Goal: Task Accomplishment & Management: Complete application form

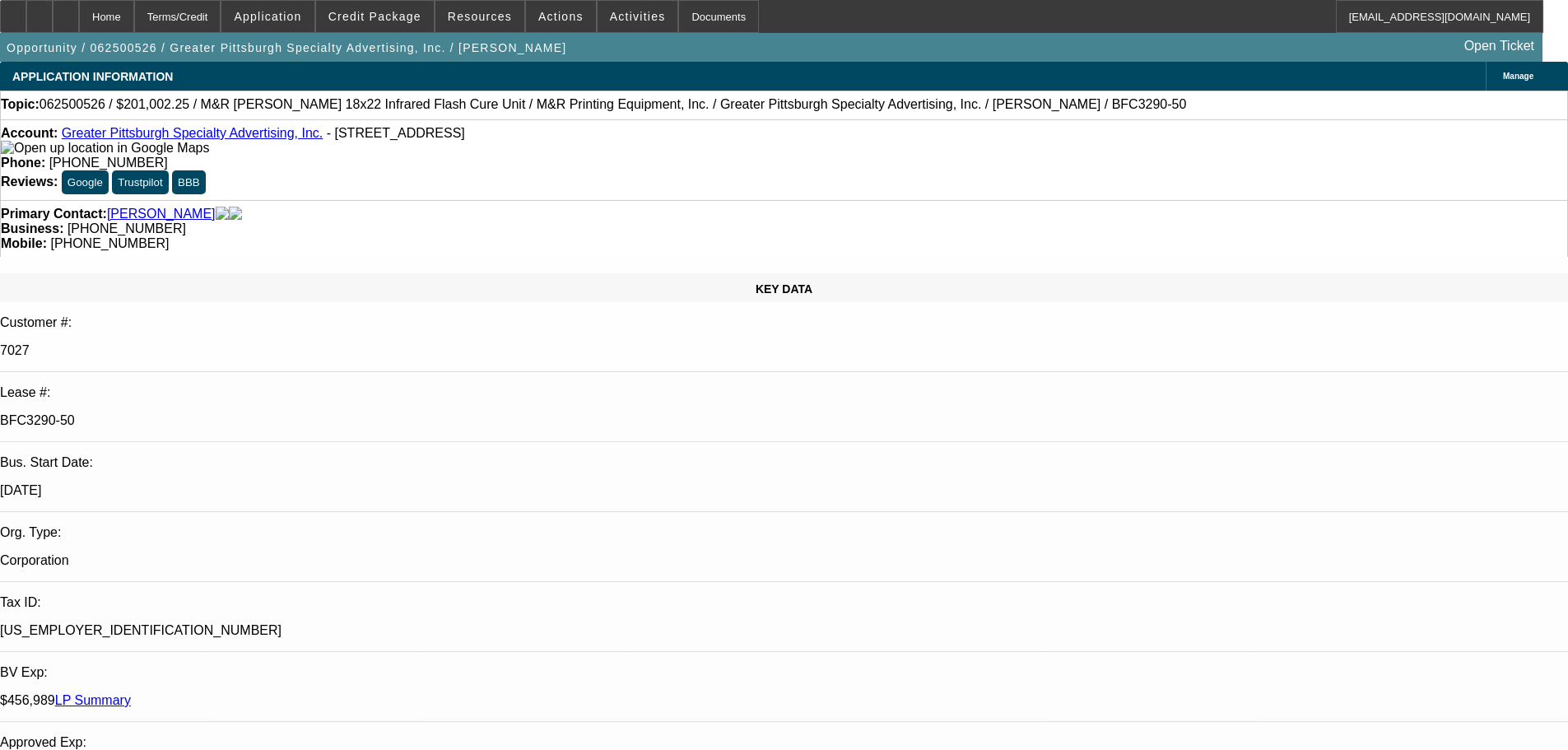
select select "0"
select select "2"
select select "0"
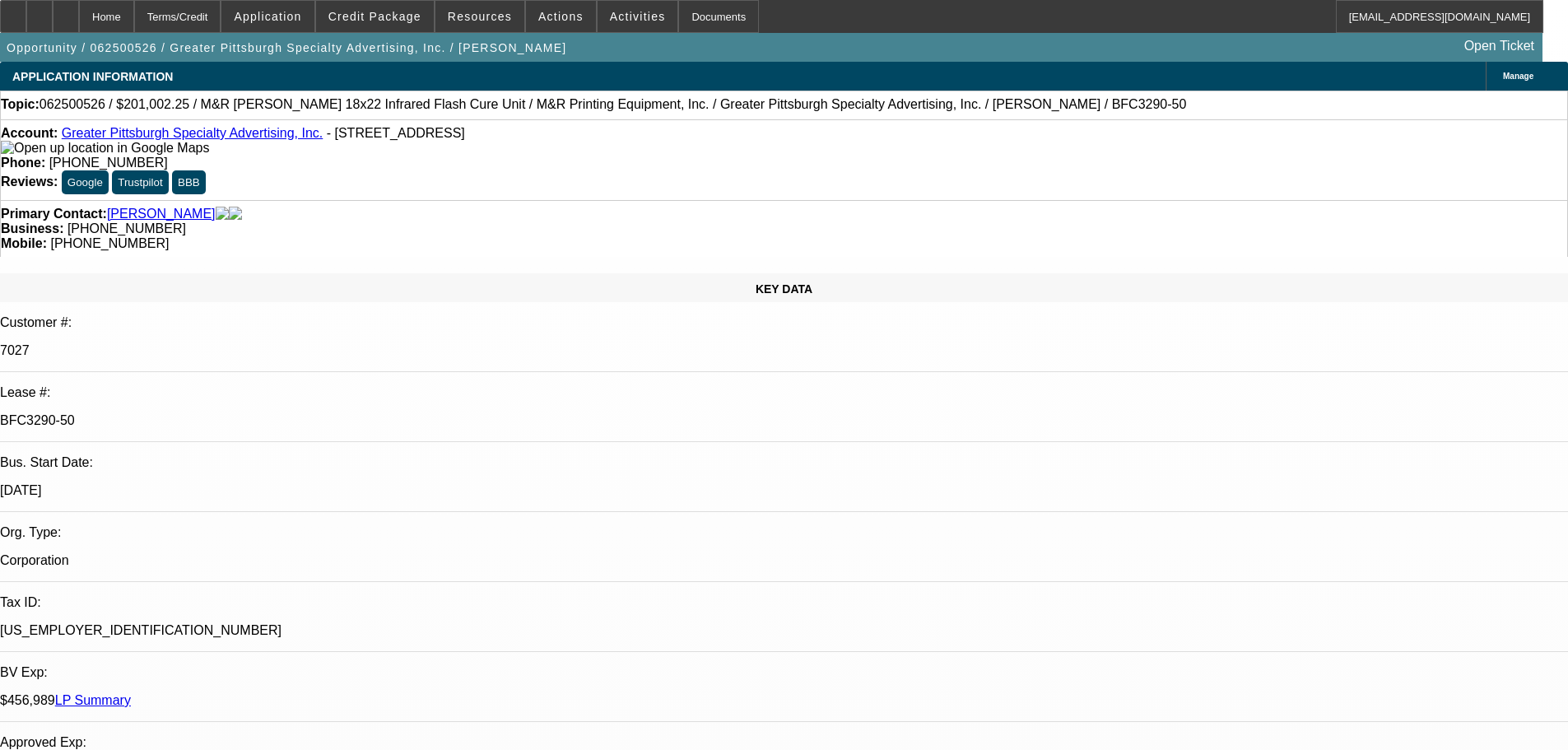
select select "0"
select select "2"
select select "0"
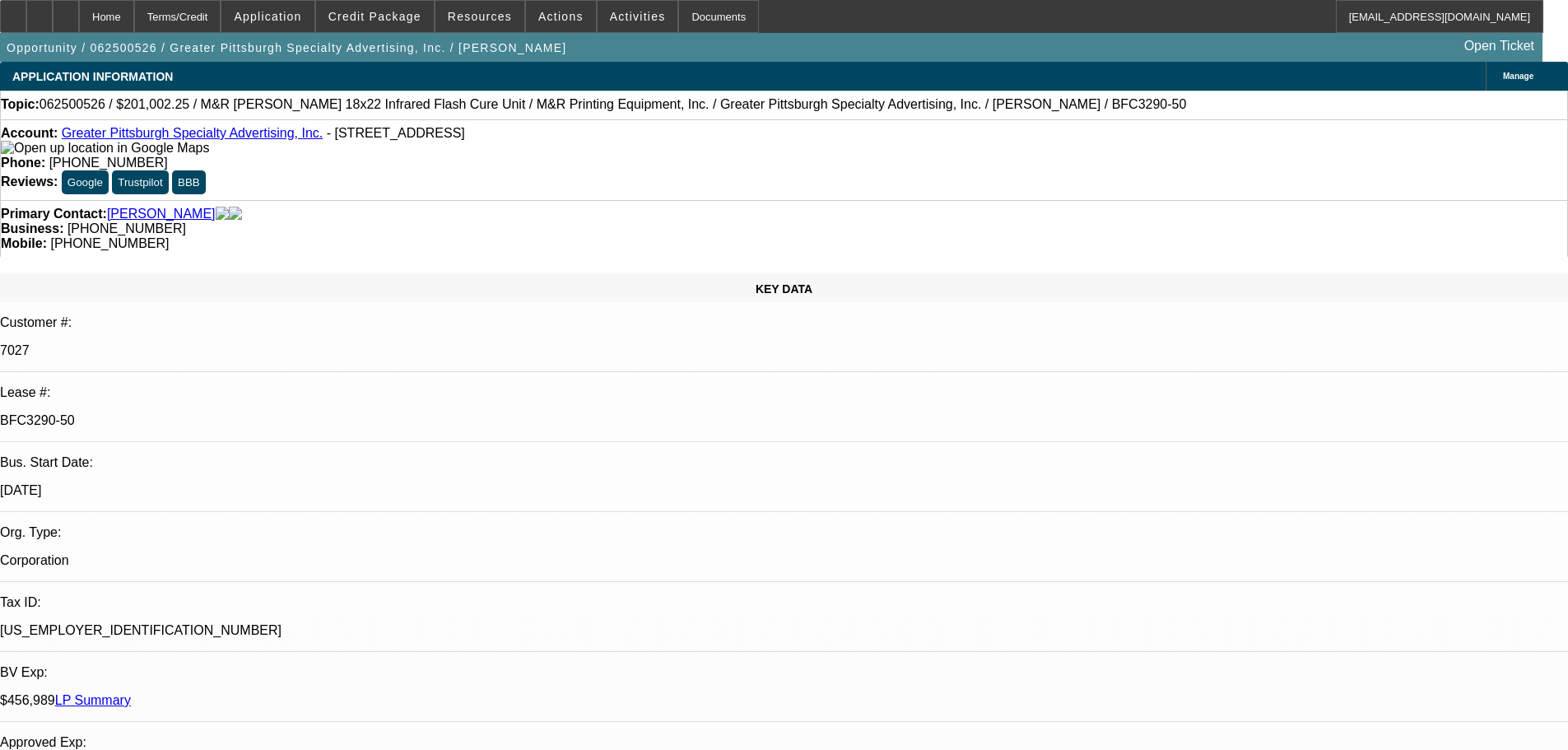
select select "0"
select select "2"
select select "0"
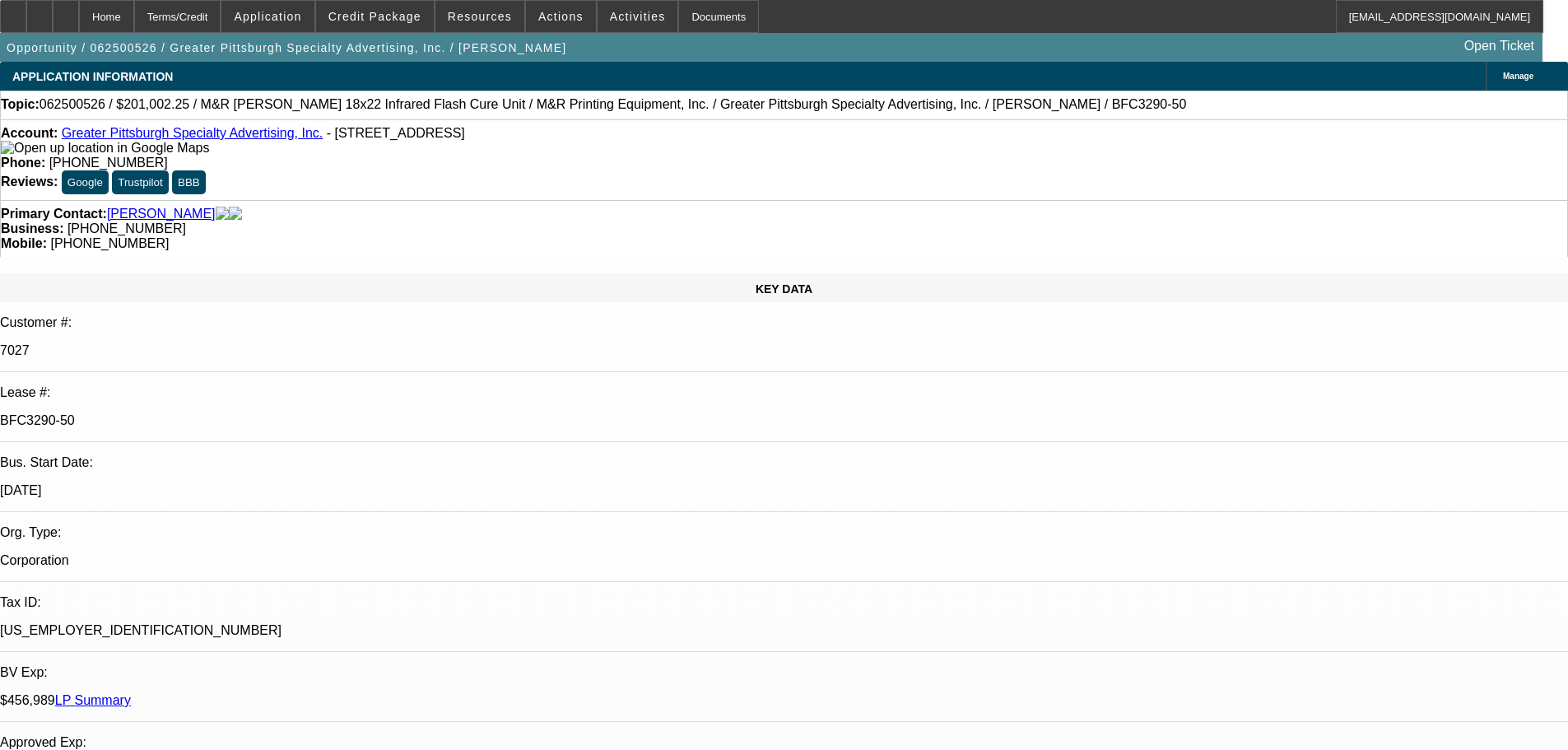
select select "2"
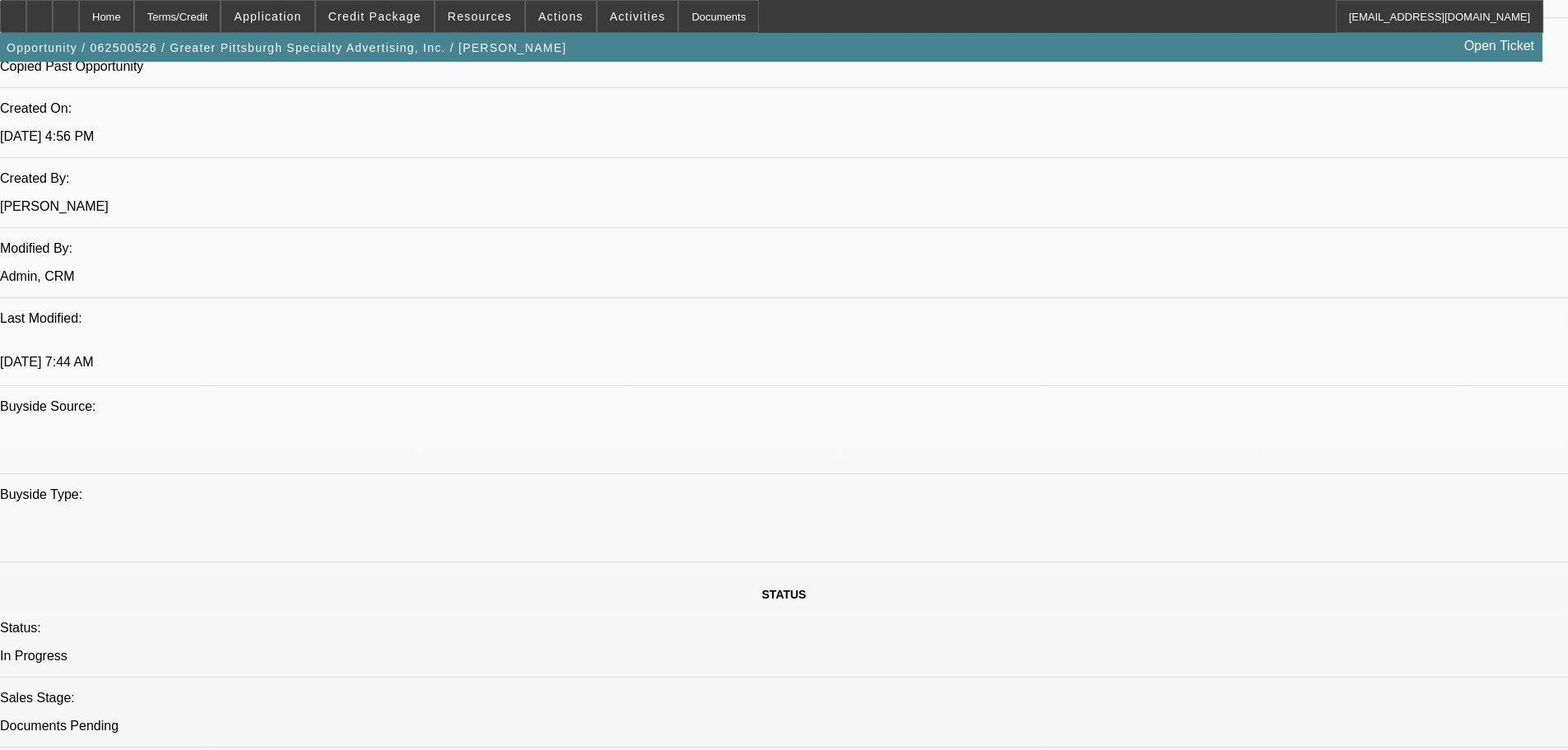
scroll to position [905, 0]
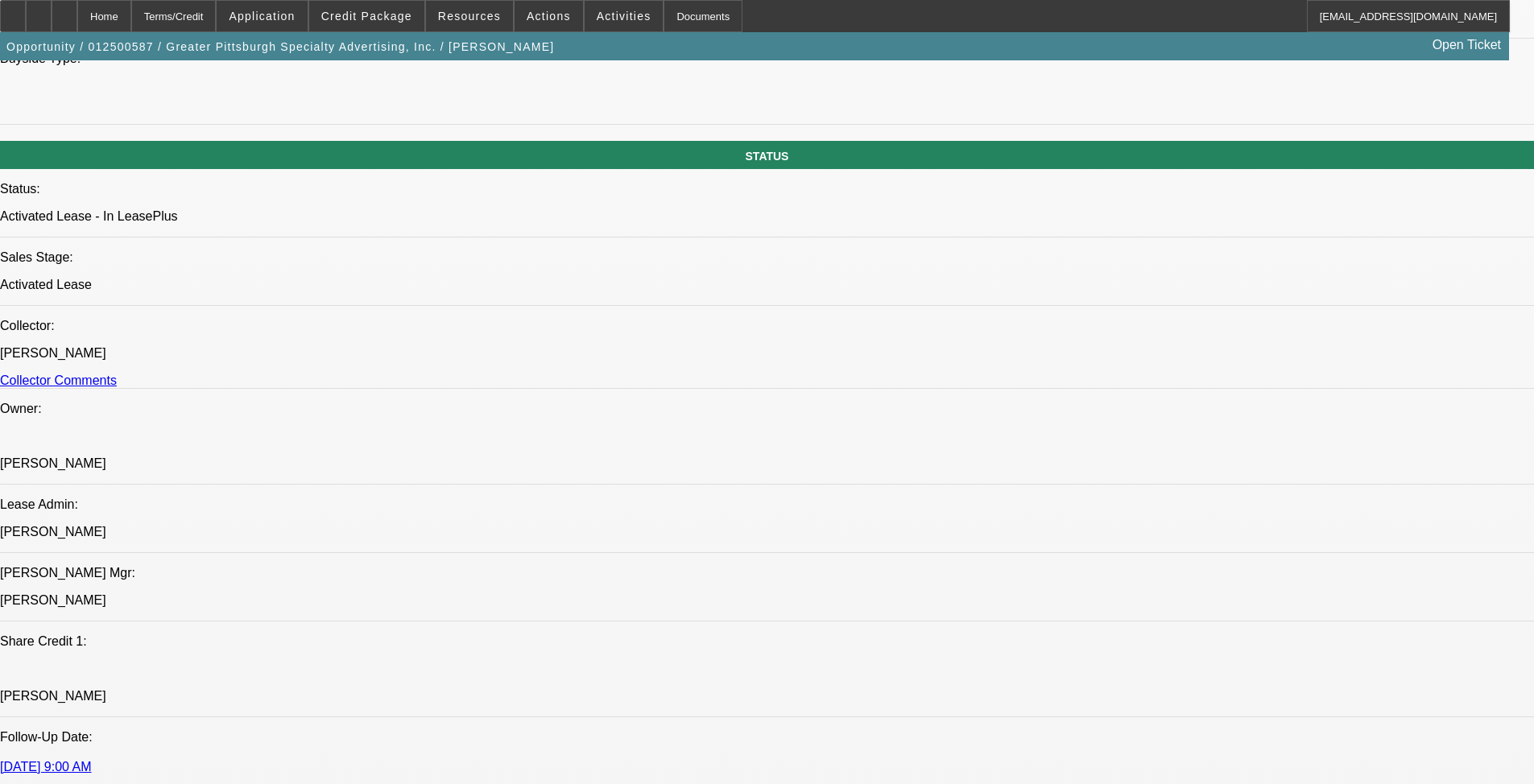
select select "0"
select select "2"
select select "0"
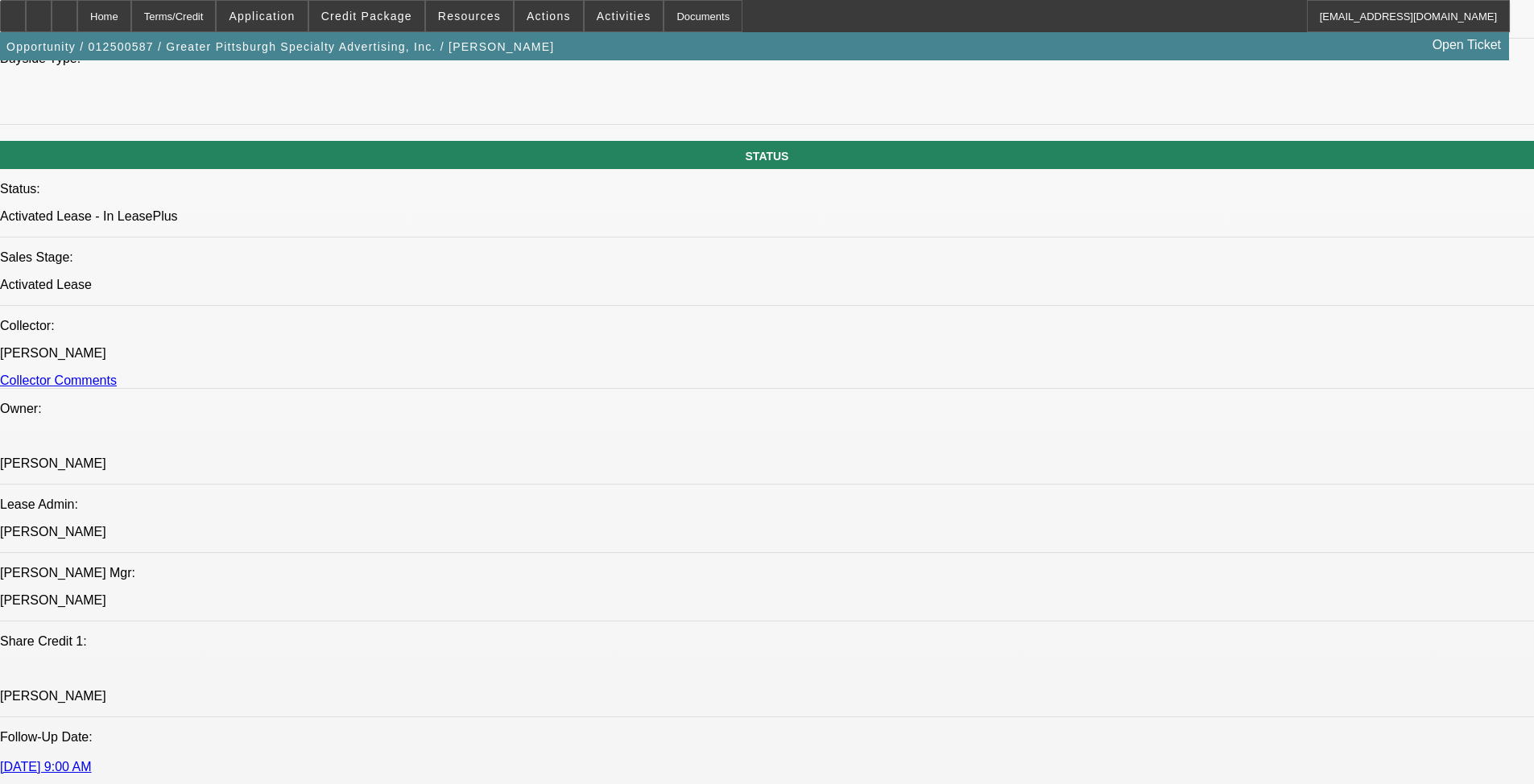
select select "0"
select select "2"
select select "0"
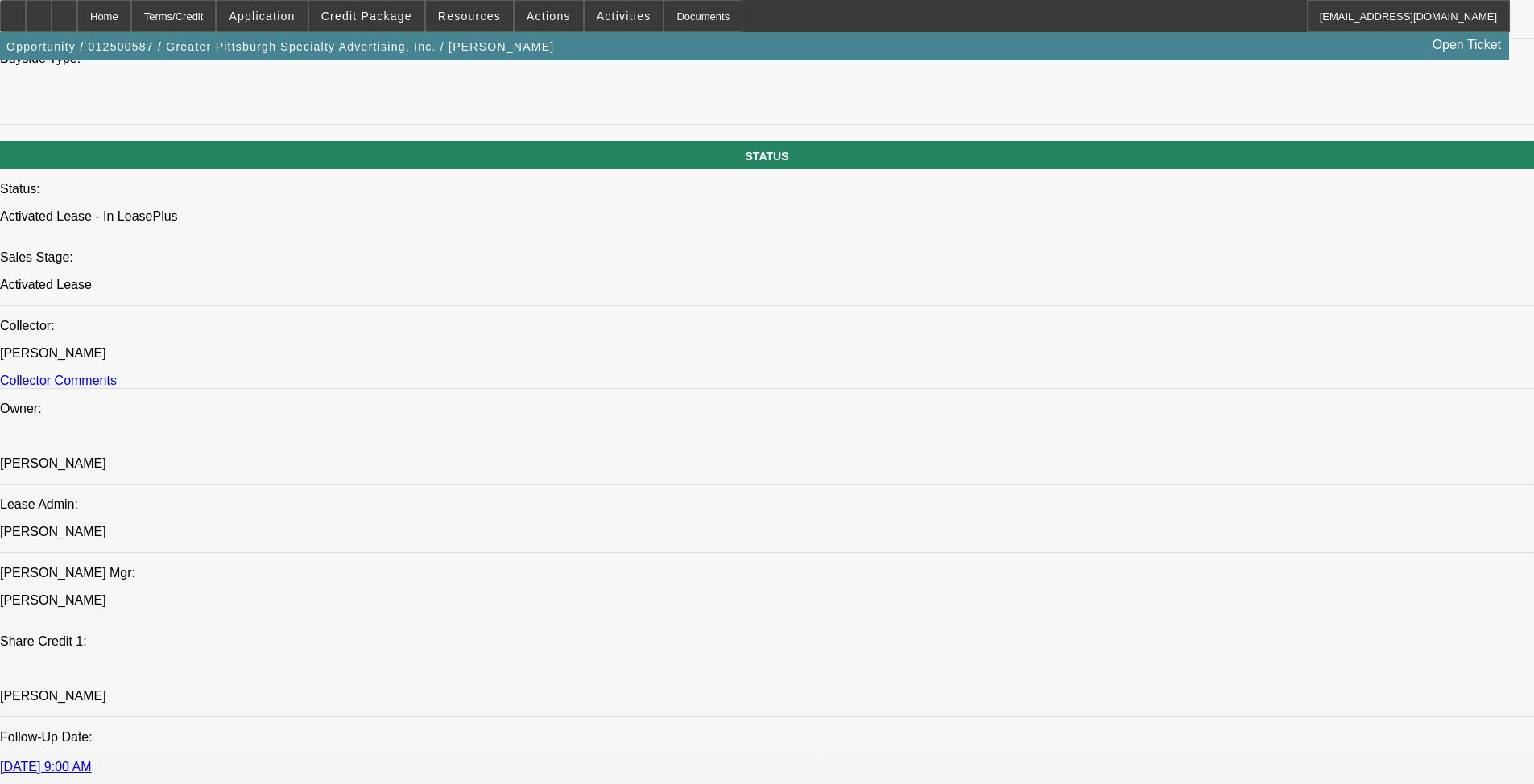
select select "0"
select select "2"
select select "0"
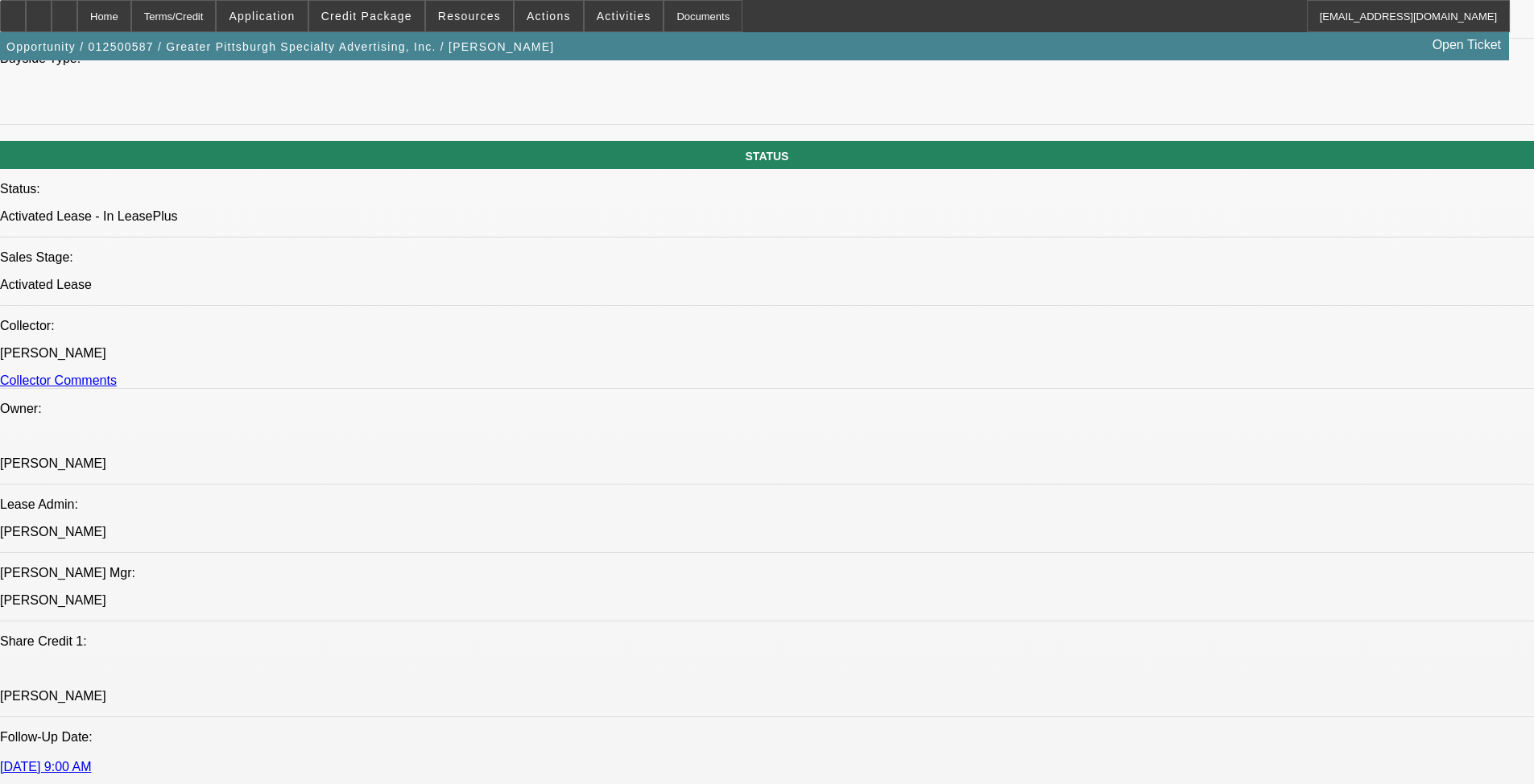
select select "2"
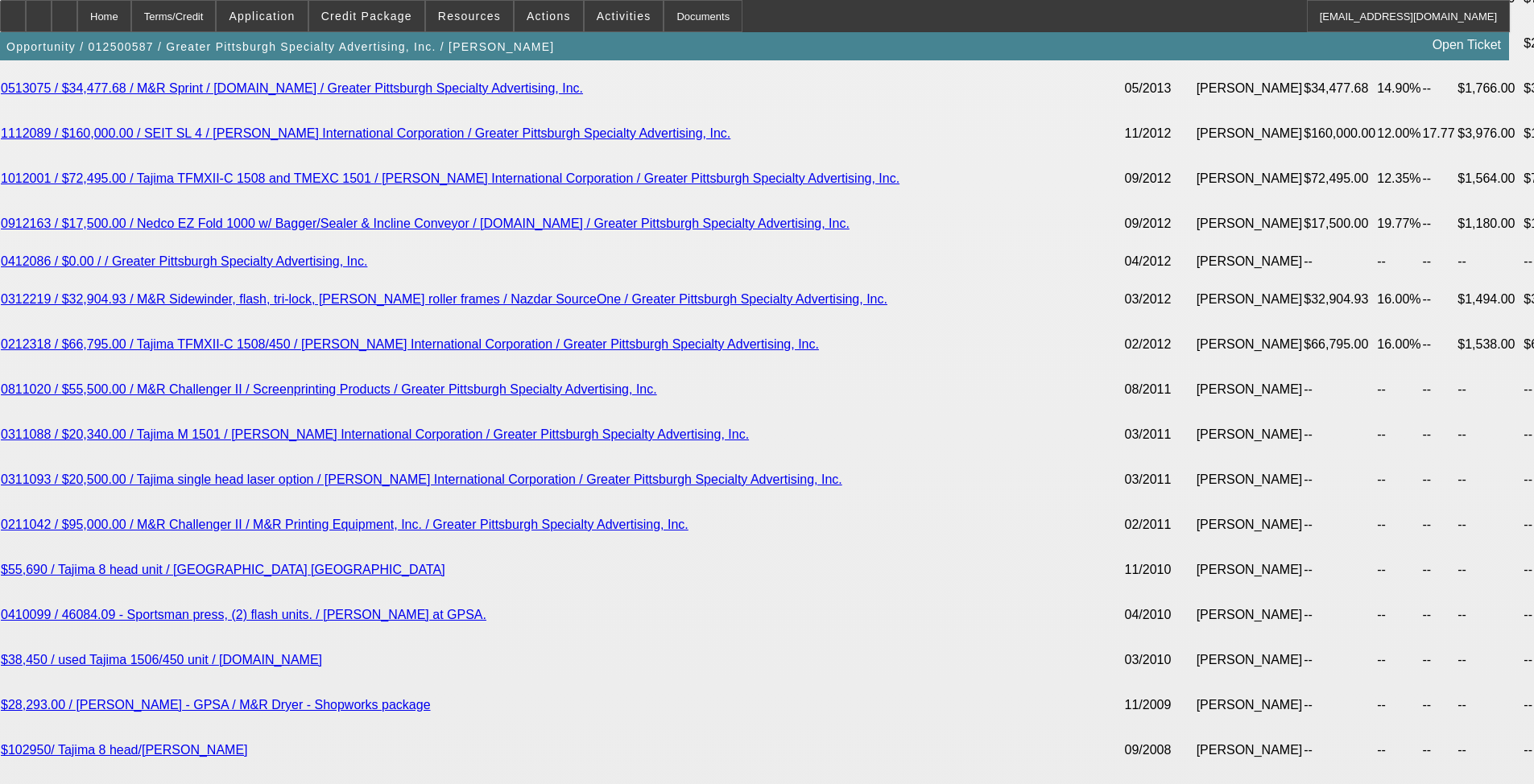
scroll to position [3938, 0]
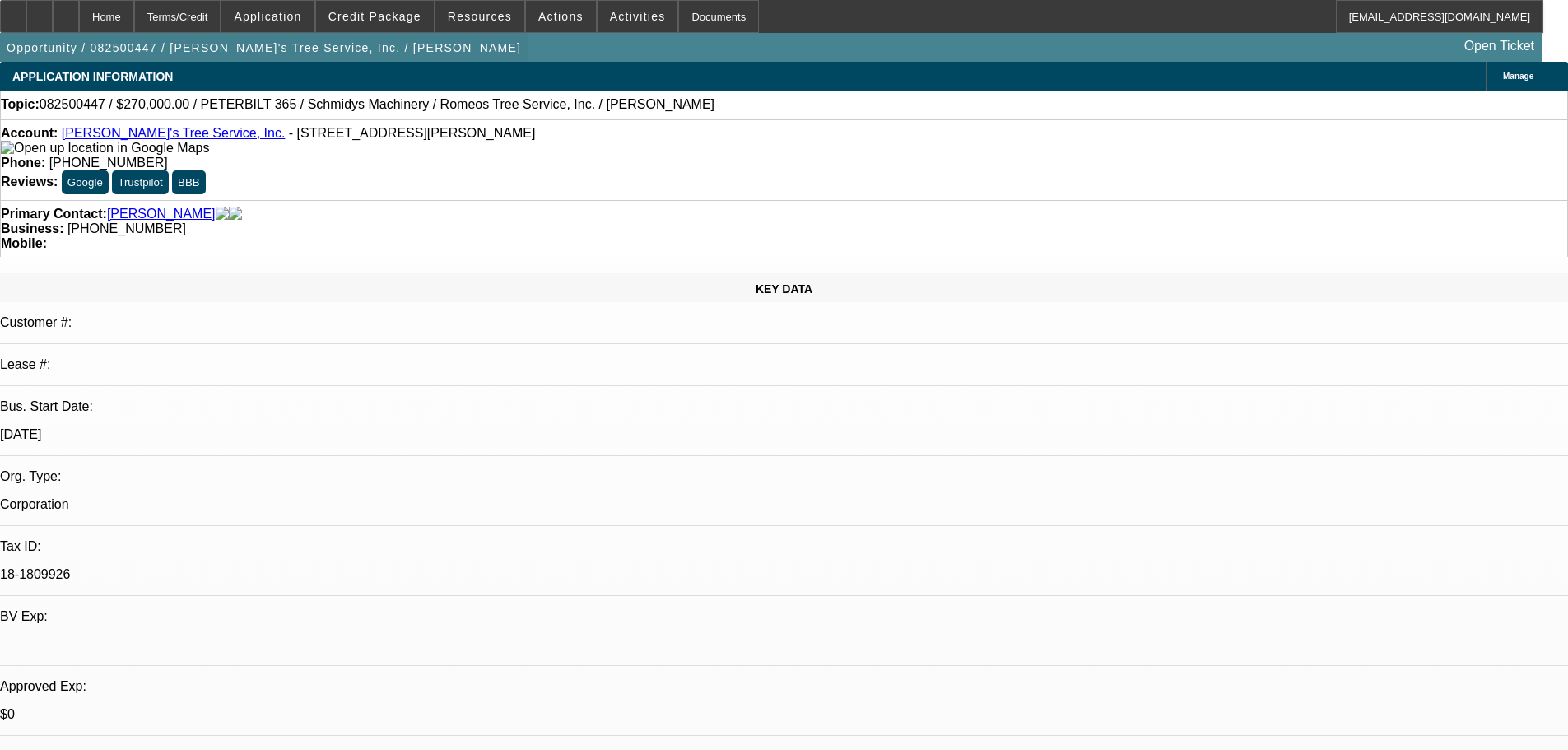
select select "0"
select select "2"
select select "0"
select select "6"
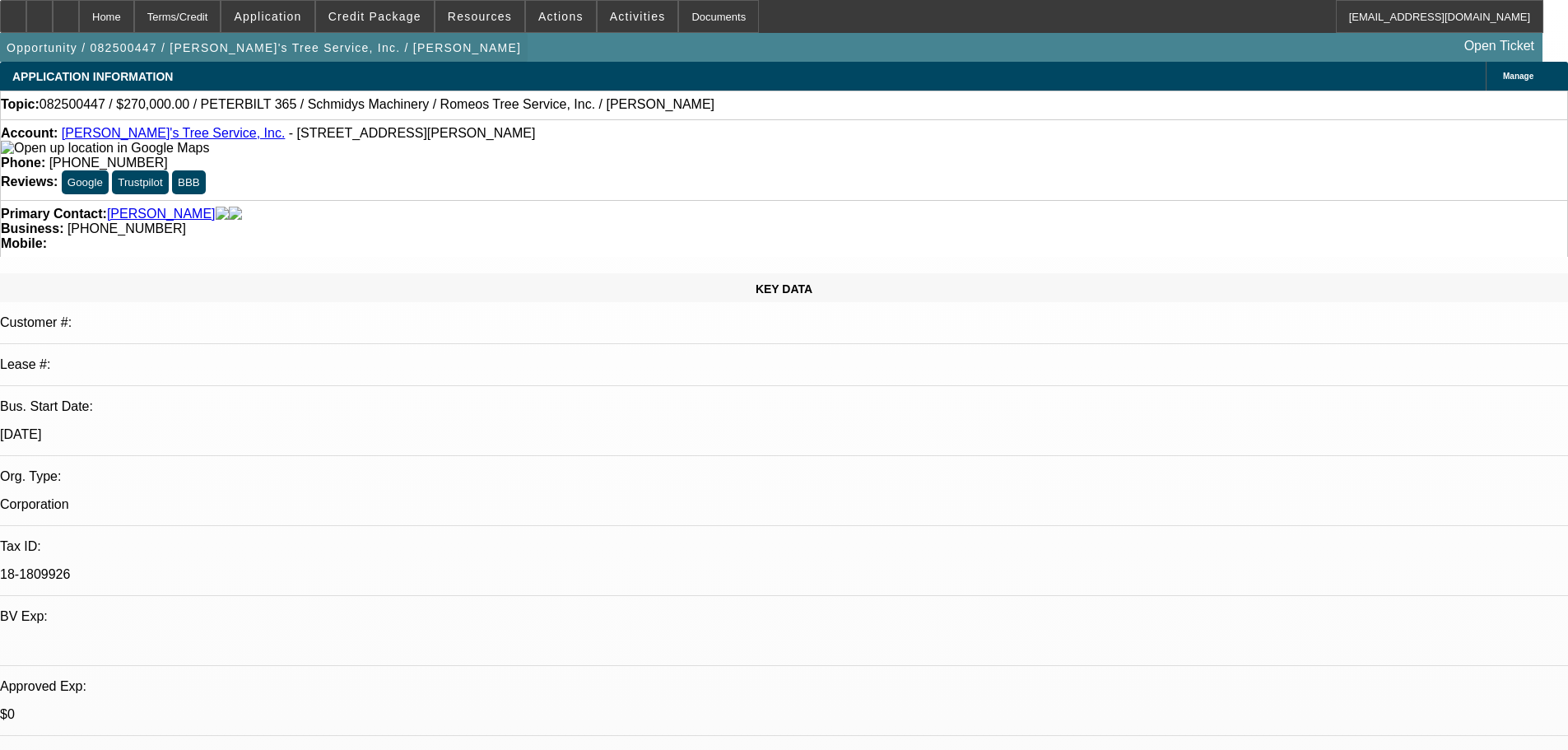
select select "0"
select select "3"
select select "0"
select select "6"
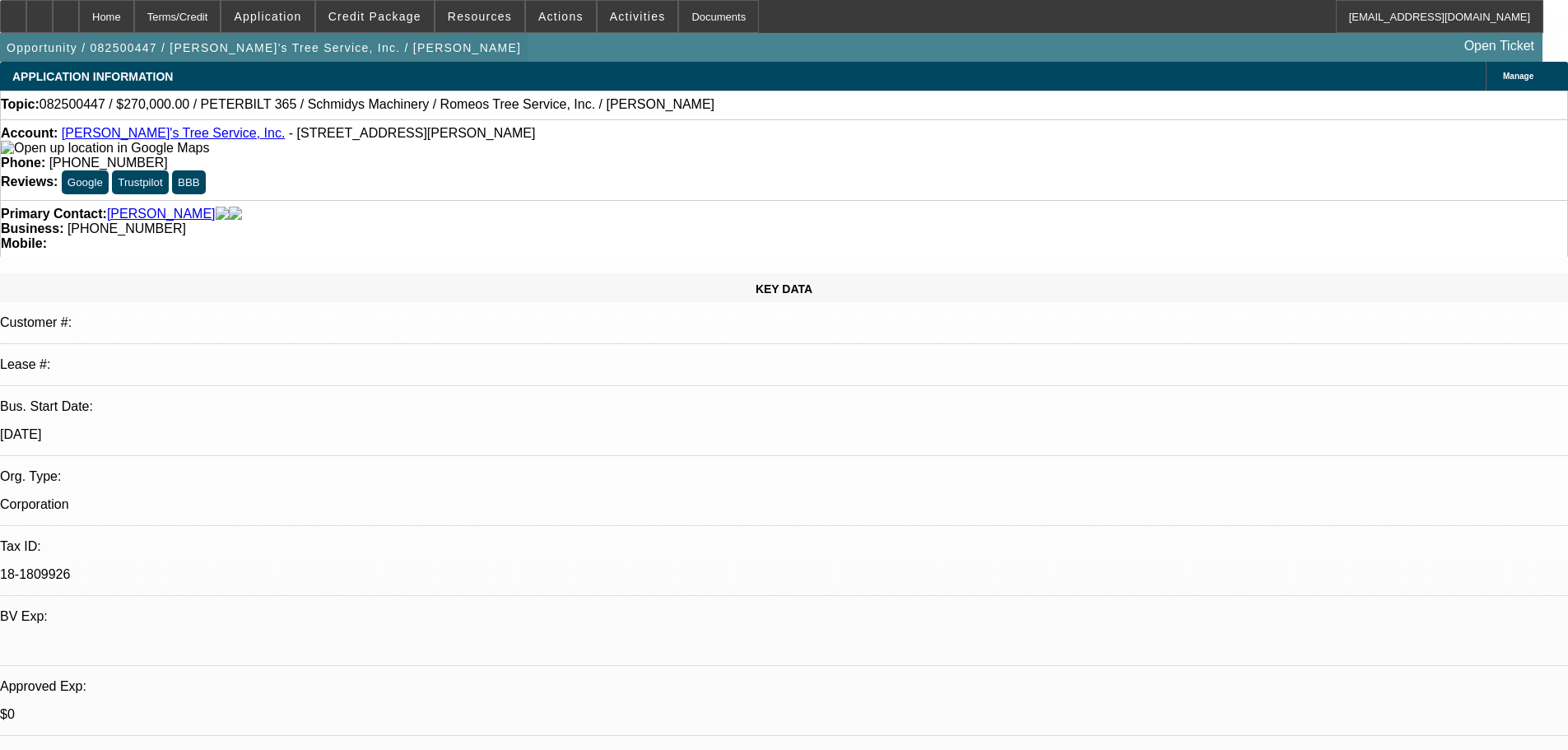
select select "0"
select select "2"
select select "0"
select select "6"
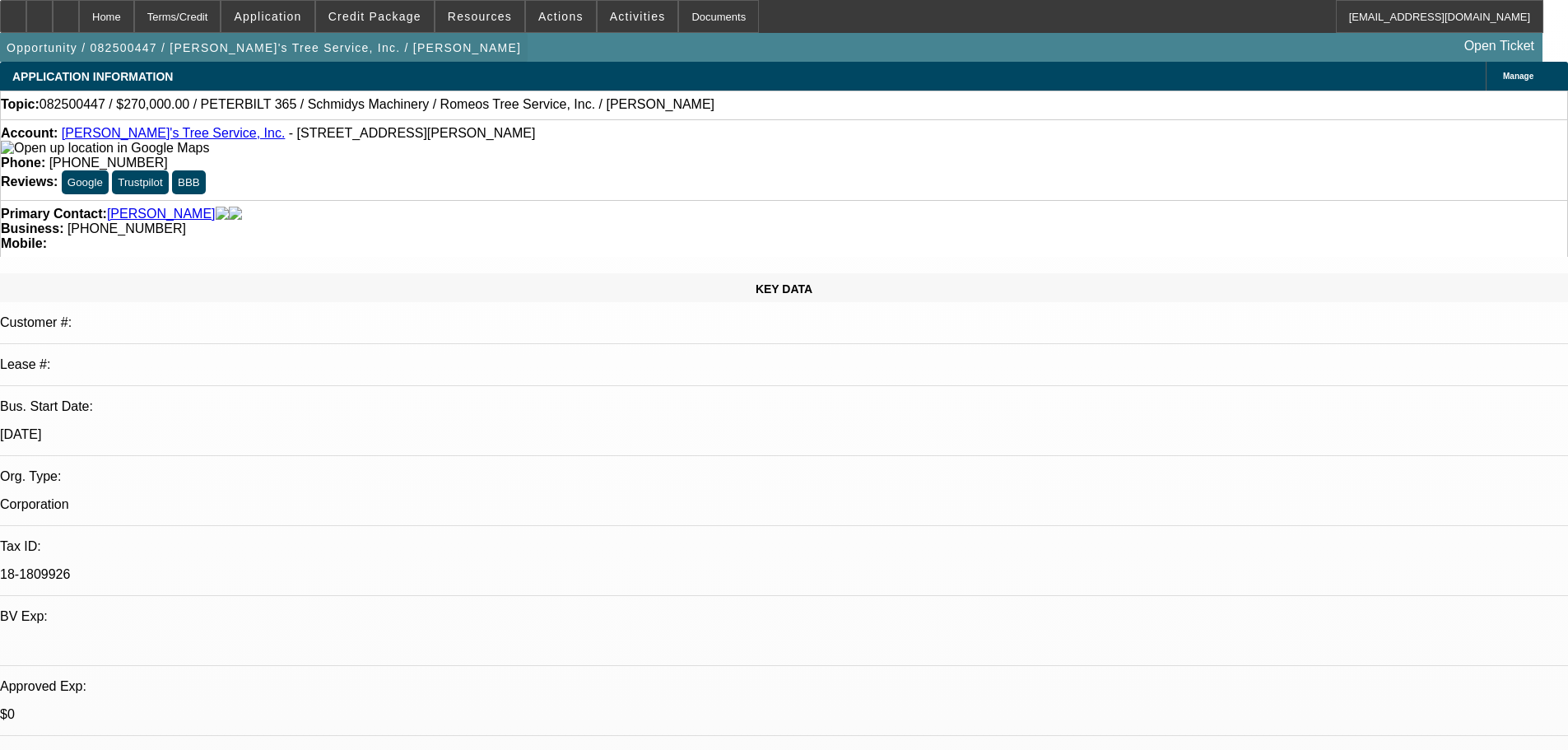
select select "0"
select select "2"
select select "0"
select select "6"
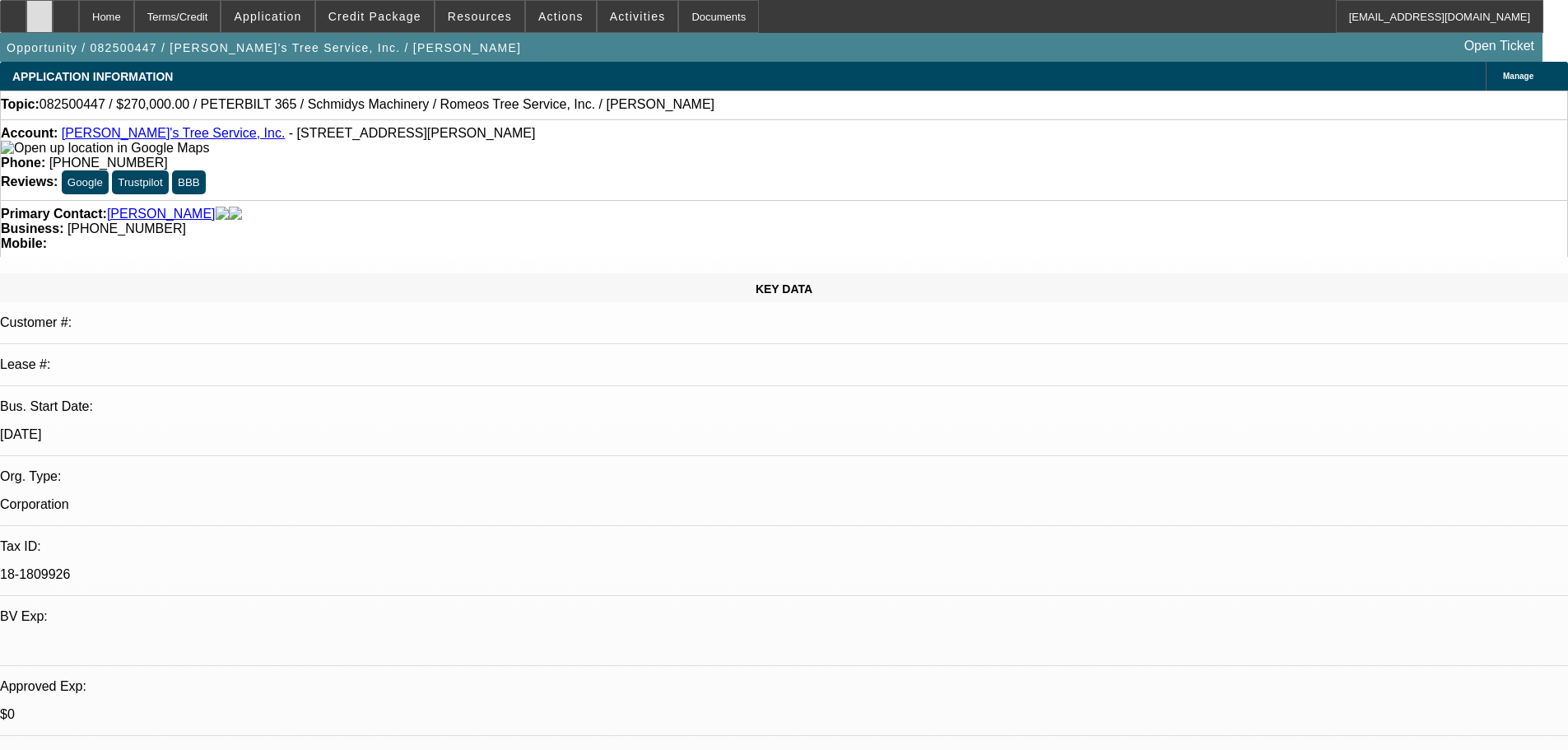
click at [39, 10] on icon at bounding box center [39, 10] width 0 height 0
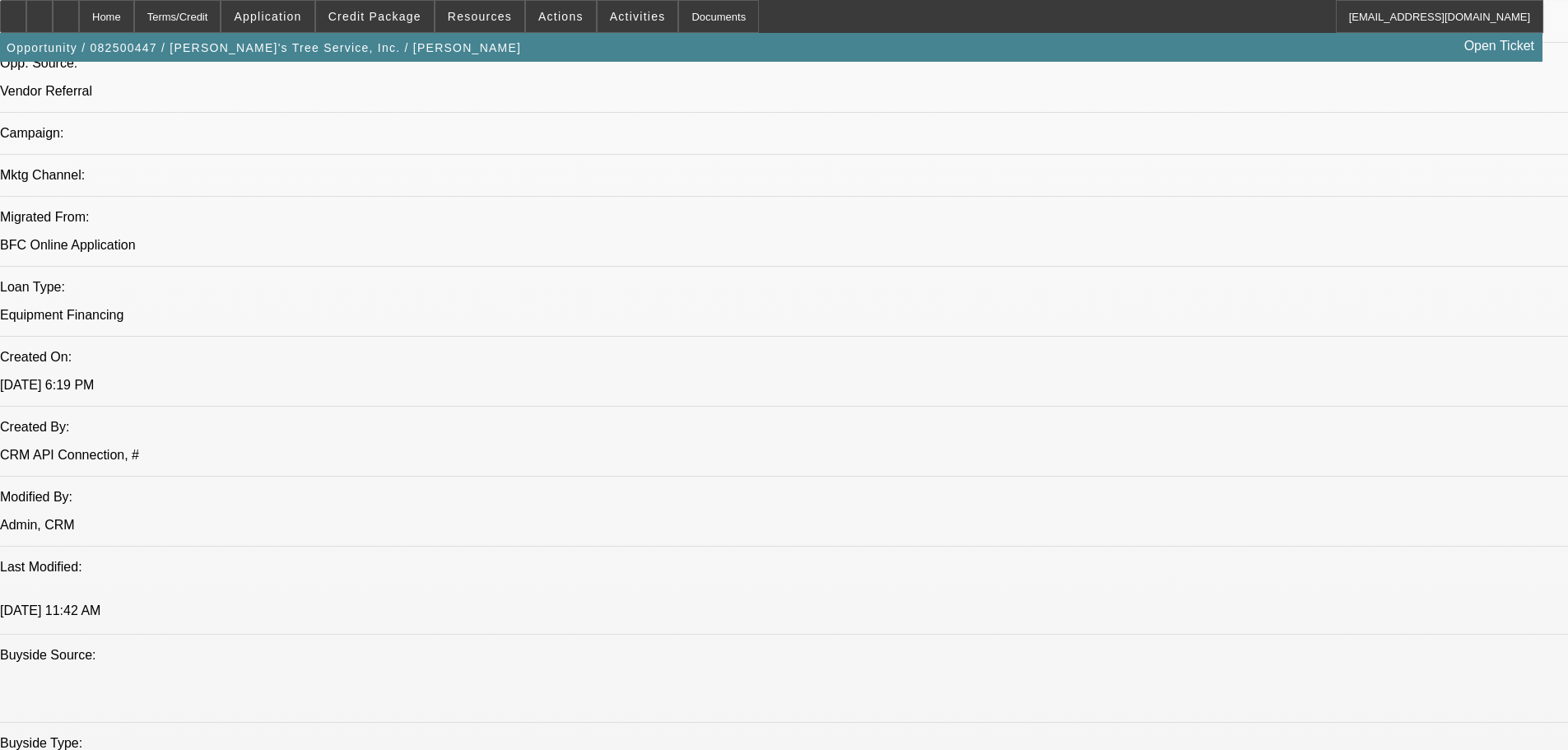
scroll to position [1482, 0]
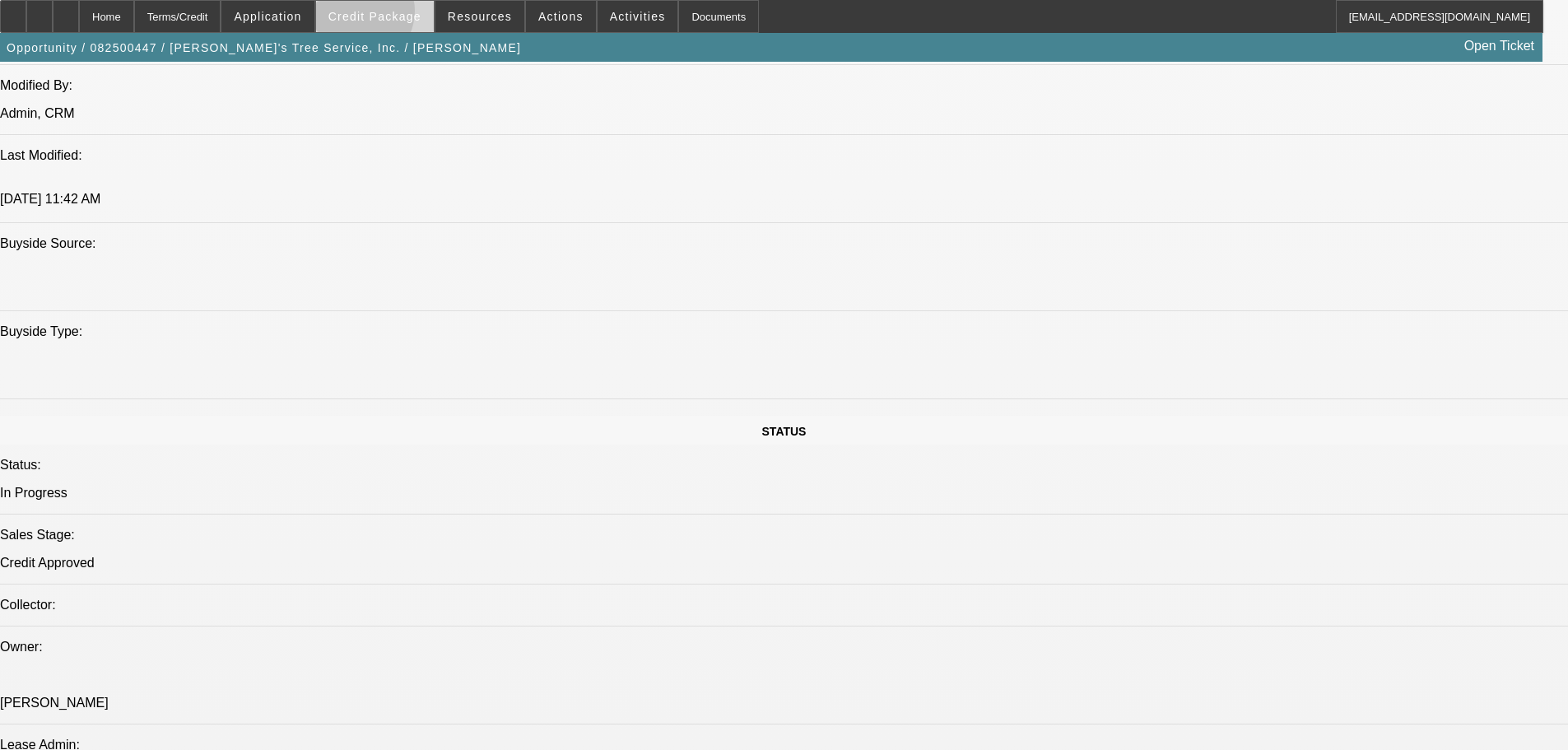
click at [383, 17] on span "Credit Package" at bounding box center [374, 17] width 93 height 13
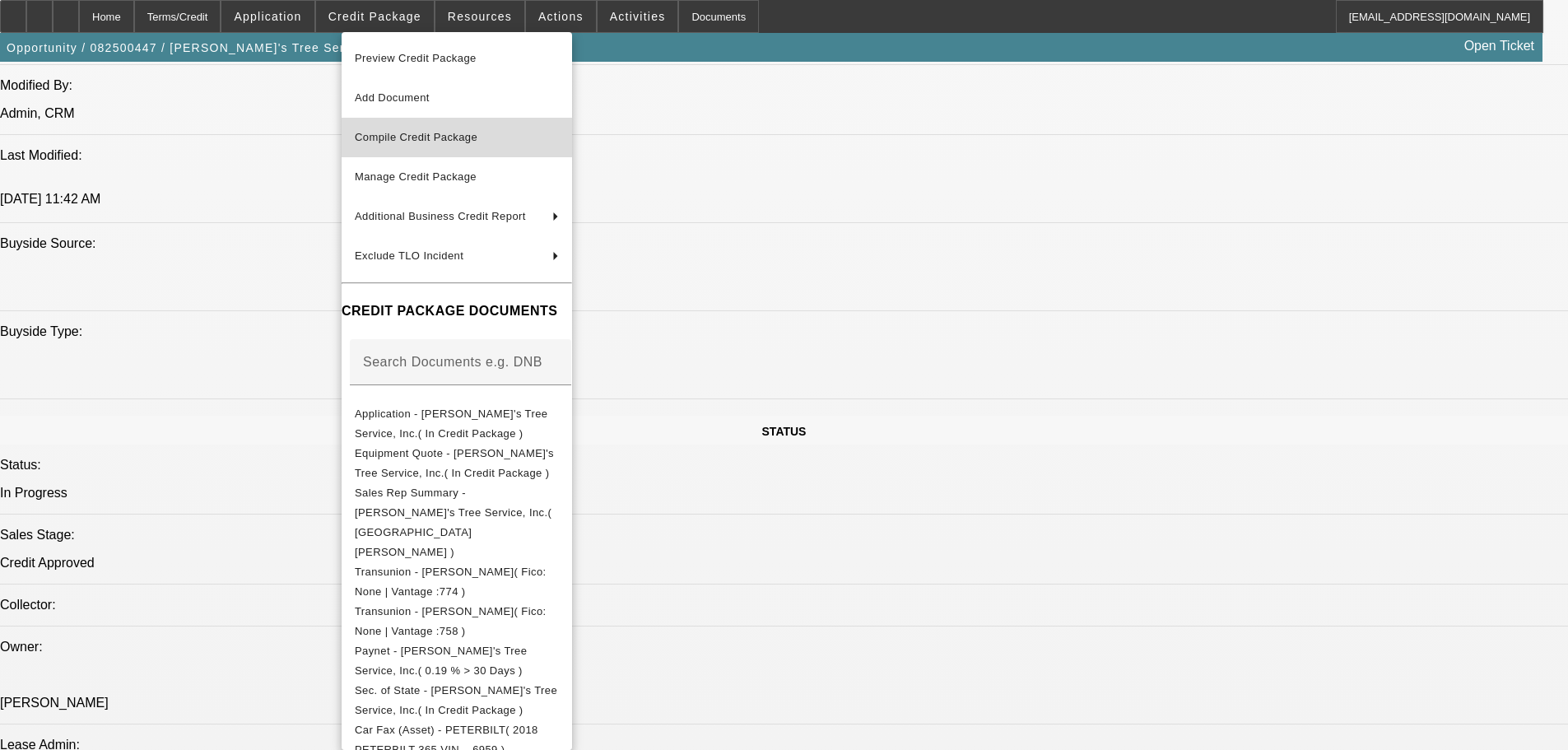
click at [438, 141] on span "Compile Credit Package" at bounding box center [416, 136] width 123 height 12
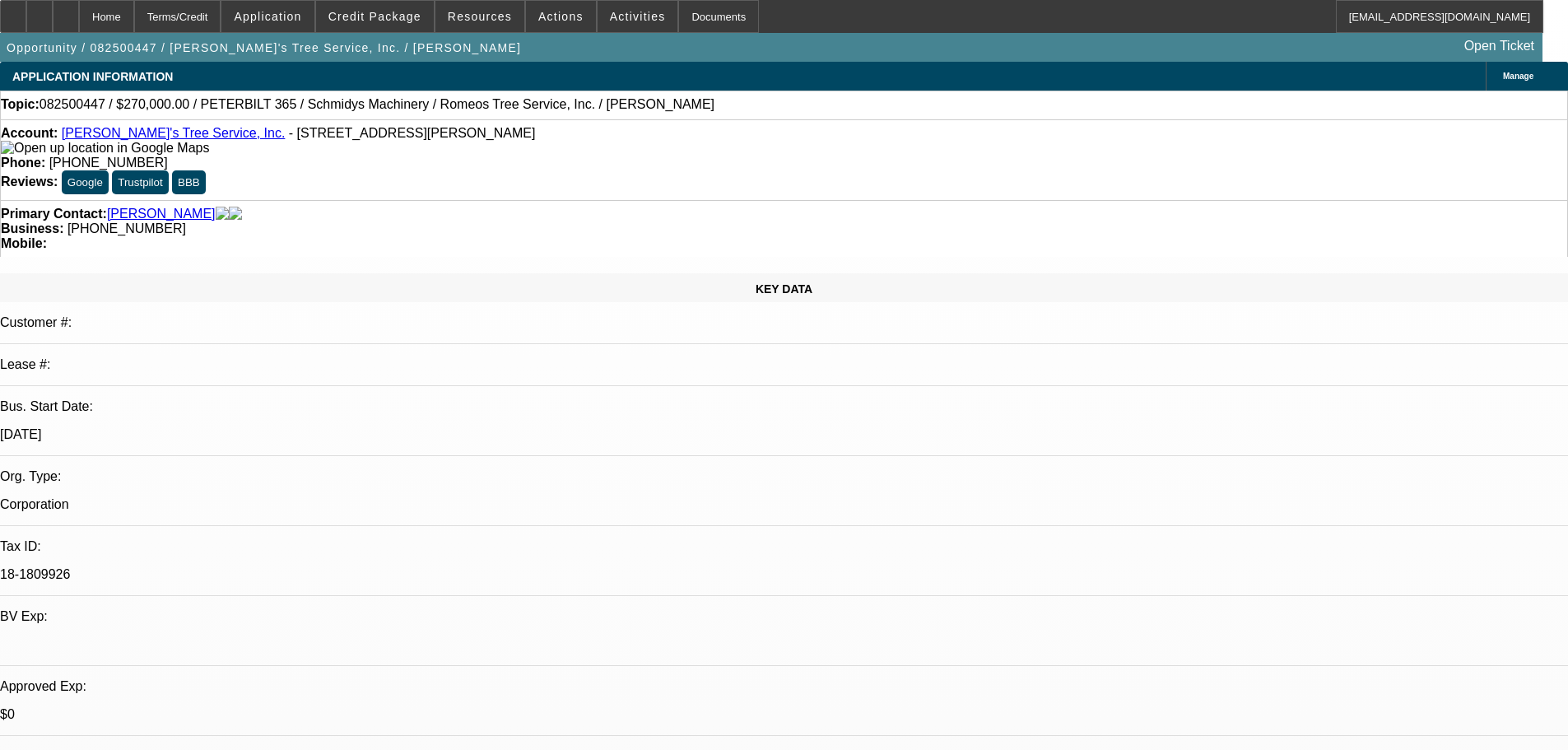
select select "0"
select select "2"
select select "0"
select select "6"
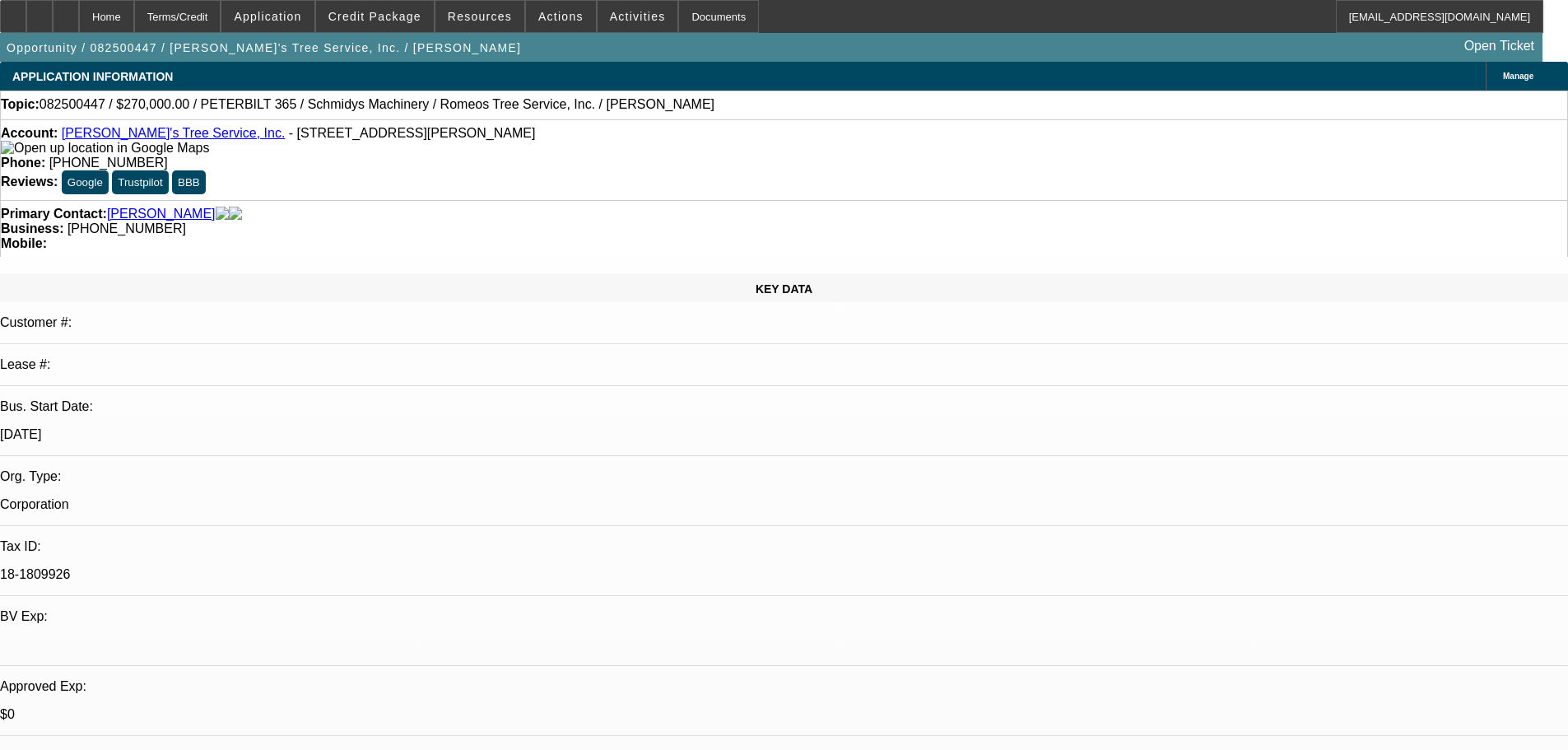
select select "0"
select select "3"
select select "0"
select select "6"
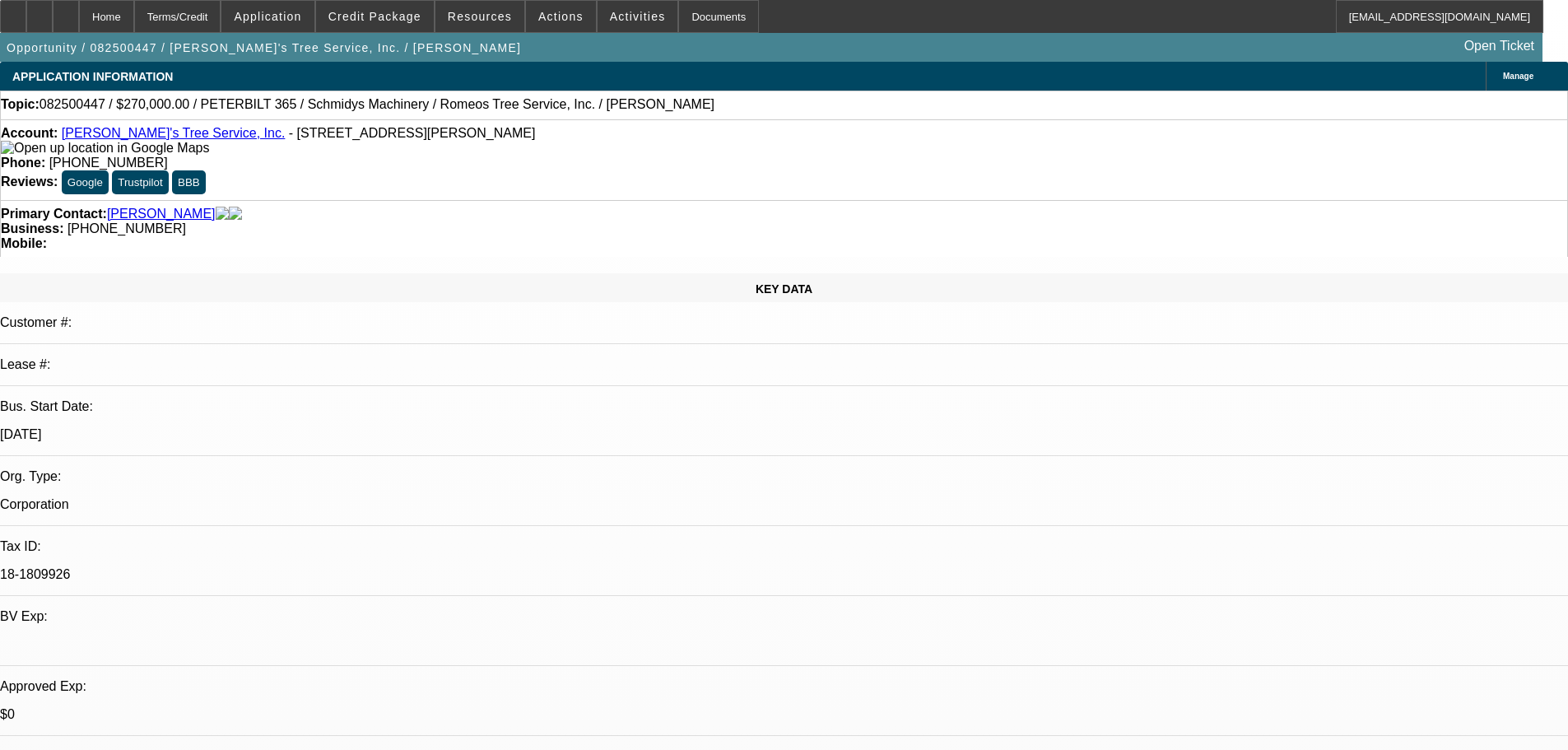
select select "0"
select select "2"
select select "0"
select select "6"
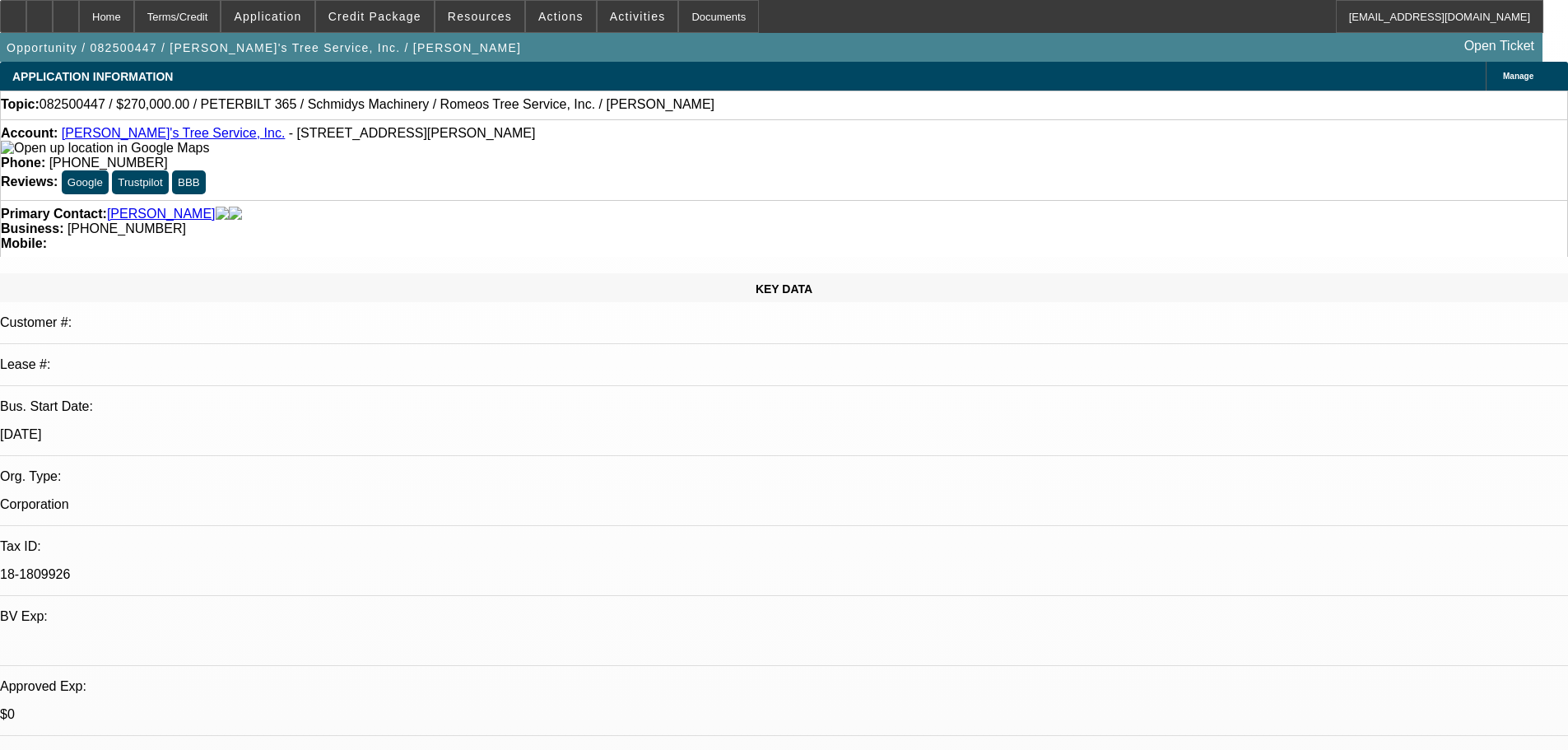
select select "0"
select select "2"
select select "0"
select select "6"
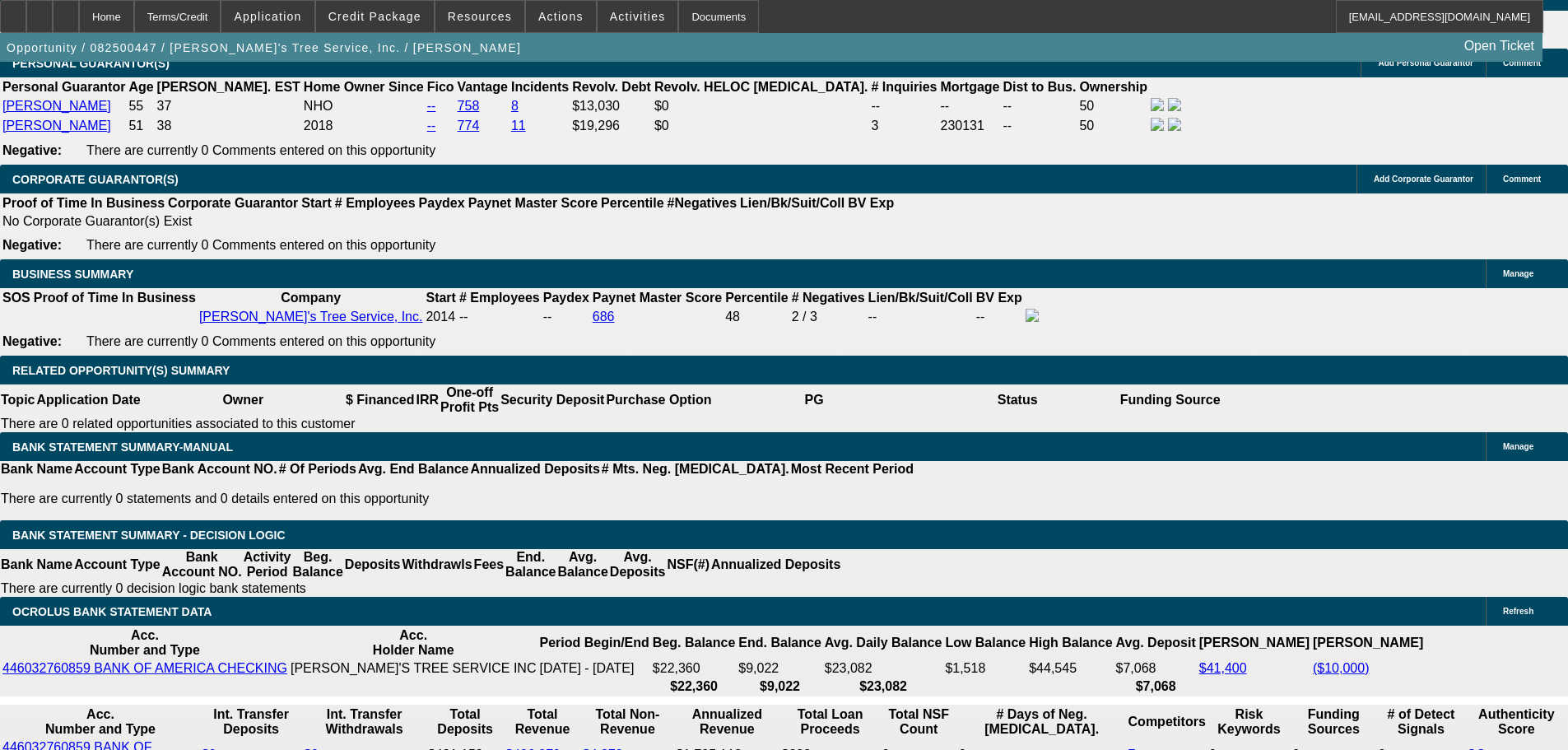
scroll to position [2634, 0]
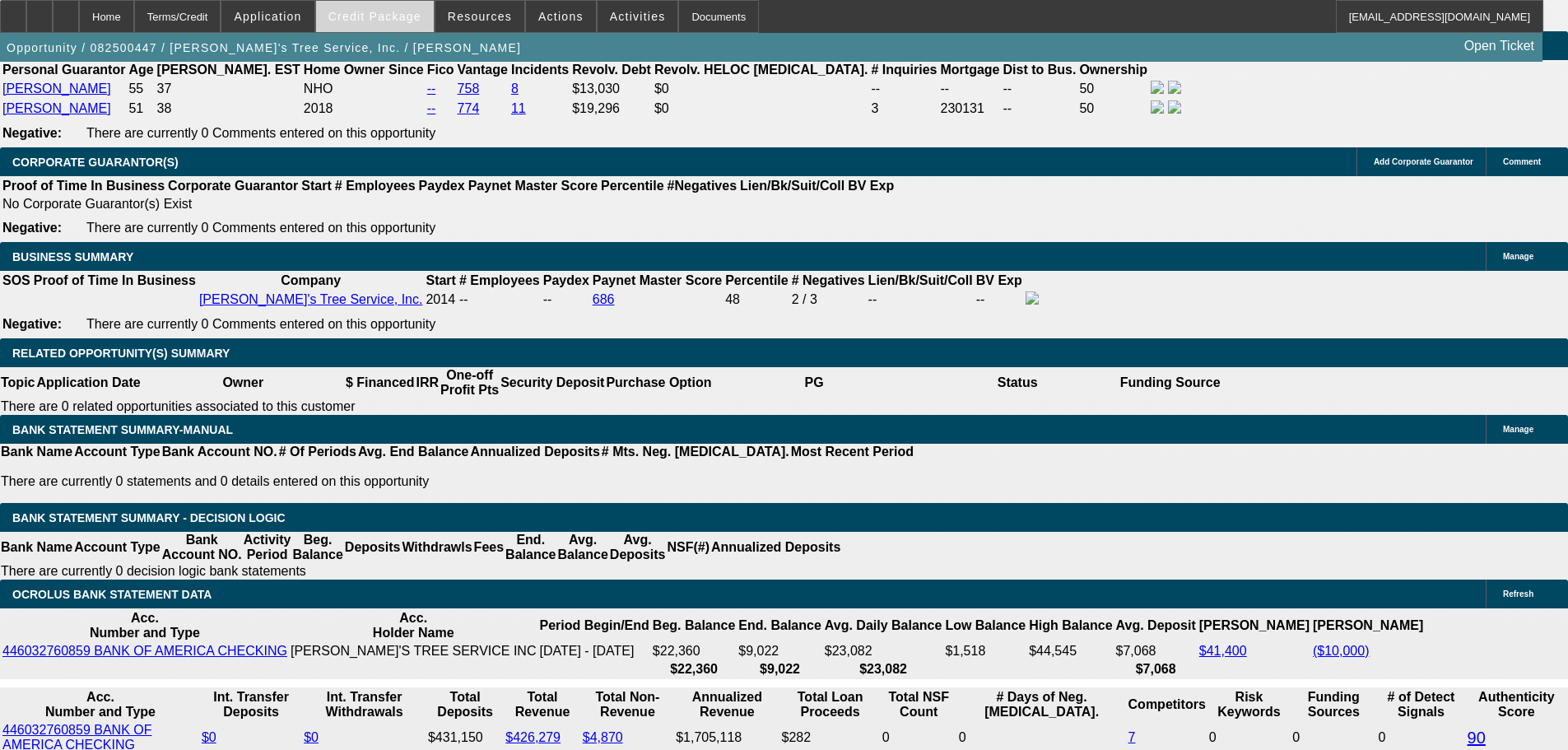
click at [401, 28] on span at bounding box center [374, 16] width 118 height 39
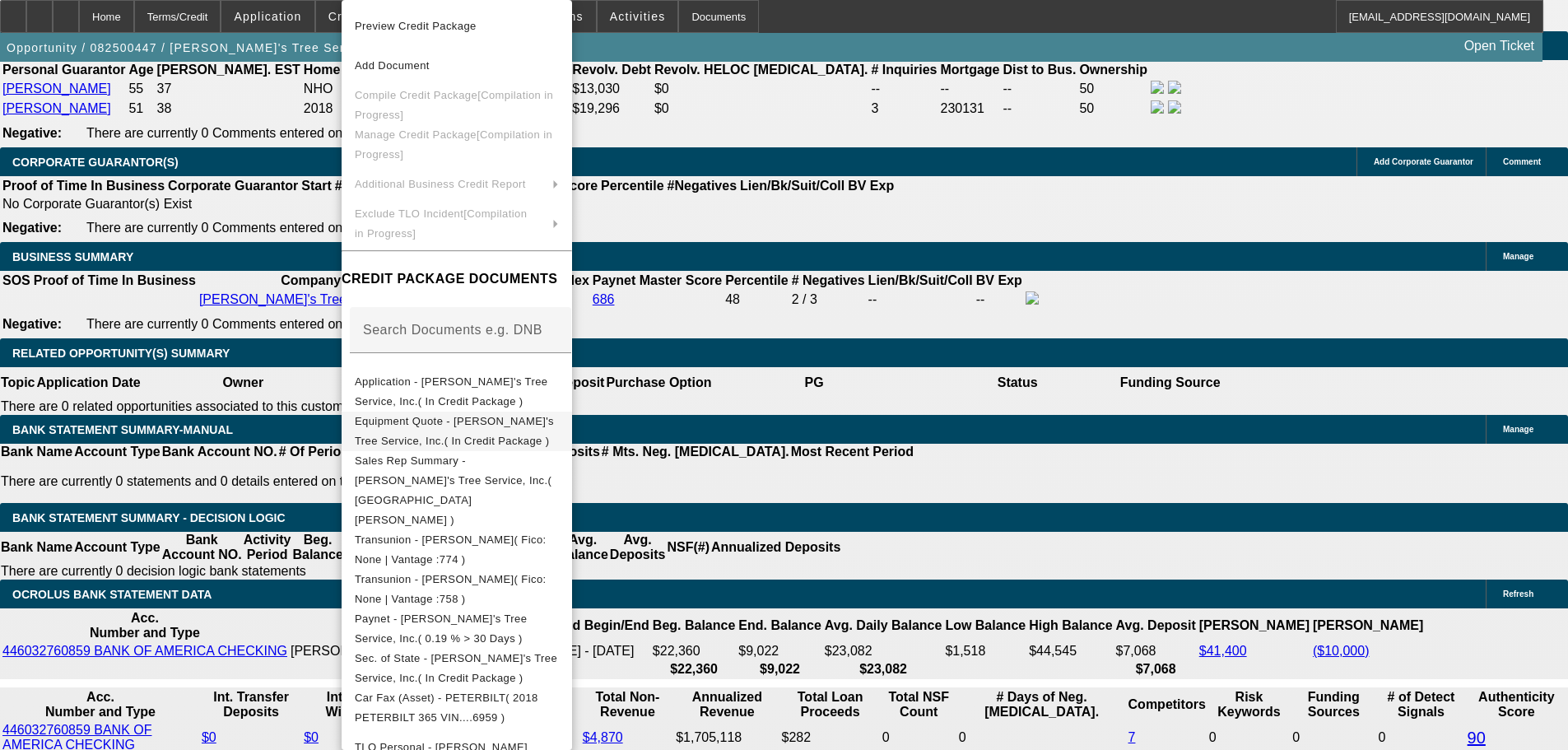
click at [480, 428] on span "Equipment Quote - Romeo's Tree Service, Inc.( In Credit Package )" at bounding box center [454, 430] width 199 height 32
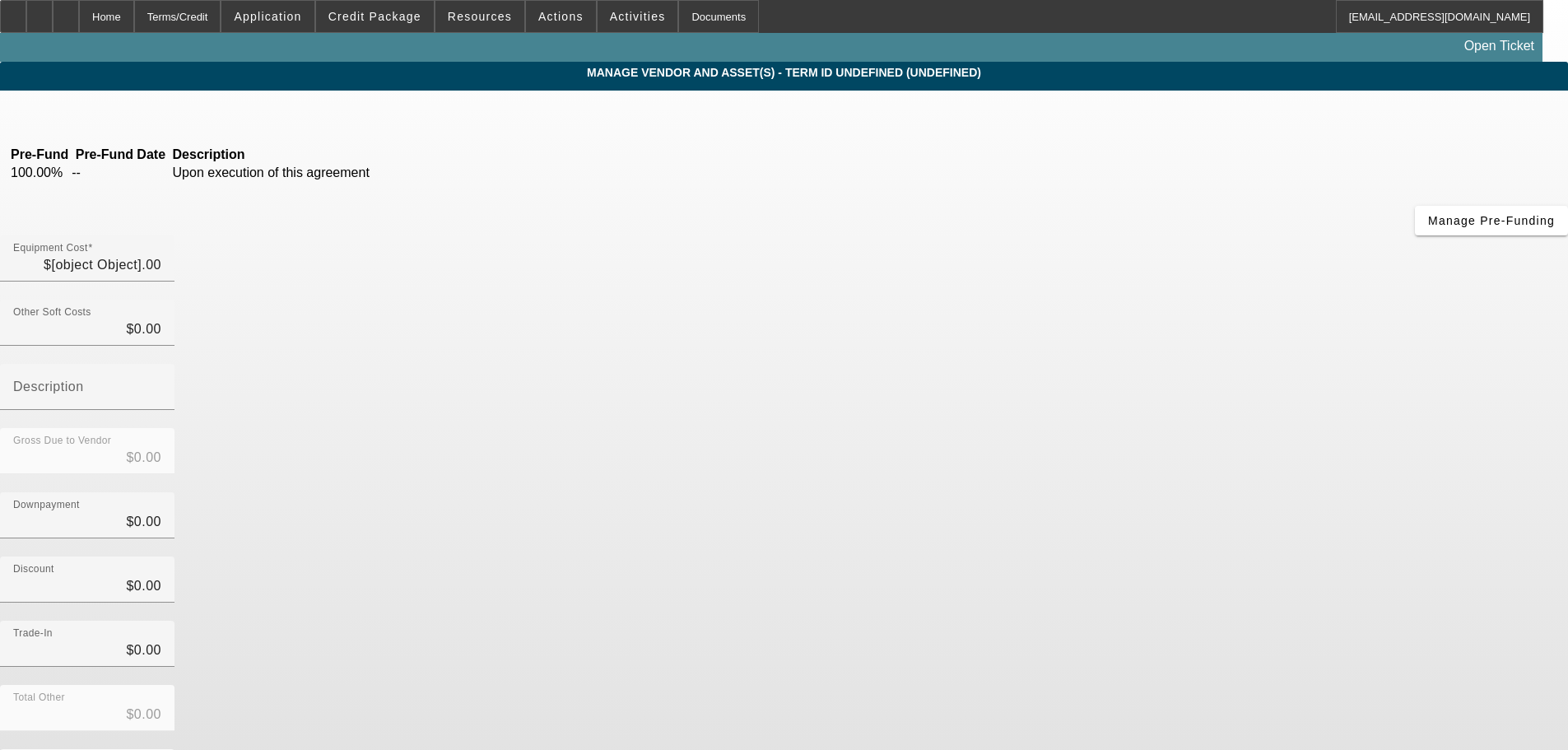
type input "$270,000.00"
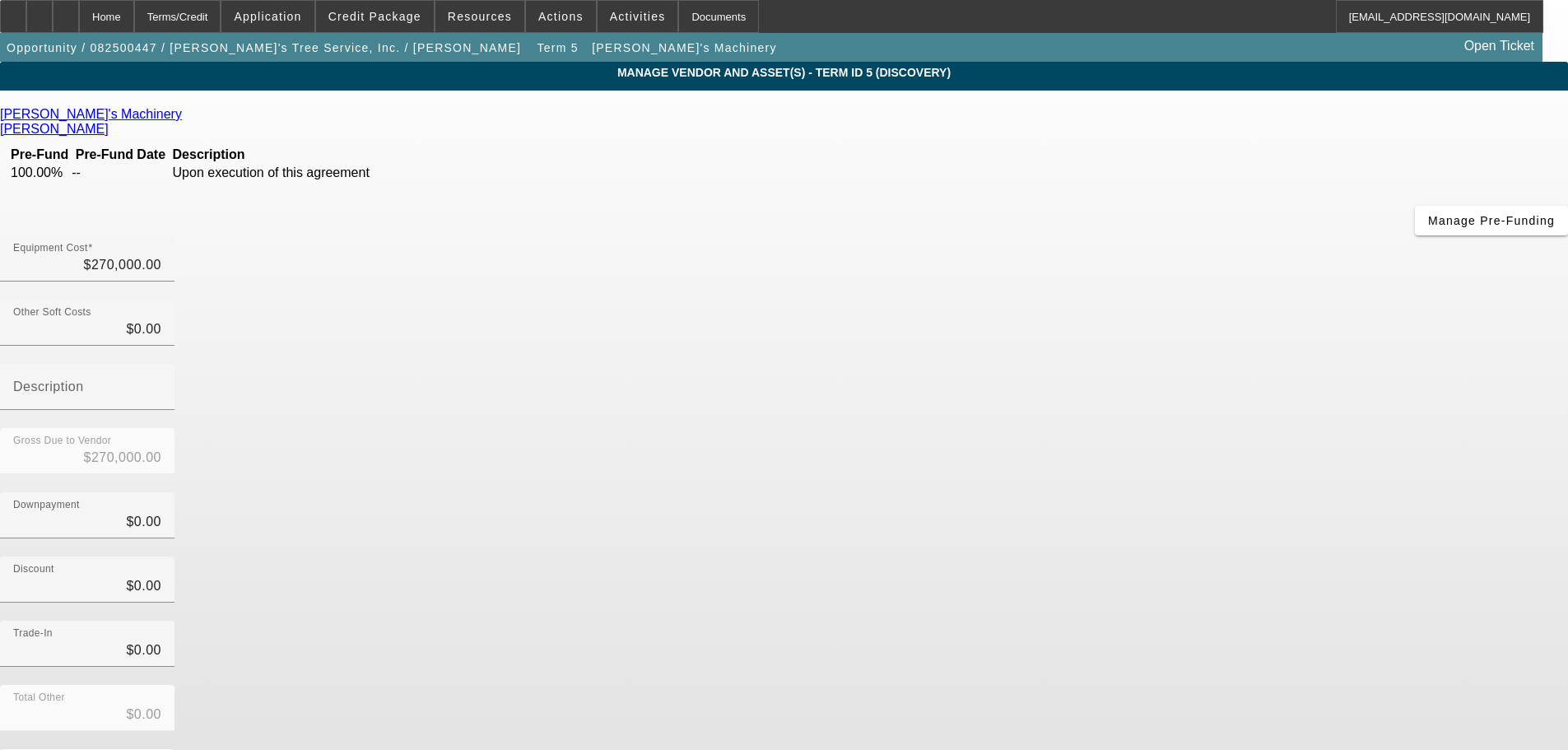
click at [186, 117] on icon at bounding box center [186, 114] width 0 height 14
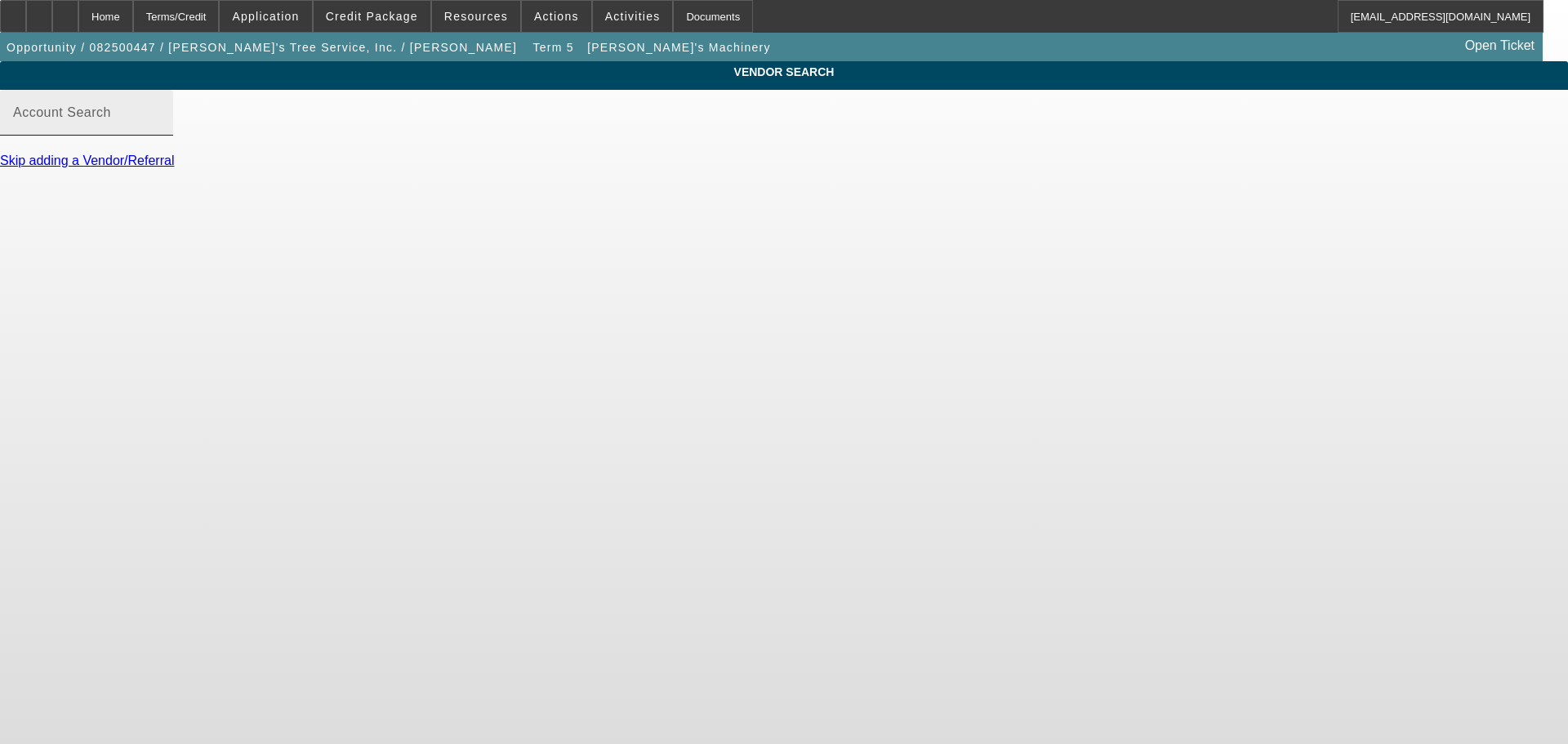
click at [160, 129] on input "Account Search" at bounding box center [87, 118] width 147 height 20
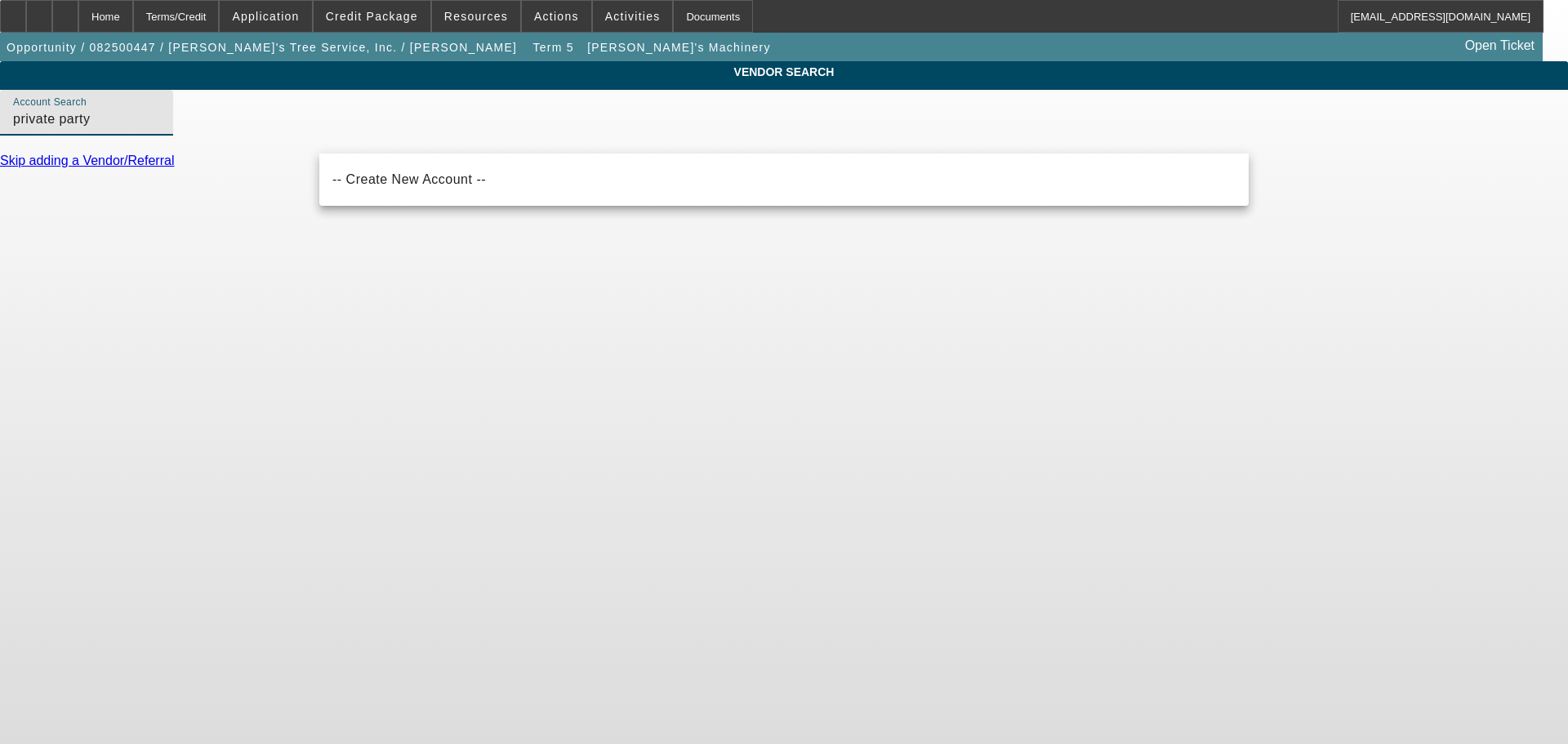
drag, startPoint x: 402, startPoint y: 140, endPoint x: 106, endPoint y: 218, distance: 306.1
click at [106, 183] on div "VENDOR SEARCH Account Search private party Skip adding a Vendor/Referral" at bounding box center [784, 122] width 1568 height 122
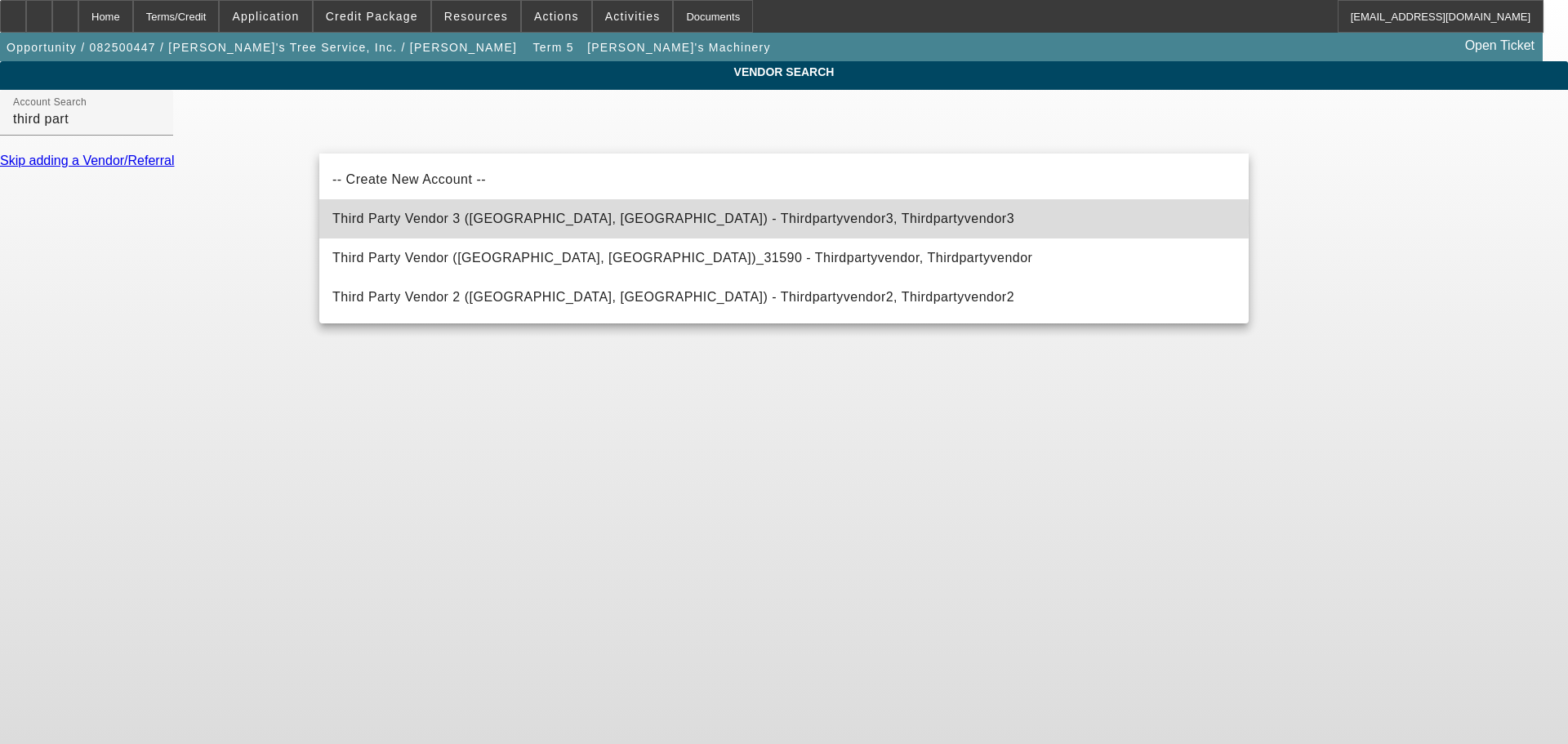
click at [392, 220] on span "Third Party Vendor 3 (Northbrook, IL) - Thirdpartyvendor3, Thirdpartyvendor3" at bounding box center [672, 218] width 681 height 14
type input "Third Party Vendor 3 (Northbrook, IL) - Thirdpartyvendor3, Thirdpartyvendor3"
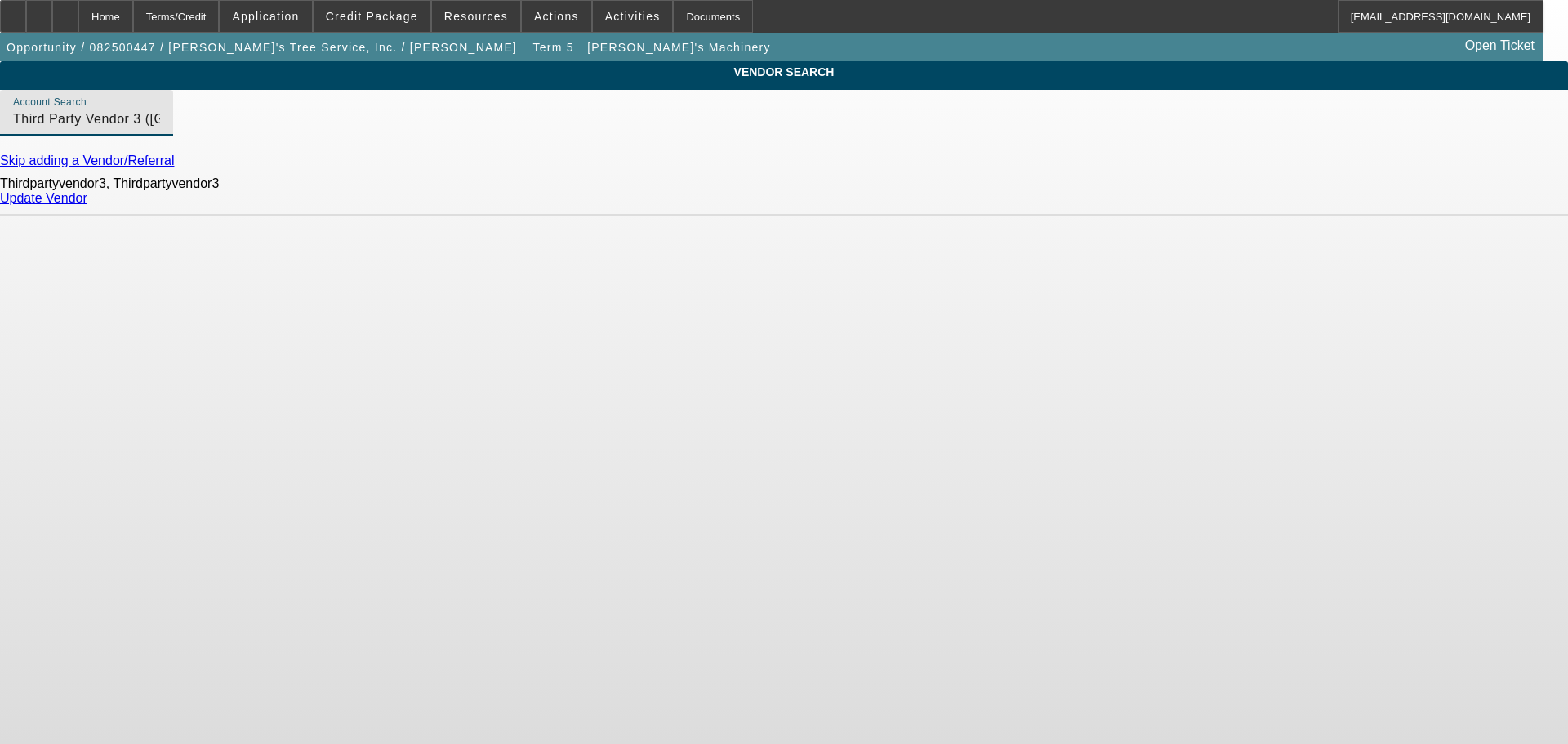
click at [88, 205] on link "Update Vendor" at bounding box center [44, 198] width 88 height 14
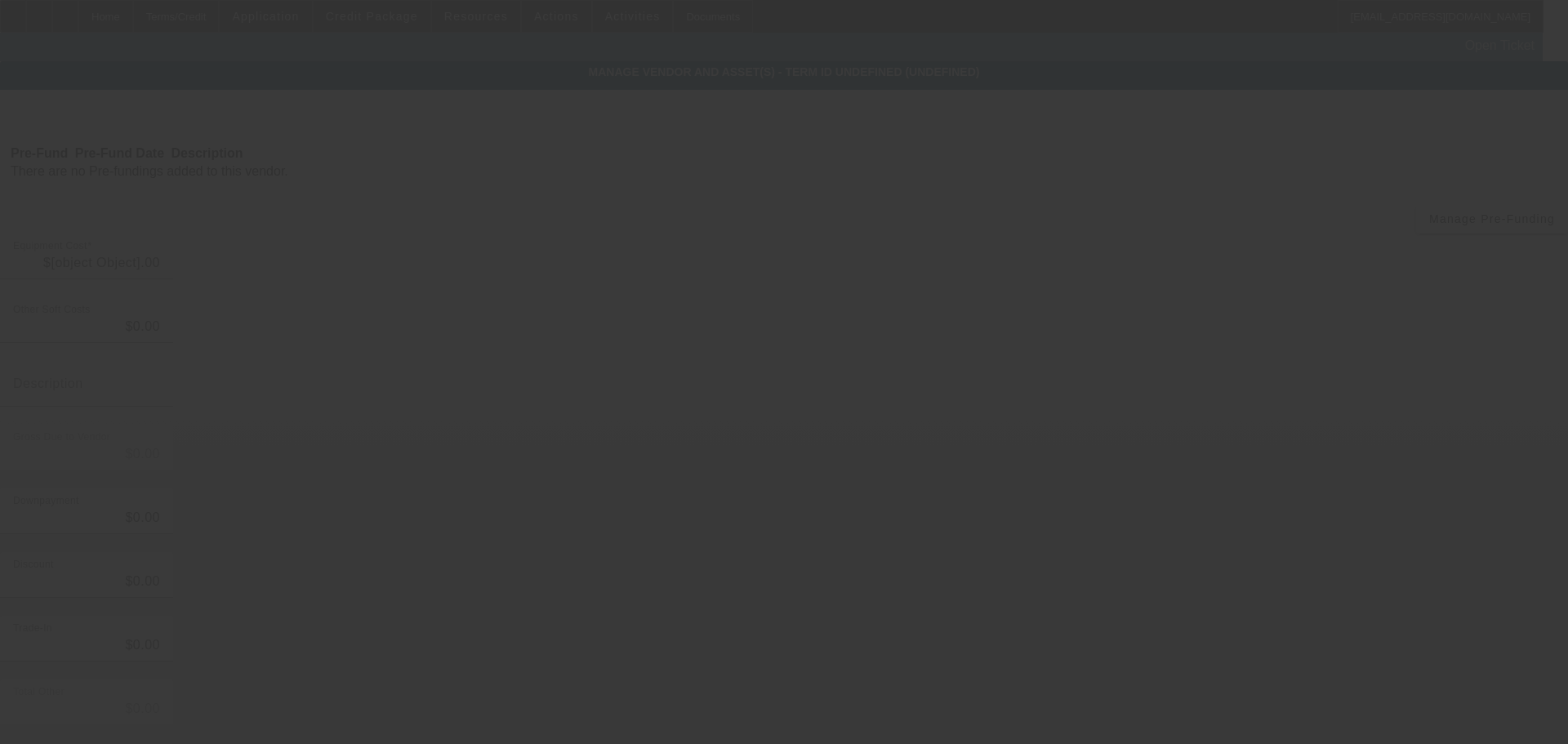
type input "$270,000.00"
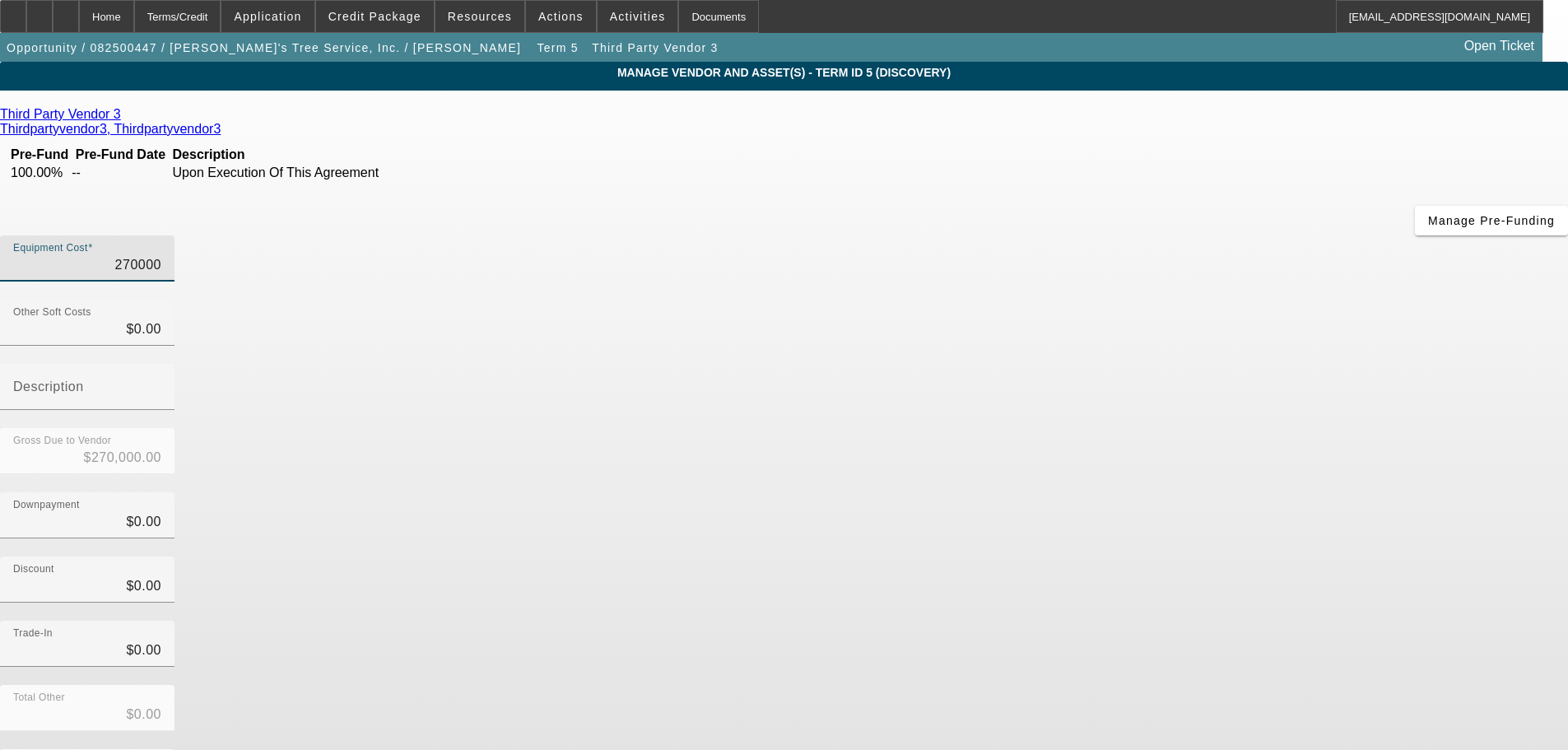
drag, startPoint x: 1033, startPoint y: 143, endPoint x: 1213, endPoint y: 135, distance: 180.2
click at [1204, 235] on div "Equipment Cost 270000" at bounding box center [784, 267] width 1568 height 64
type input "2"
type input "$2.00"
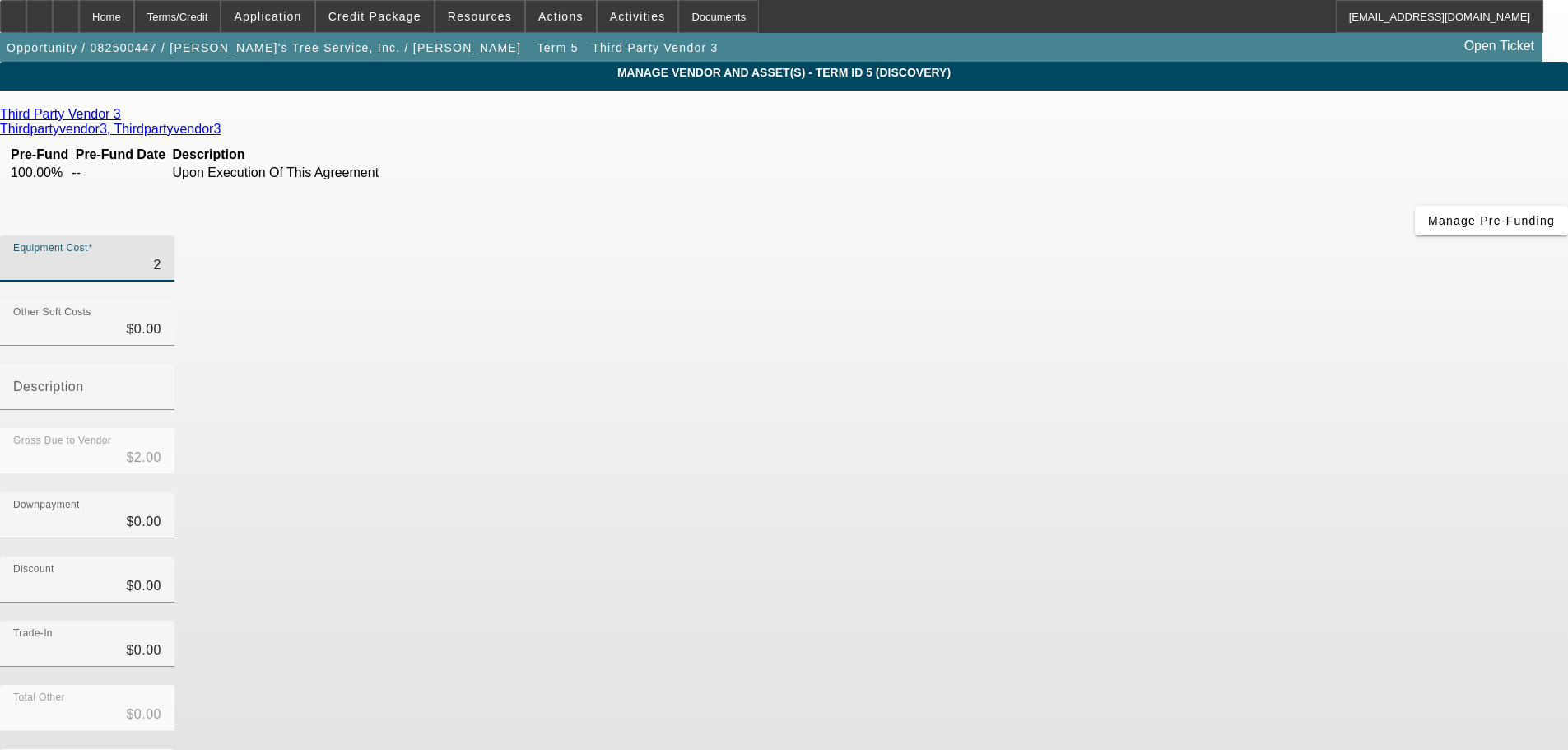
type input "22"
type input "$22.00"
type input "220"
type input "$220.00"
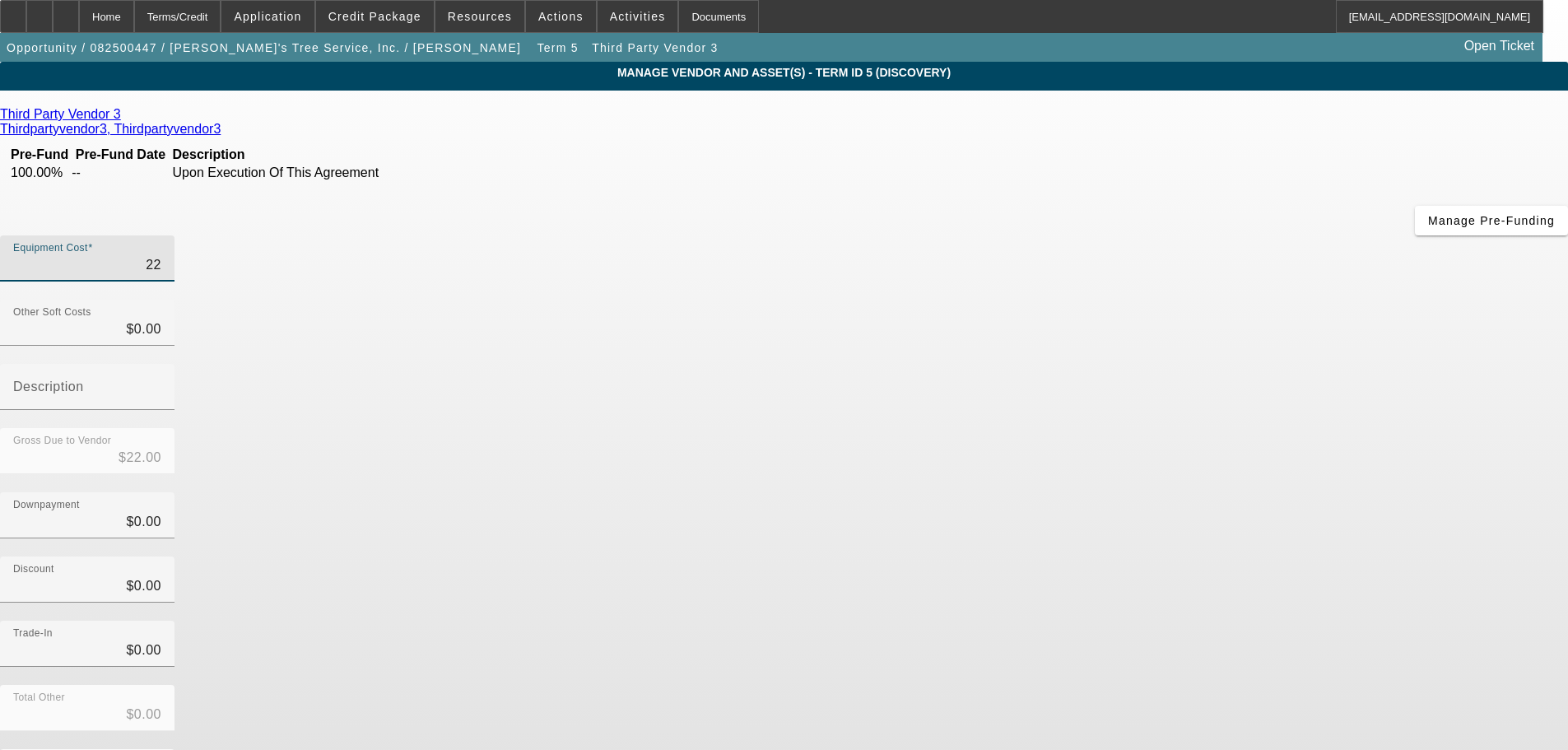
type input "$220.00"
type input "2200"
type input "$2,200.00"
type input "22000"
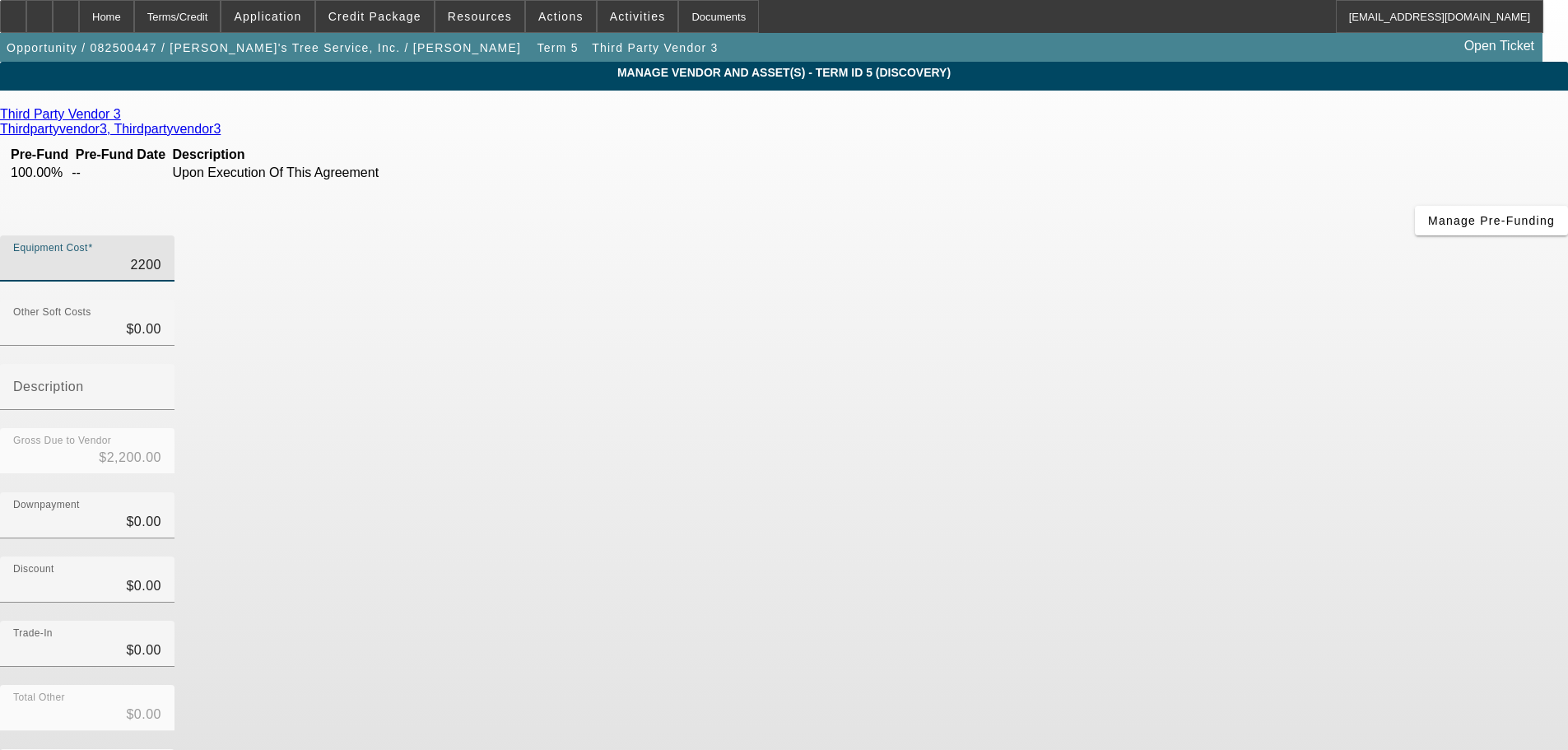
type input "$22,000.00"
type input "220000"
type input "$220,000.00"
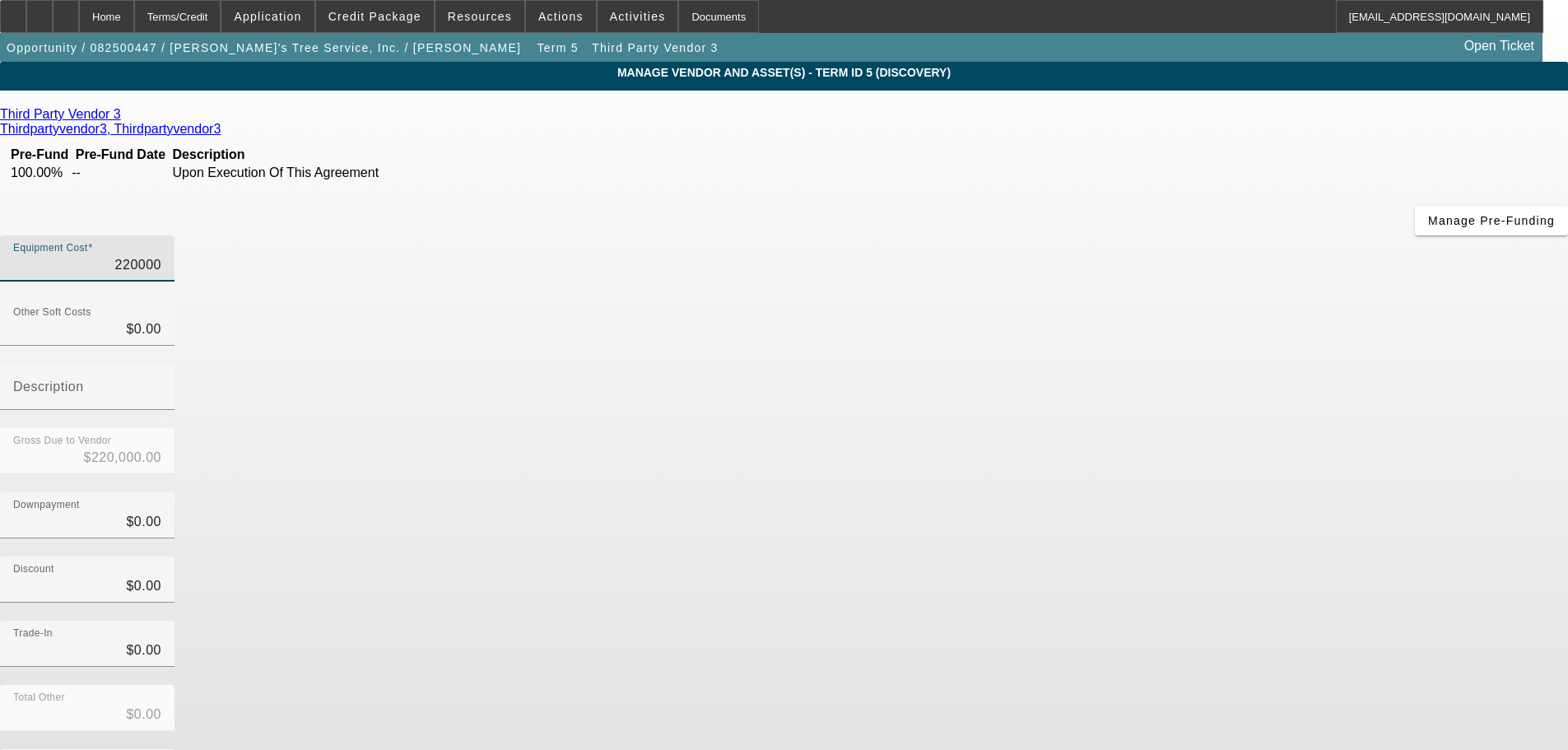
type input "$220,000.00"
click at [1137, 556] on div "Discount $0.00" at bounding box center [784, 588] width 1568 height 64
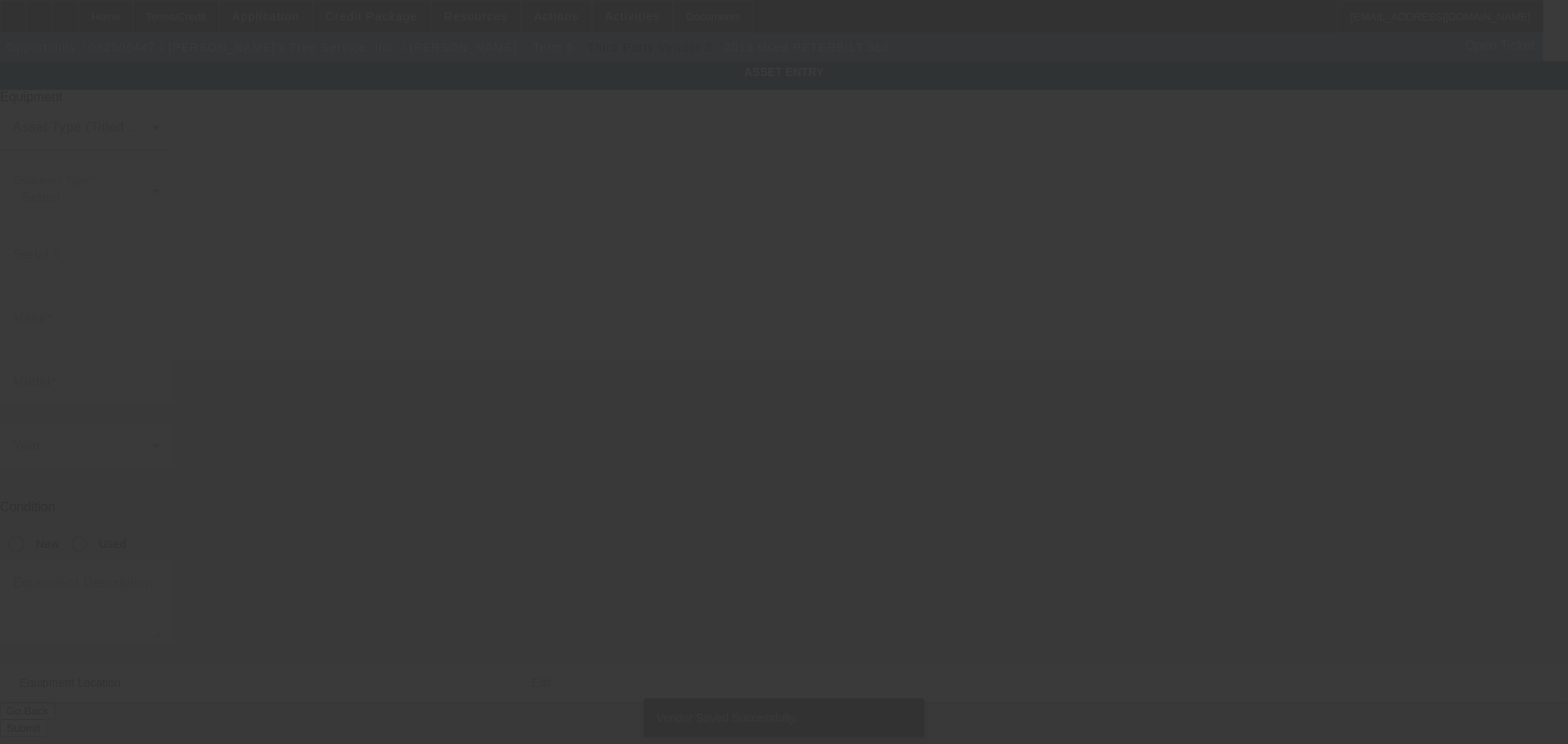
type input "1NPSXJEX9JD476959"
type input "Peterbilt"
type input "365"
radio input "true"
type input "8060 Springfield Road"
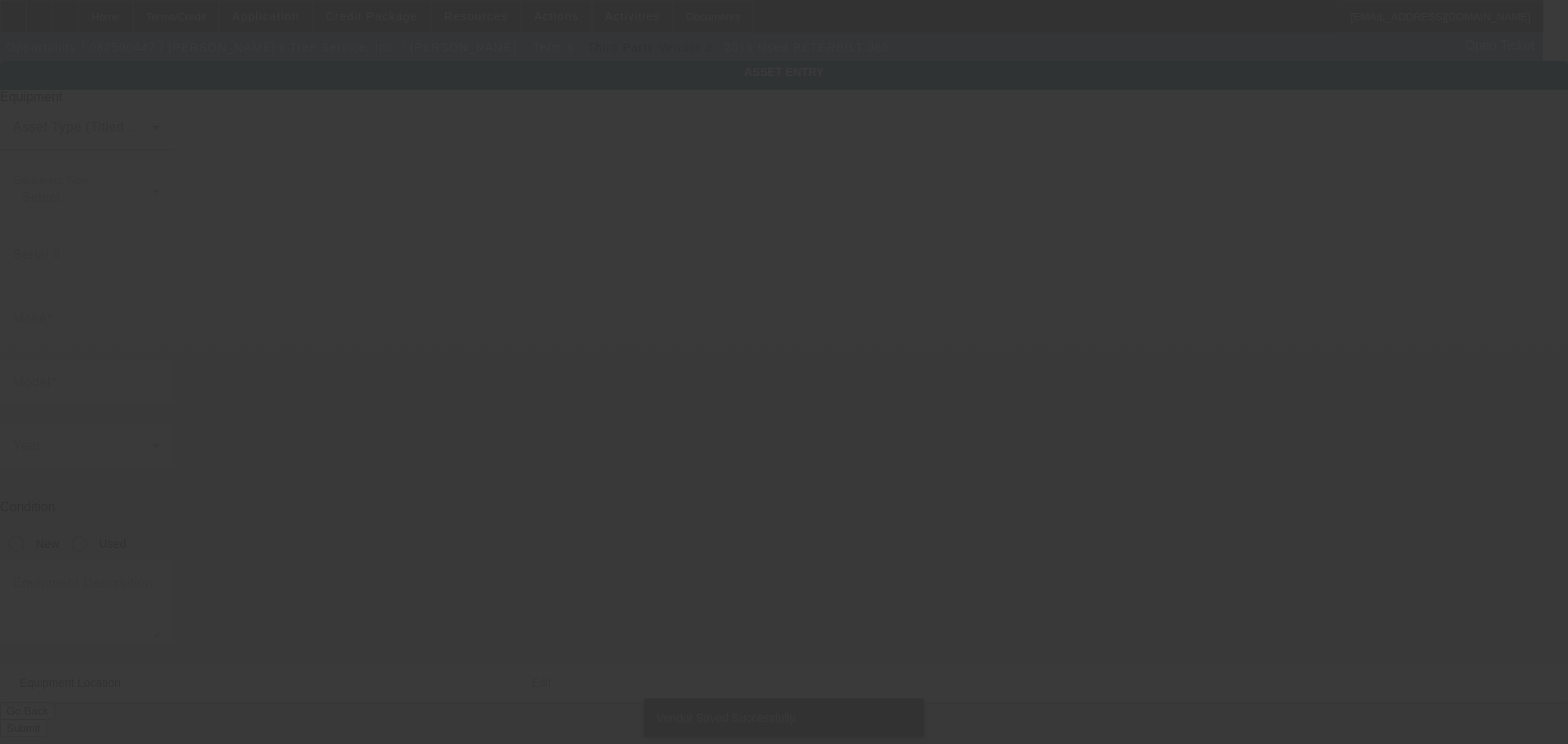
type input "Glenn Dale"
type input "20769"
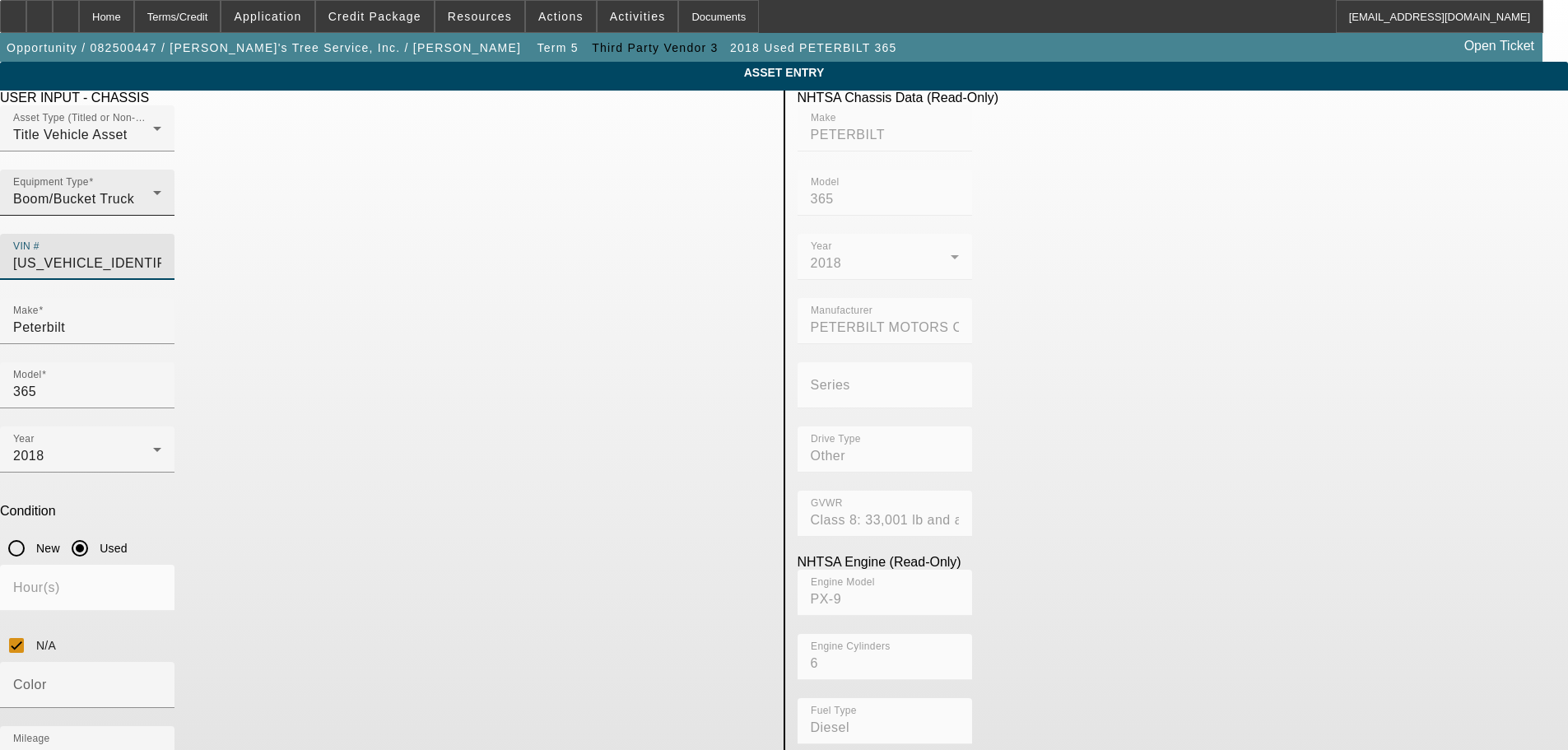
drag, startPoint x: 714, startPoint y: 228, endPoint x: 446, endPoint y: 233, distance: 268.0
click at [454, 240] on div "Asset Type (Titled or Non-Titled) Title Vehicle Asset Equipment Type Boom/Bucke…" at bounding box center [385, 201] width 772 height 193
paste input "1NPCX7TXXHD443053"
type input "1NPCX7TXXHD443053"
type input "PETERBILT"
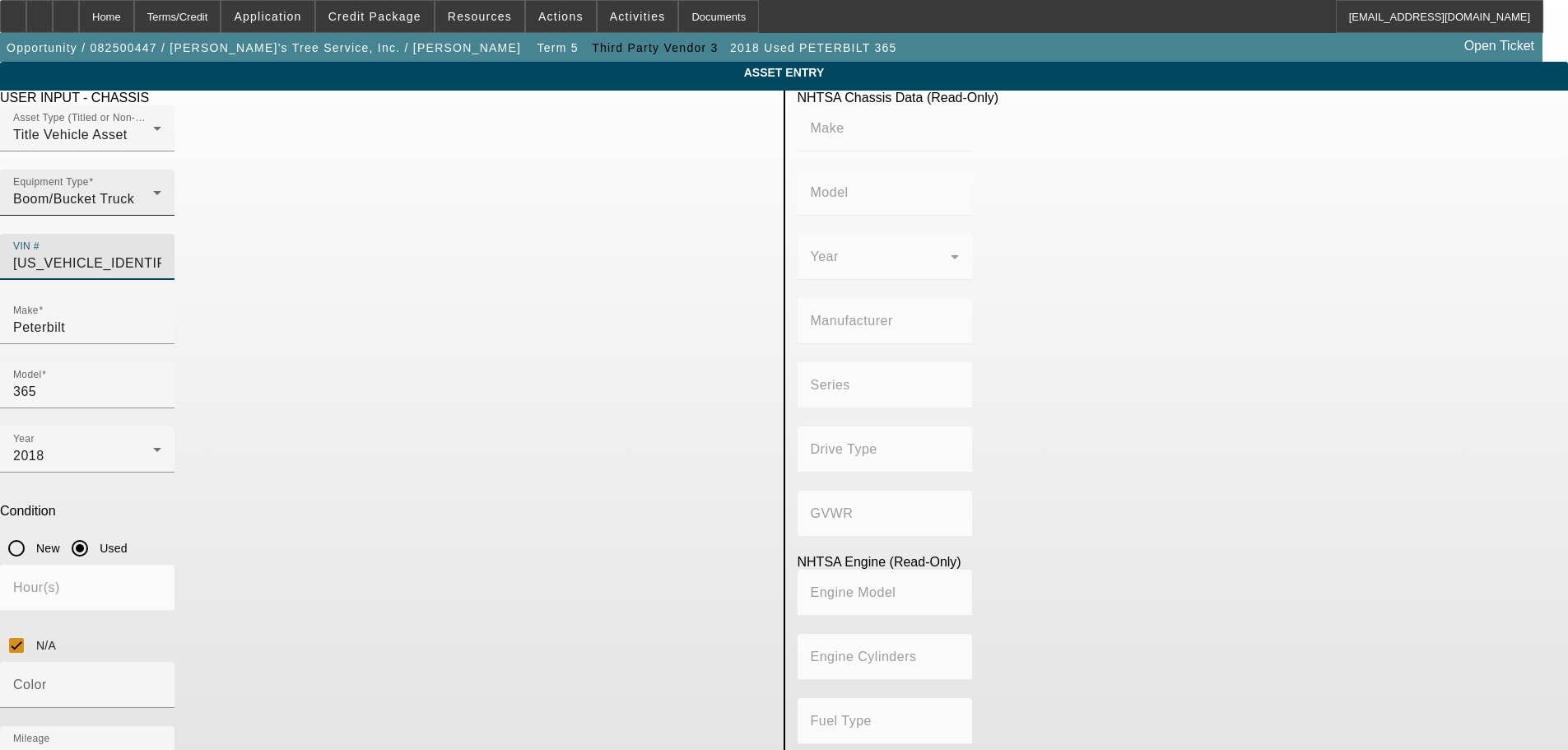
type input "567"
type input "PETERBILT MOTORS COMPANY"
type input "Other"
type input "Class 8: 33,001 lb and above (14,969 kg and above)"
type input "ISX 11.9/12"
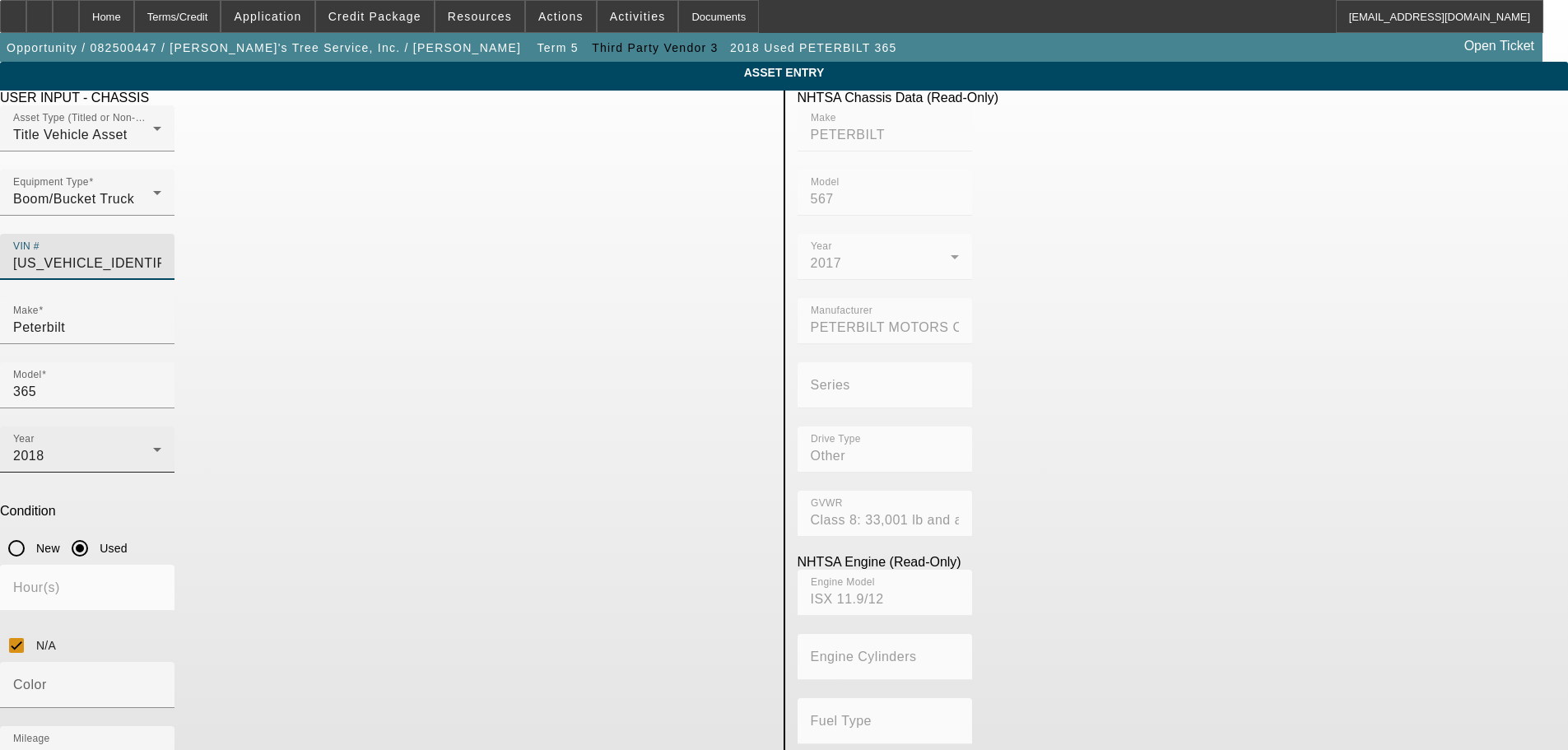
type input "1NPCX7TXXHD443053"
click at [153, 446] on div "2018" at bounding box center [83, 456] width 140 height 20
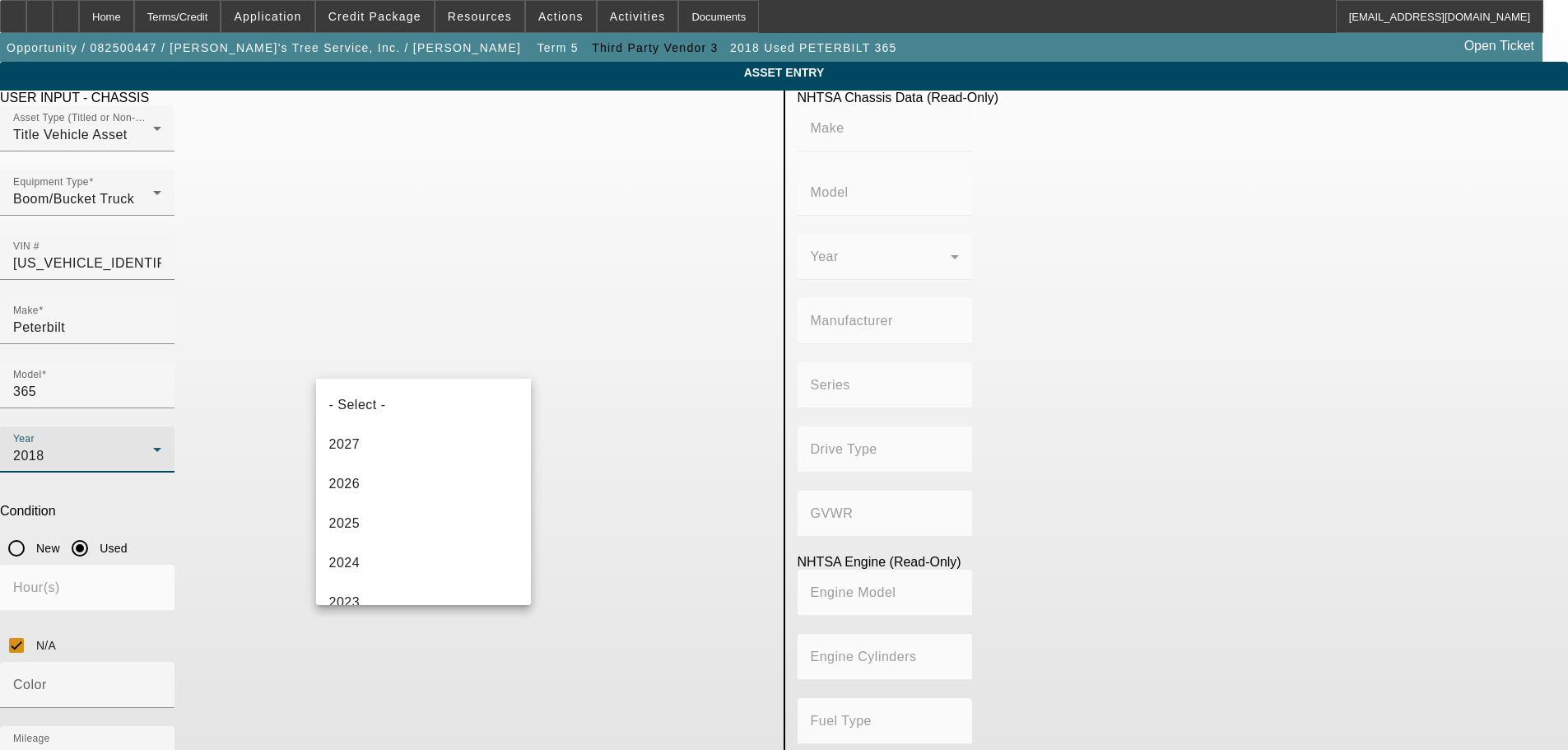
scroll to position [215, 0]
type input "PETERBILT"
type input "567"
type input "PETERBILT MOTORS COMPANY"
type input "Other"
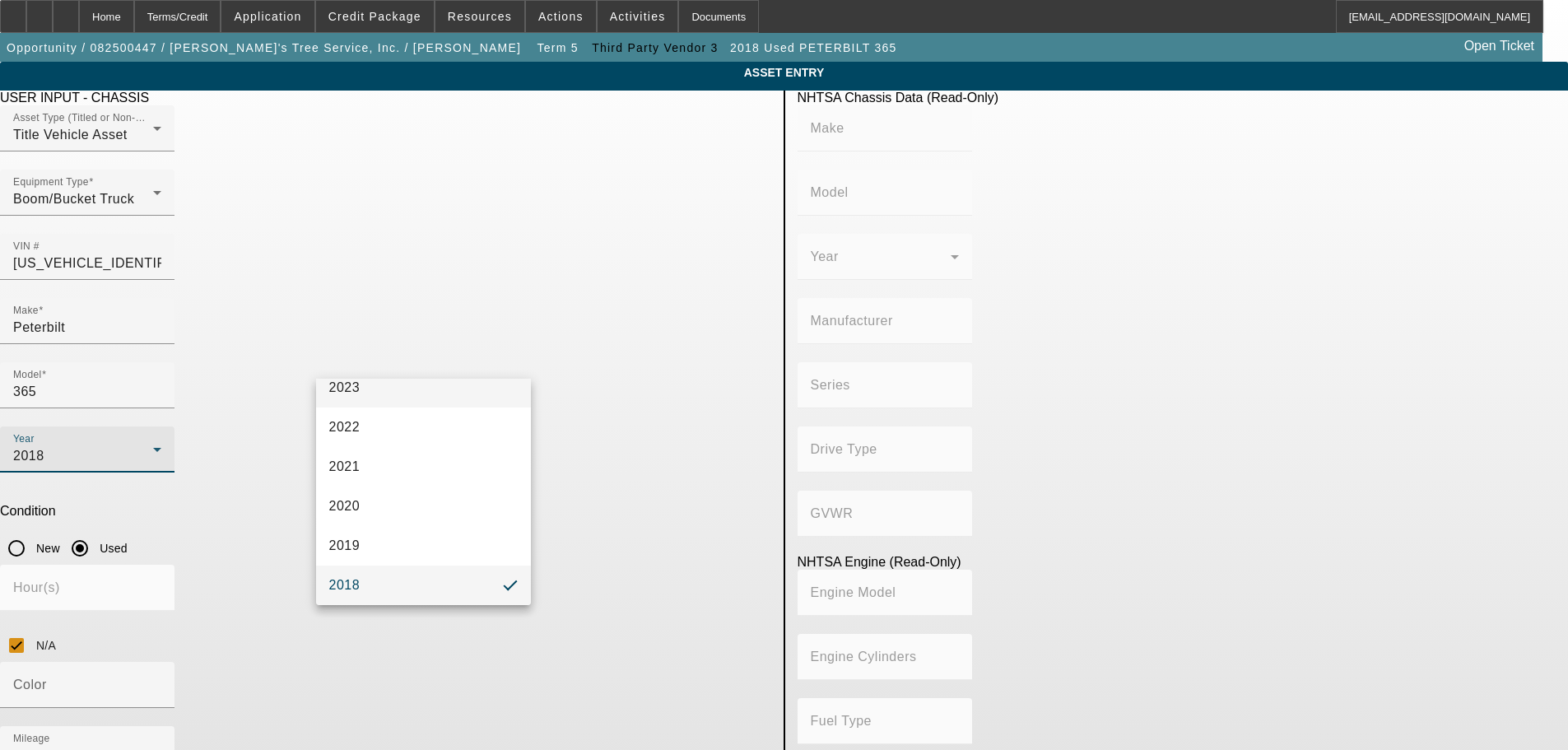
type input "Class 8: 33,001 lb and above (14,969 kg and above)"
type input "ISX 11.9/12"
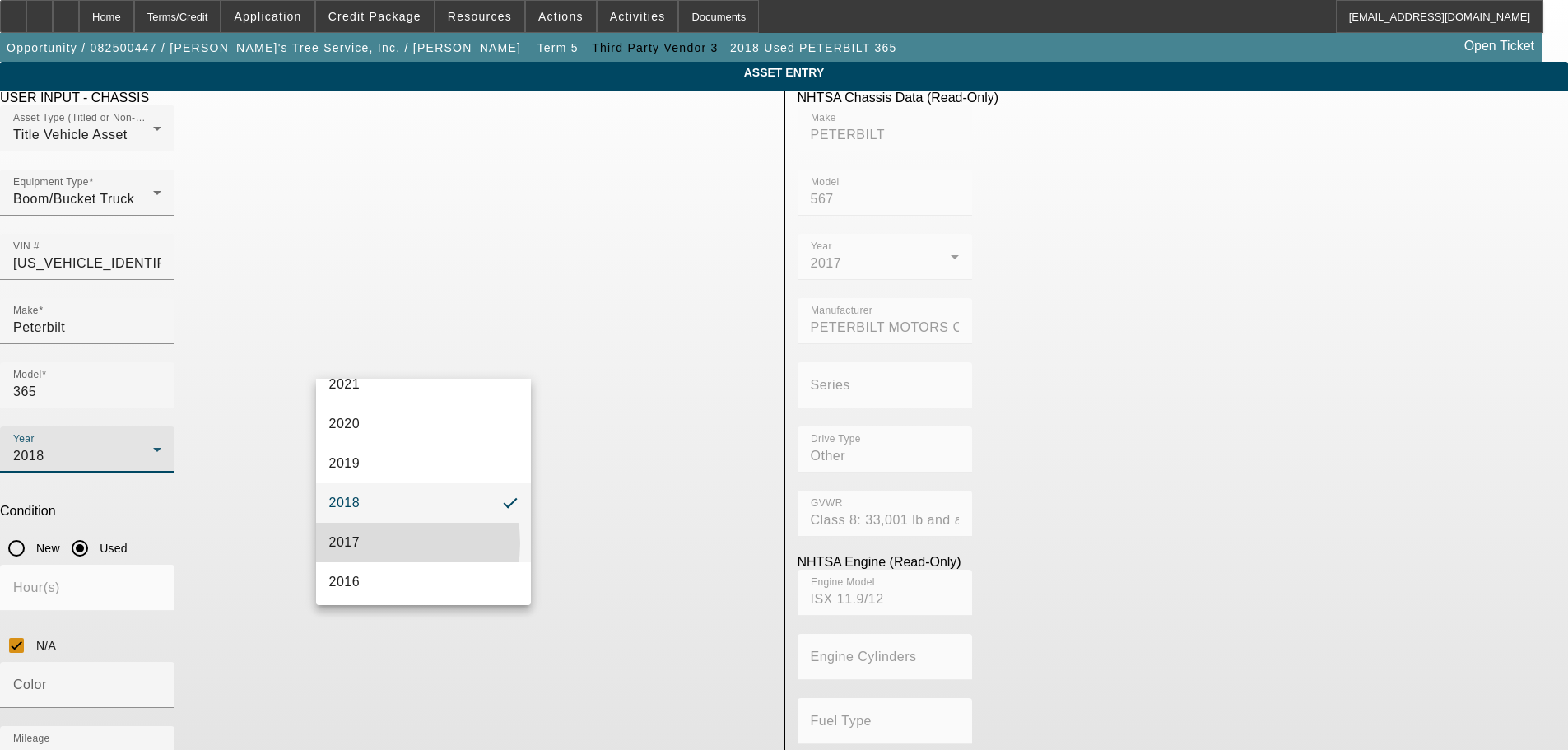
click at [386, 543] on mat-option "2017" at bounding box center [423, 542] width 215 height 39
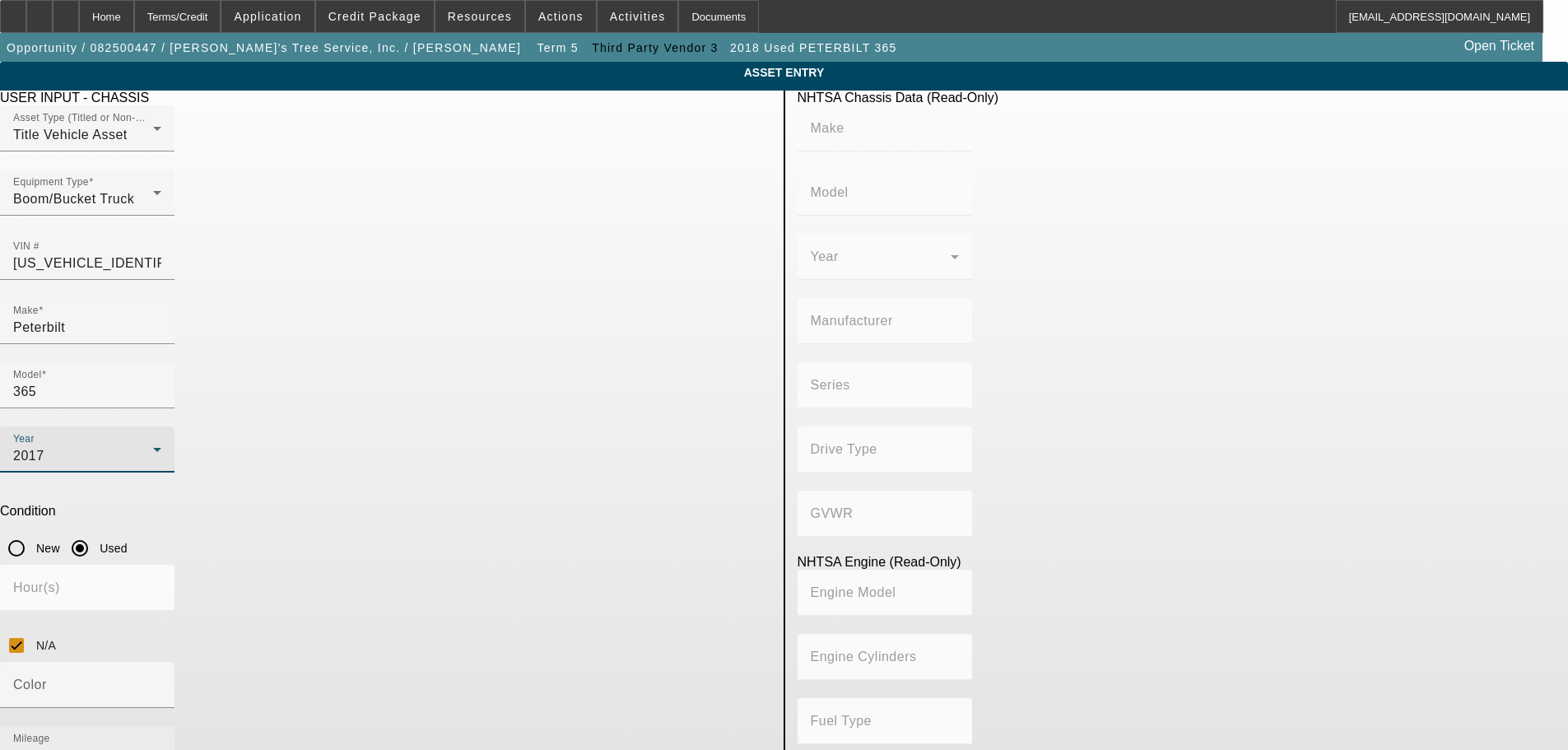
type input "PETERBILT"
type input "567"
type input "PETERBILT MOTORS COMPANY"
type input "Other"
type input "Class 8: 33,001 lb and above (14,969 kg and above)"
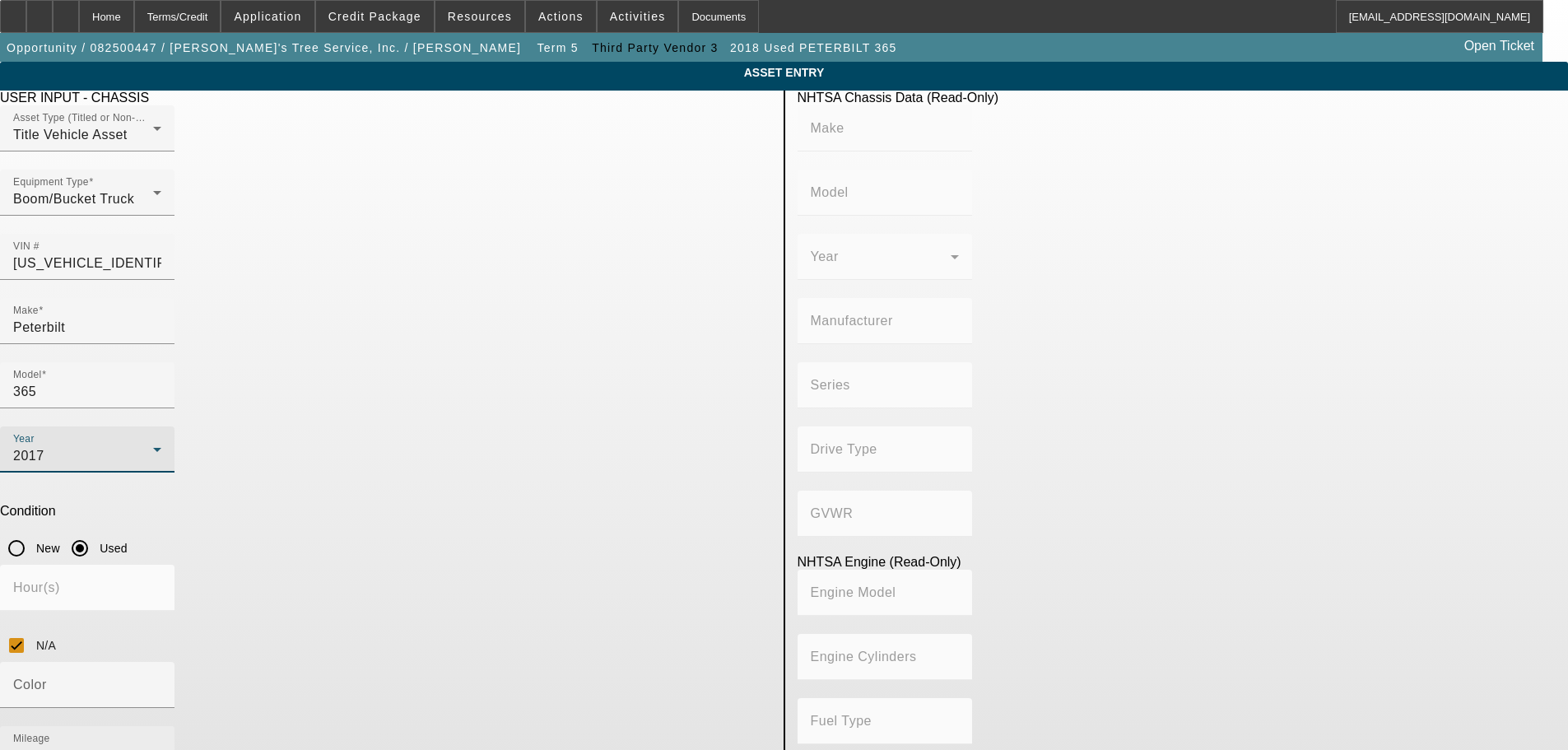
type input "ISX 11.9/12"
drag, startPoint x: 621, startPoint y: 494, endPoint x: 503, endPoint y: 523, distance: 121.5
click at [503, 662] on div "Color Mileage 52989" at bounding box center [385, 726] width 772 height 129
type input "164217"
click at [259, 582] on app-asset-collateral-manage "ASSET ENTRY Delete asset USER INPUT - CHASSIS Asset Type (Titled or Non-Titled)…" at bounding box center [784, 523] width 1568 height 922
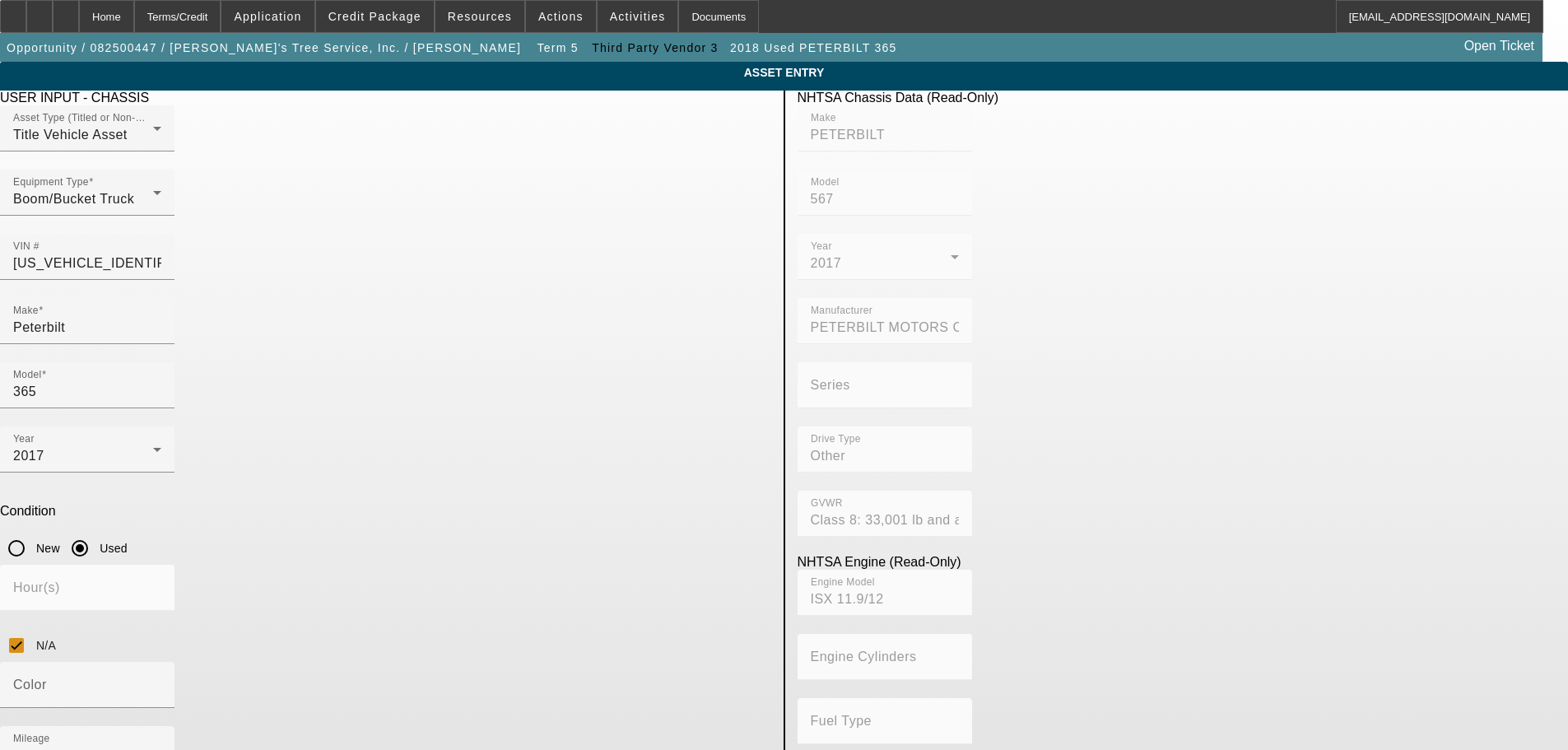
scroll to position [31, 0]
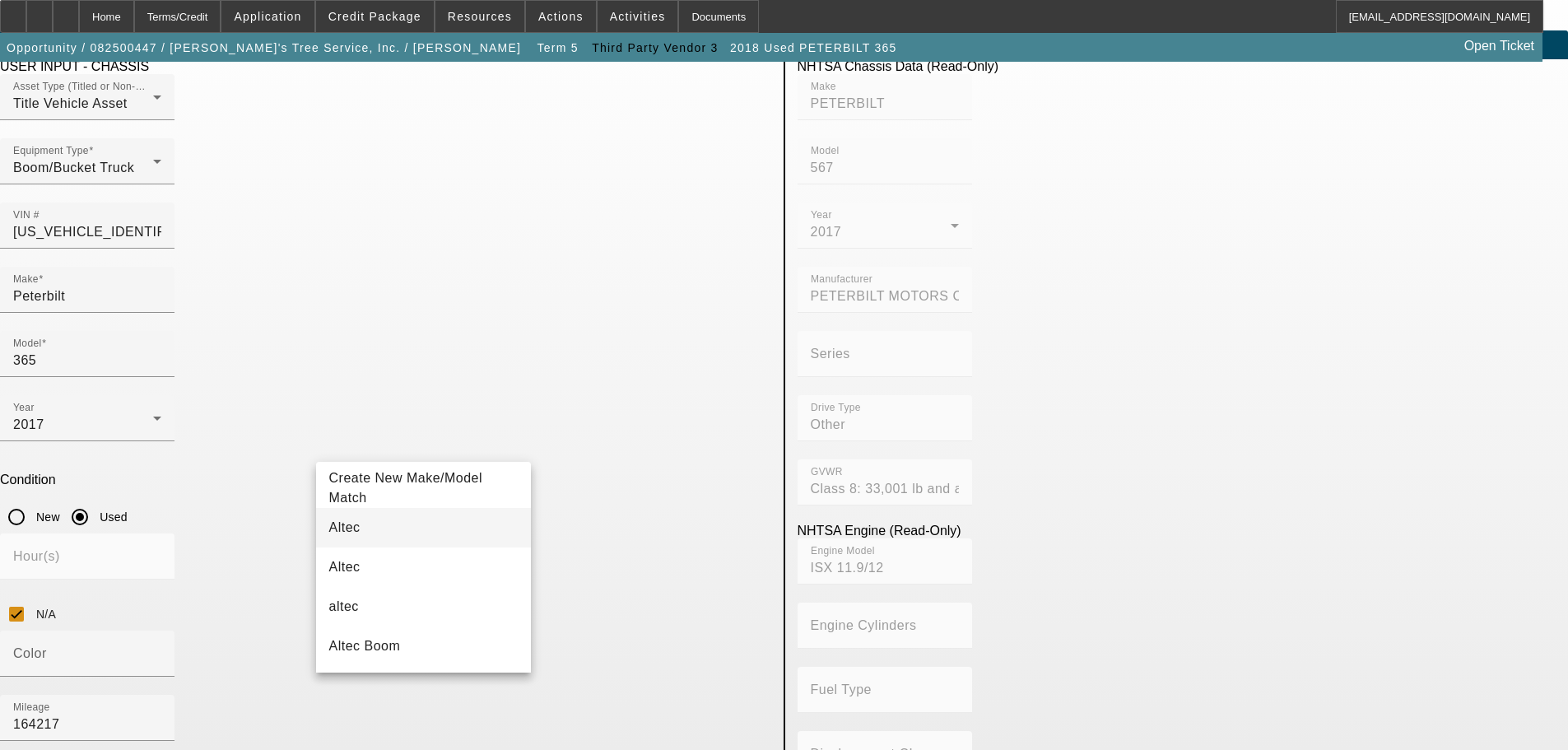
type input "Altec"
click at [360, 534] on mat-option "Altec" at bounding box center [423, 527] width 215 height 39
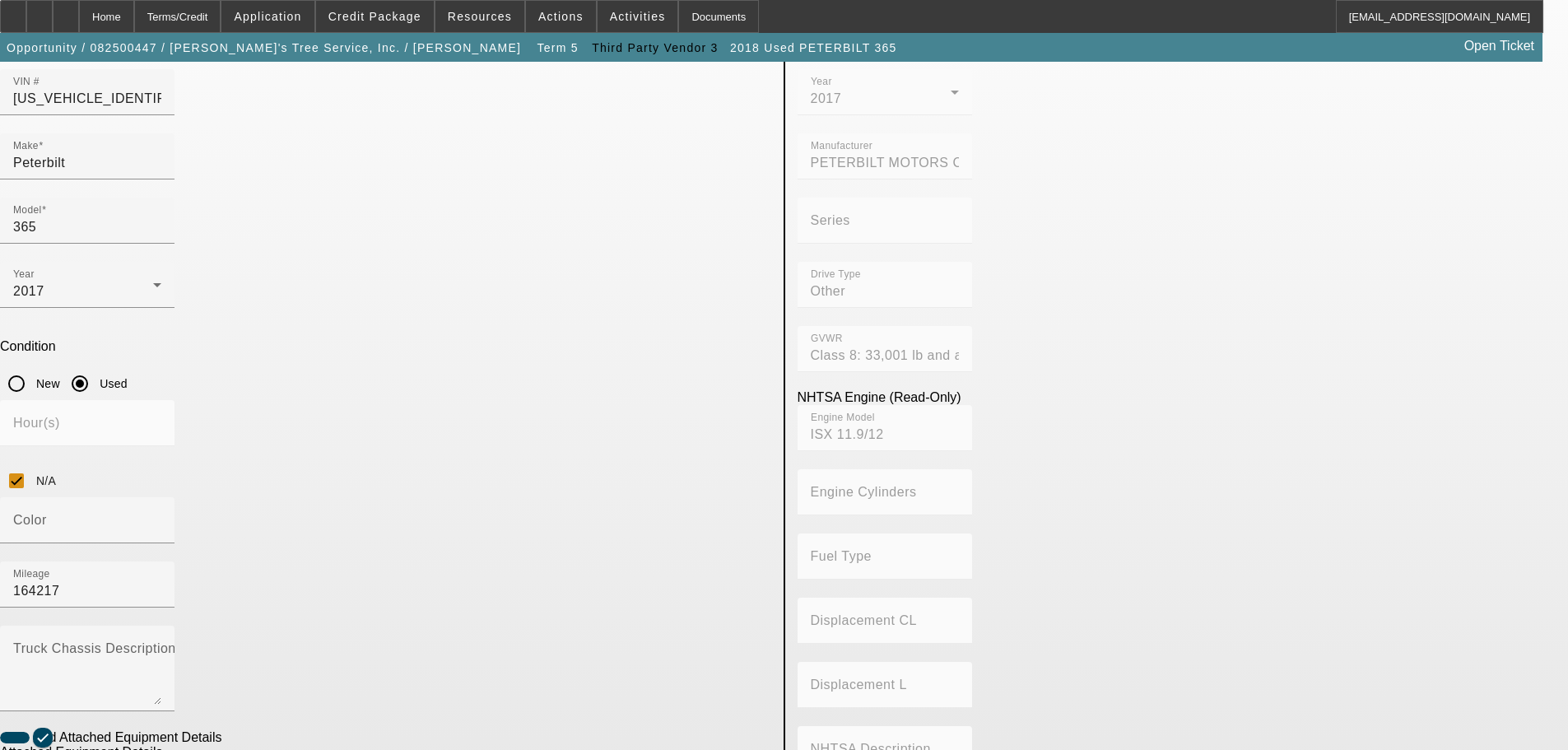
scroll to position [361, 0]
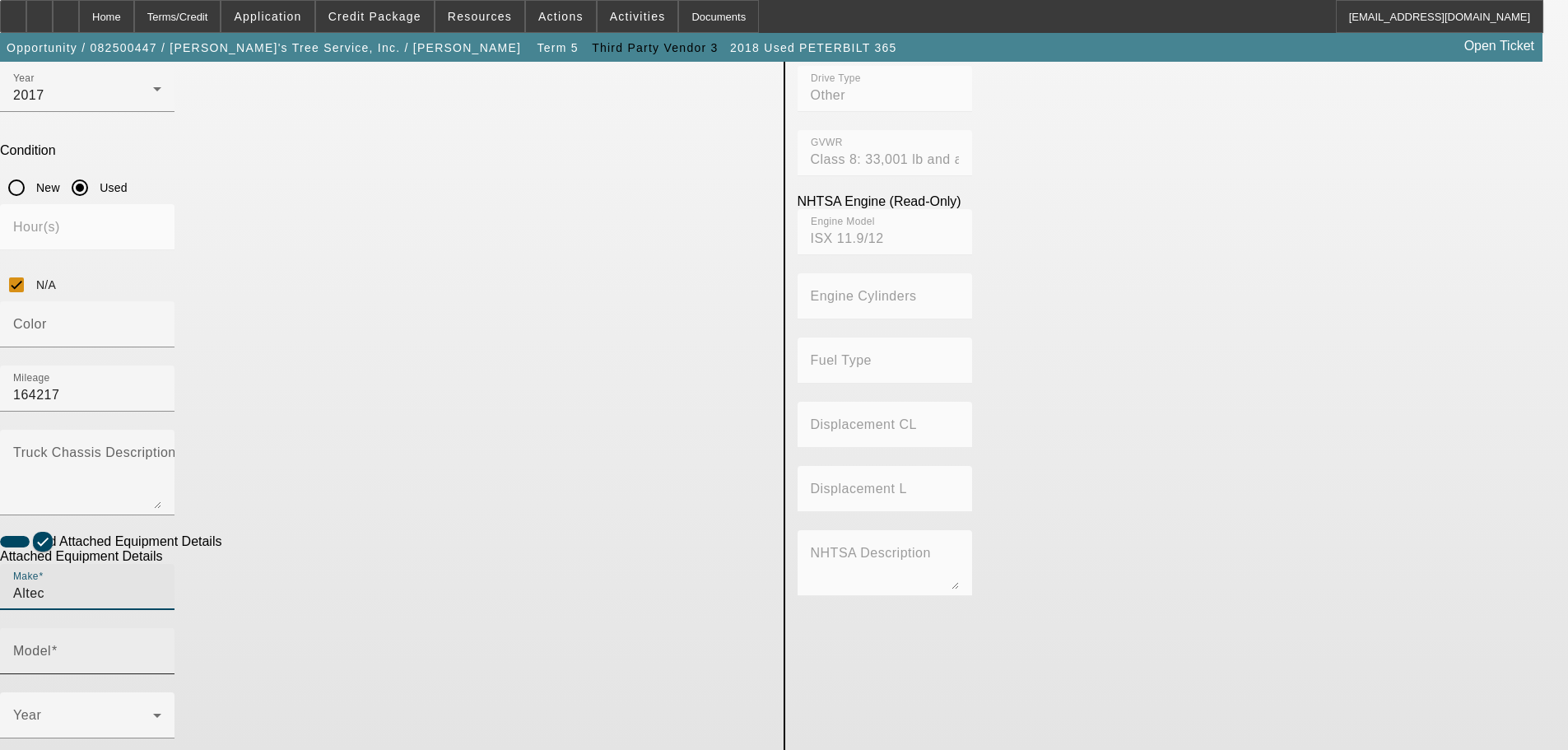
click at [162, 648] on input "Model" at bounding box center [87, 657] width 149 height 20
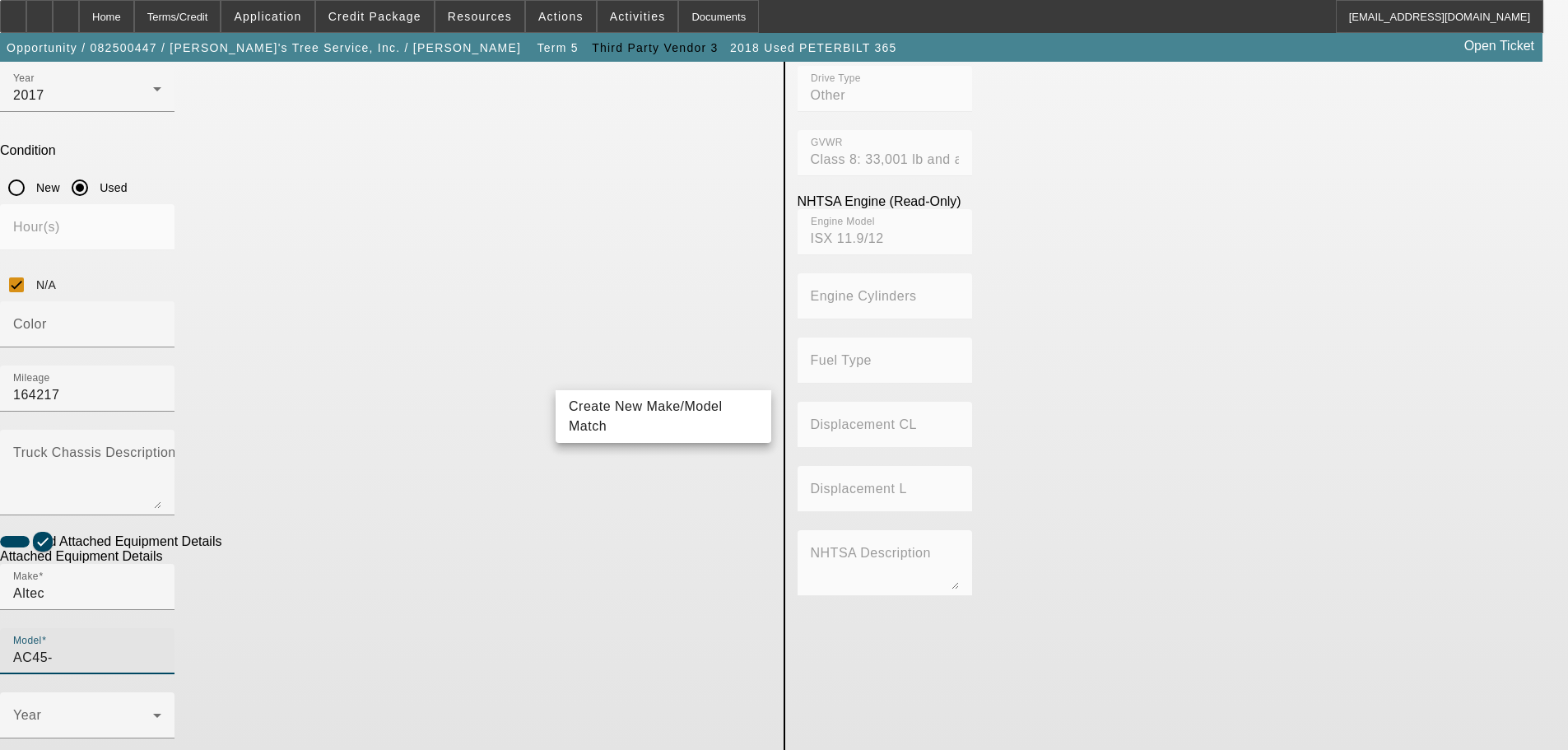
type input "AC45-"
click at [666, 436] on div "Create New Make/Model Match" at bounding box center [663, 416] width 215 height 53
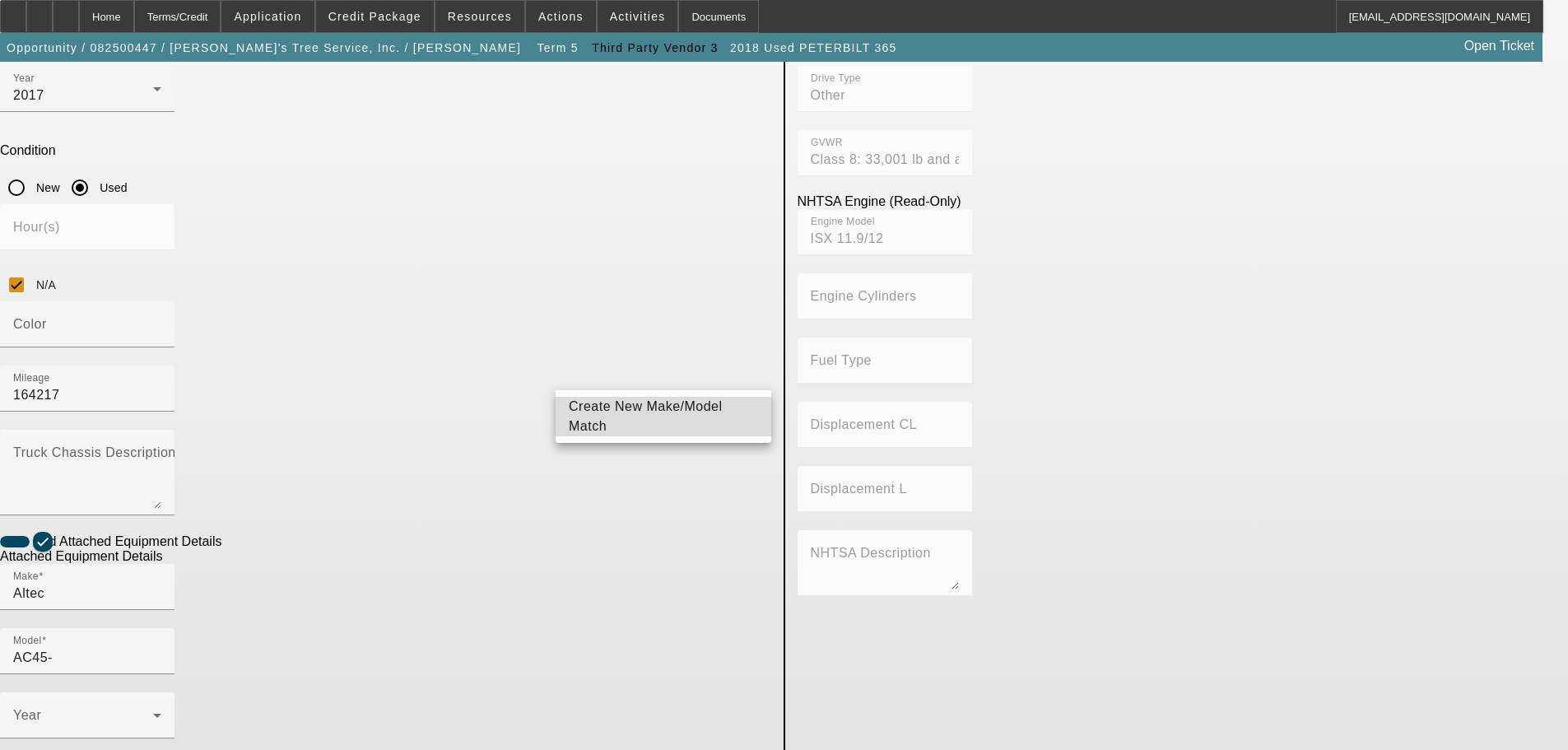
click at [664, 428] on mat-option "Create New Make/Model Match" at bounding box center [663, 416] width 215 height 39
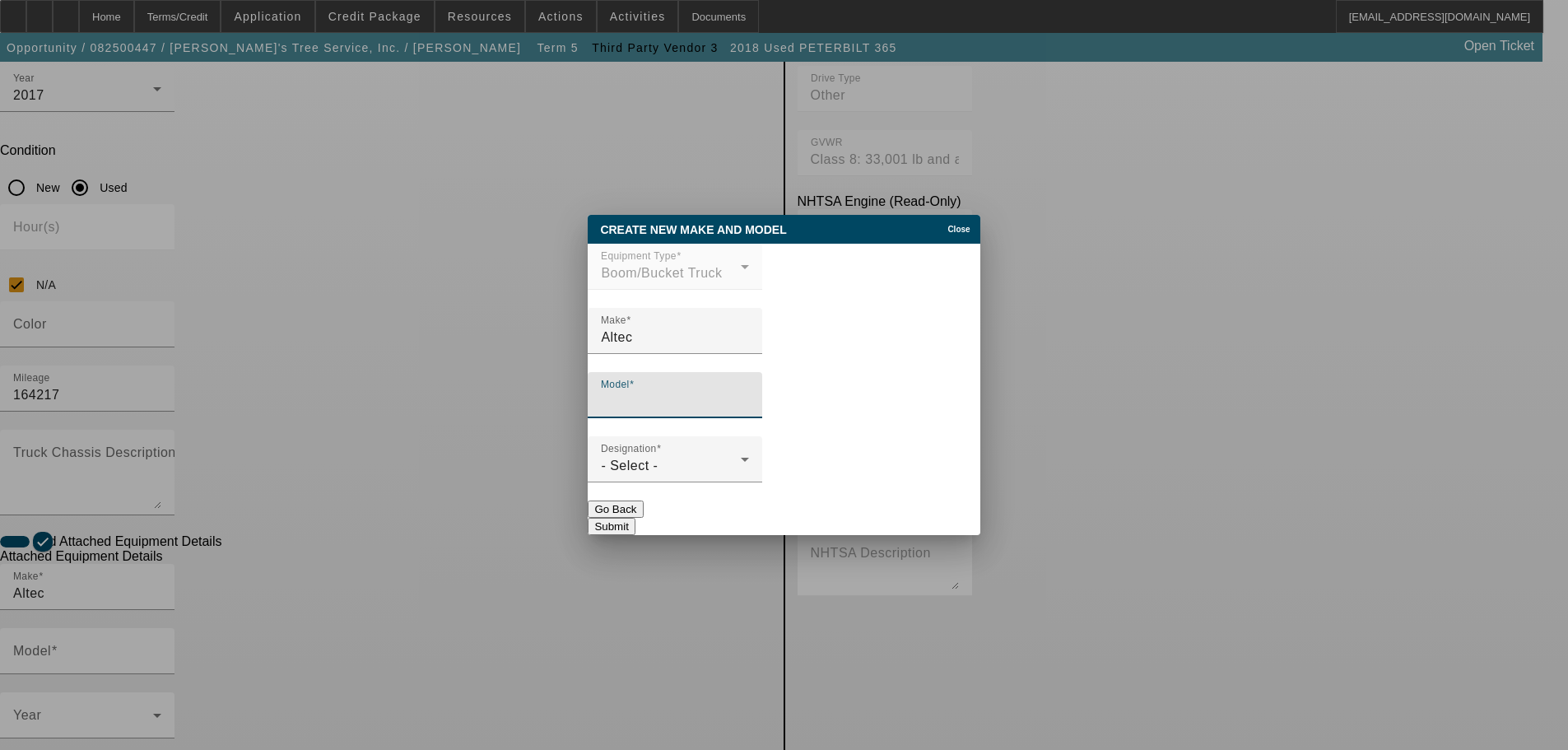
click at [662, 412] on input "Model" at bounding box center [675, 401] width 149 height 20
click at [705, 402] on input "Model" at bounding box center [675, 401] width 149 height 20
paste input "AC45-127S"
type input "AC45-127S"
click at [717, 474] on div "- Select -" at bounding box center [670, 465] width 140 height 20
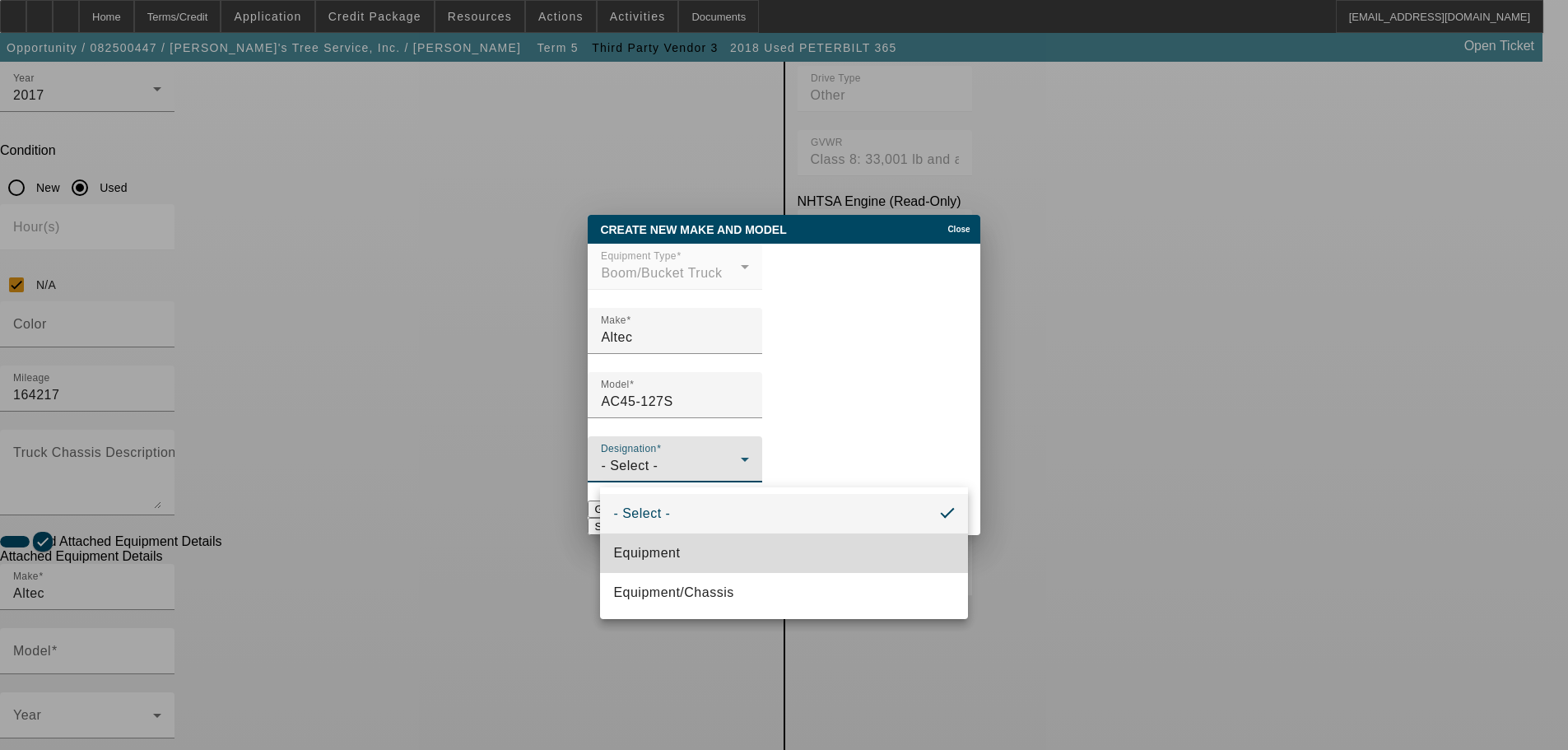
click at [699, 554] on mat-option "Equipment" at bounding box center [783, 554] width 368 height 39
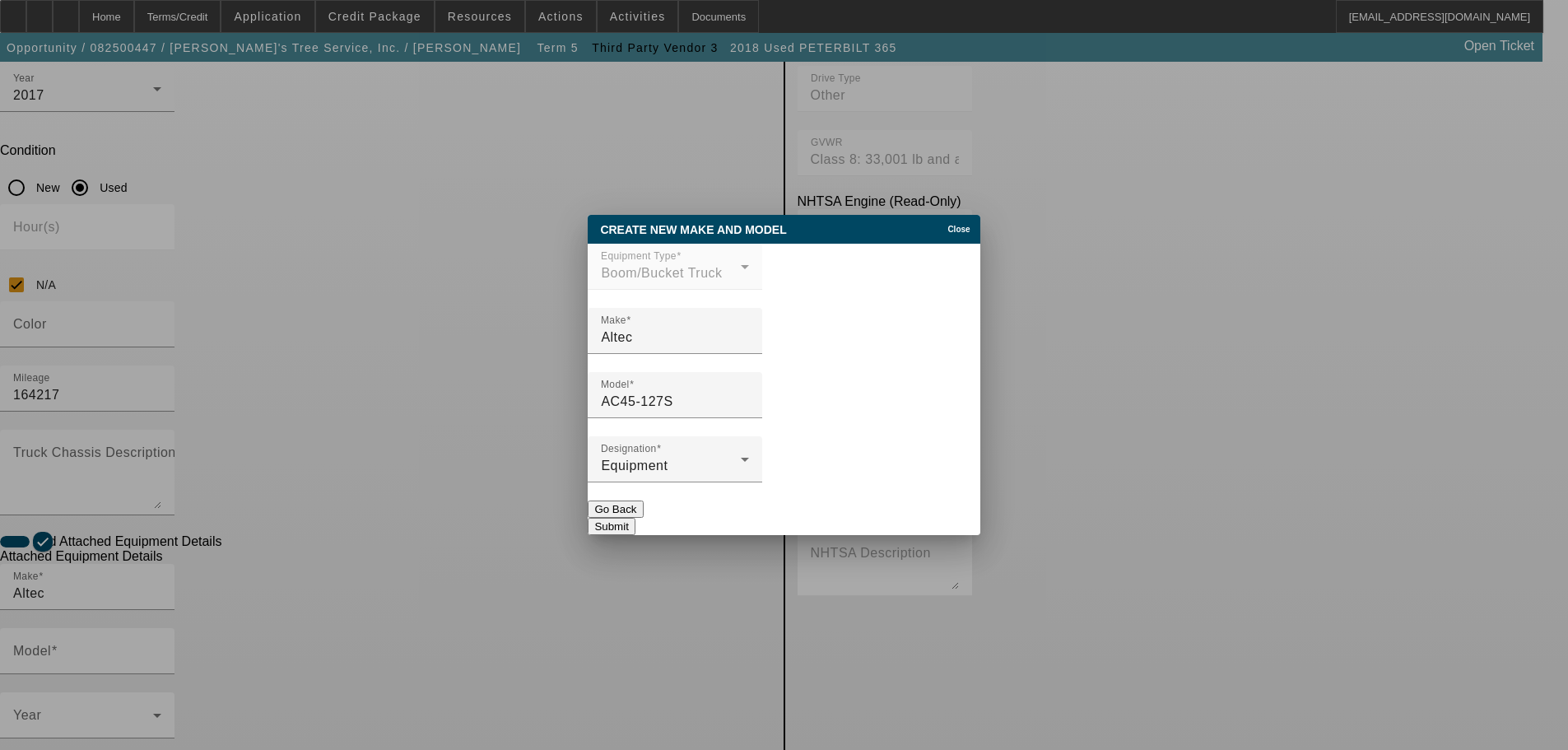
click at [635, 526] on button "Submit" at bounding box center [611, 526] width 47 height 17
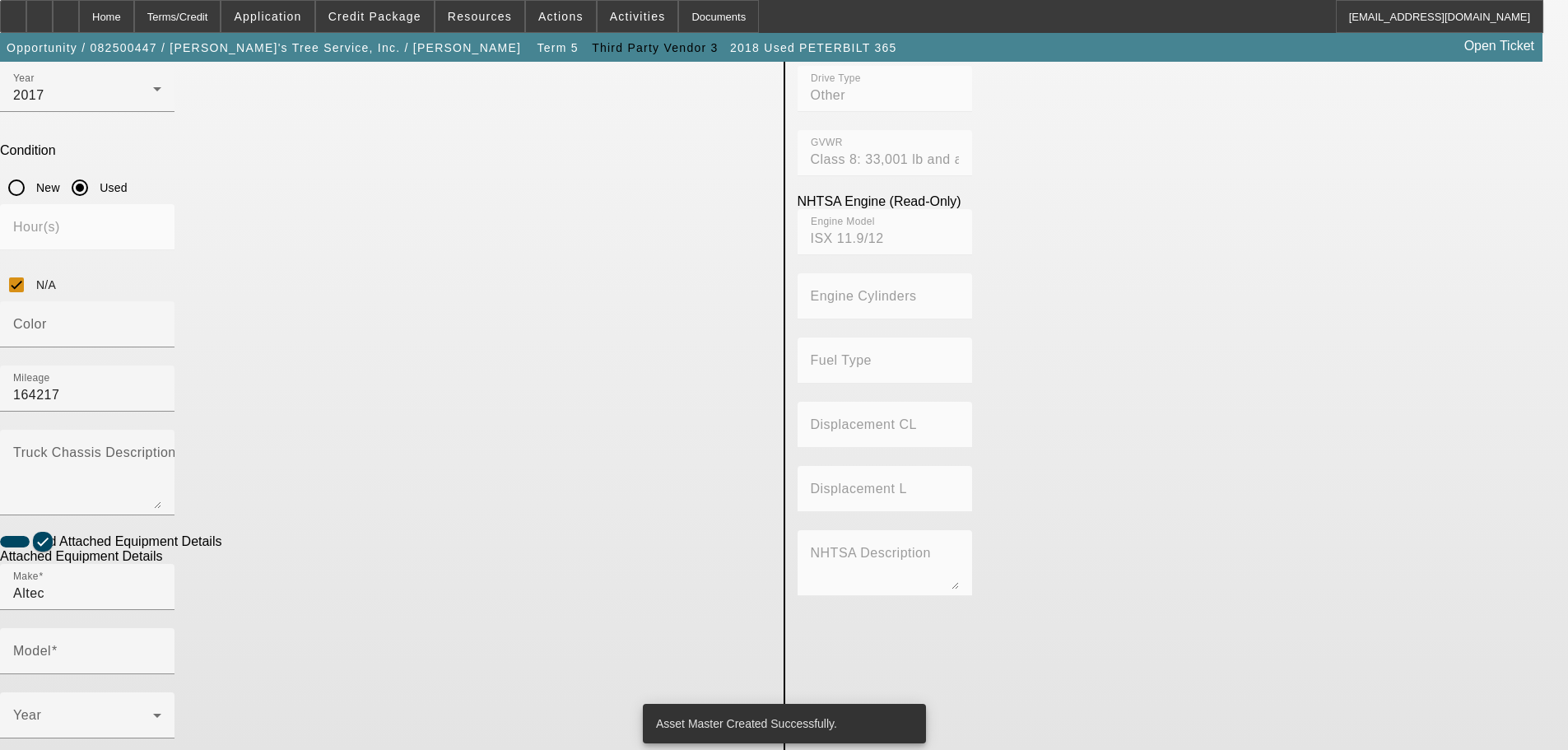
type input "AC45-127S"
radio input "true"
click at [153, 712] on span at bounding box center [83, 722] width 140 height 20
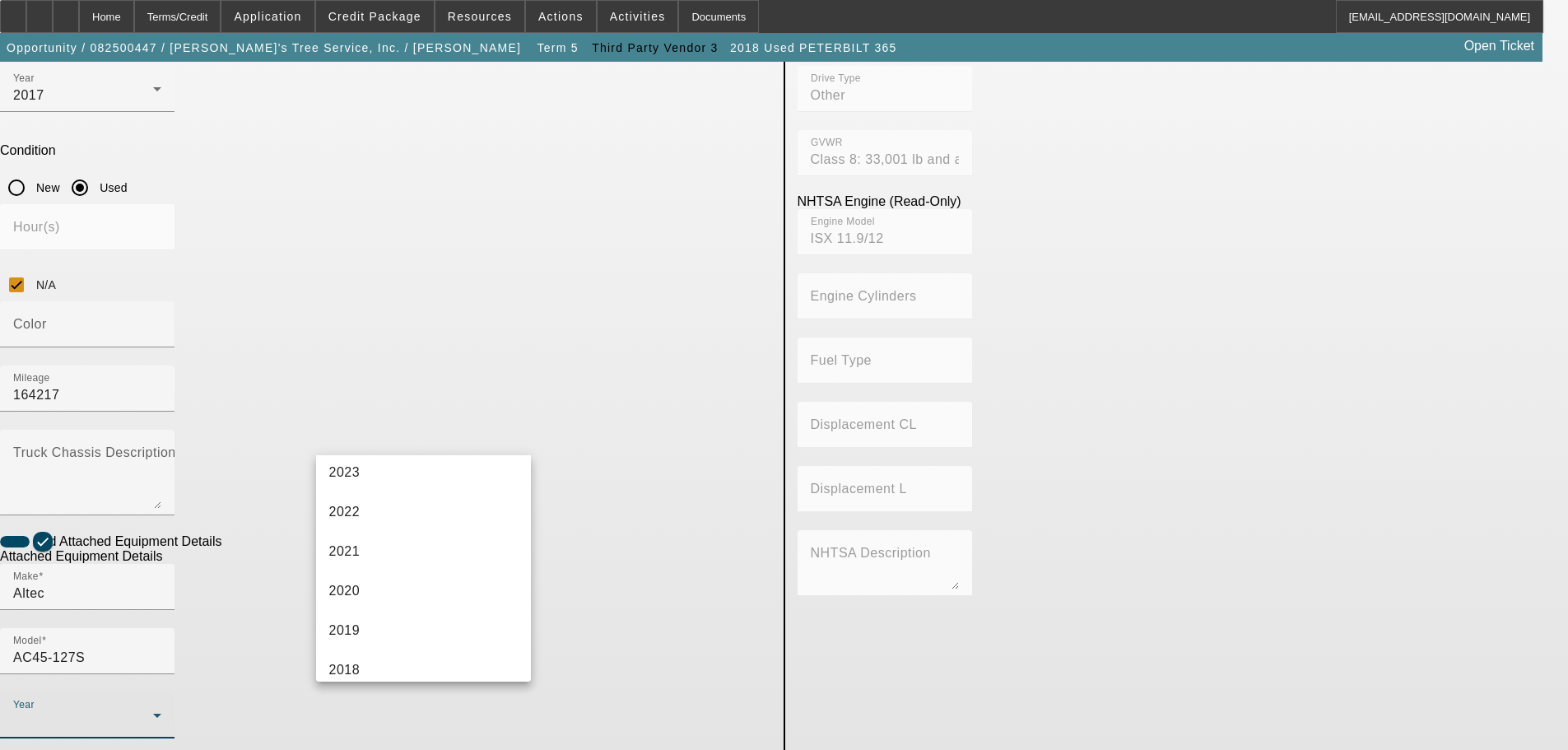
scroll to position [247, 0]
click at [378, 664] on mat-option "2017" at bounding box center [423, 669] width 215 height 39
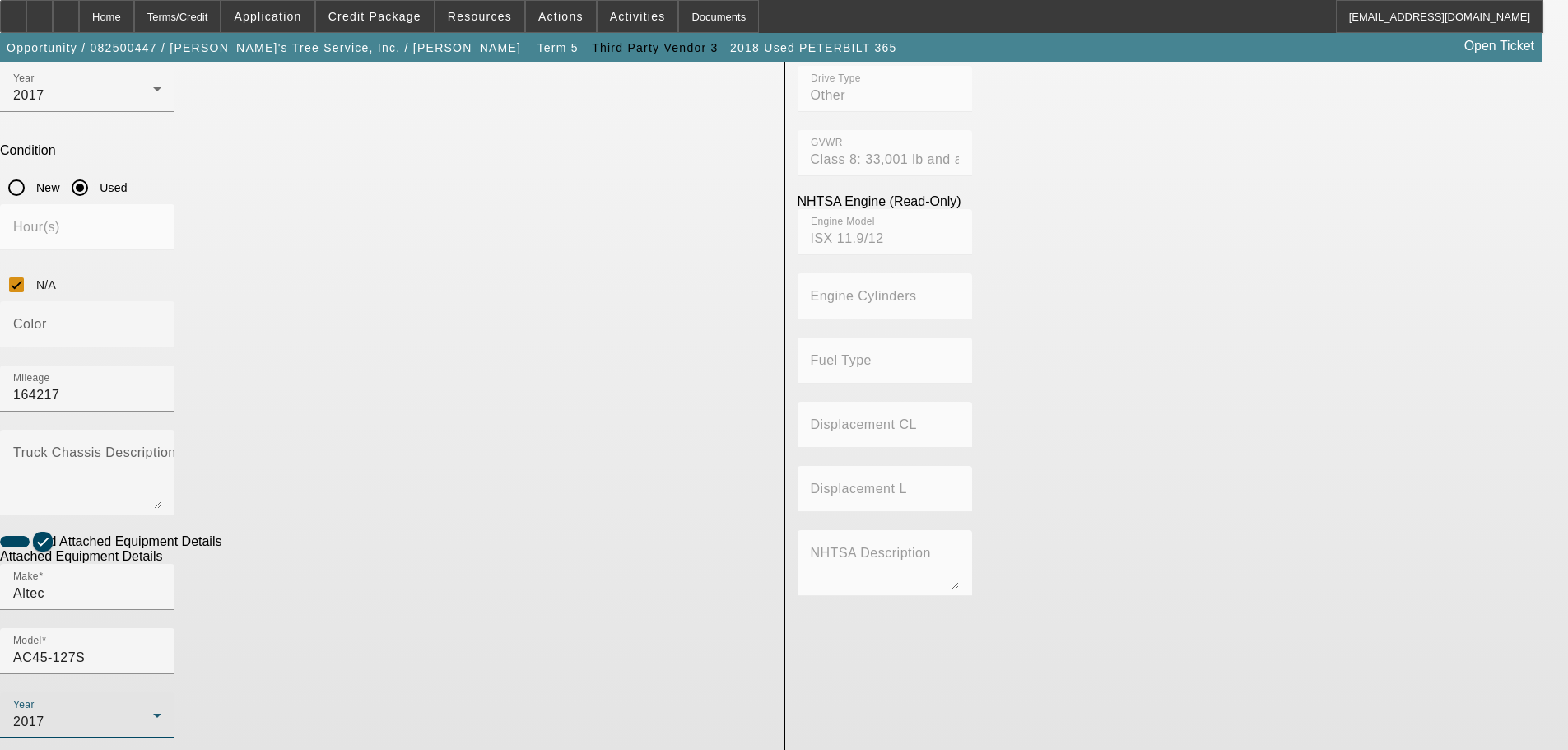
click at [180, 430] on app-asset-collateral-manage "ASSET ENTRY Delete asset USER INPUT - CHASSIS Asset Type (Titled or Non-Titled)…" at bounding box center [784, 390] width 1568 height 1378
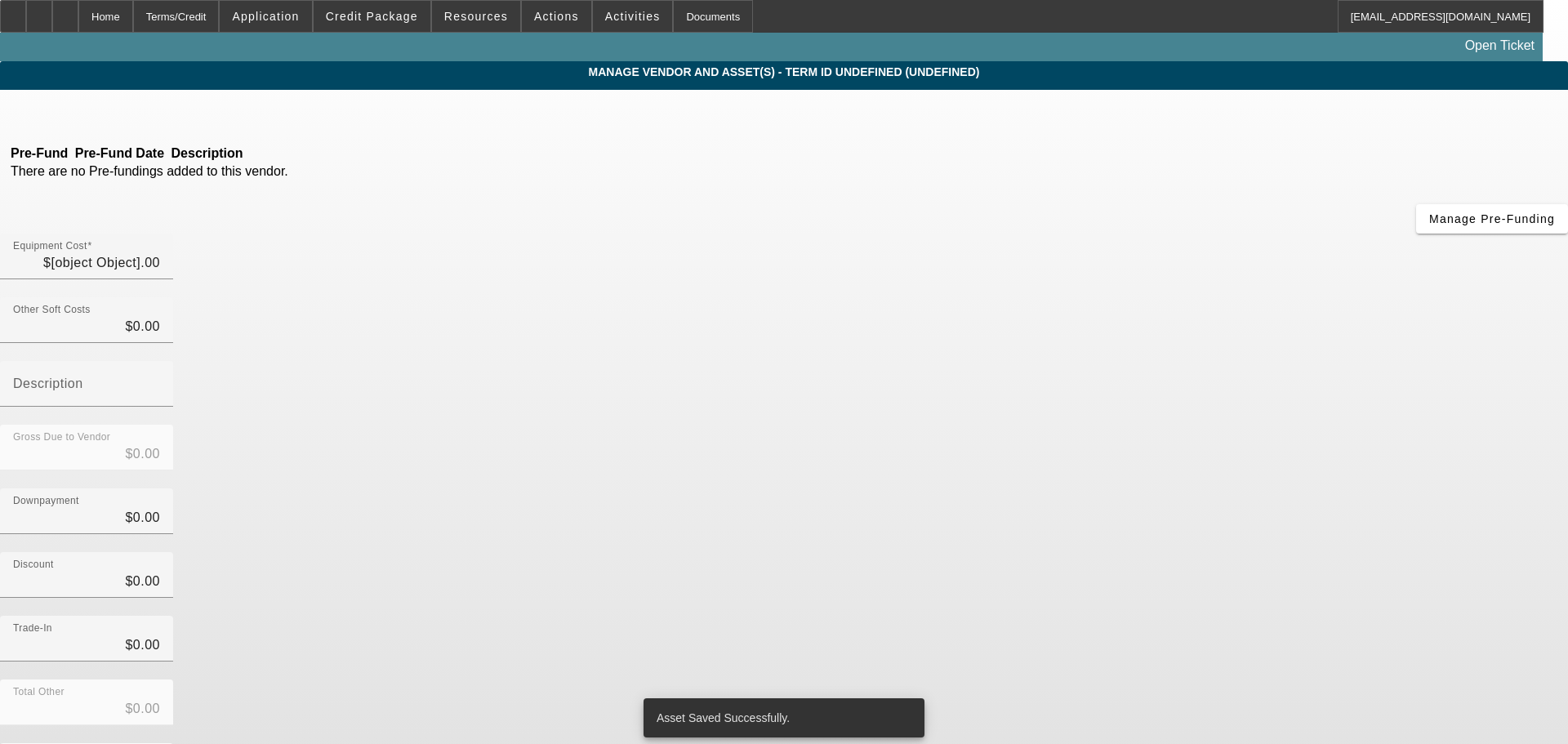
type input "$220,000.00"
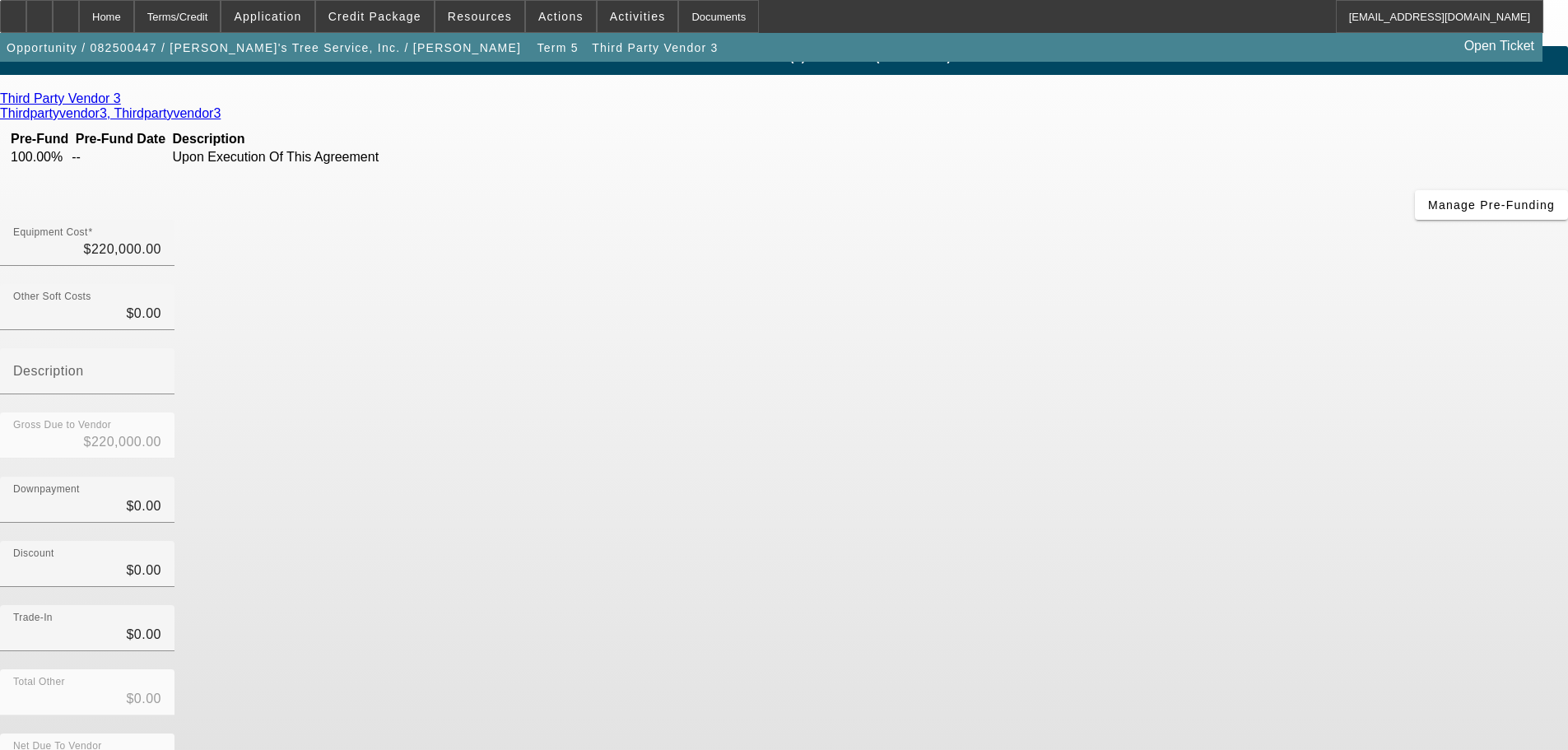
scroll to position [23, 0]
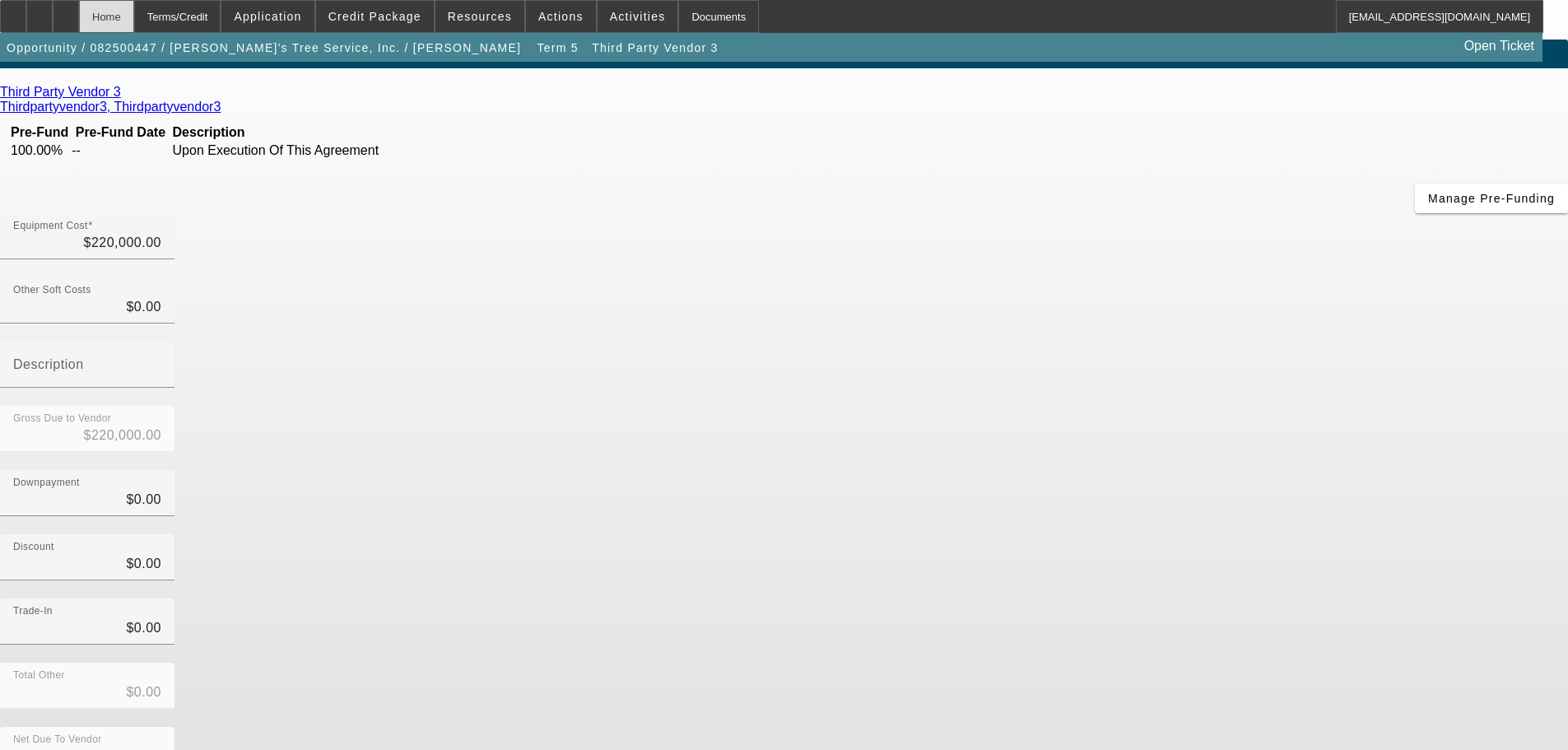
click at [134, 10] on div "Home" at bounding box center [106, 16] width 55 height 33
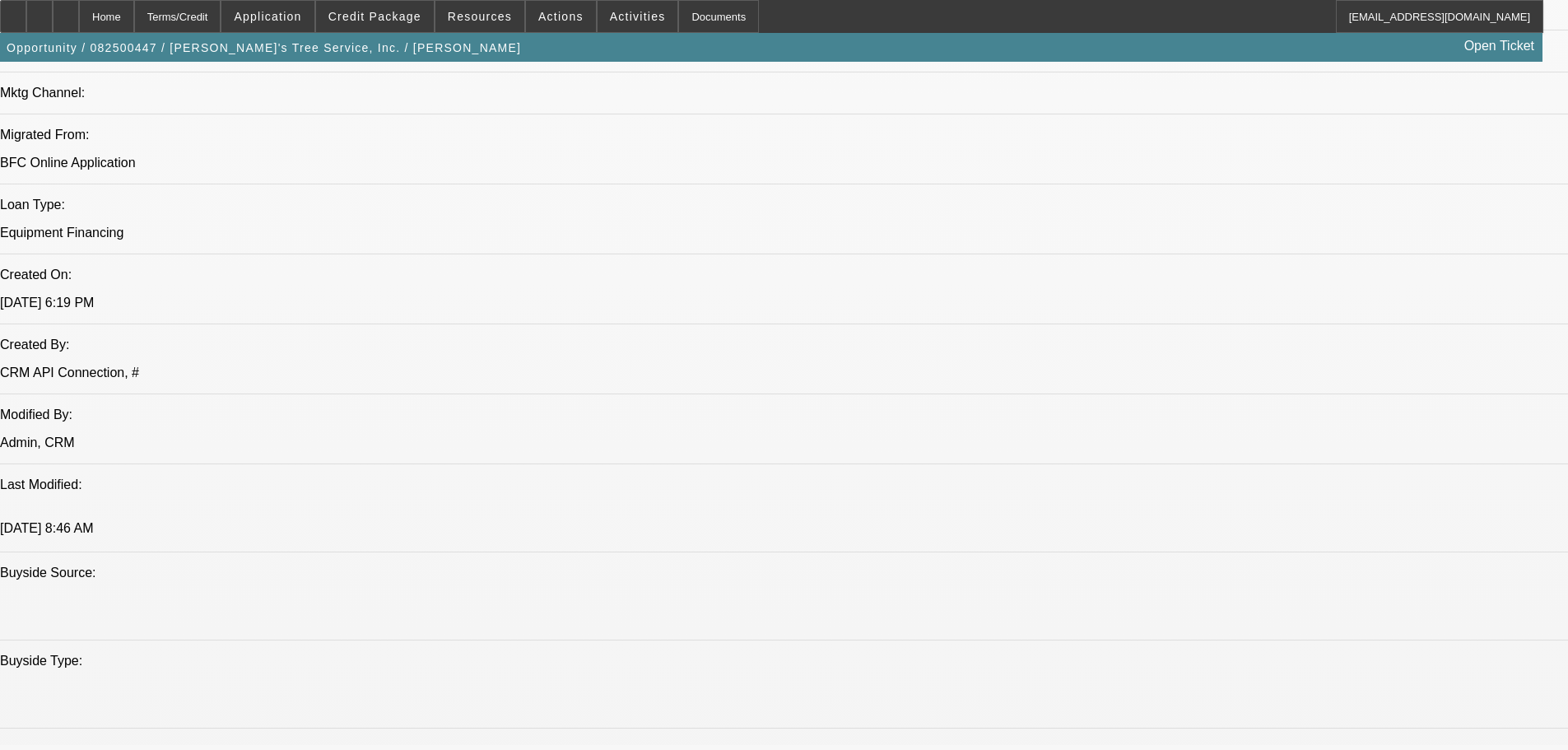
select select "0"
select select "2"
select select "0"
select select "6"
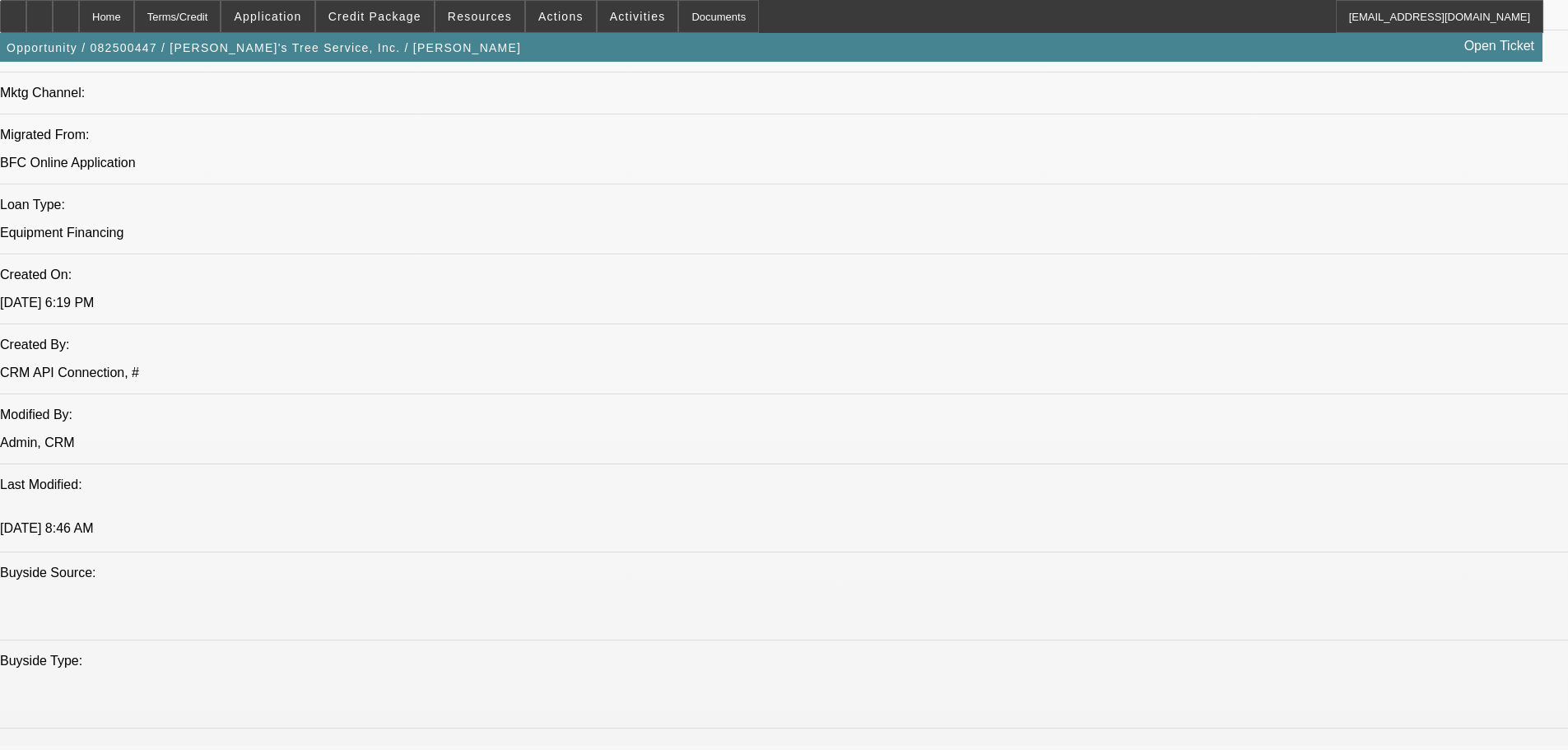
select select "0"
select select "3"
select select "0"
select select "6"
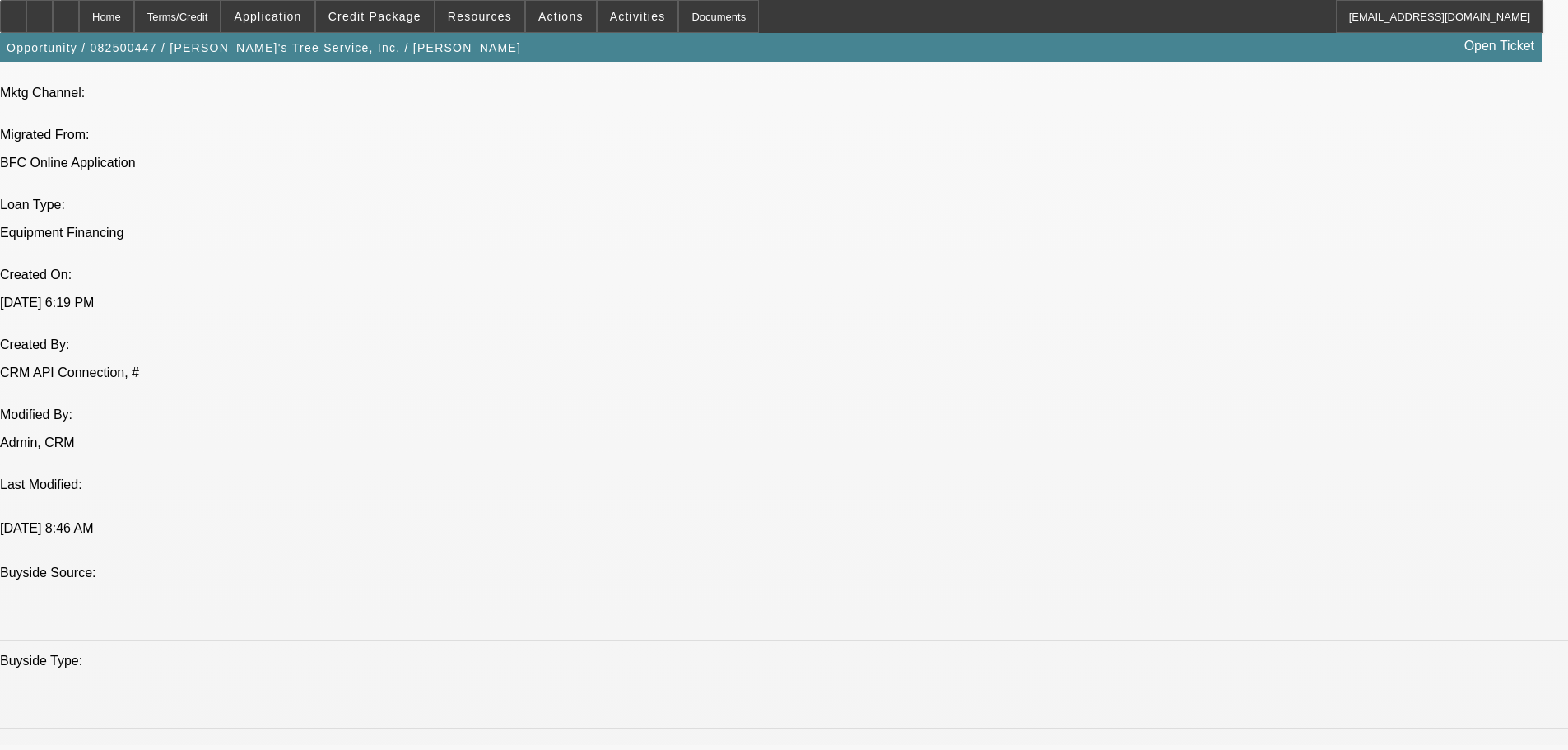
select select "0"
select select "2"
select select "0"
select select "6"
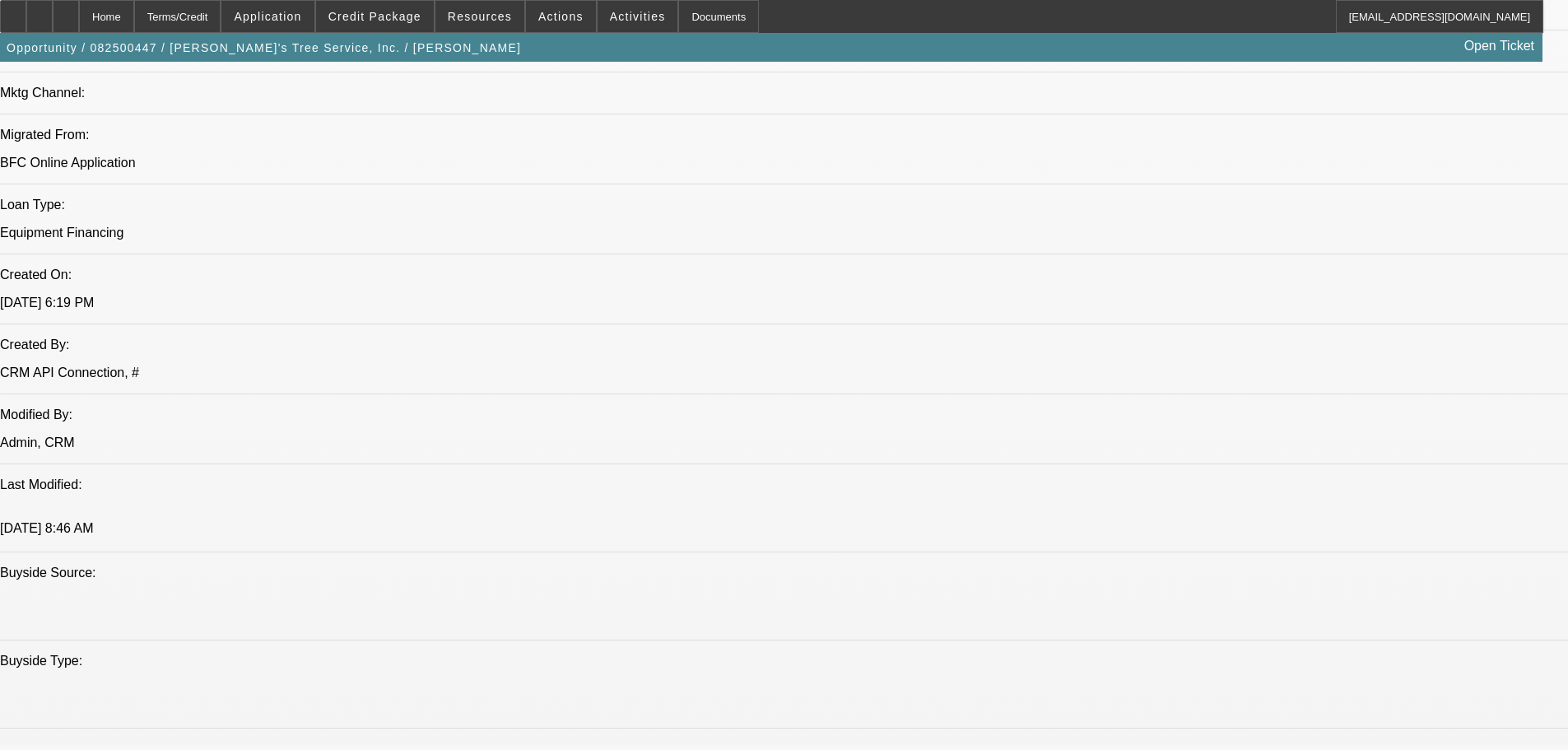
select select "0"
select select "2"
select select "0"
select select "6"
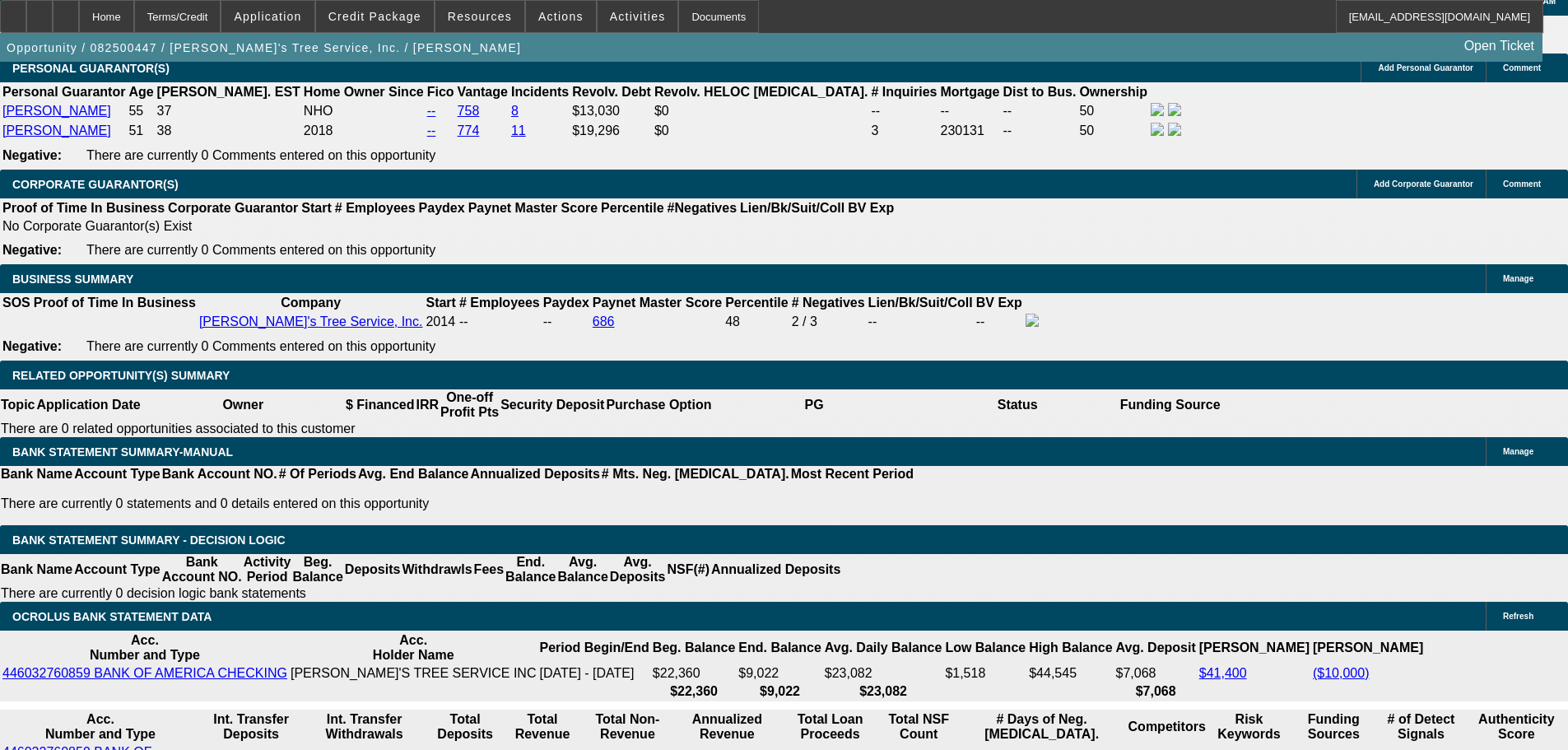
scroll to position [2634, 0]
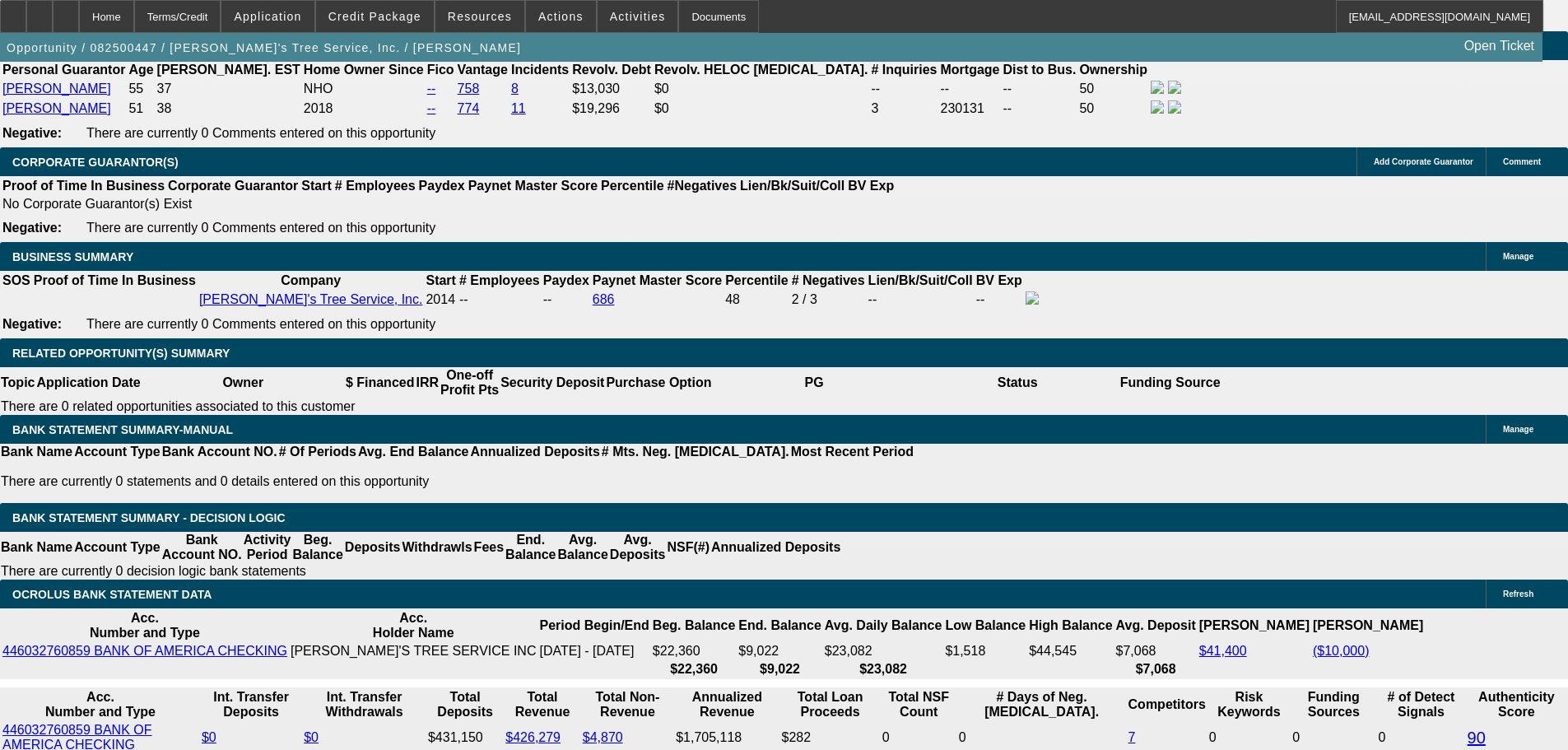
drag, startPoint x: 265, startPoint y: 271, endPoint x: 522, endPoint y: 263, distance: 257.1
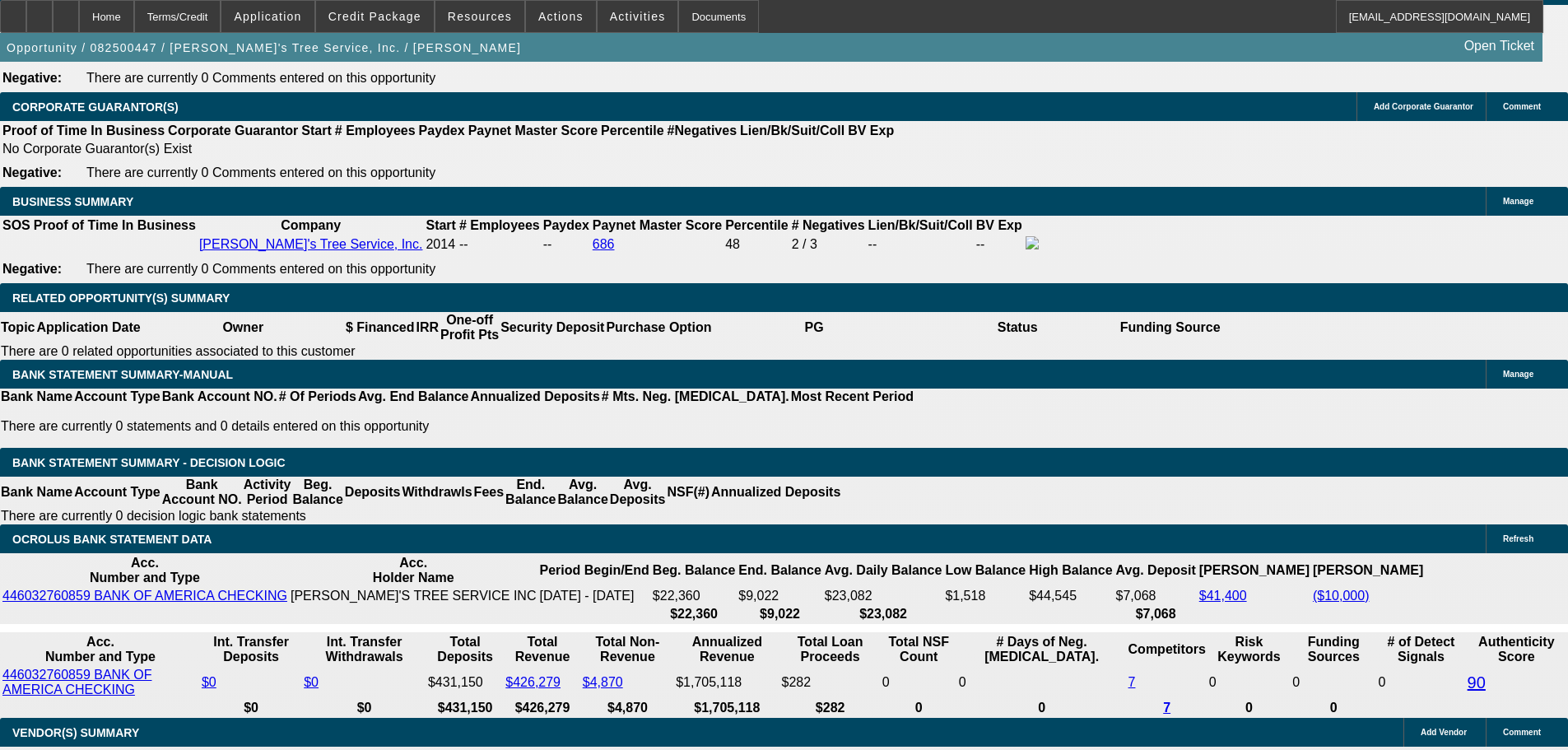
type input "$30,000.00"
type input "UNKNOWN"
type input "$4,024.89"
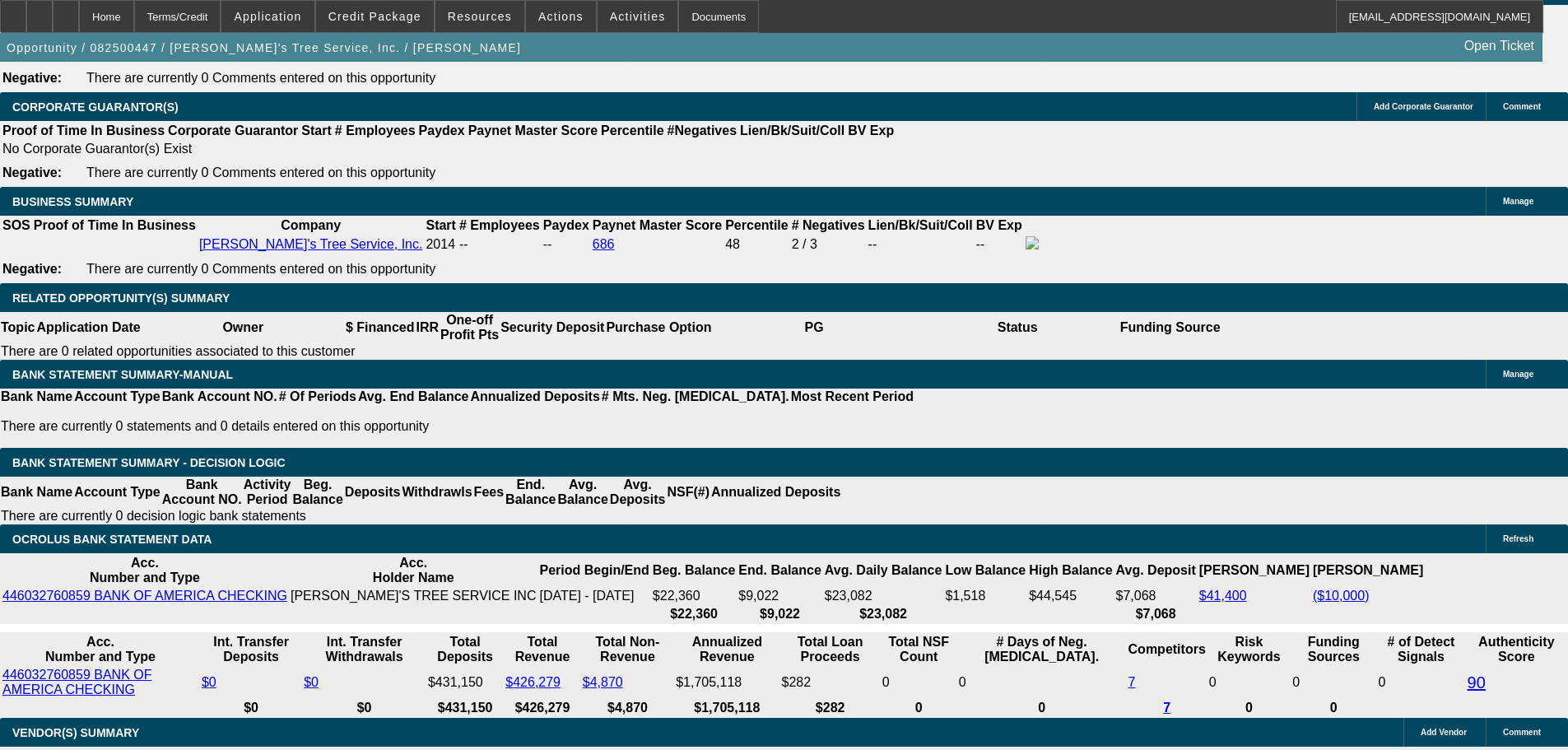
select select "3"
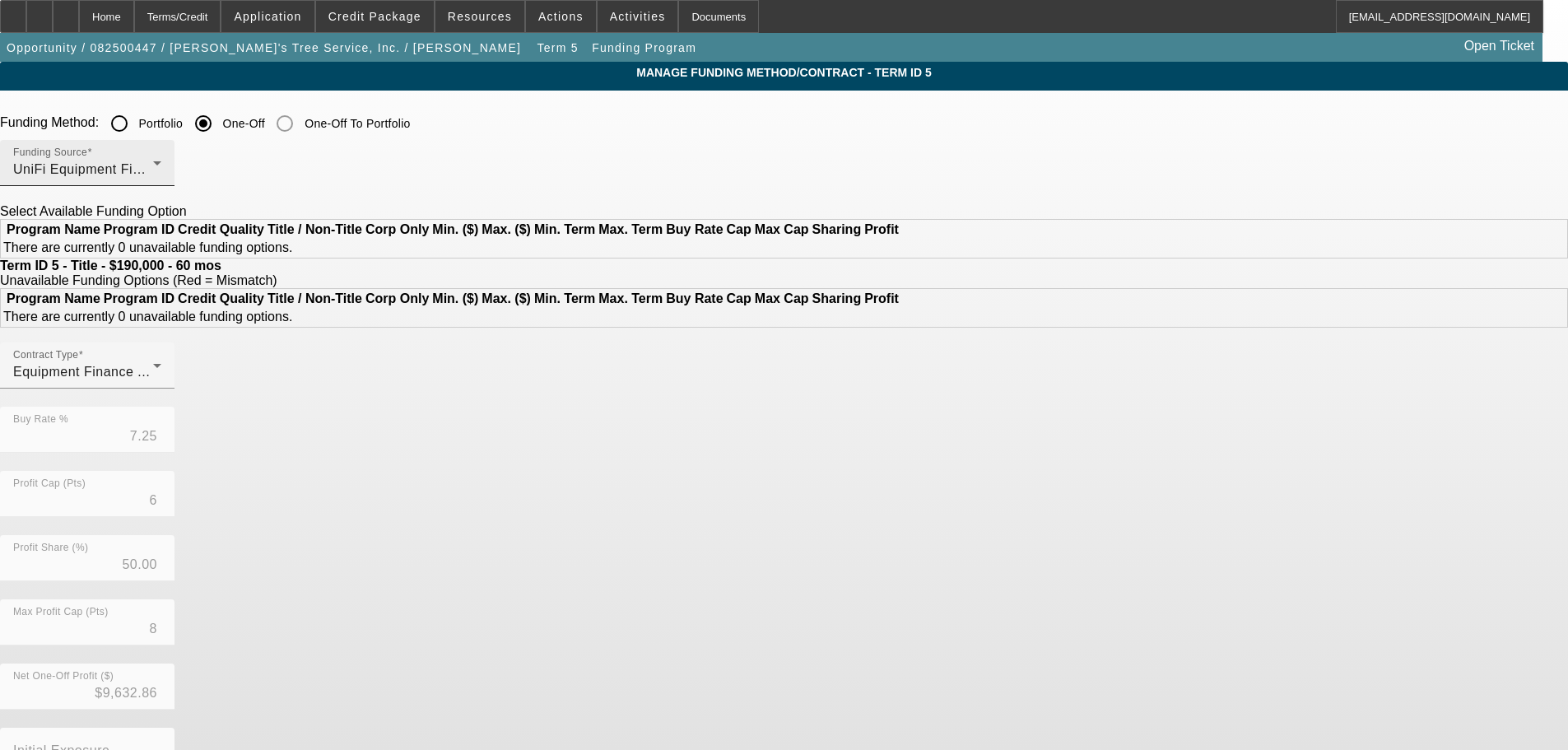
click at [202, 164] on span "UniFi Equipment Finance, Inc." at bounding box center [107, 169] width 189 height 14
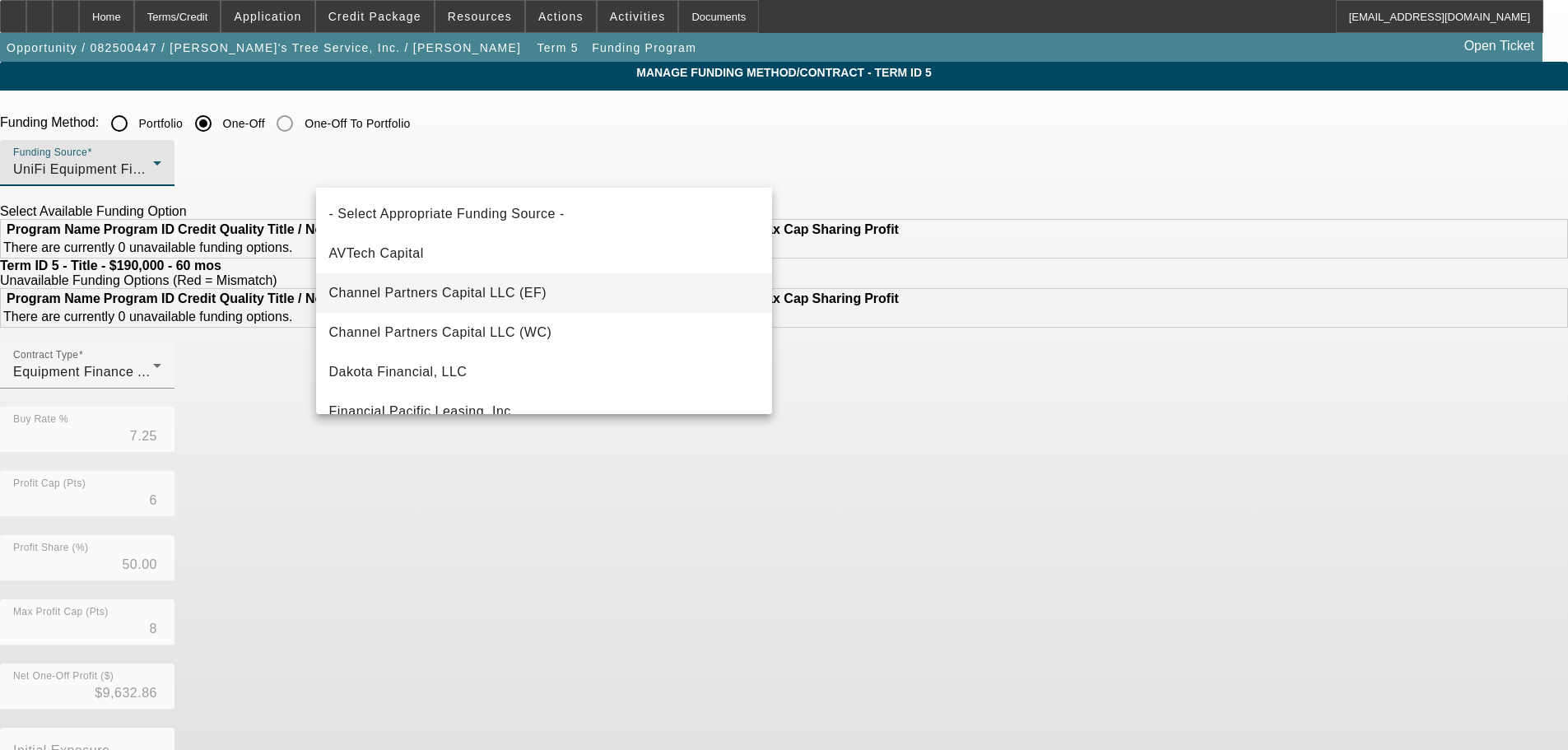
click at [493, 289] on span "Channel Partners Capital LLC (EF)" at bounding box center [438, 292] width 218 height 20
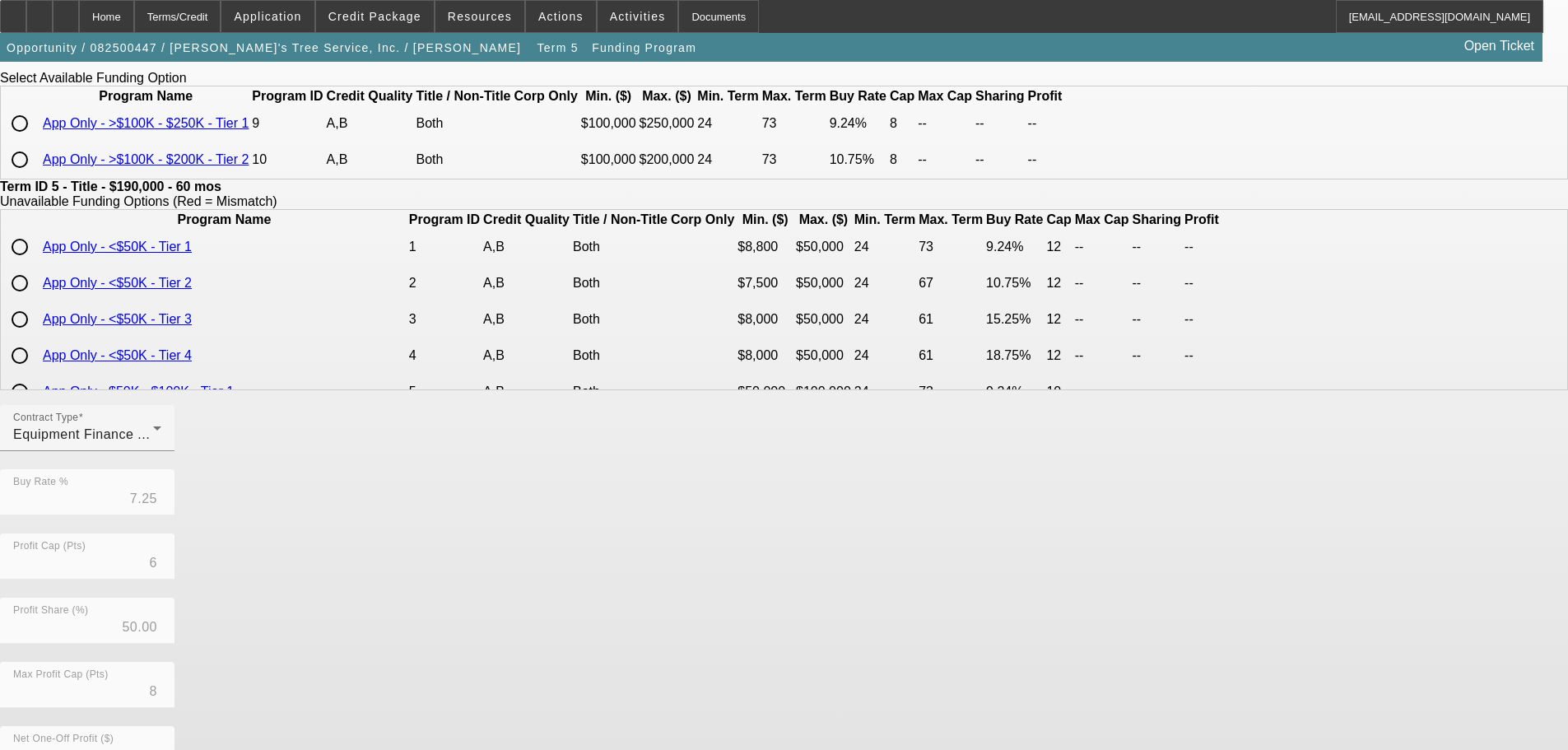
scroll to position [335, 0]
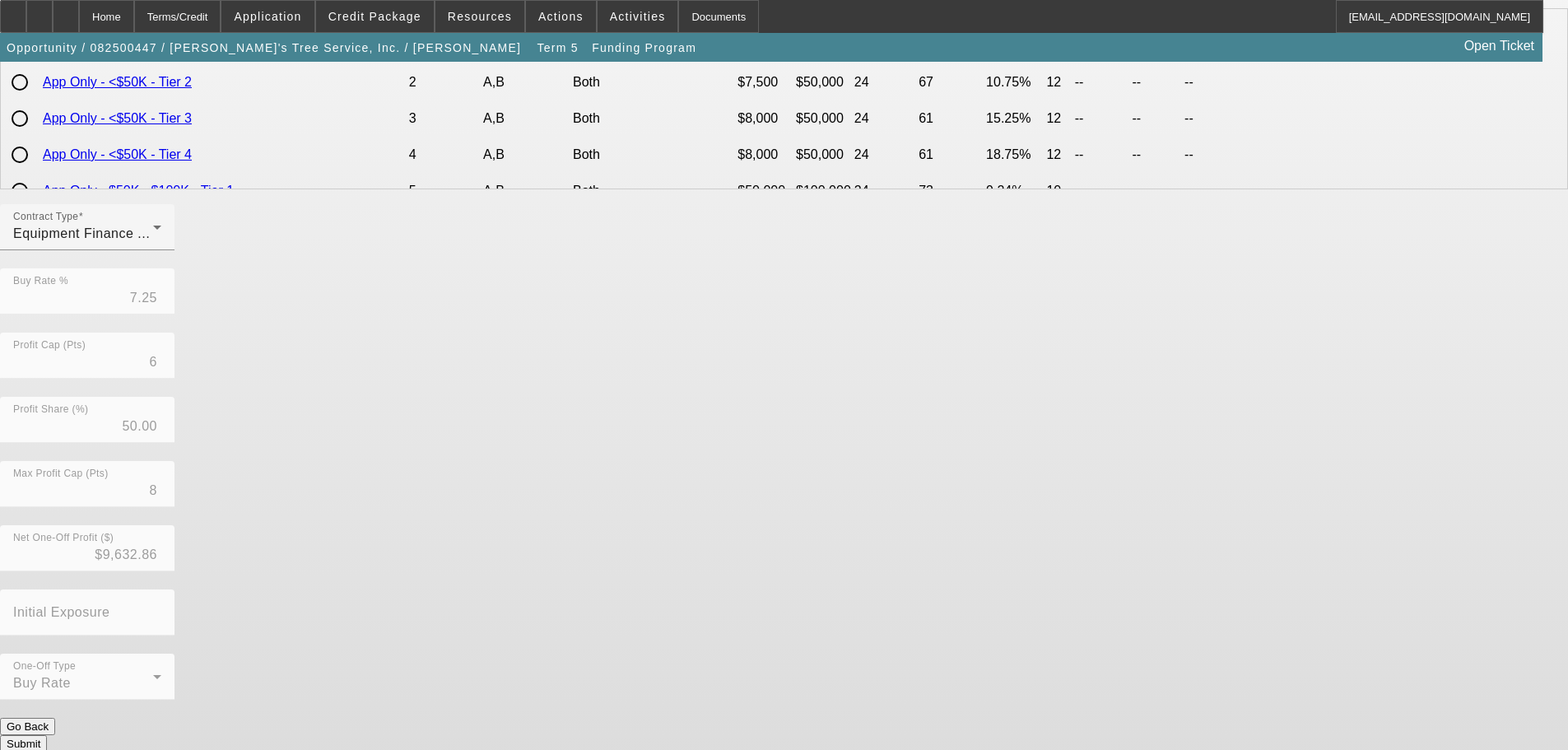
click at [47, 735] on button "Submit" at bounding box center [24, 743] width 47 height 17
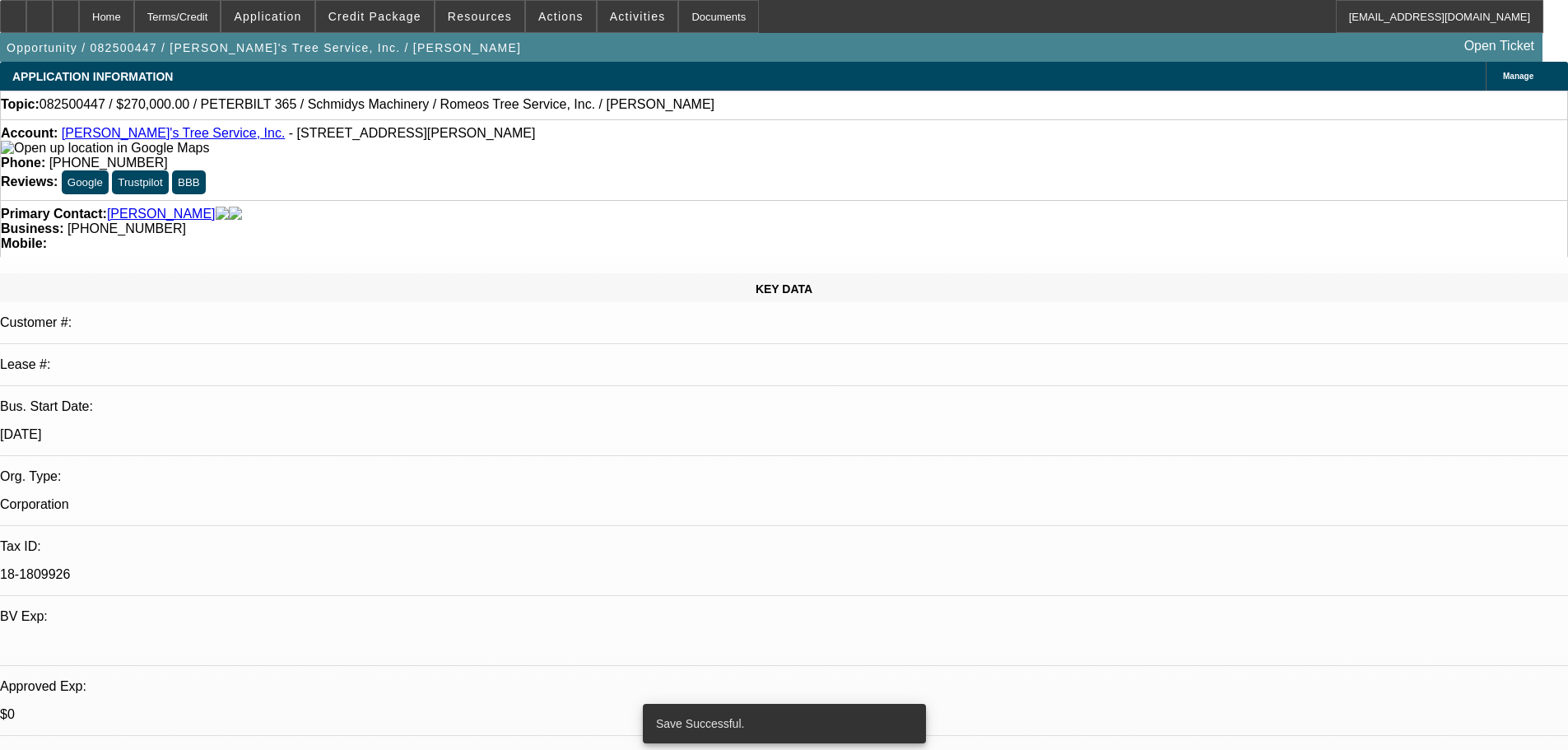
select select "0"
select select "3"
select select "0"
select select "6"
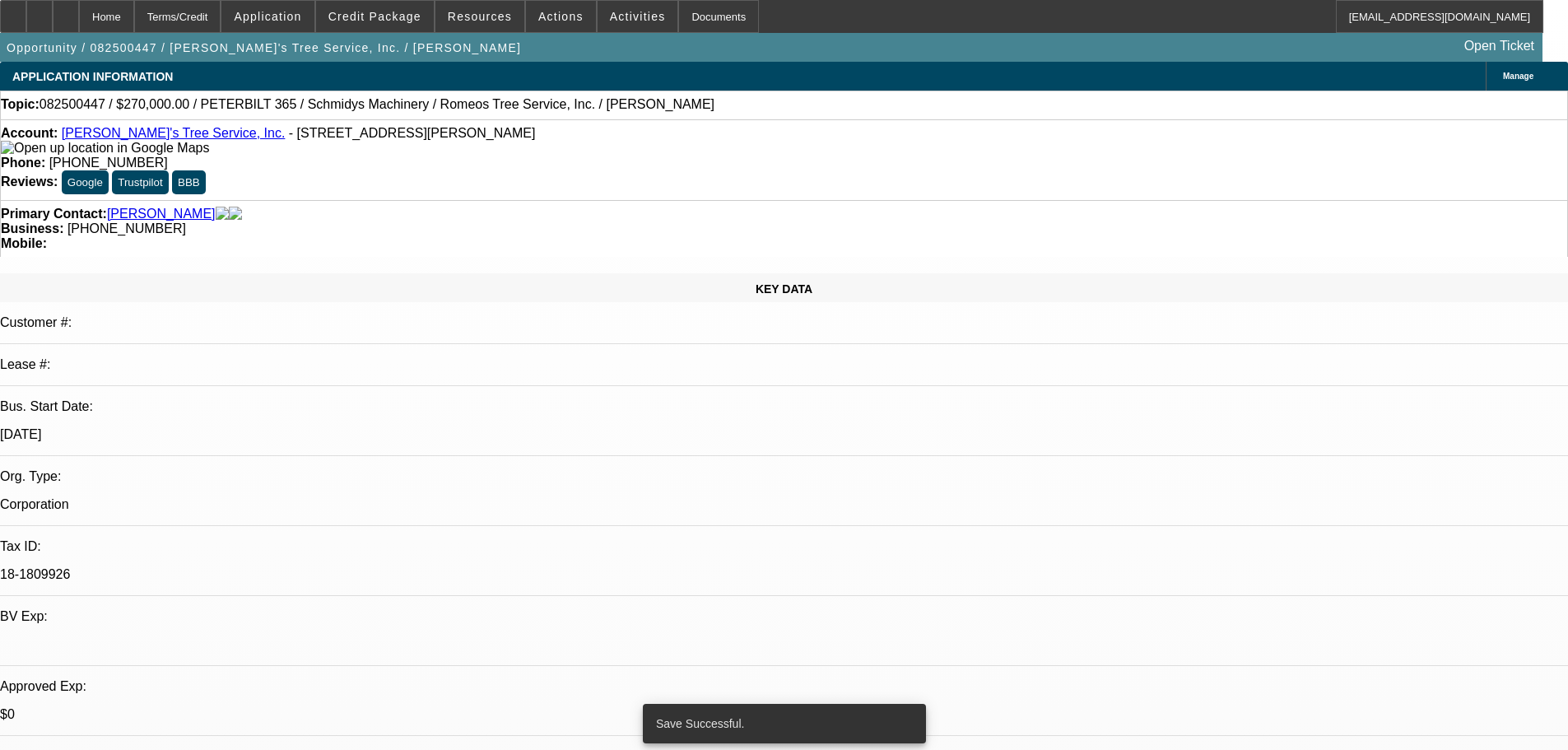
select select "0"
select select "3"
select select "0"
select select "6"
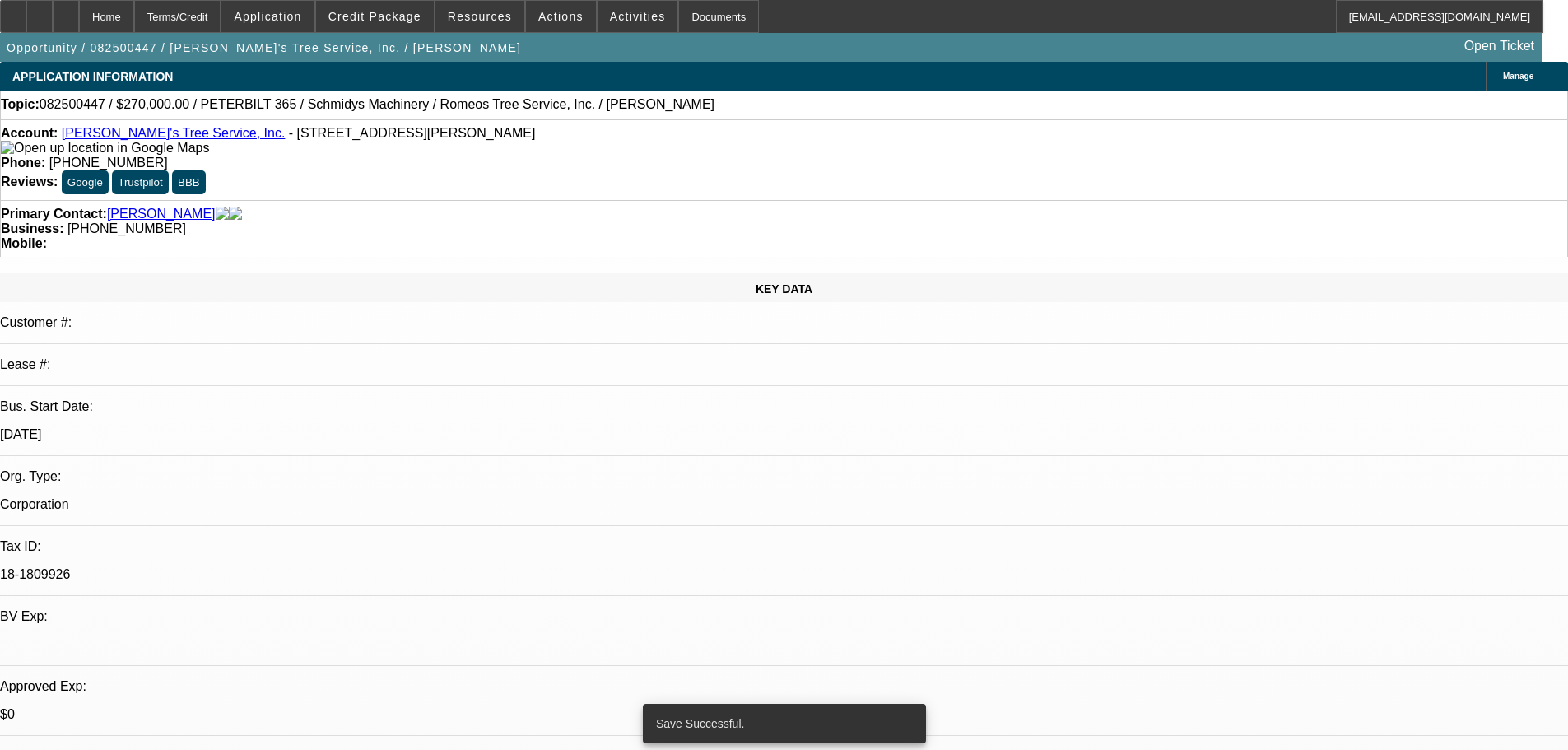
select select "0"
select select "2"
select select "0"
select select "6"
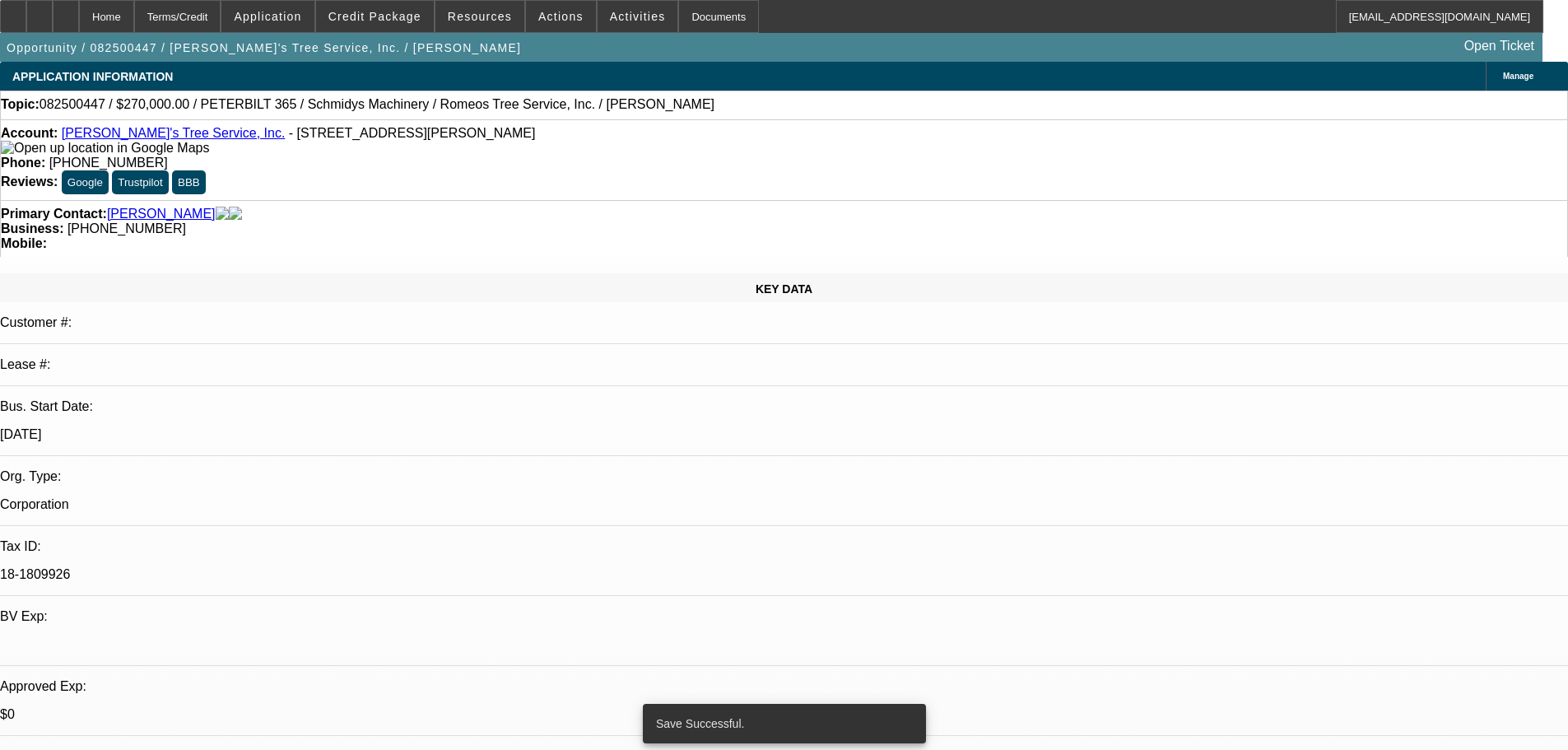
select select "0"
select select "2"
select select "0"
select select "6"
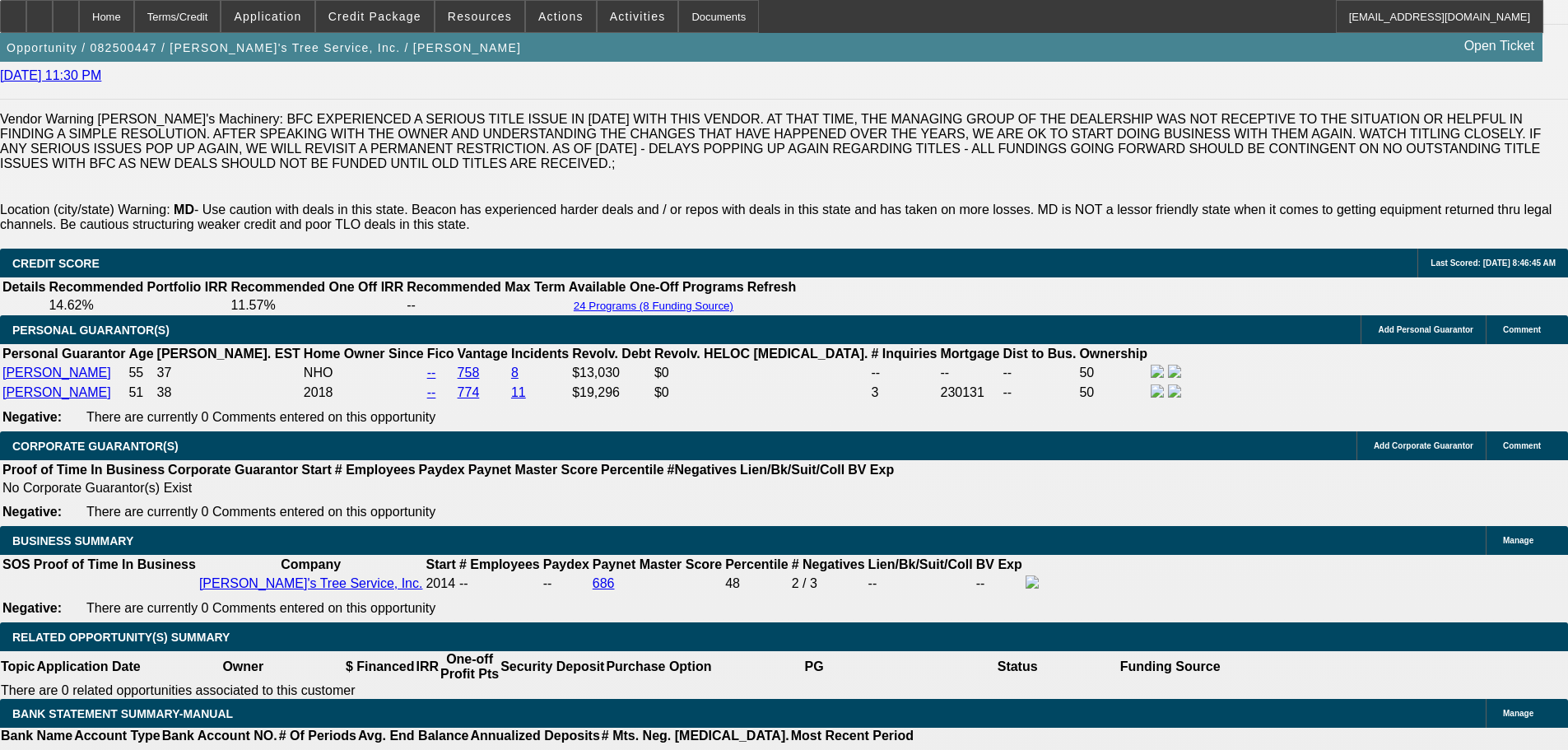
scroll to position [2140, 0]
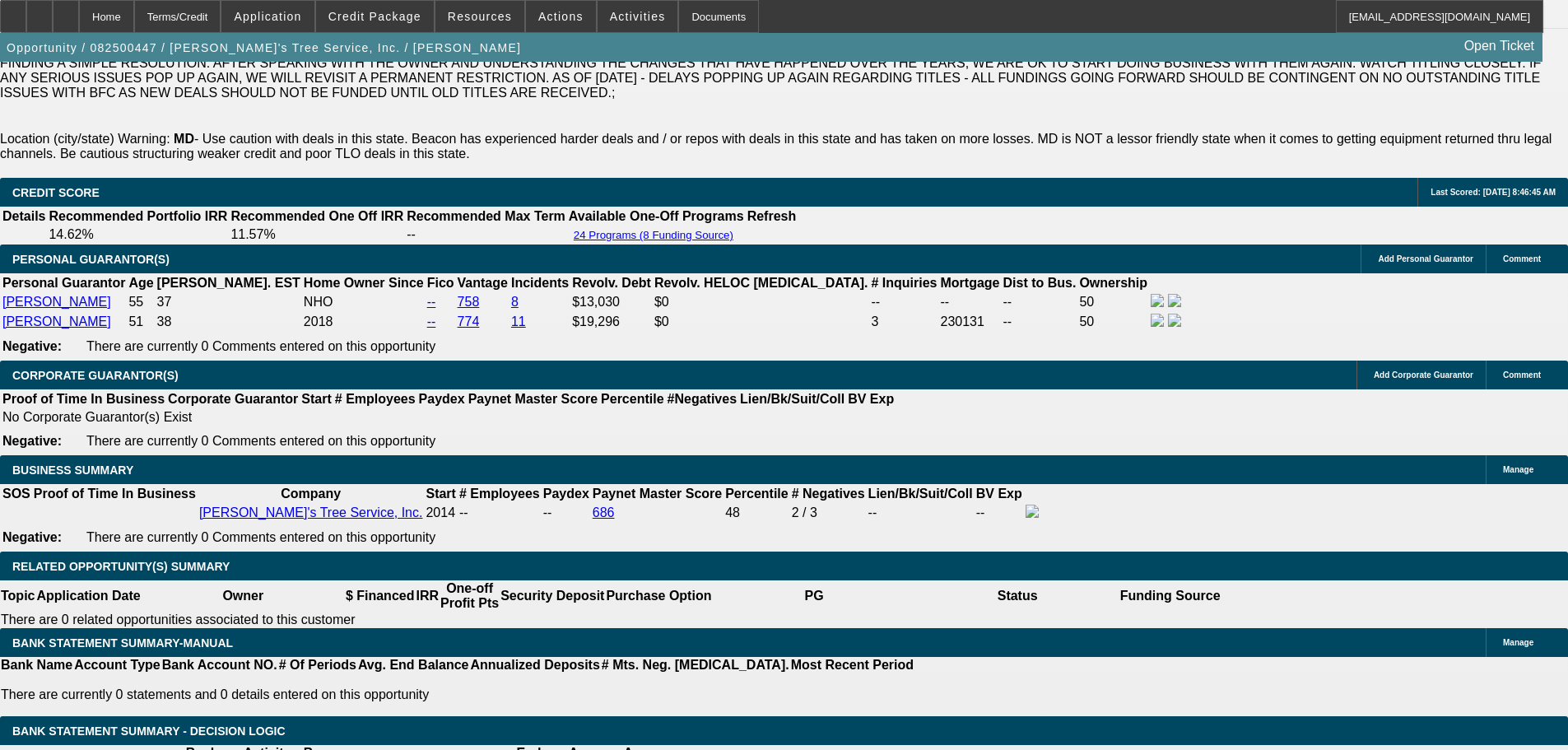
scroll to position [2716, 0]
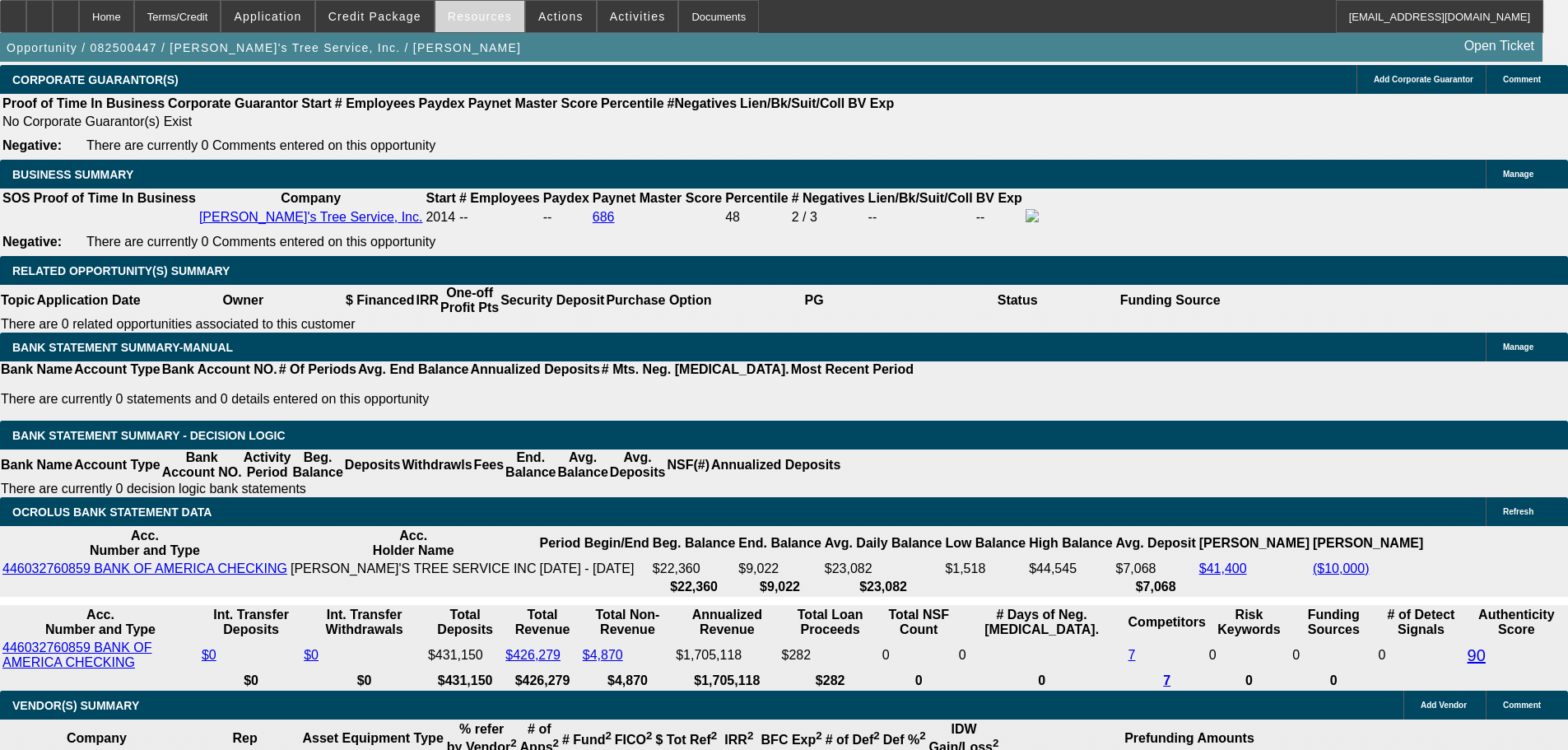
click at [510, 13] on span at bounding box center [479, 16] width 89 height 39
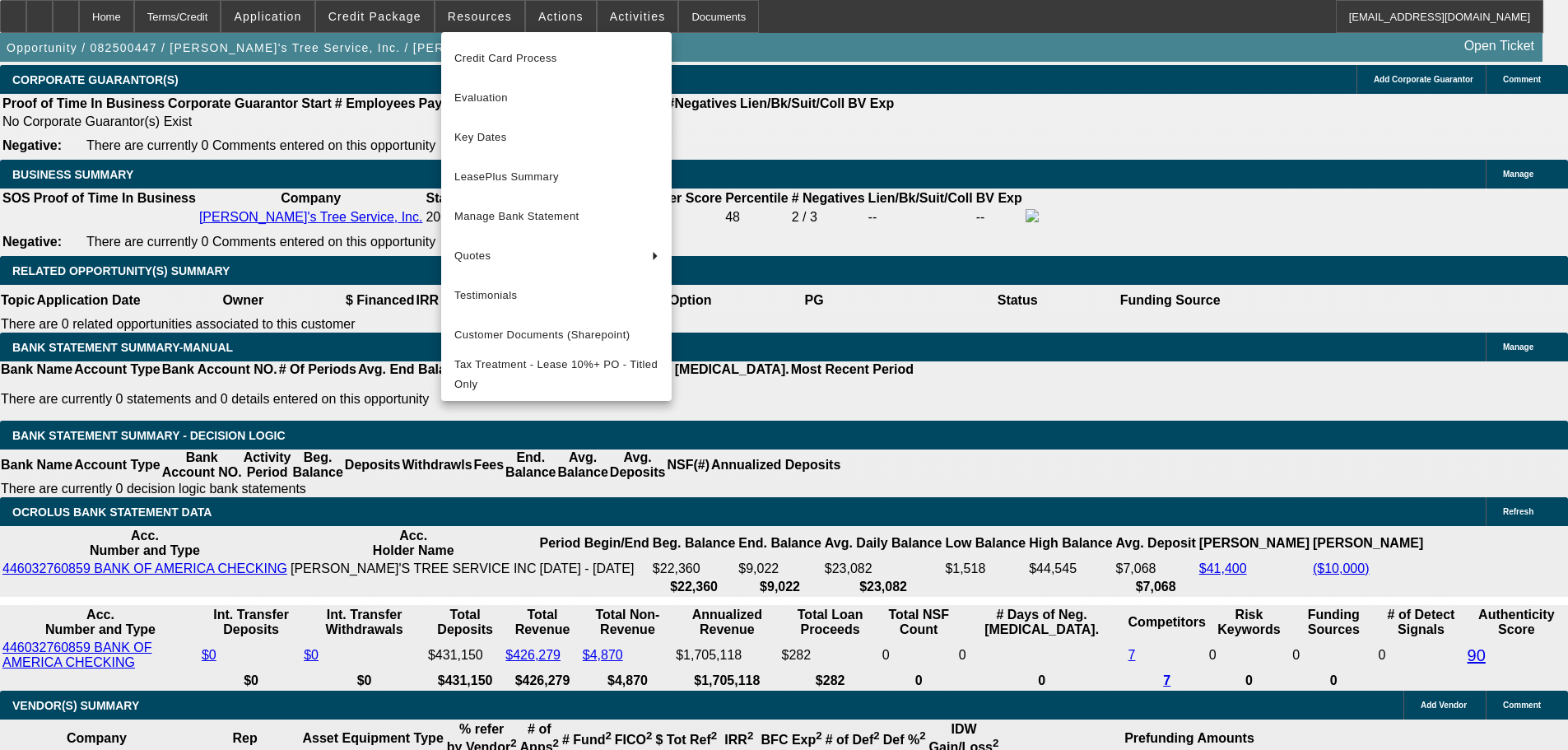
click at [564, 18] on div at bounding box center [784, 375] width 1568 height 750
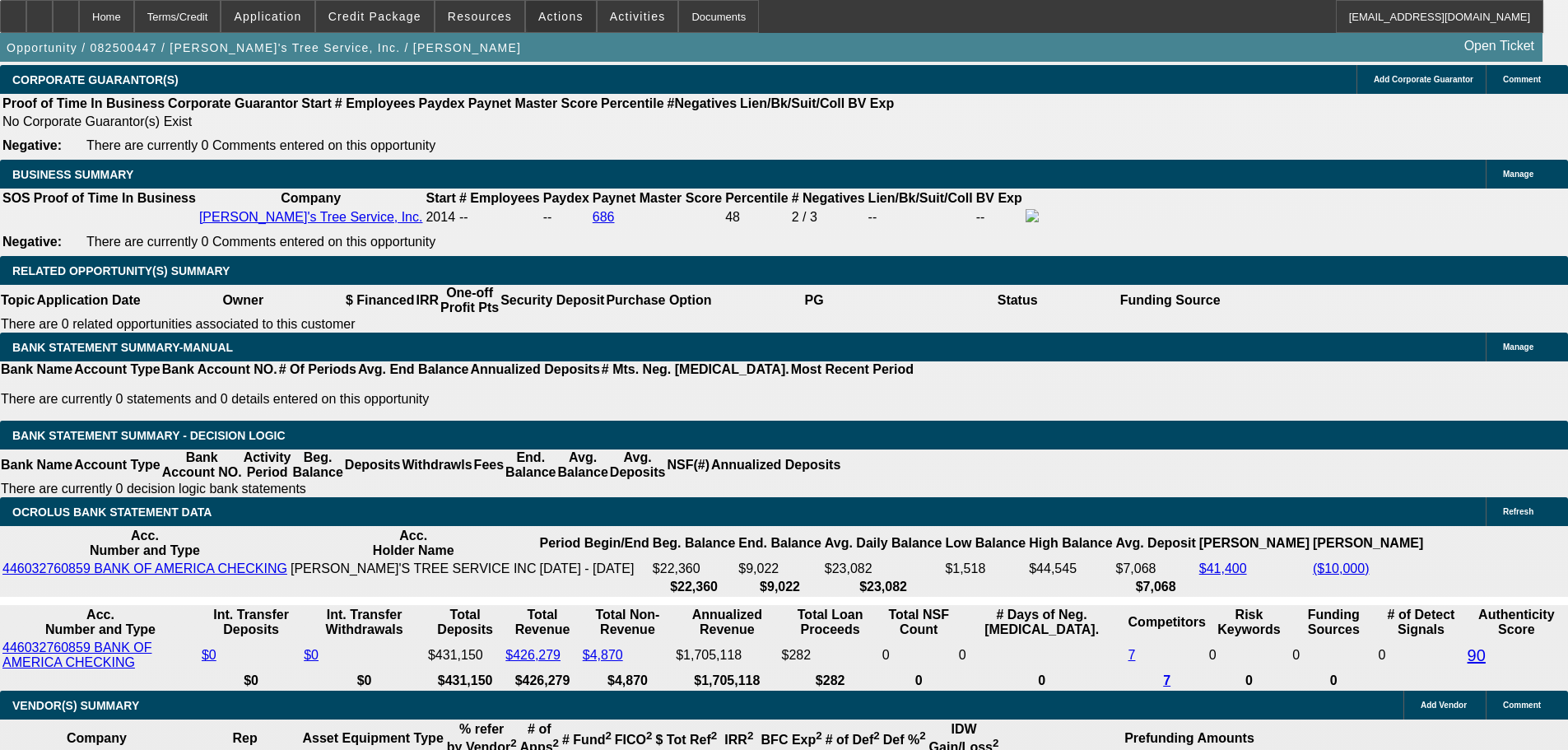
click at [564, 18] on span "Actions" at bounding box center [561, 17] width 45 height 13
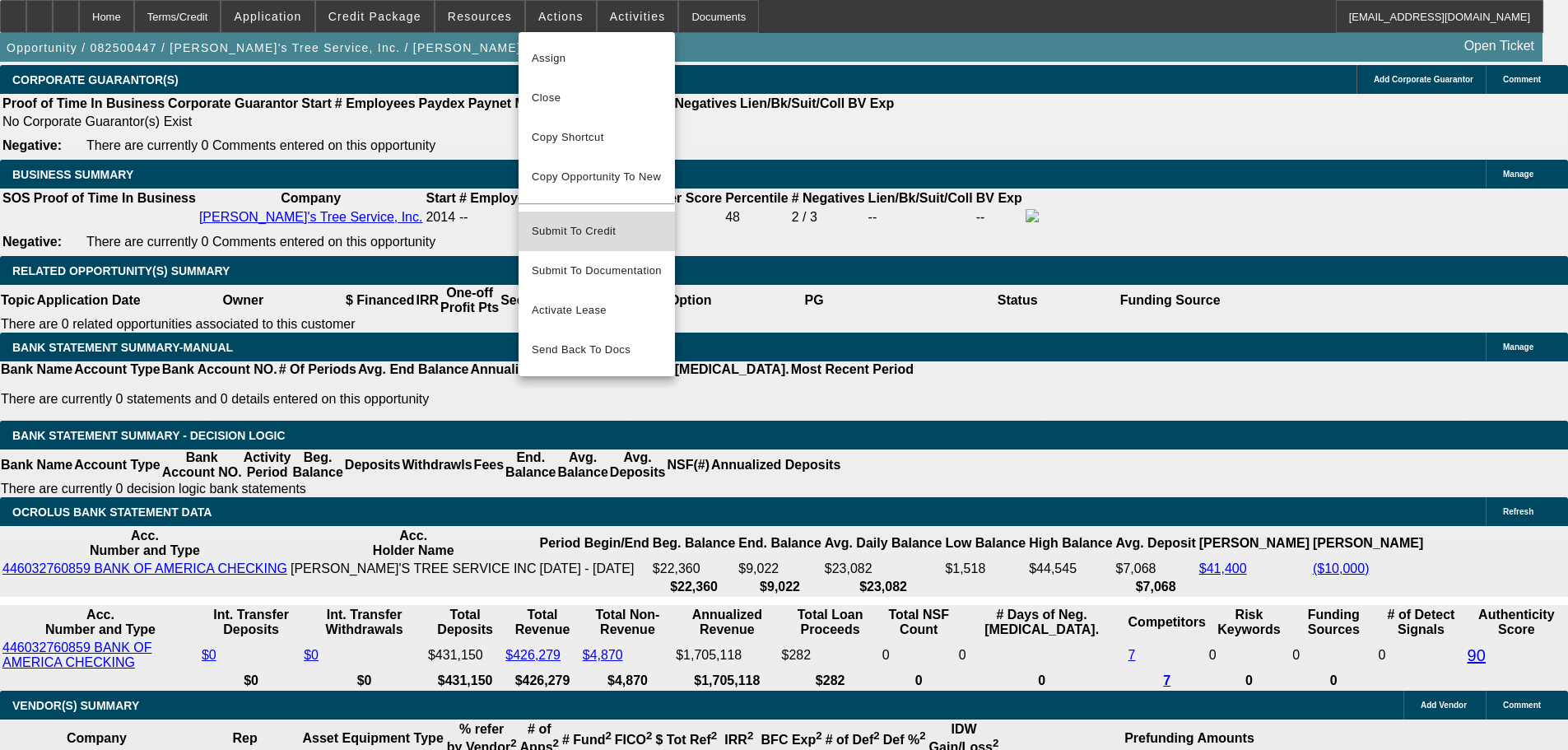
click at [600, 222] on span "Submit To Credit" at bounding box center [597, 231] width 130 height 20
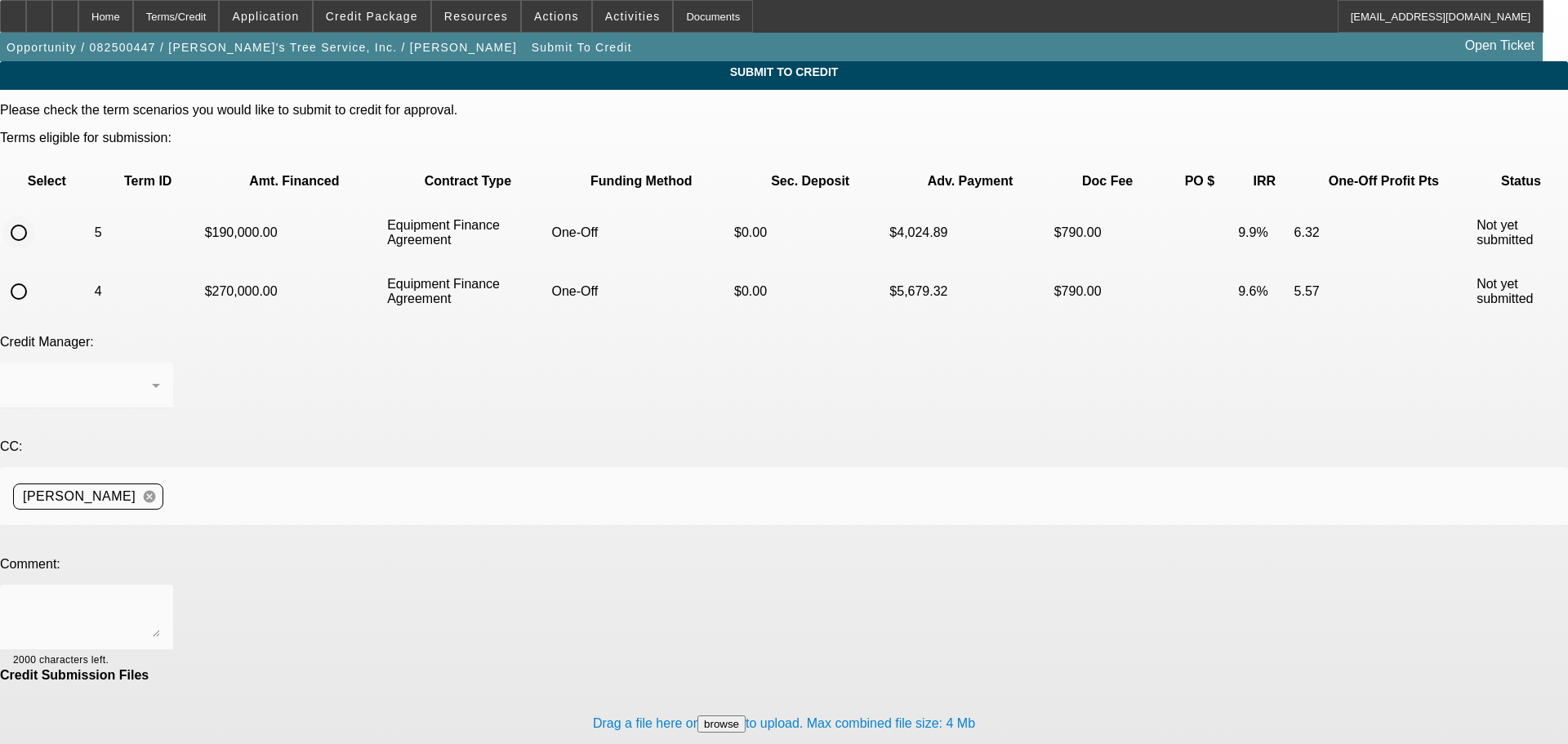
click at [35, 216] on input "radio" at bounding box center [19, 232] width 33 height 33
radio input "true"
click at [160, 598] on textarea at bounding box center [87, 617] width 147 height 39
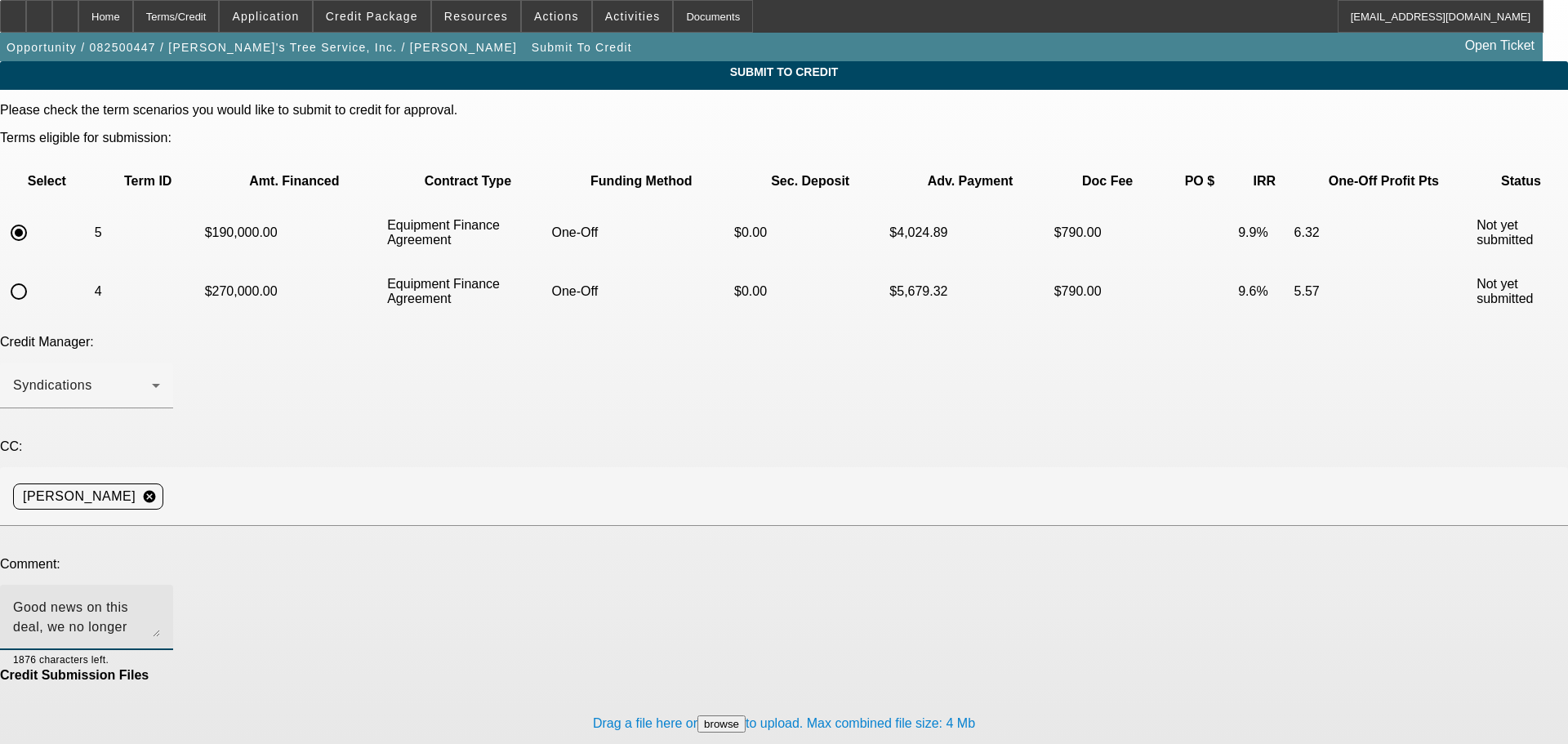
type textarea "Good news on this deal, we no longer have competition from another broker with …"
drag, startPoint x: 831, startPoint y: 430, endPoint x: 158, endPoint y: 420, distance: 673.1
click at [158, 557] on div "Comment: Good news on this deal, we no longer have competition from another bro…" at bounding box center [784, 612] width 1568 height 111
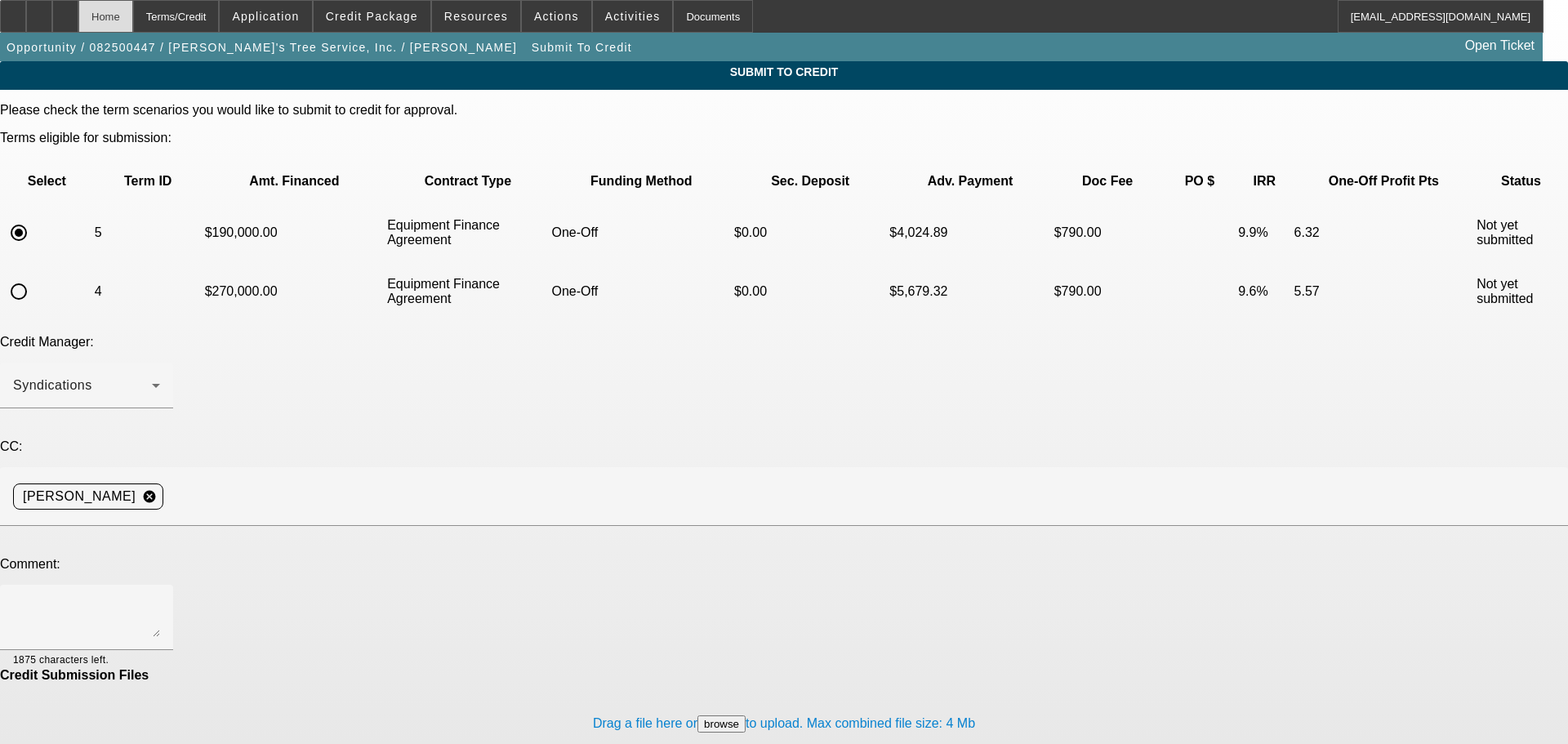
click at [133, 15] on div "Home" at bounding box center [105, 16] width 55 height 33
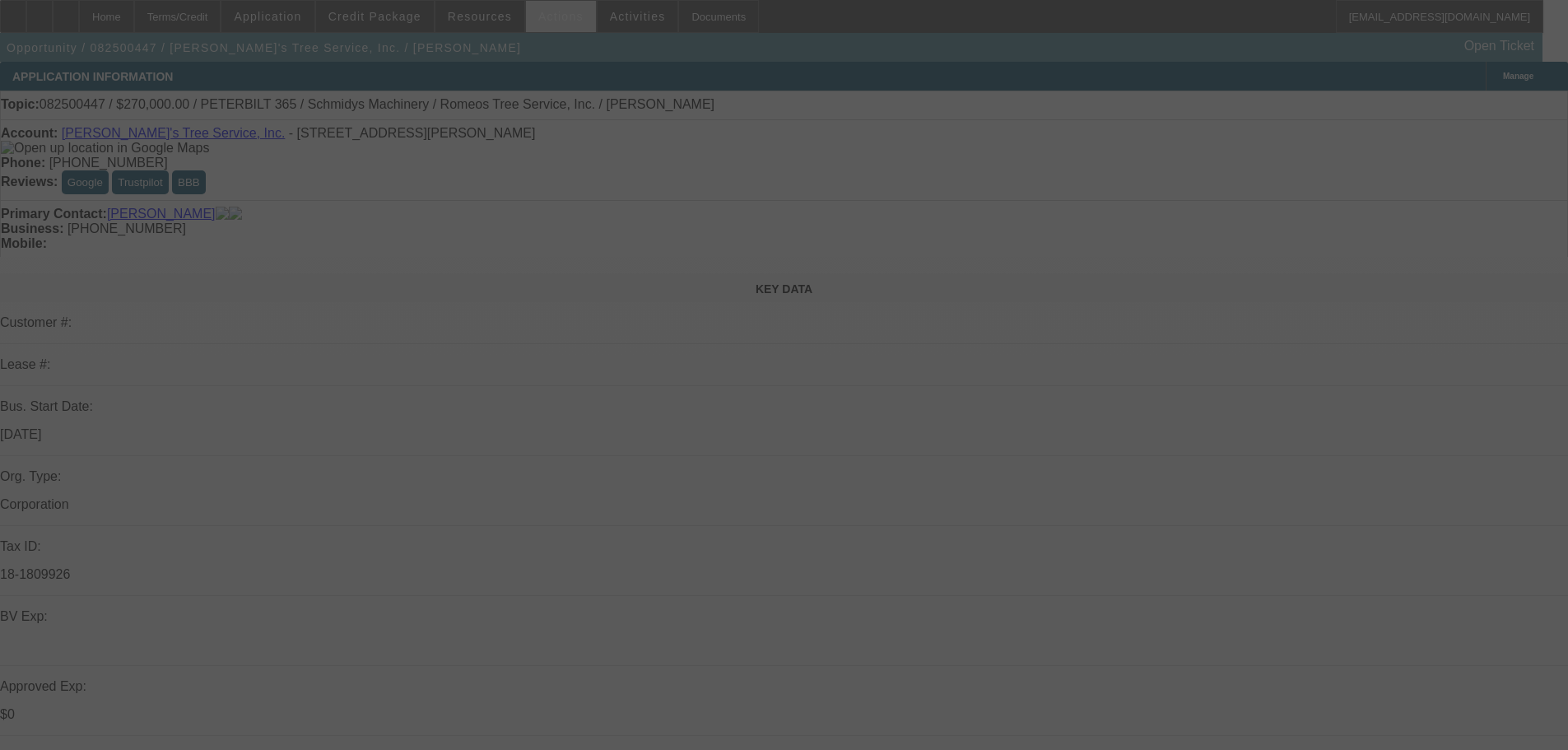
select select "0"
select select "3"
select select "0"
select select "6"
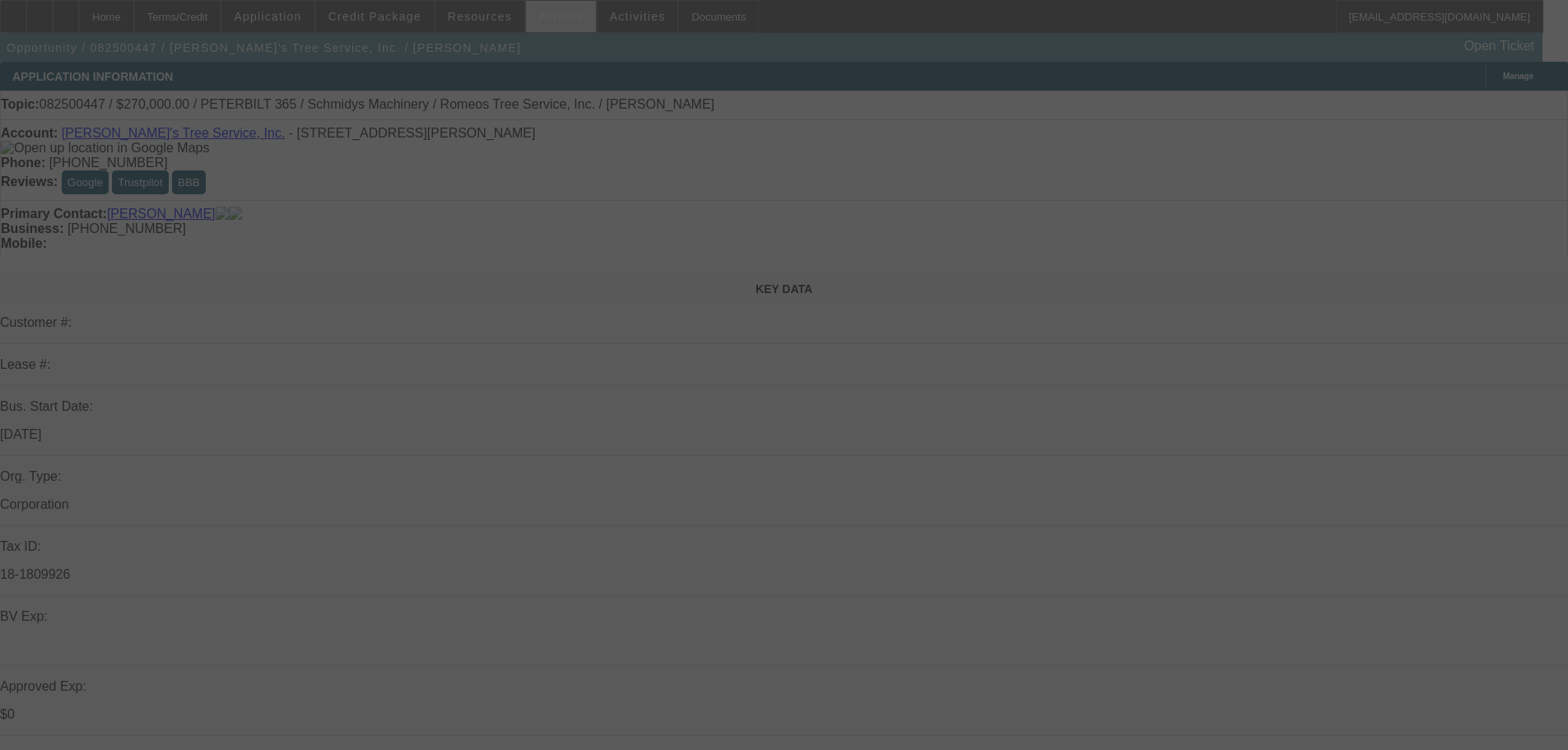
select select "0"
select select "3"
select select "0"
select select "6"
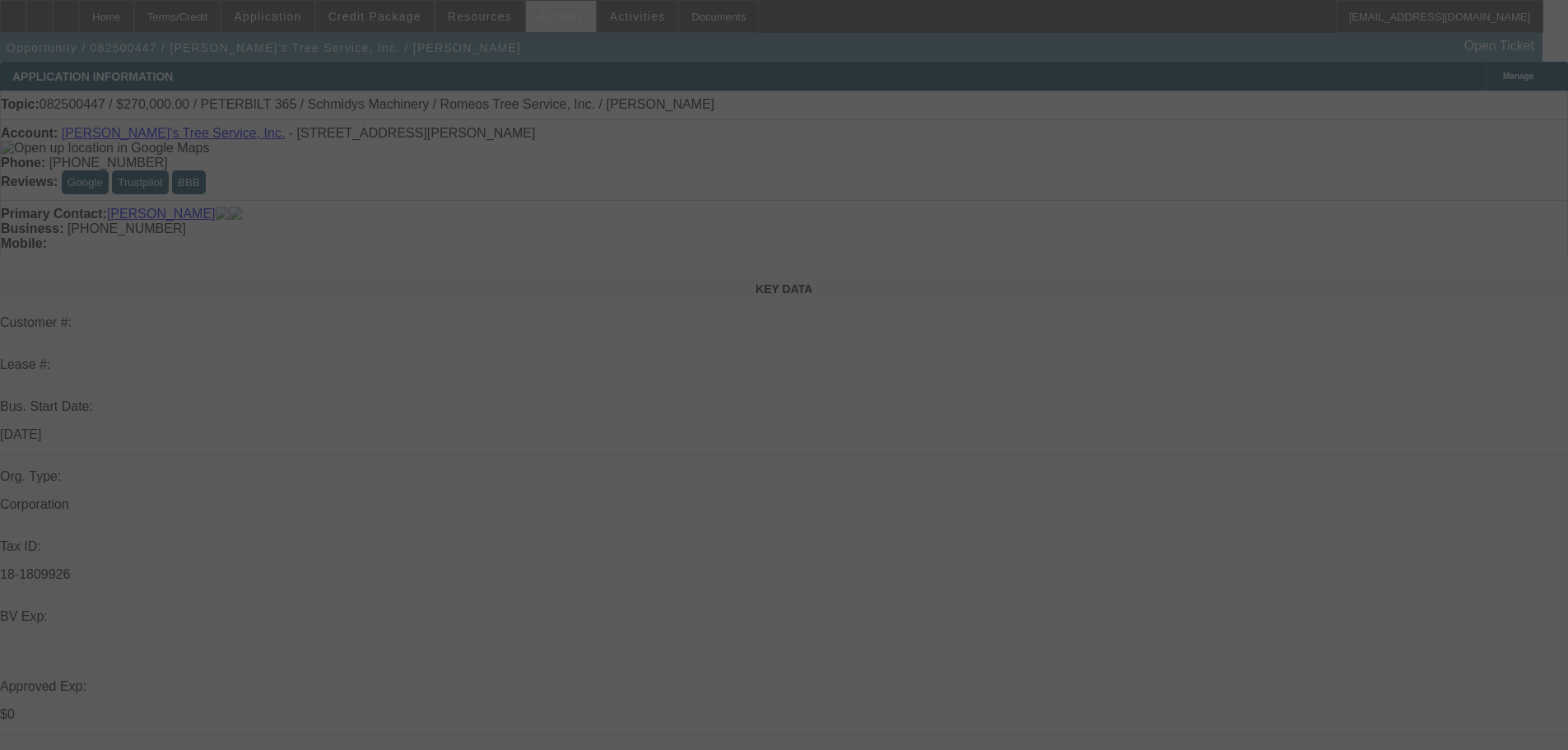
select select "0"
select select "2"
select select "0"
select select "6"
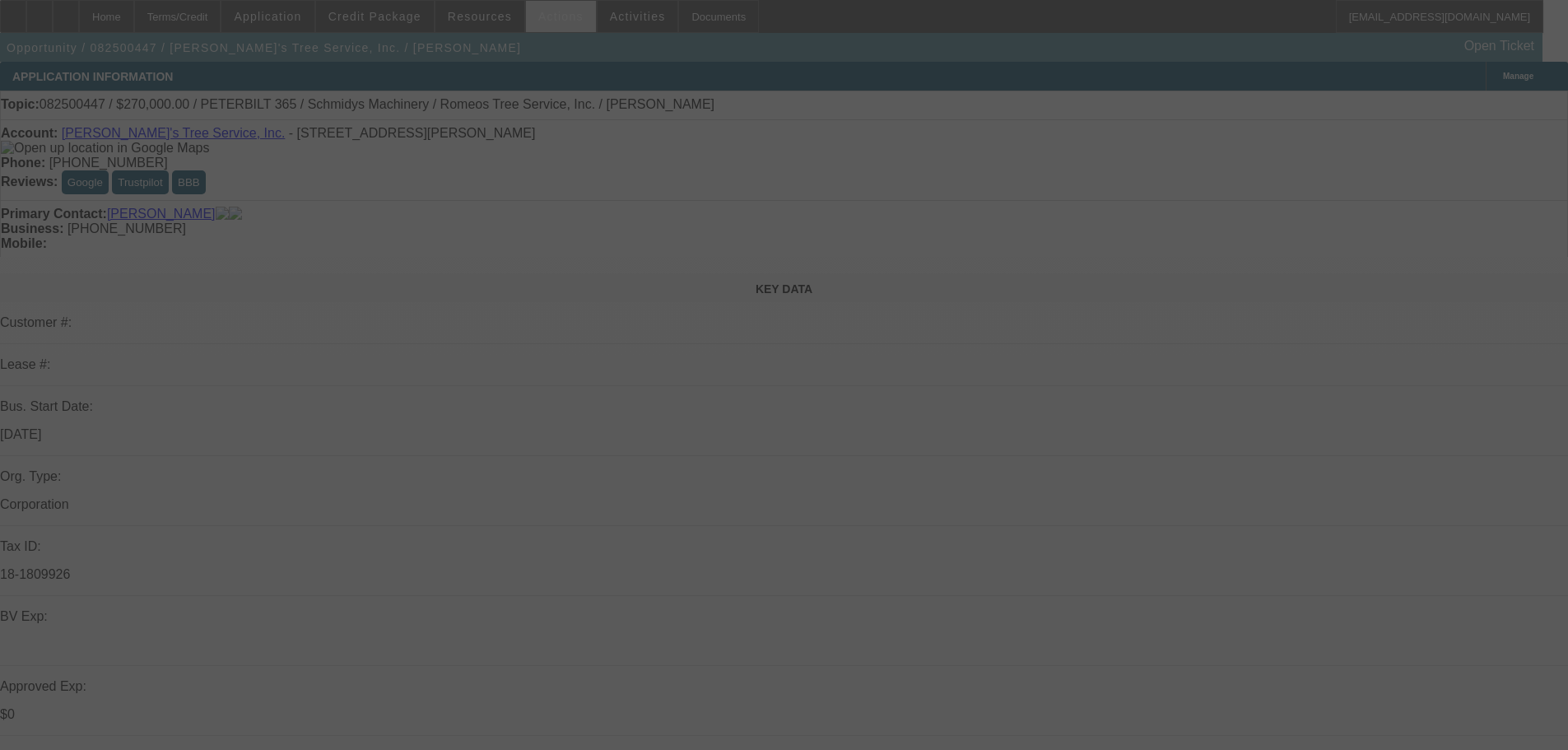
select select "0"
select select "2"
select select "0"
select select "6"
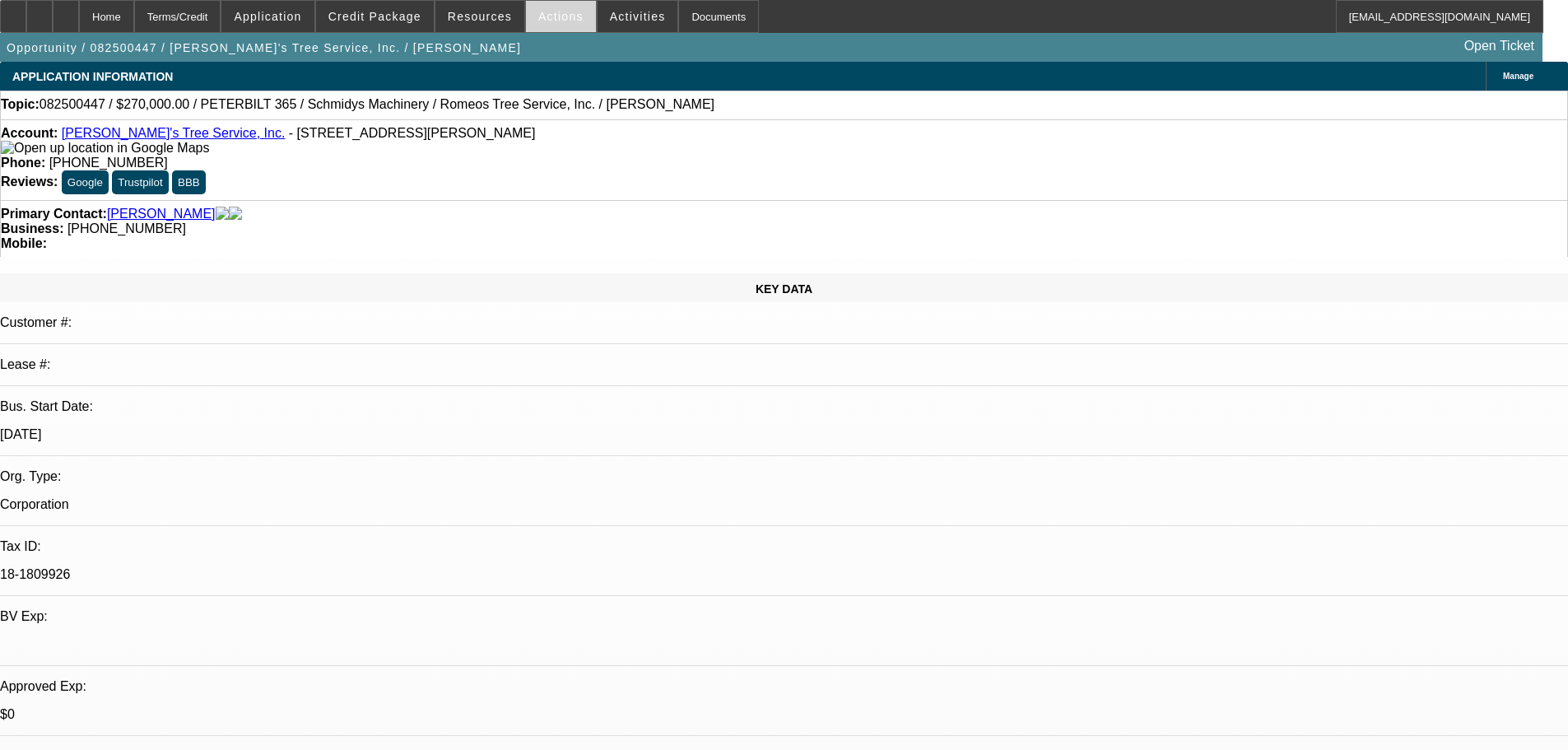
click at [541, 21] on span "Actions" at bounding box center [561, 17] width 45 height 13
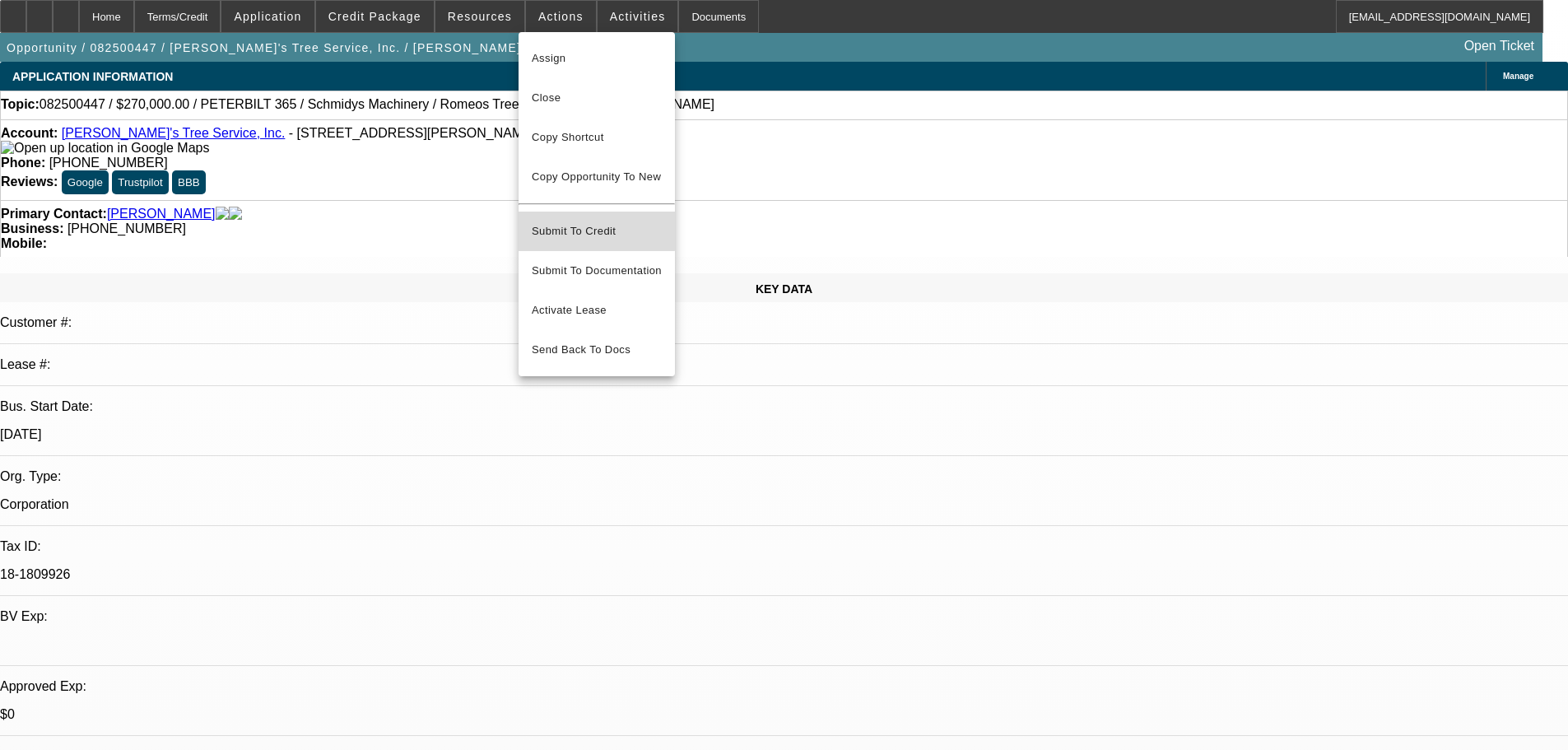
click at [582, 222] on span "Submit To Credit" at bounding box center [597, 231] width 130 height 20
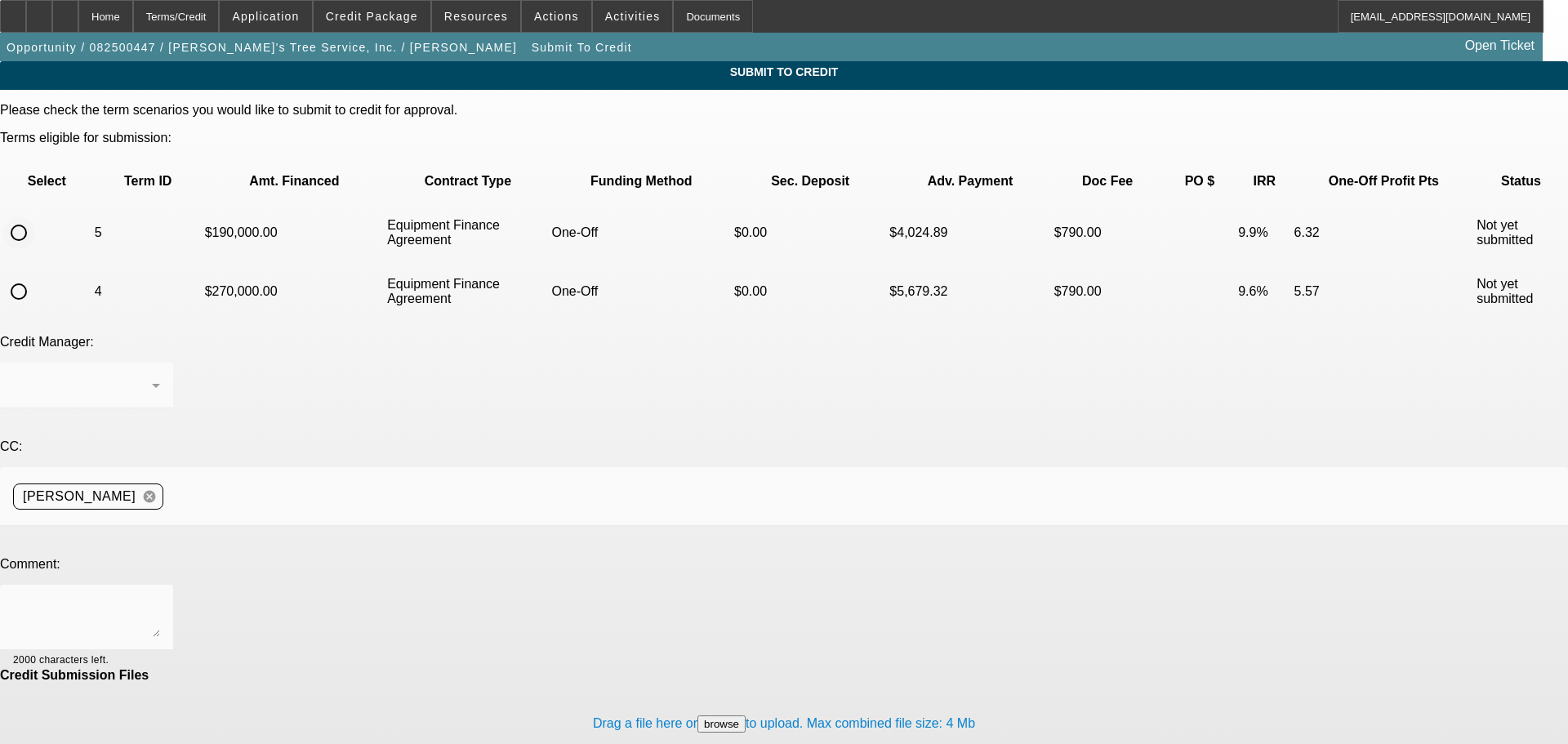
click at [35, 216] on input "radio" at bounding box center [19, 232] width 33 height 33
radio input "true"
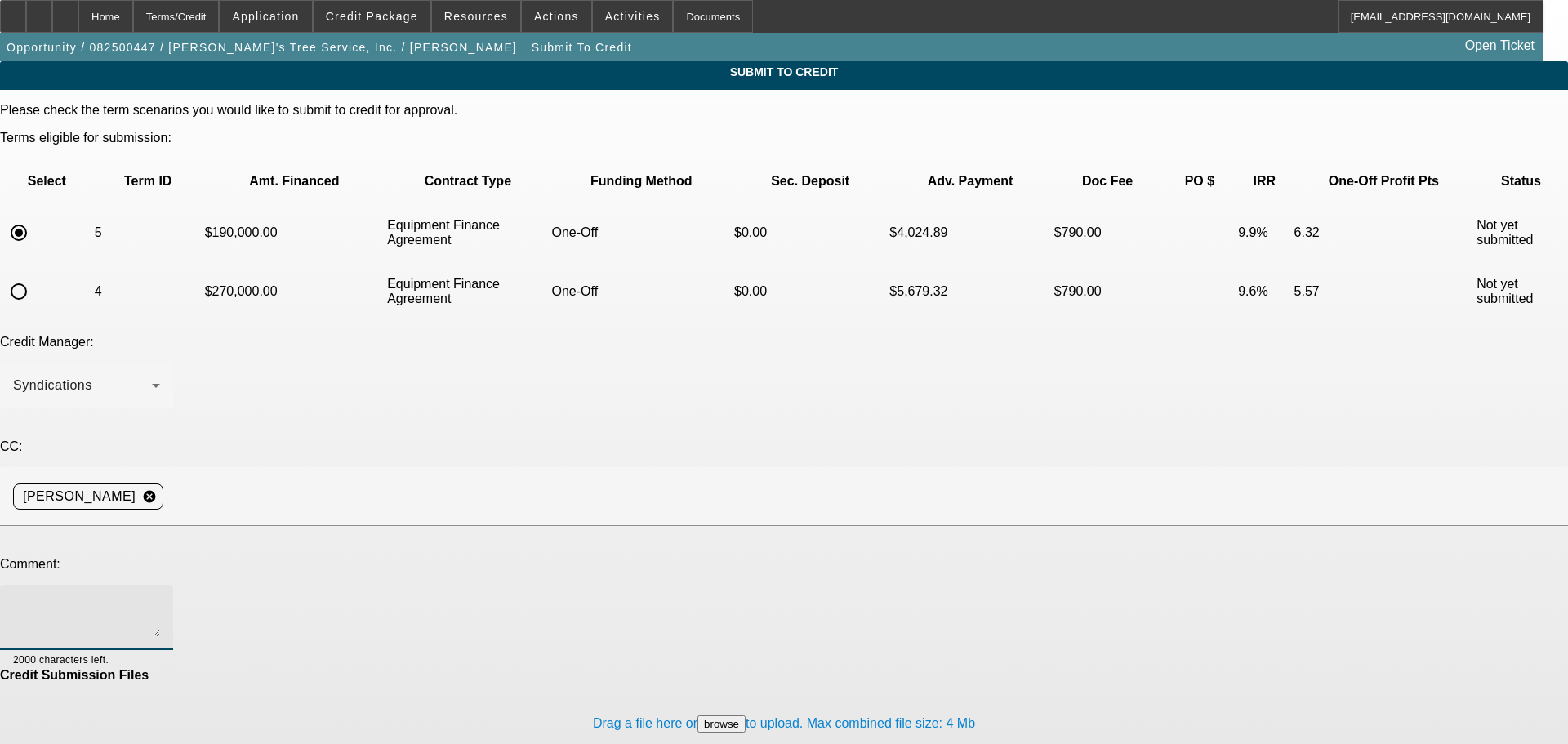
click at [160, 598] on textarea at bounding box center [87, 617] width 147 height 39
paste textarea "Good news on this deal, we no longer have competition from another broker with …"
type textarea "Good news on this deal, we no longer have competition from another broker with …"
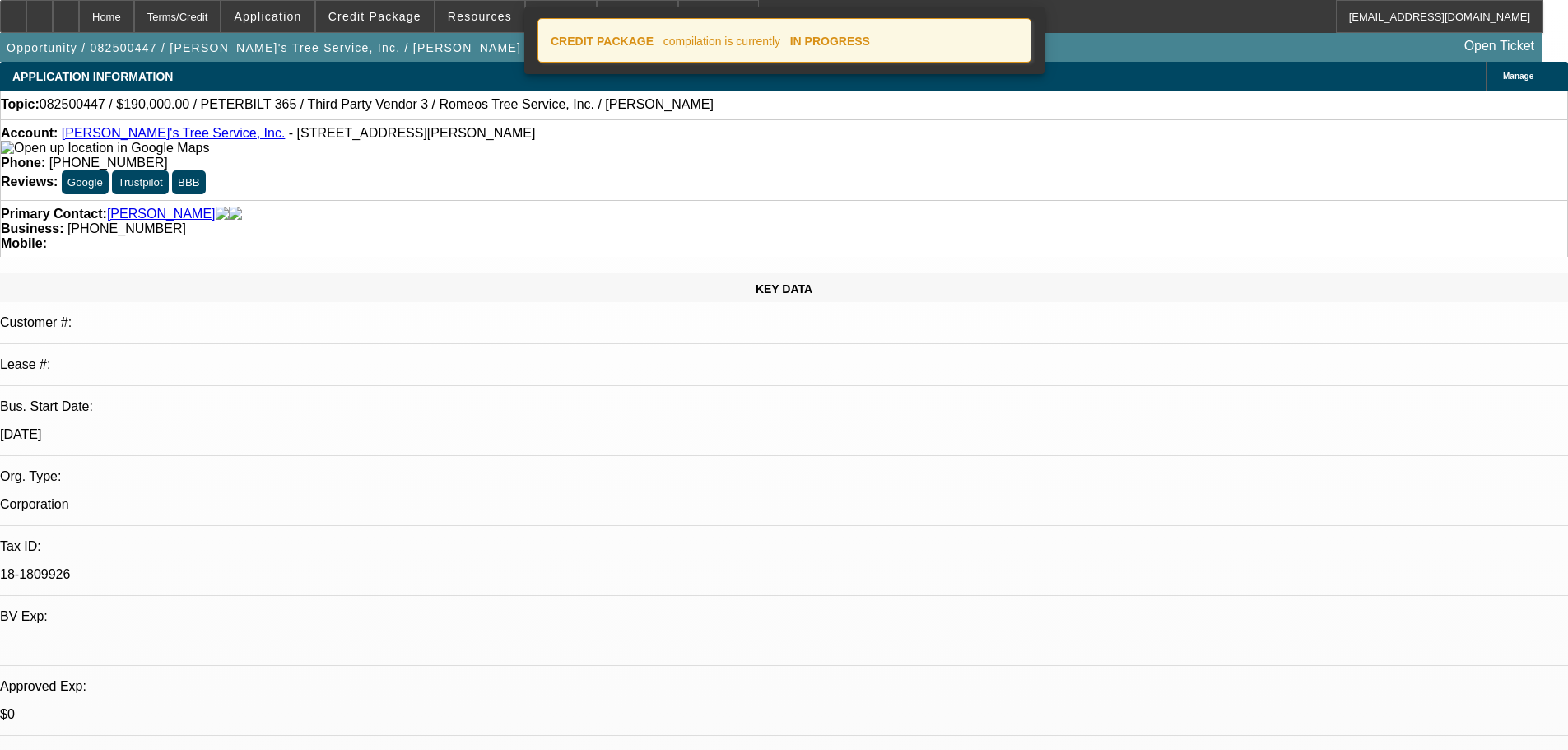
select select "0"
select select "3"
select select "0"
select select "6"
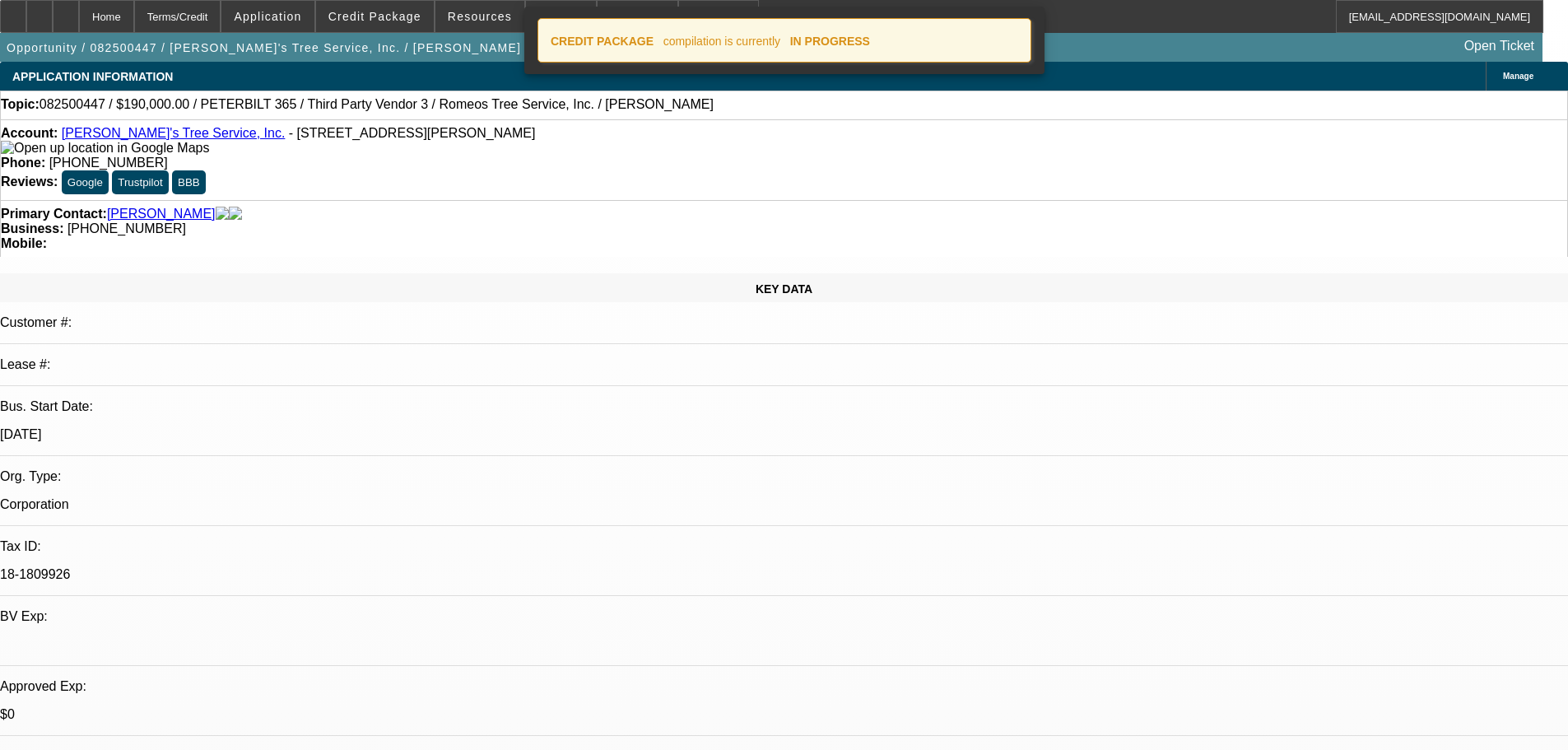
select select "0"
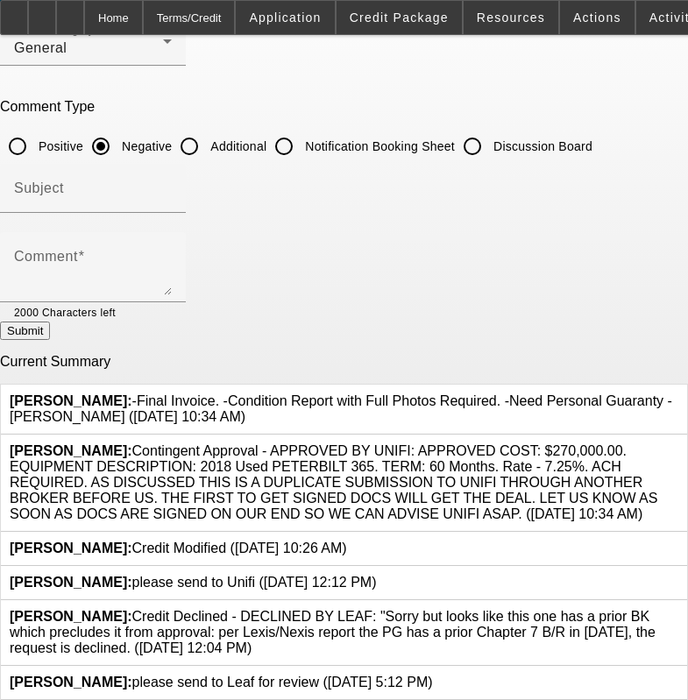
scroll to position [232, 0]
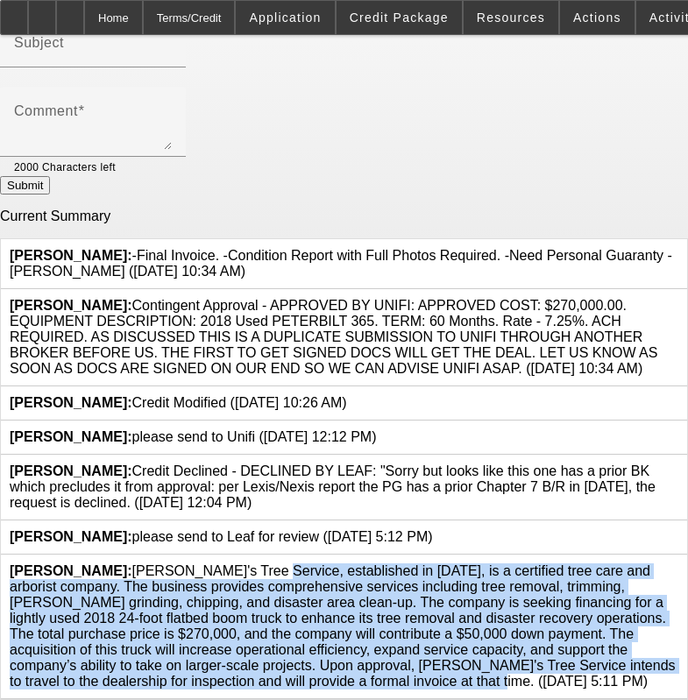
drag, startPoint x: 139, startPoint y: 550, endPoint x: 332, endPoint y: 611, distance: 202.2
click at [333, 661] on span "Mansfield, Jeff: Romeo's Tree Service, established in 2014, is a certified tree…" at bounding box center [343, 625] width 666 height 125
copy span "Romeo's Tree Service, established in 2014, is a certified tree care and arboris…"
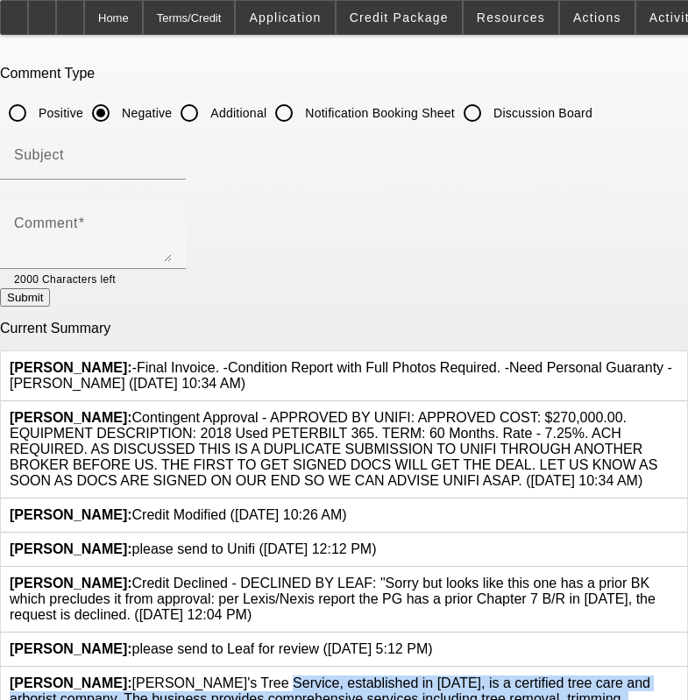
scroll to position [0, 0]
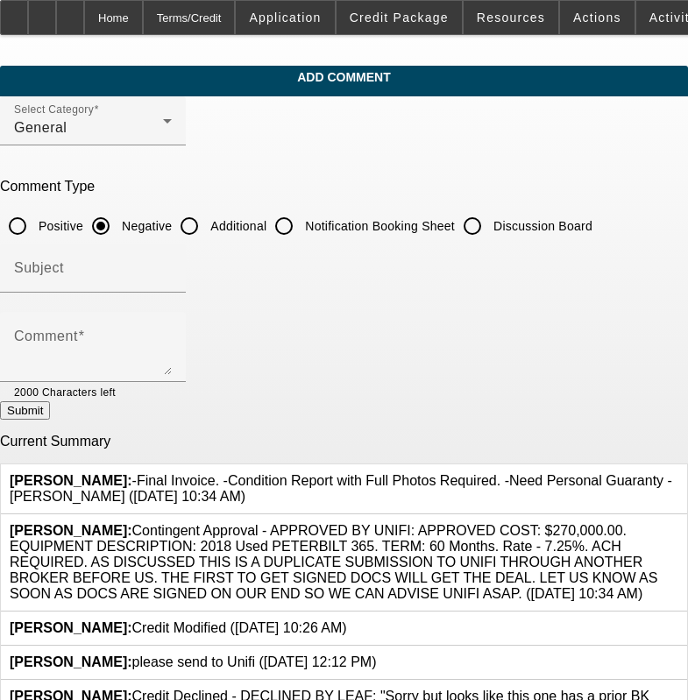
click at [207, 223] on input "Additional" at bounding box center [189, 225] width 35 height 35
radio input "true"
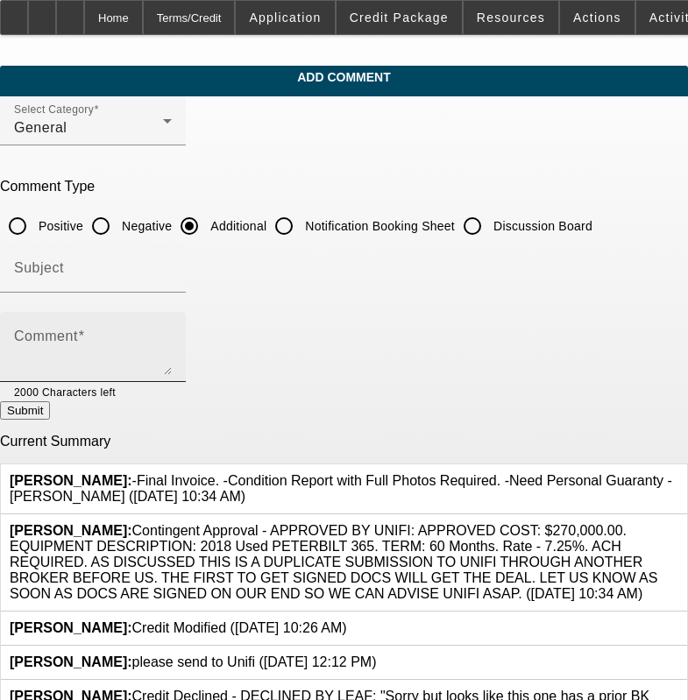
click at [172, 317] on div "Comment" at bounding box center [93, 347] width 158 height 70
paste textarea "Romeo's Tree Service, established in 2014, is a certified tree care and arboris…"
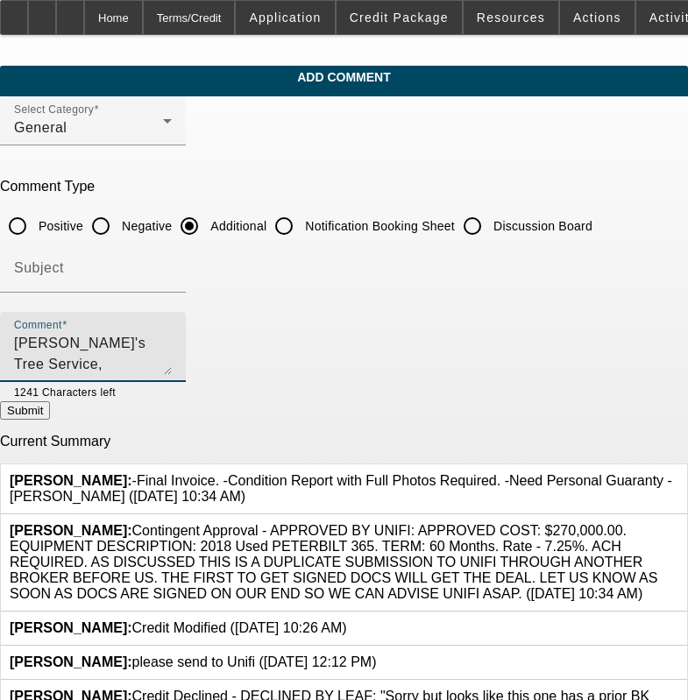
scroll to position [35, 0]
click at [172, 347] on textarea "Romeo's Tree Service, established in 2014, is a certified tree care and arboris…" at bounding box center [93, 354] width 158 height 42
click at [172, 345] on textarea "Romeo's Tree Service, established in 2014, is a certified tree care and arboris…" at bounding box center [93, 354] width 158 height 42
click at [172, 351] on textarea "Romeo's Tree Service, established in 2014, is a certified tree care and arboris…" at bounding box center [93, 354] width 158 height 42
click at [172, 349] on textarea "Romeo's Tree Service, established in 2014, is a certified tree care and arboris…" at bounding box center [93, 354] width 158 height 42
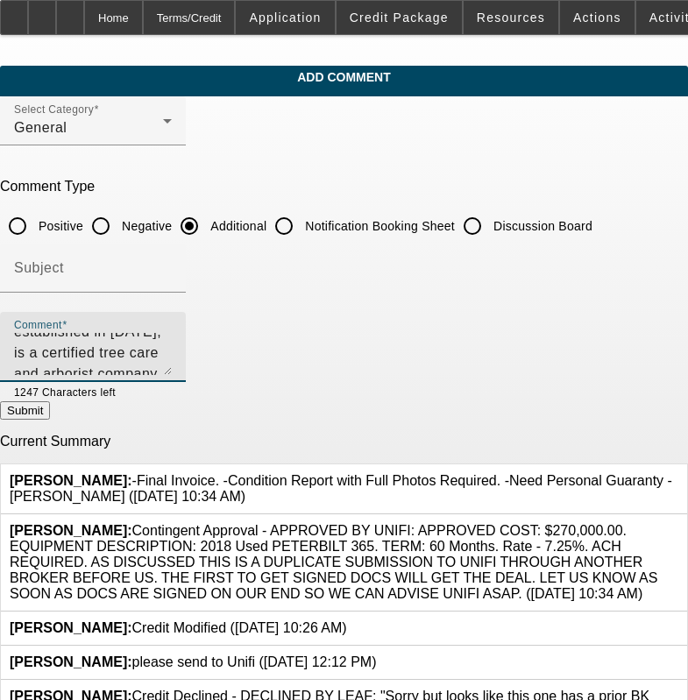
scroll to position [70, 0]
drag, startPoint x: 305, startPoint y: 335, endPoint x: 335, endPoint y: 340, distance: 31.0
click at [172, 335] on textarea "Romeo's Tree Service, established in 2014, is a certified tree care and arboris…" at bounding box center [93, 354] width 158 height 42
drag, startPoint x: 524, startPoint y: 341, endPoint x: 541, endPoint y: 341, distance: 17.5
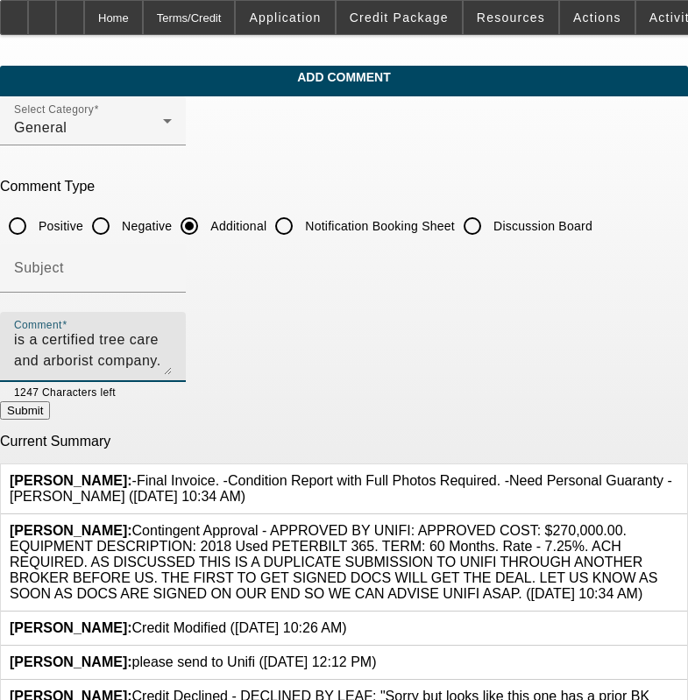
click at [172, 341] on textarea "Romeo's Tree Service, established in 2014, is a certified tree care and arboris…" at bounding box center [93, 354] width 158 height 42
drag, startPoint x: 297, startPoint y: 343, endPoint x: 425, endPoint y: 327, distance: 129.0
click at [172, 342] on textarea "Romeo's Tree Service, established in 2014, is a certified tree care and arboris…" at bounding box center [93, 354] width 158 height 42
type textarea "Romeo's Tree Service, established in 2014, is a certified tree care and arboris…"
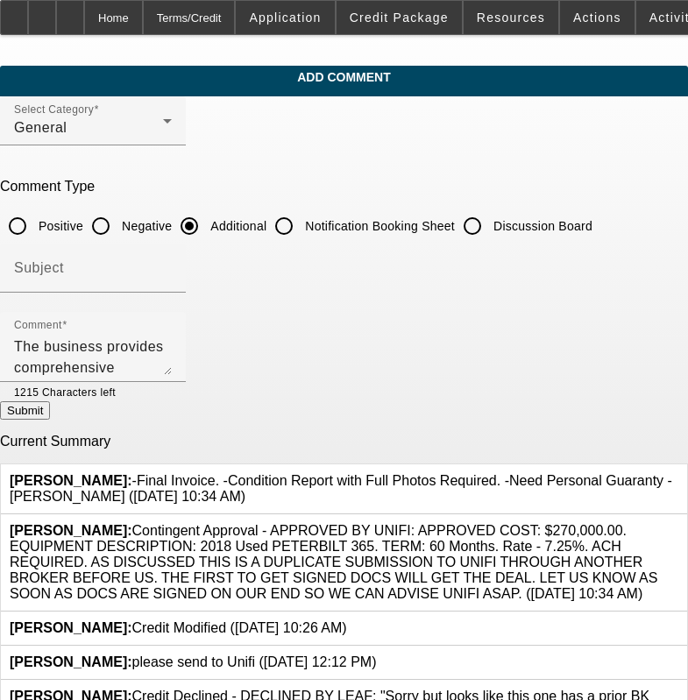
click at [50, 405] on button "Submit" at bounding box center [25, 410] width 50 height 18
radio input "true"
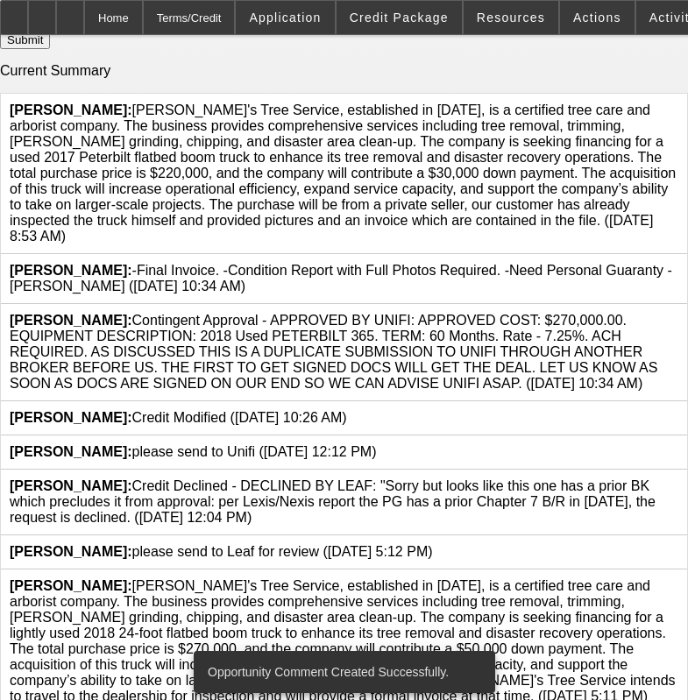
scroll to position [377, 0]
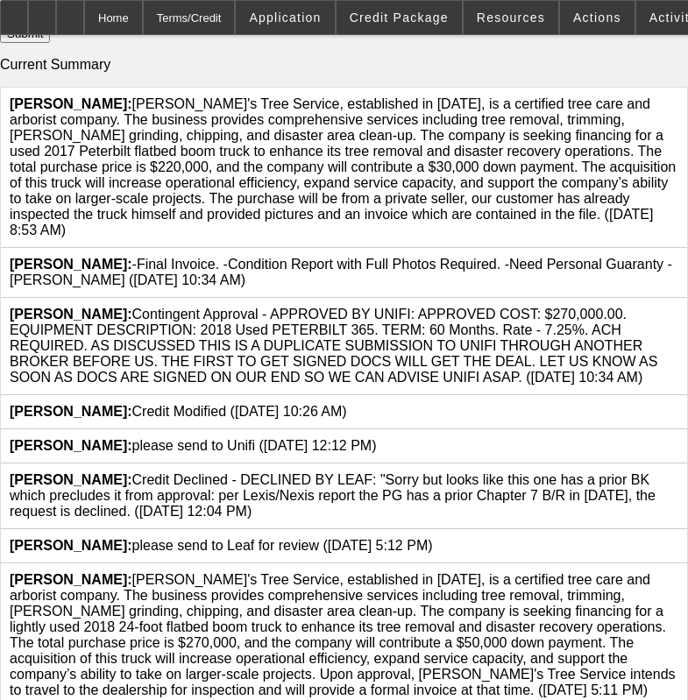
click at [678, 572] on icon at bounding box center [678, 572] width 0 height 0
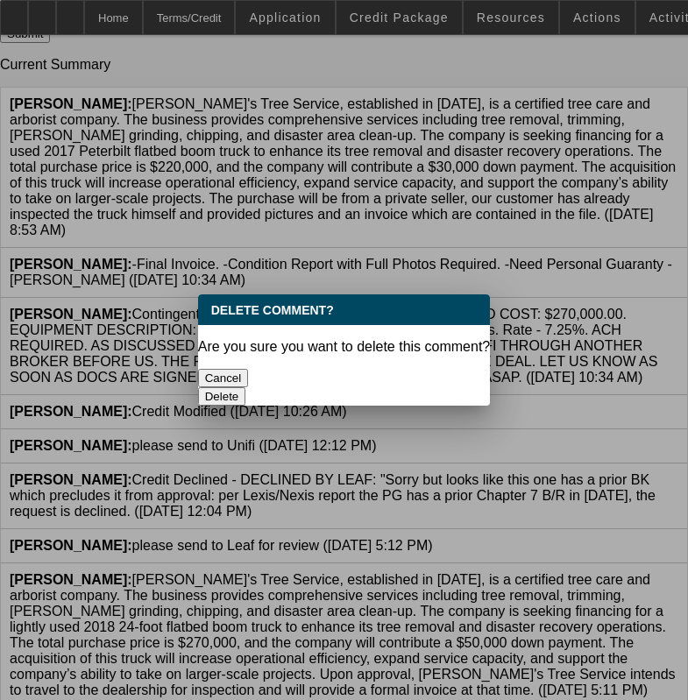
scroll to position [0, 0]
click at [246, 387] on button "Delete" at bounding box center [222, 396] width 48 height 18
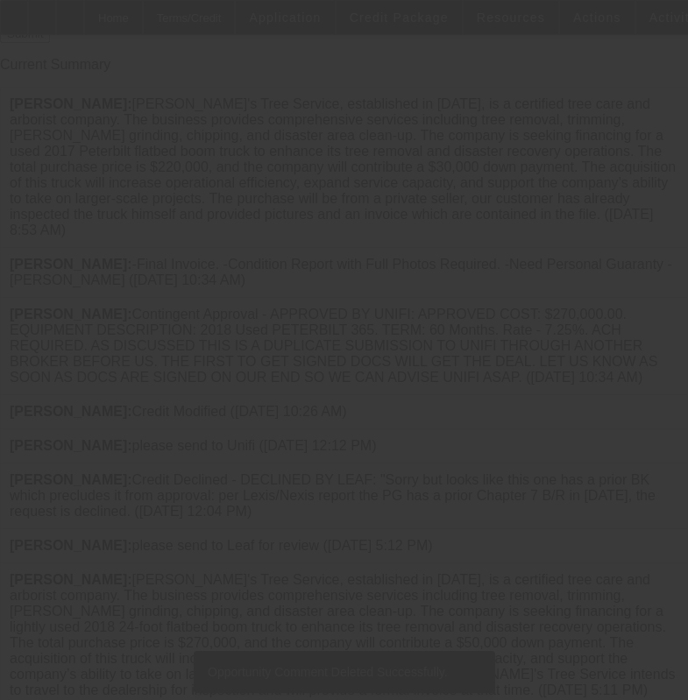
scroll to position [232, 0]
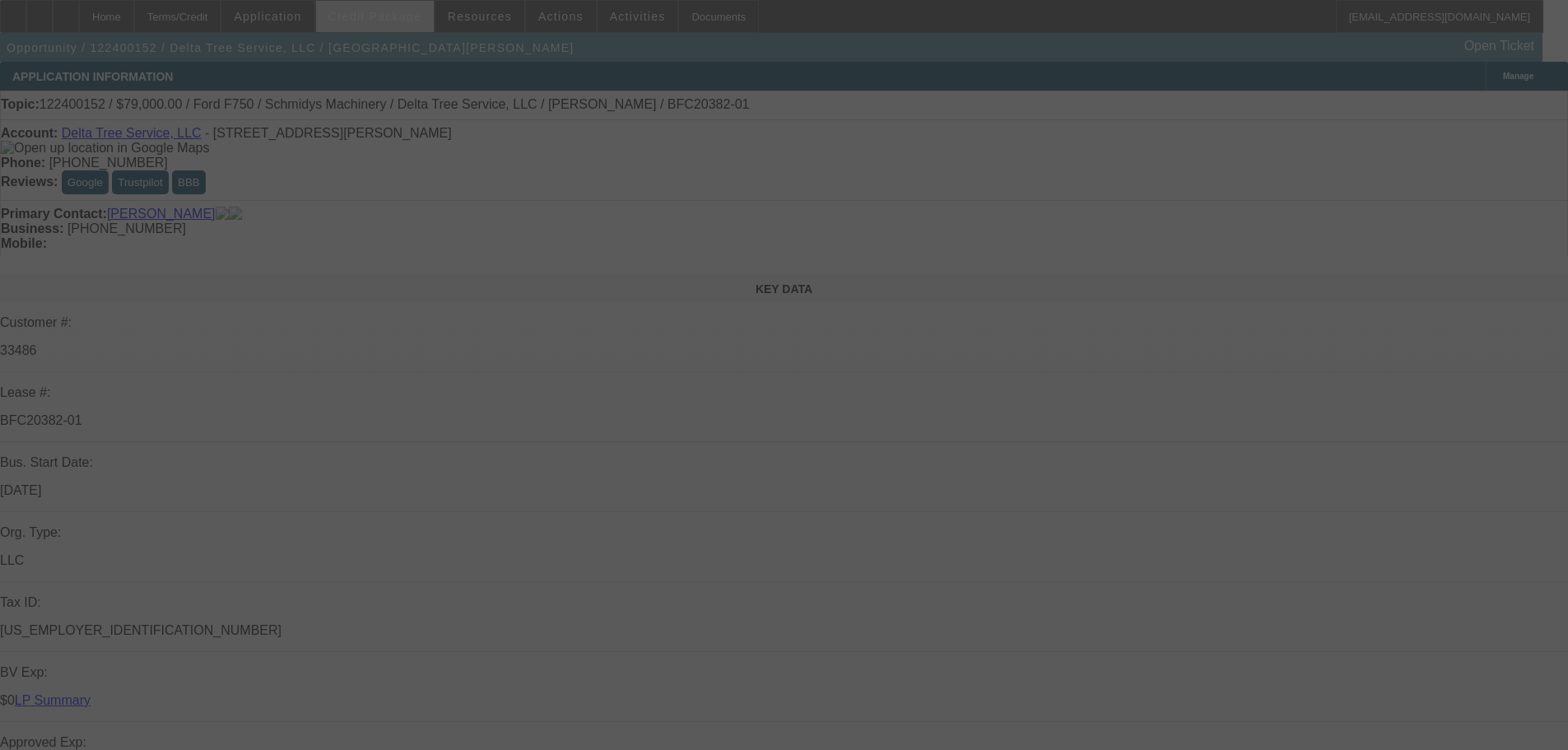
select select "0"
select select "3"
select select "0"
select select "6"
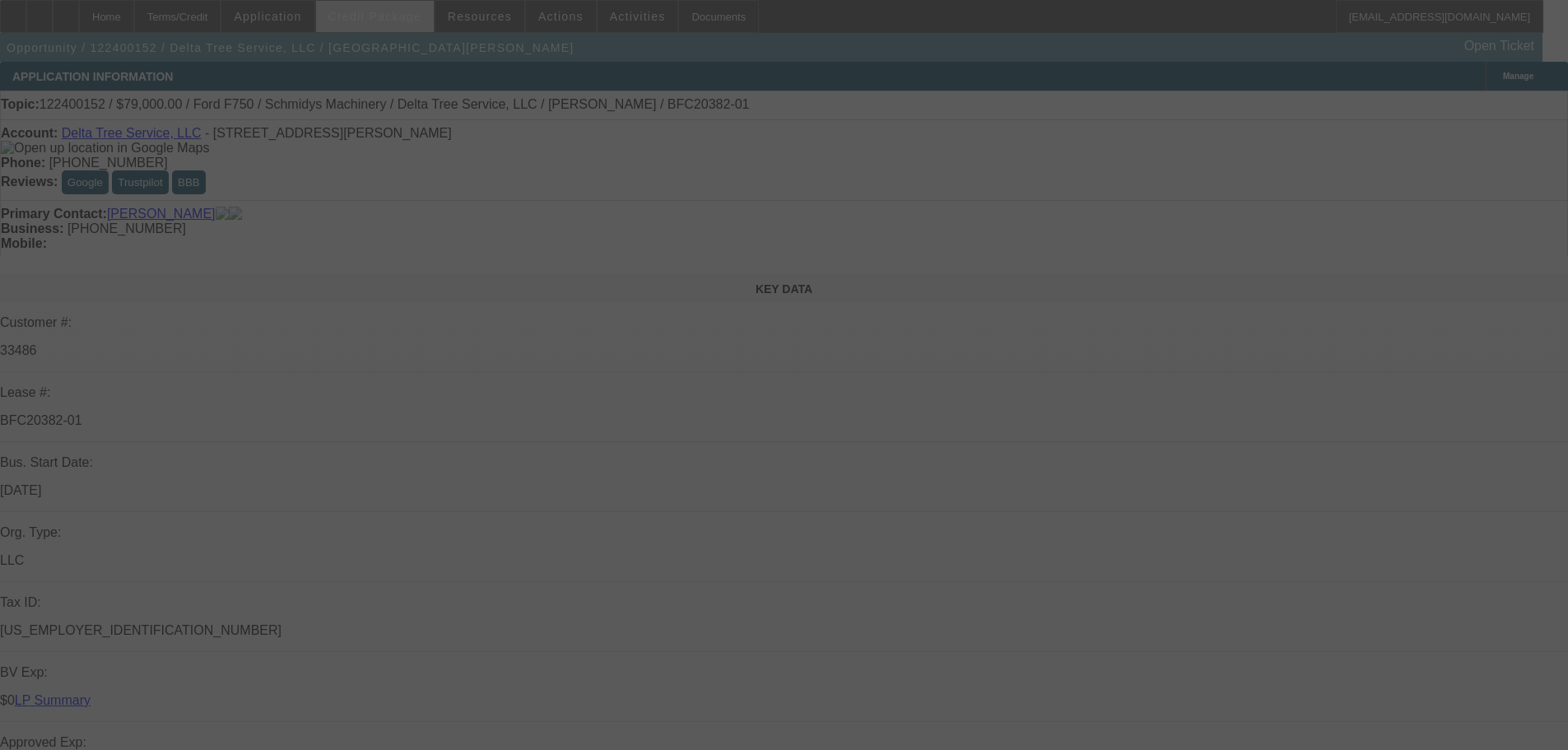
select select "0"
select select "3"
select select "0"
select select "6"
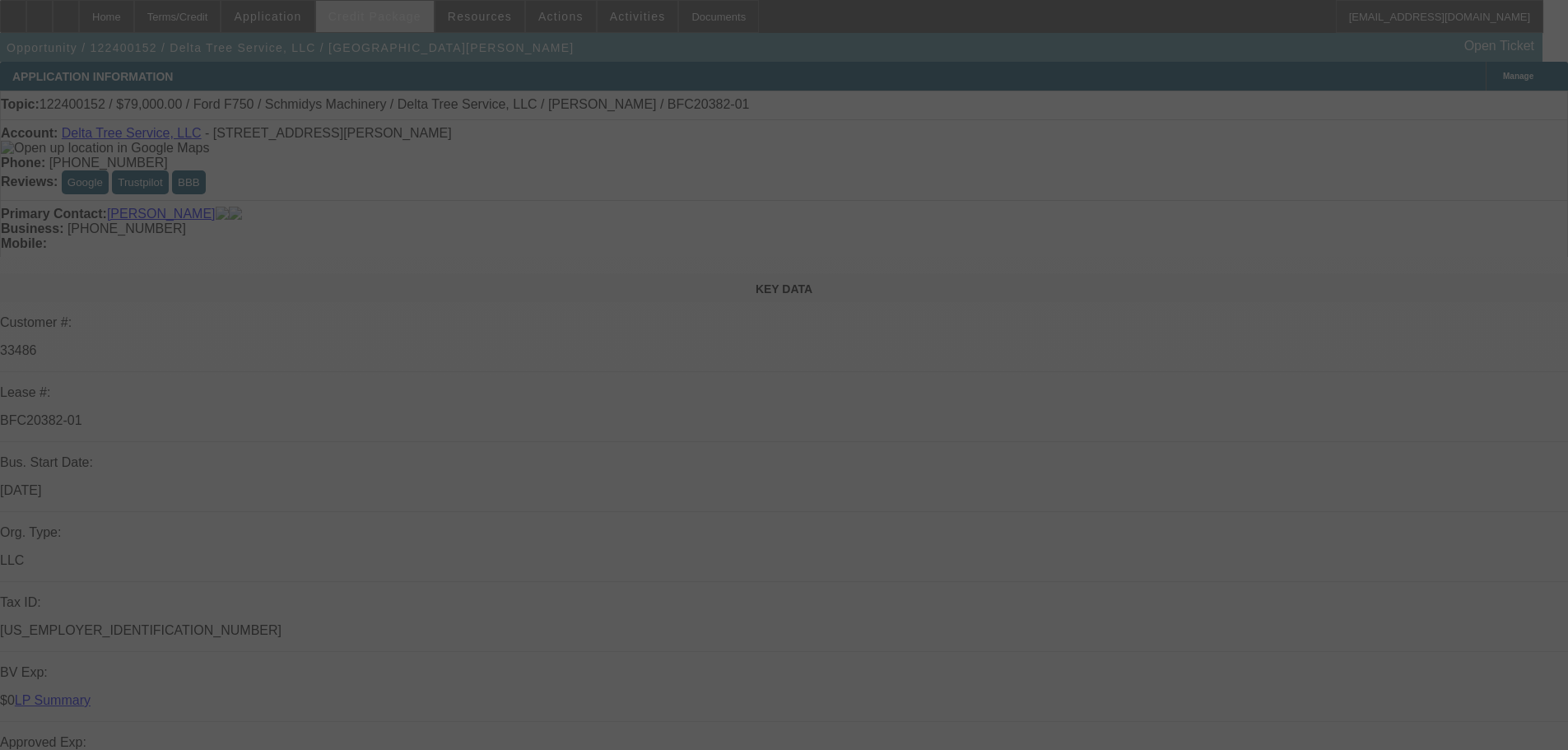
select select "0"
select select "3"
select select "0"
select select "6"
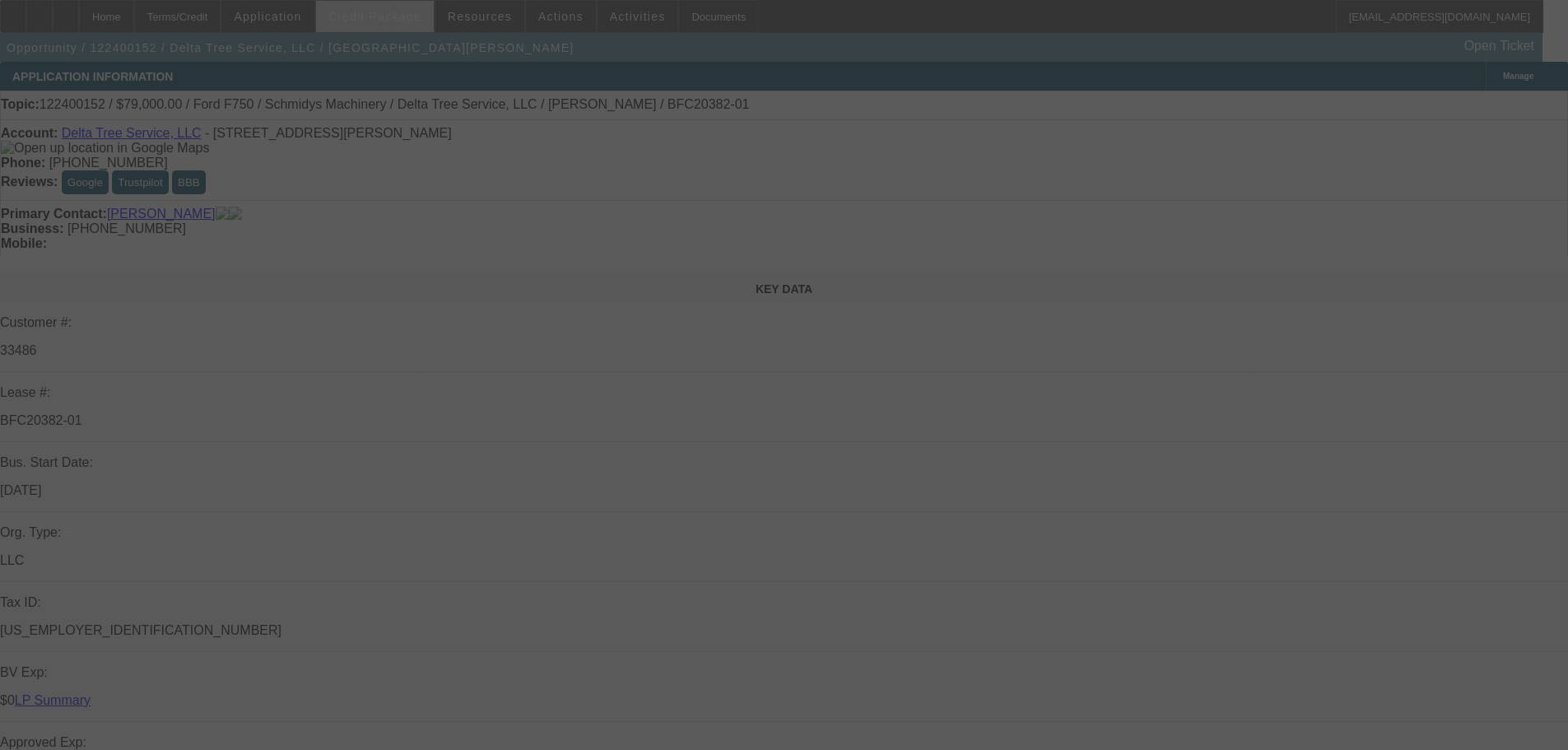
select select "0"
select select "3"
select select "0"
select select "6"
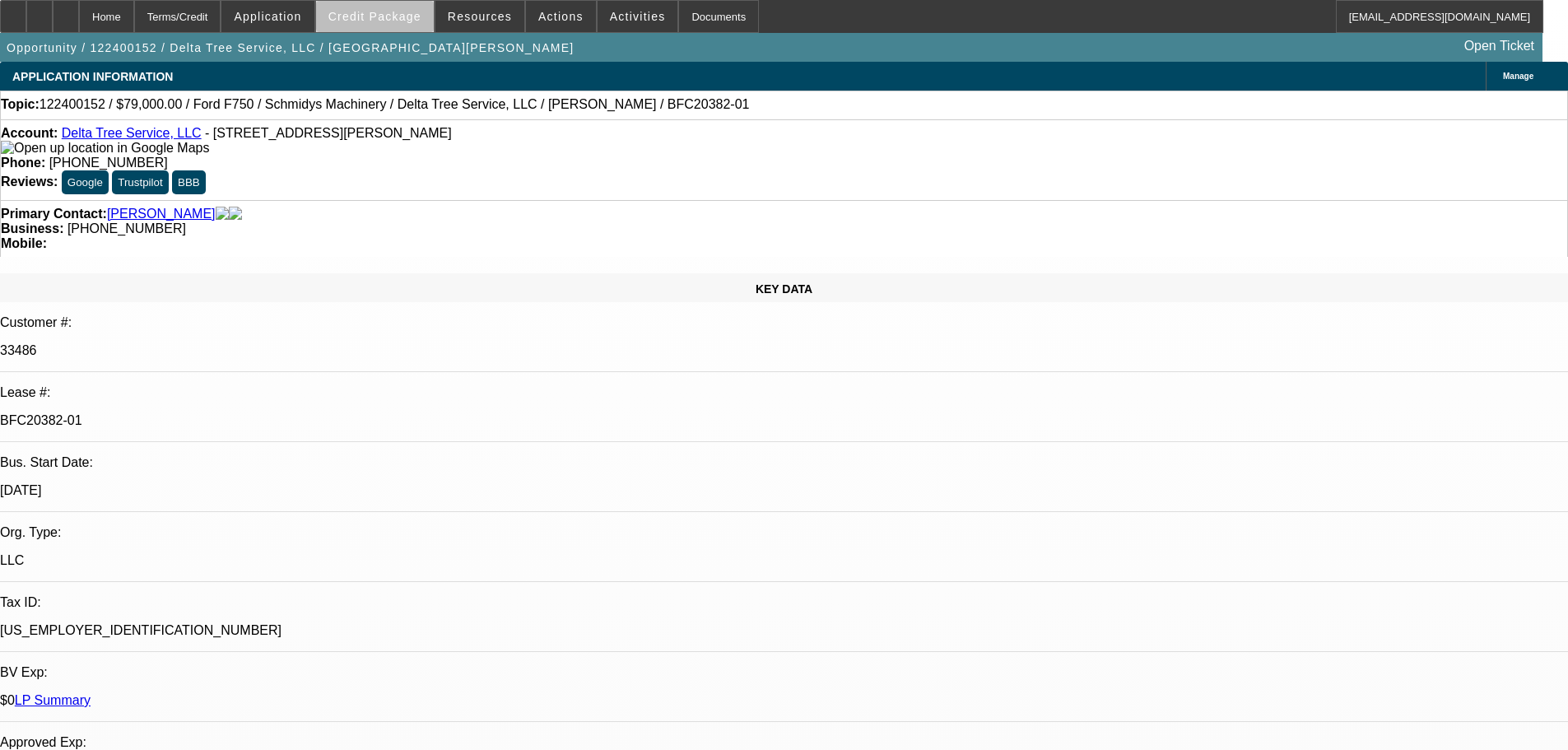
click at [401, 19] on span "Credit Package" at bounding box center [374, 17] width 93 height 13
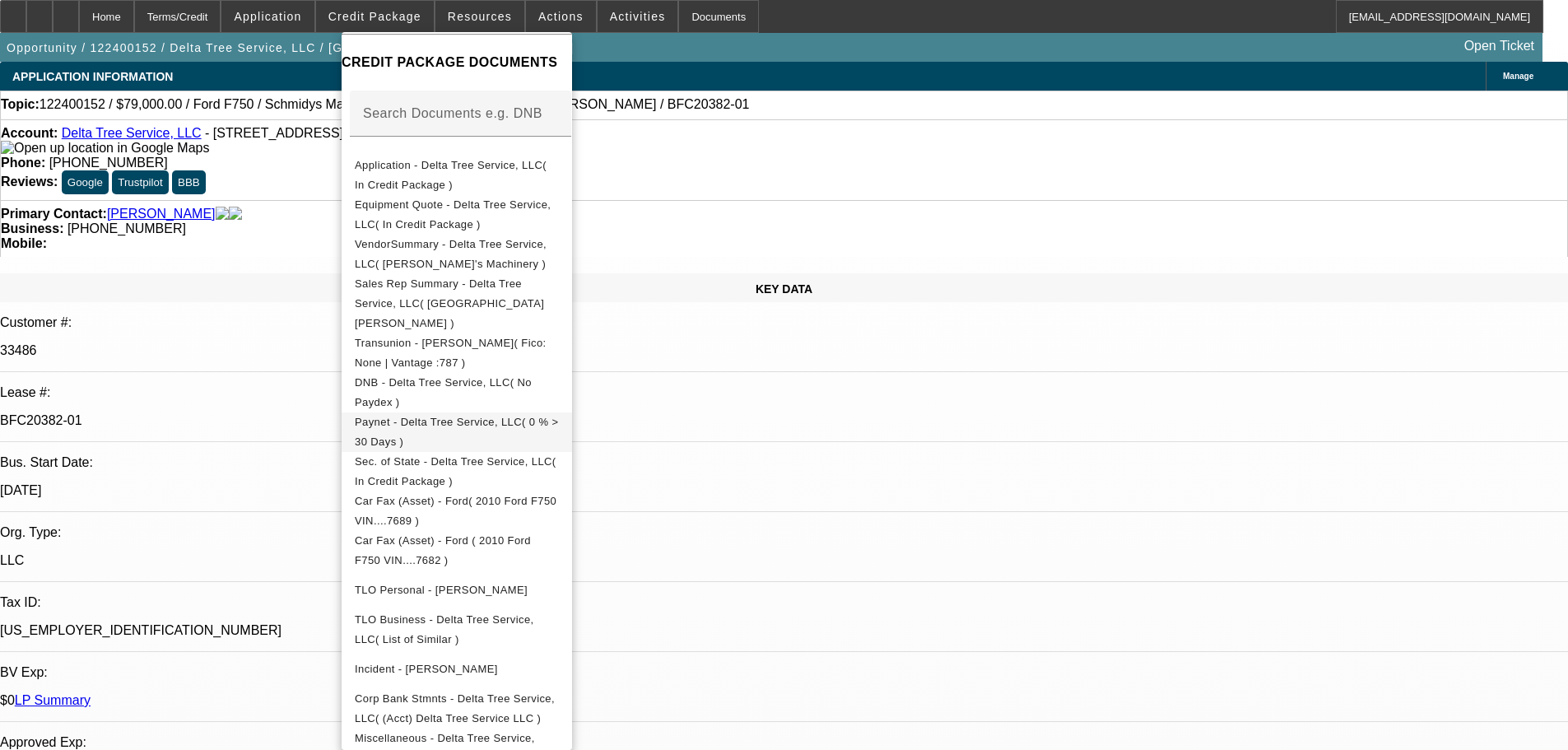
scroll to position [260, 0]
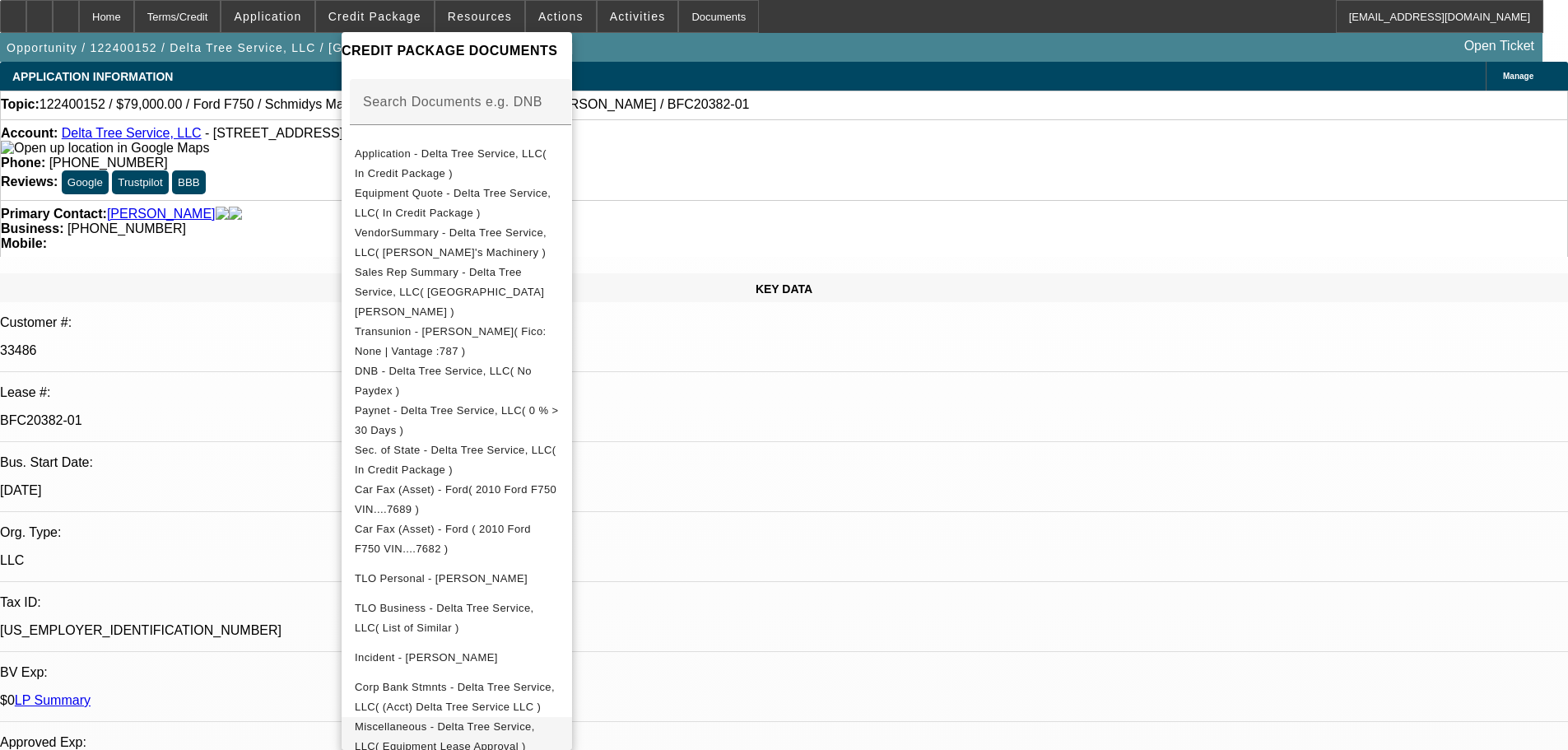
click at [535, 720] on span "Miscellaneous - Delta Tree Service, LLC( Equipment Lease Approval )" at bounding box center [445, 736] width 180 height 32
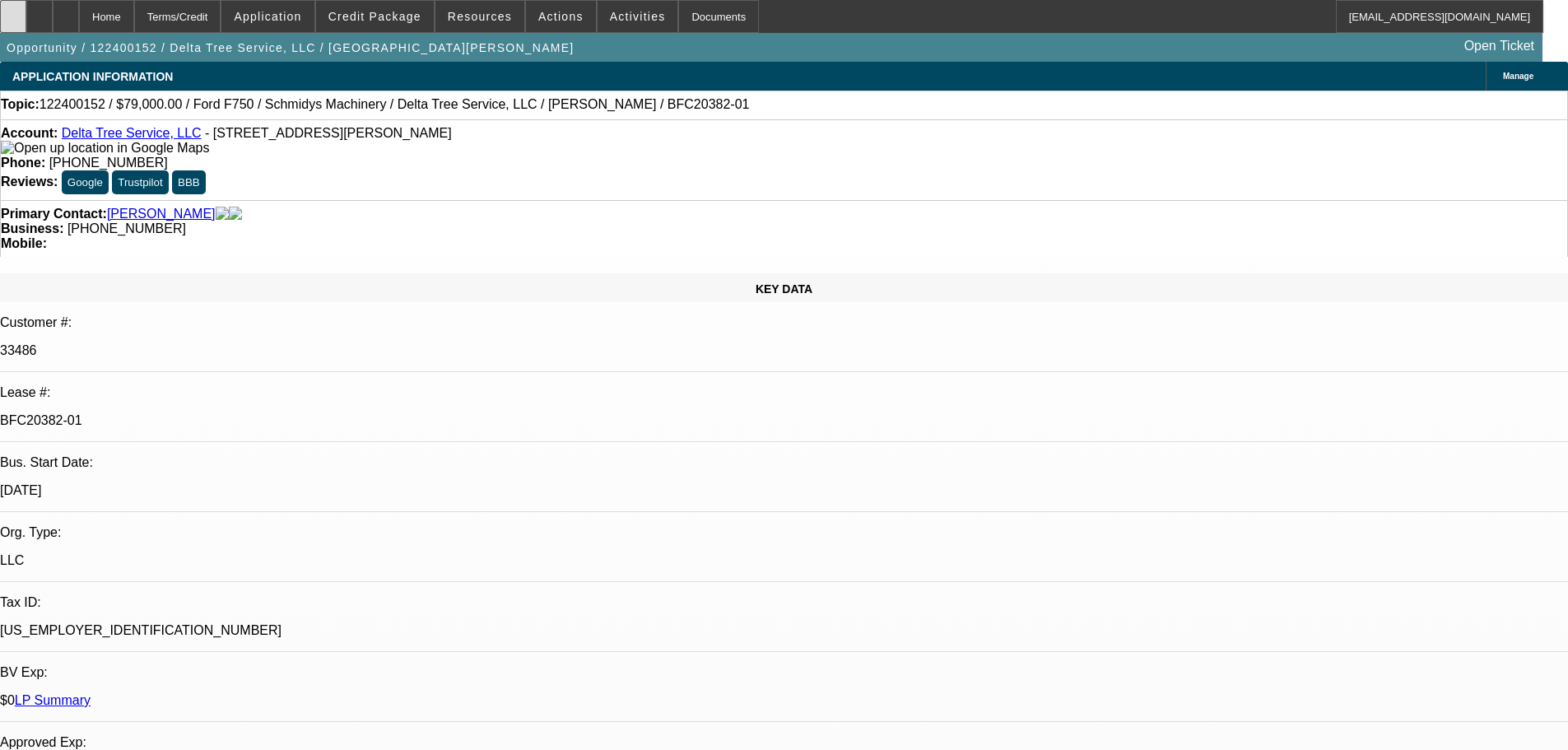
click at [13, 10] on icon at bounding box center [13, 10] width 0 height 0
click at [160, 207] on link "[PERSON_NAME]" at bounding box center [162, 214] width 109 height 15
click at [90, 693] on link "LP Summary" at bounding box center [53, 699] width 76 height 14
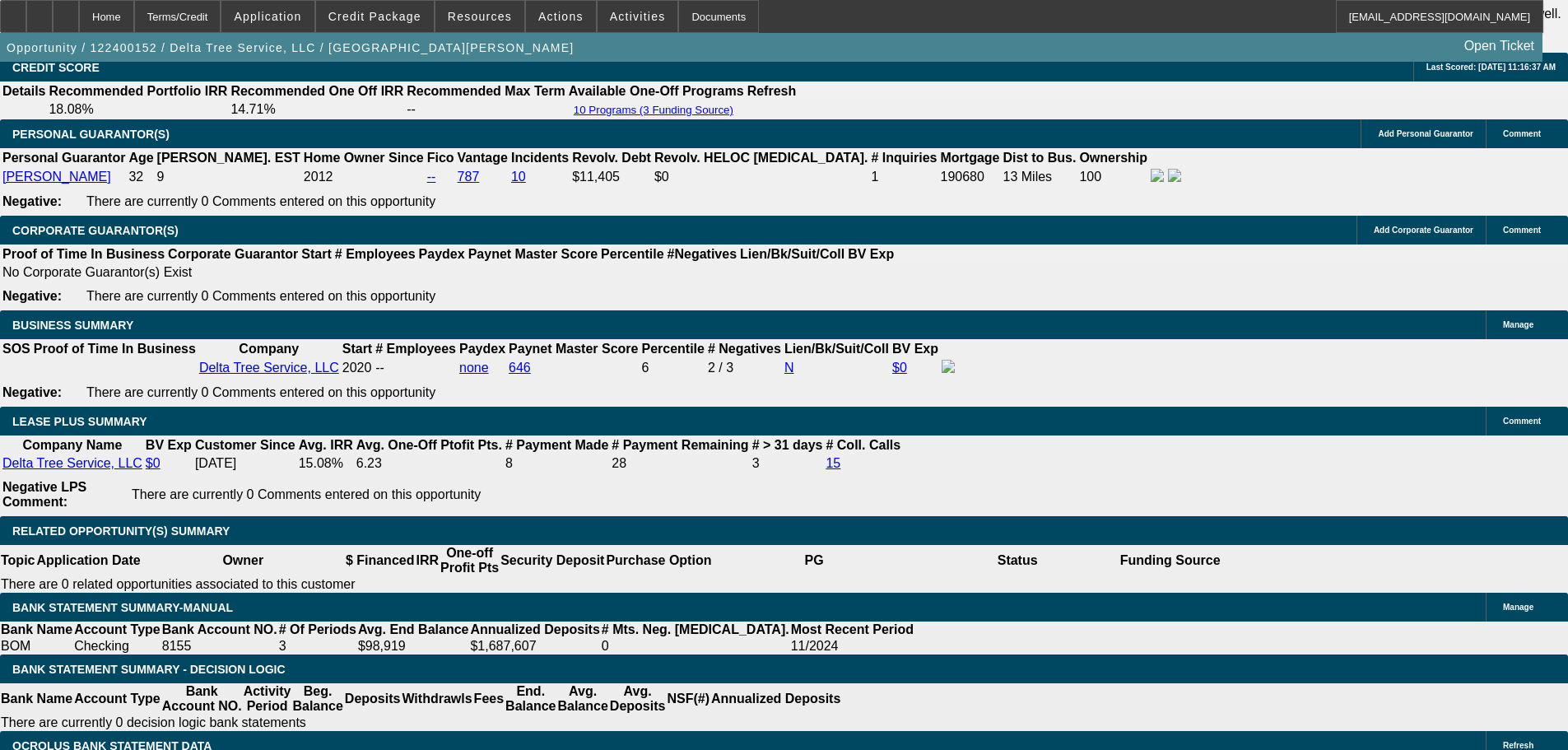
scroll to position [2716, 0]
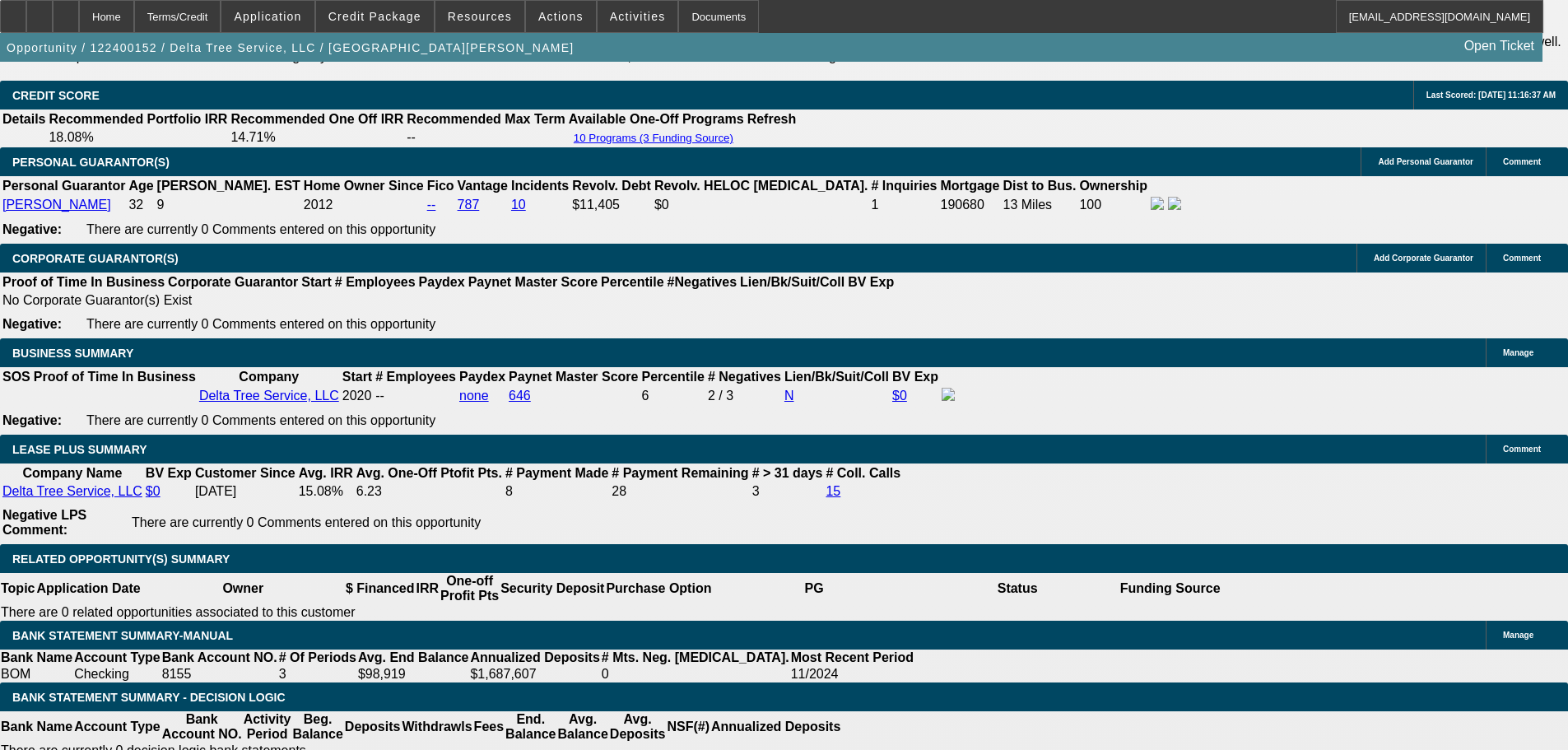
select select "0"
select select "3"
select select "0"
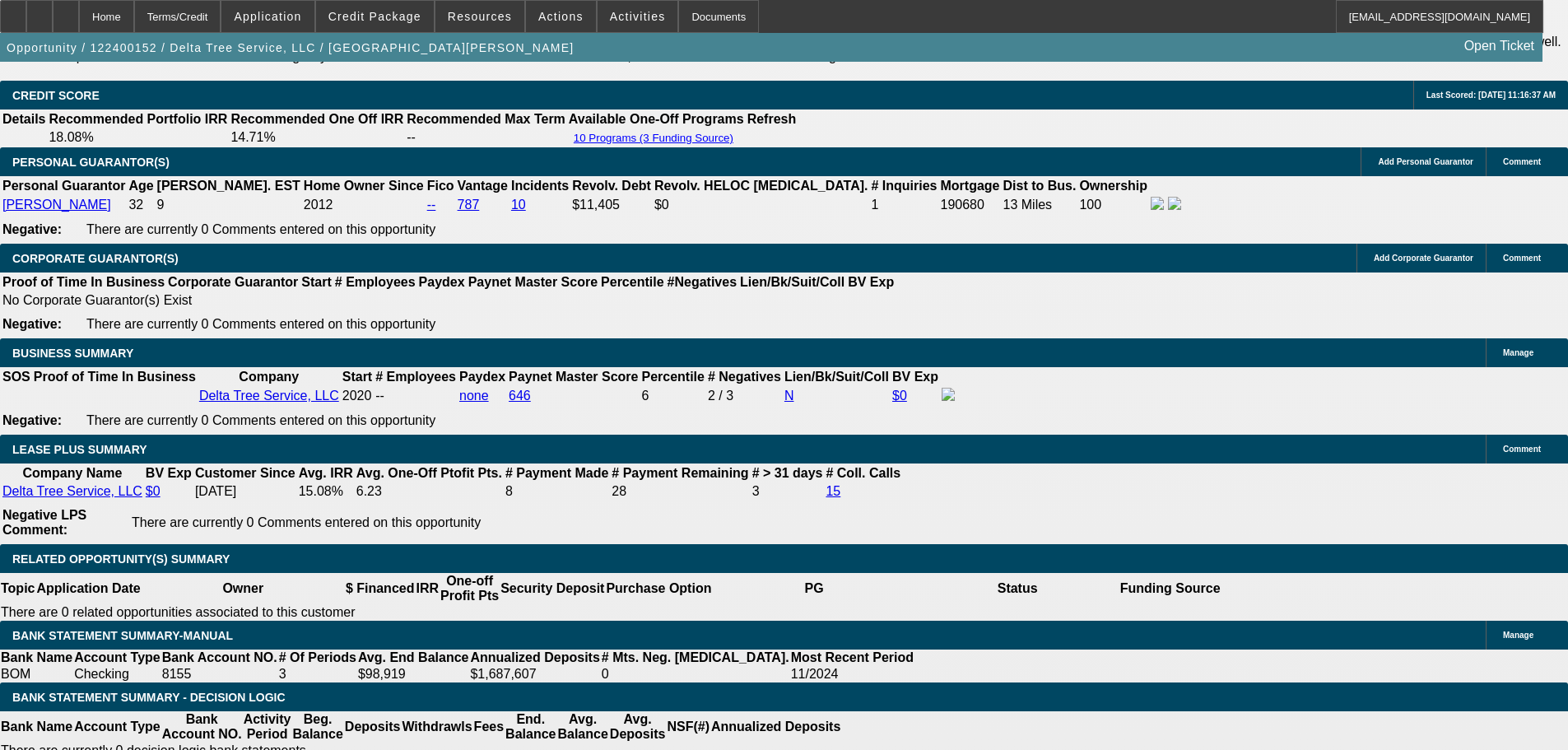
select select "6"
select select "0"
select select "3"
select select "0"
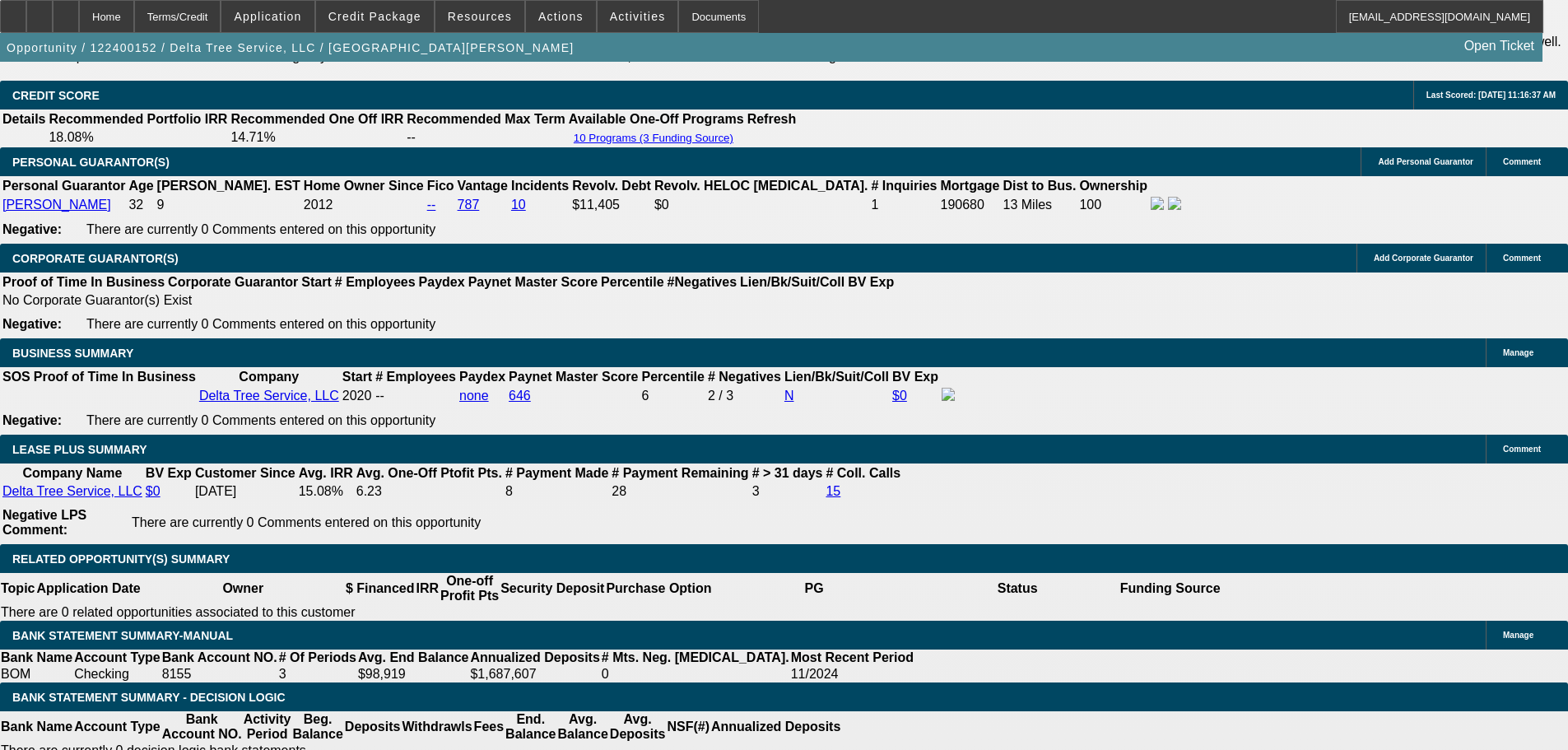
select select "6"
select select "0"
select select "3"
select select "0"
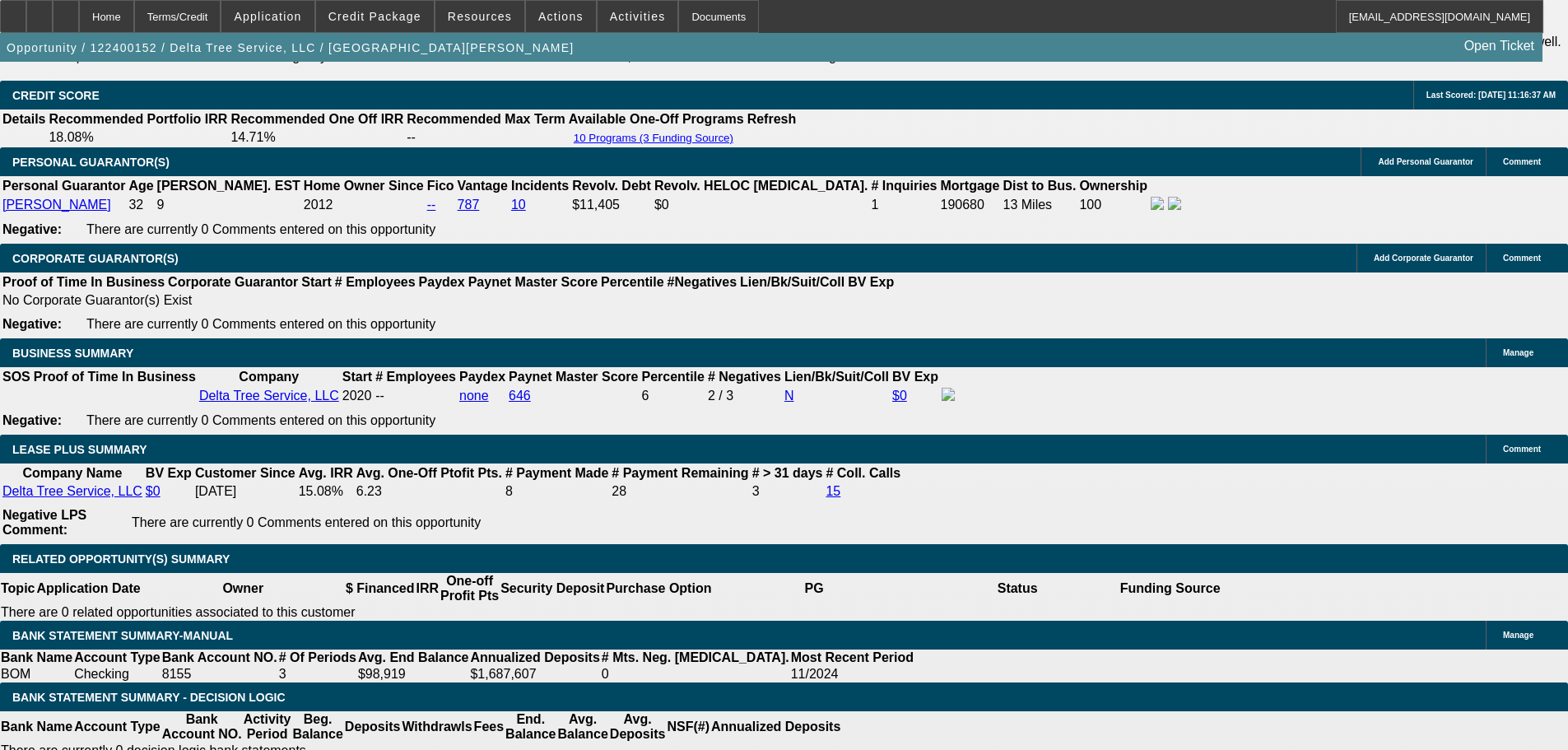
select select "6"
select select "0"
select select "2"
select select "0"
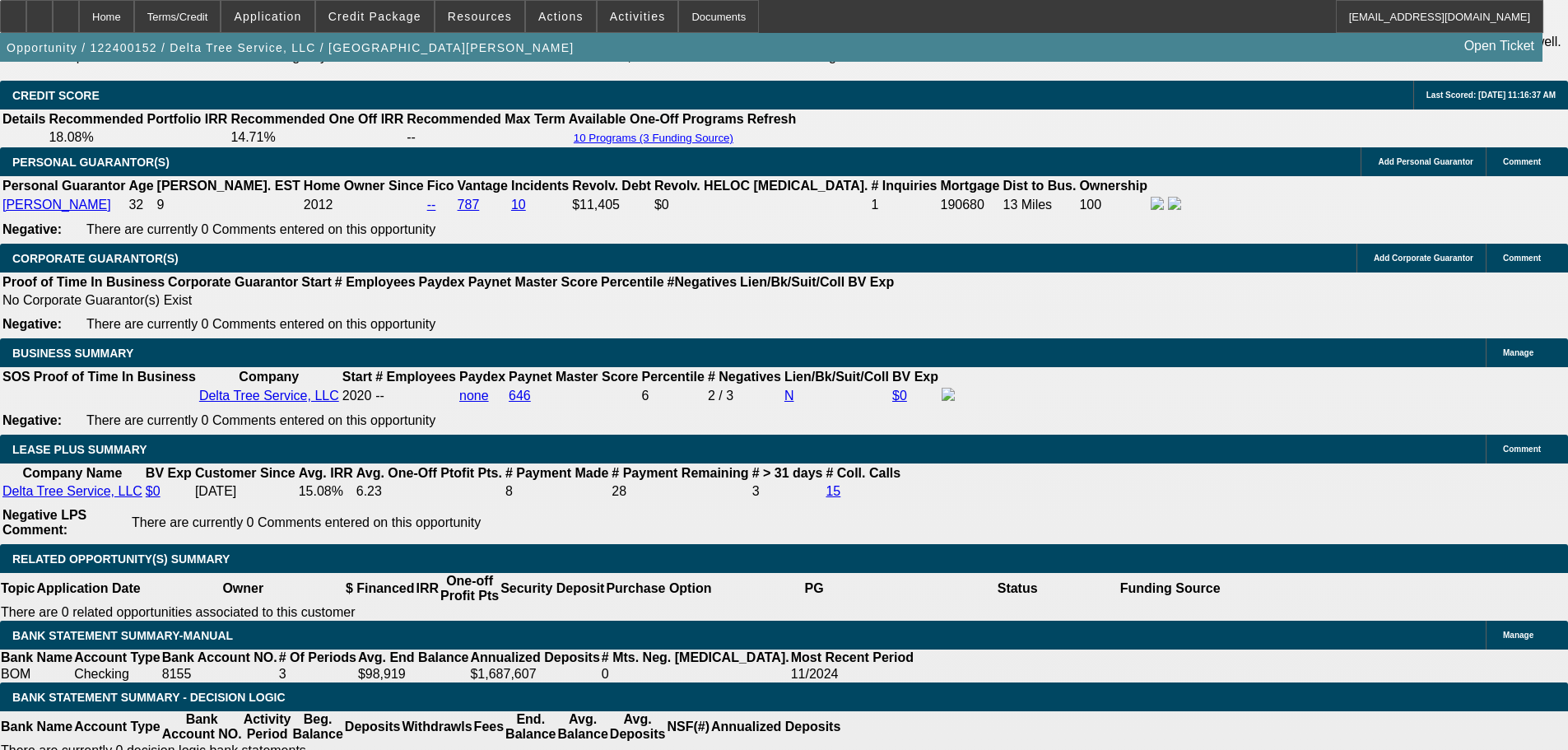
select select "6"
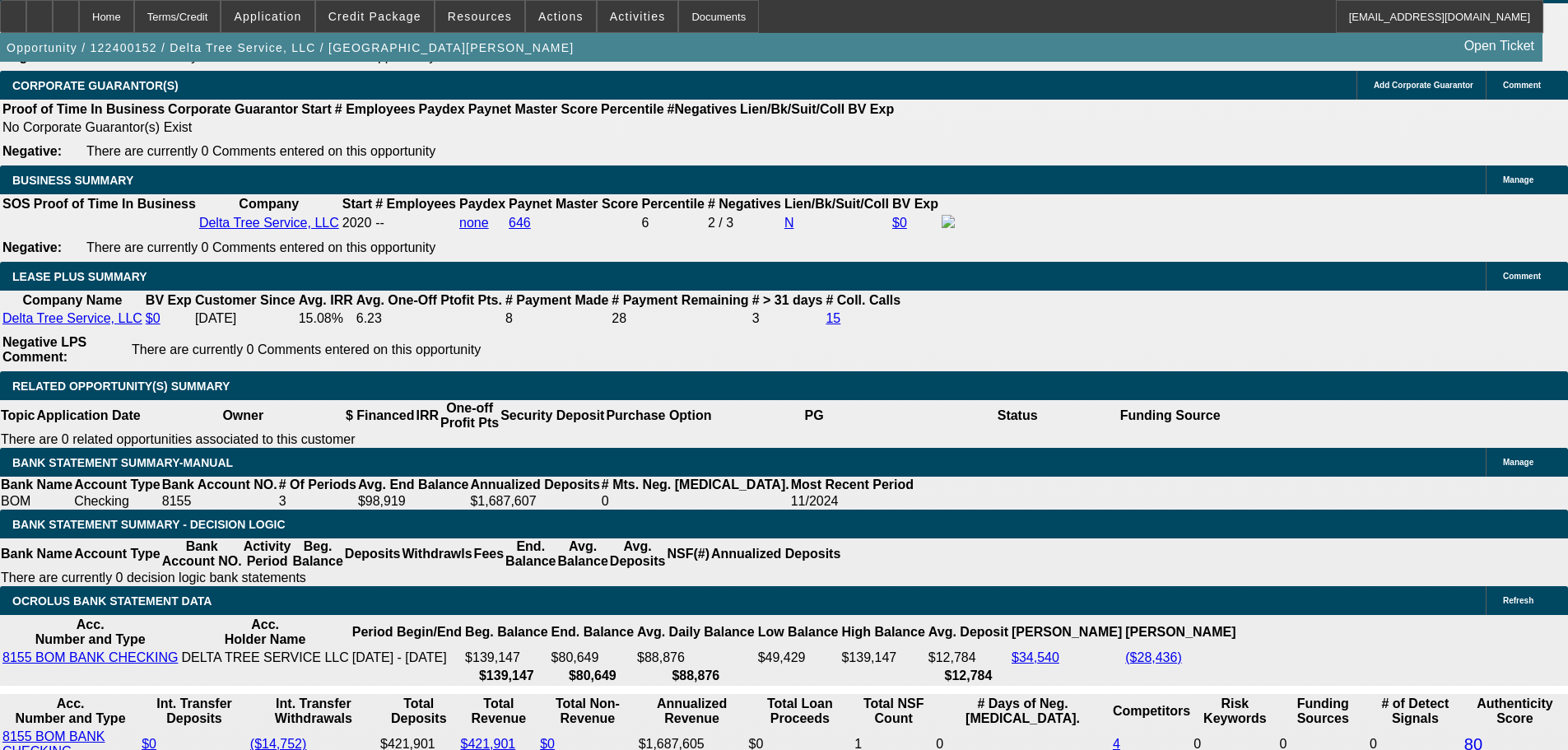
scroll to position [2634, 0]
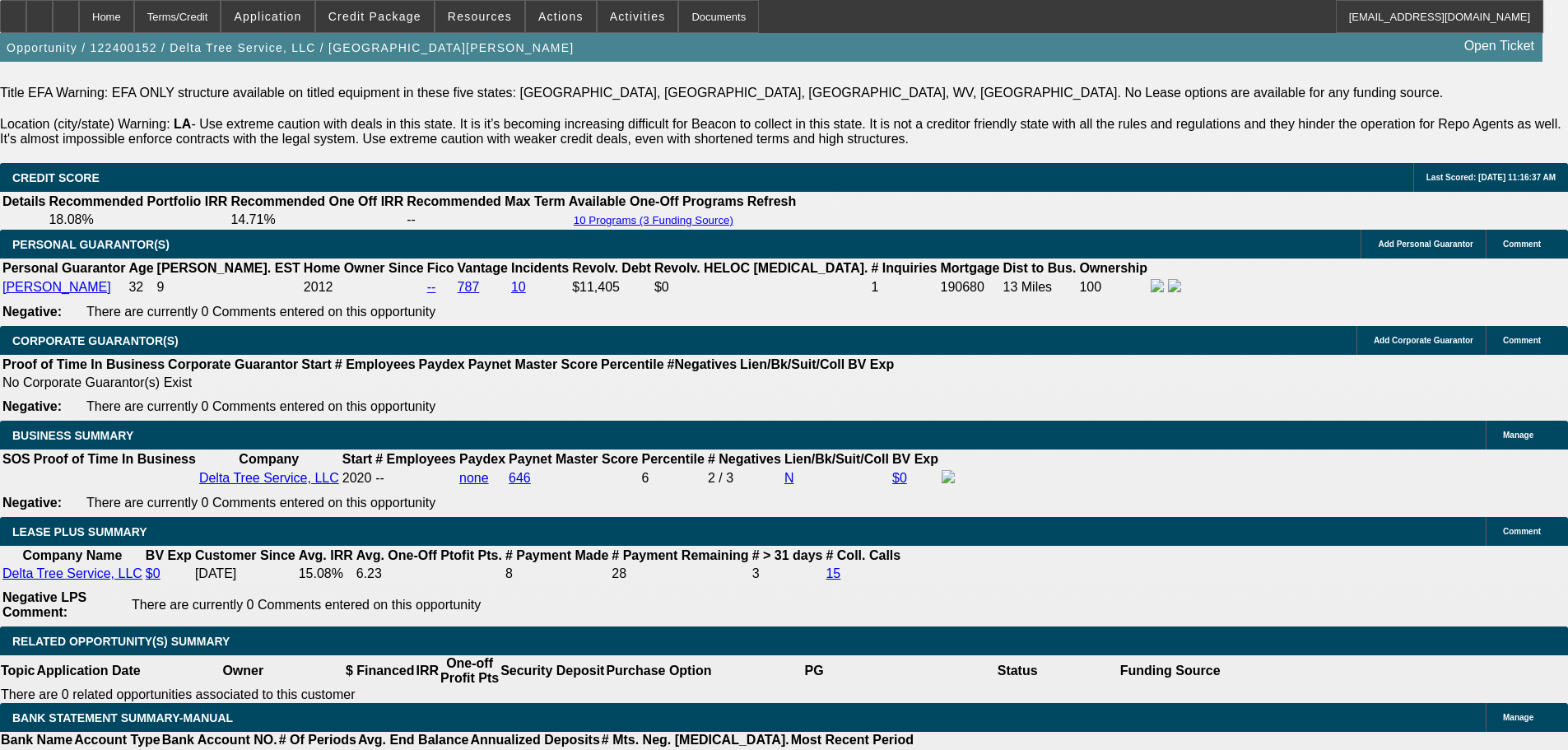
select select "0"
select select "2"
select select "0"
select select "6"
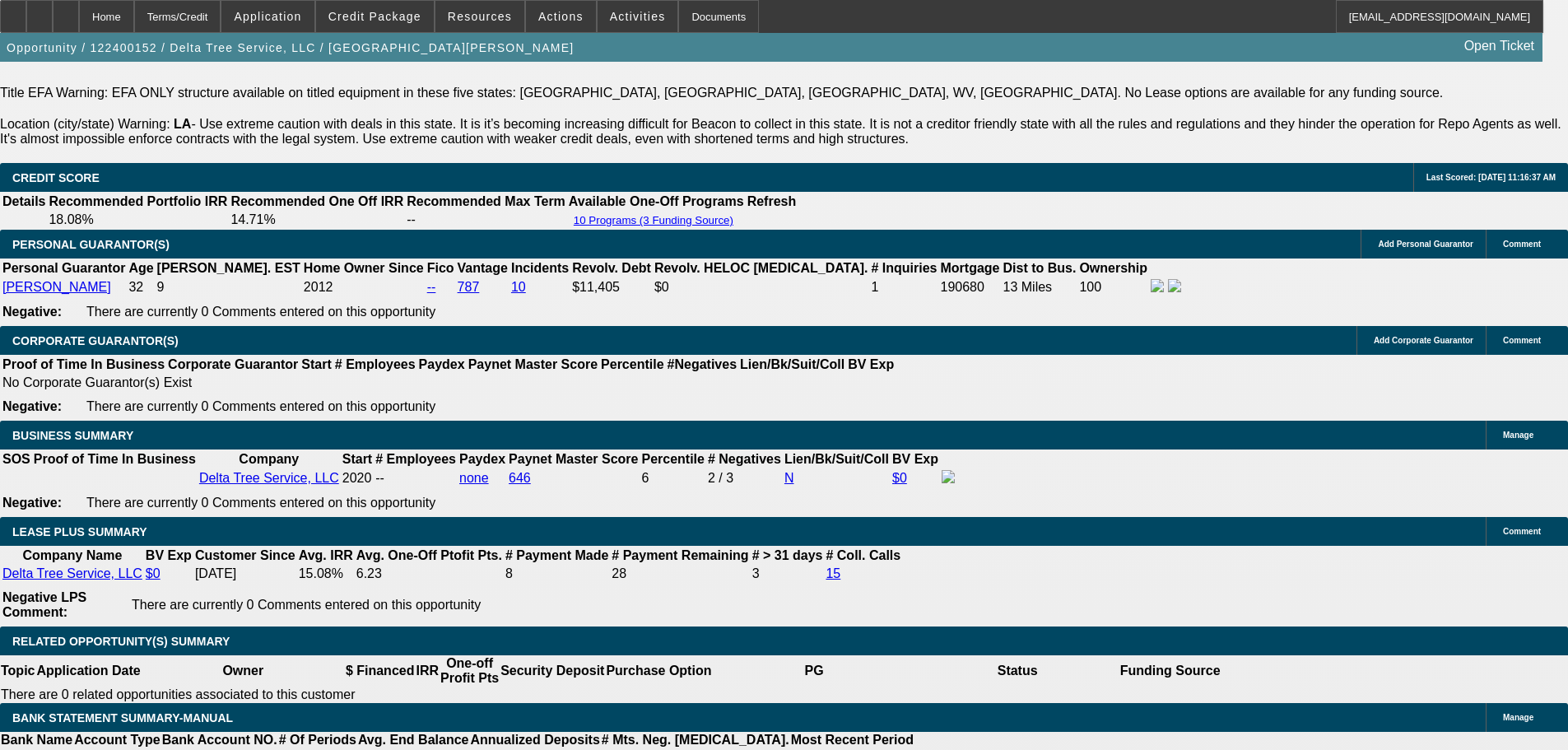
select select "0"
select select "3"
select select "0"
select select "6"
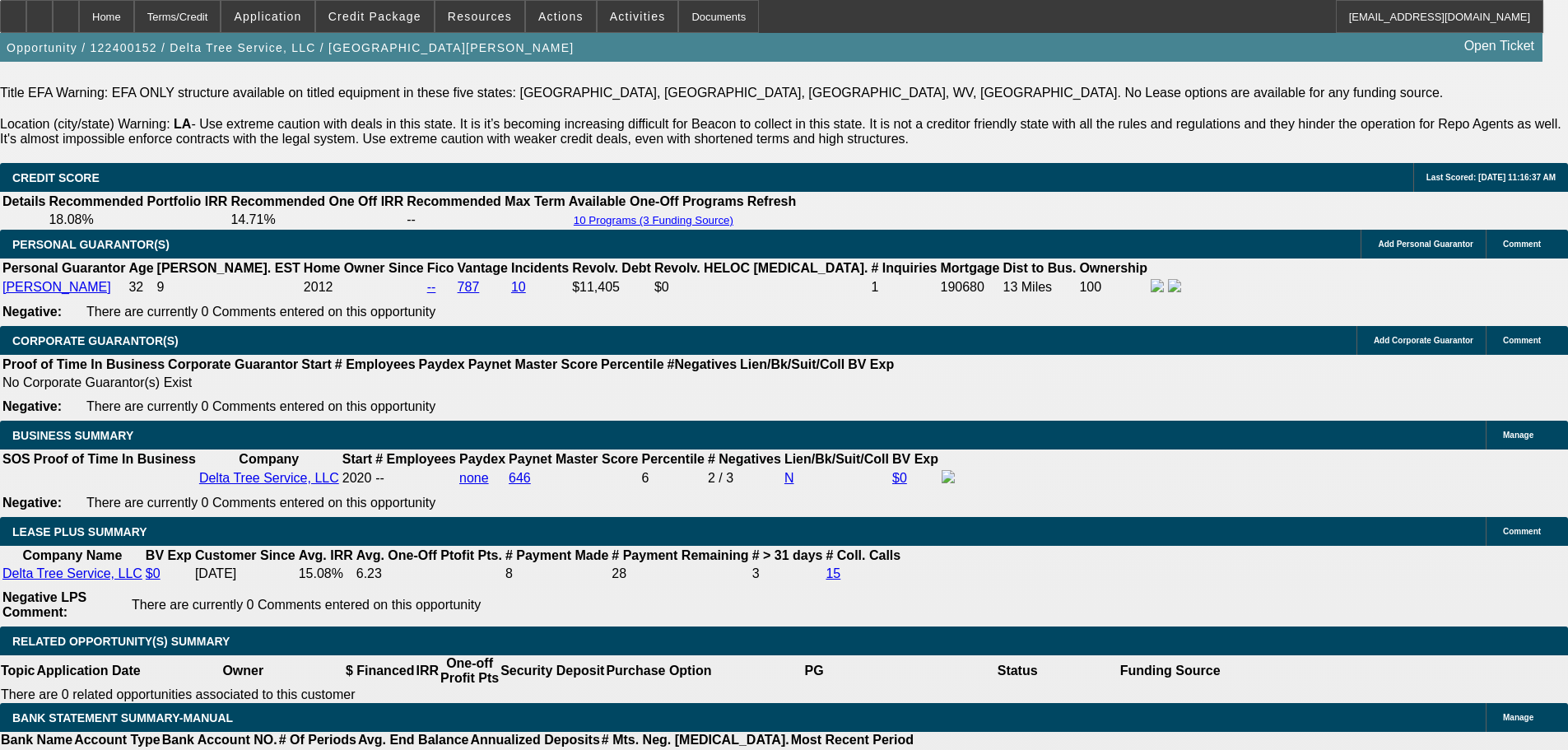
select select "0"
select select "3"
select select "0"
select select "6"
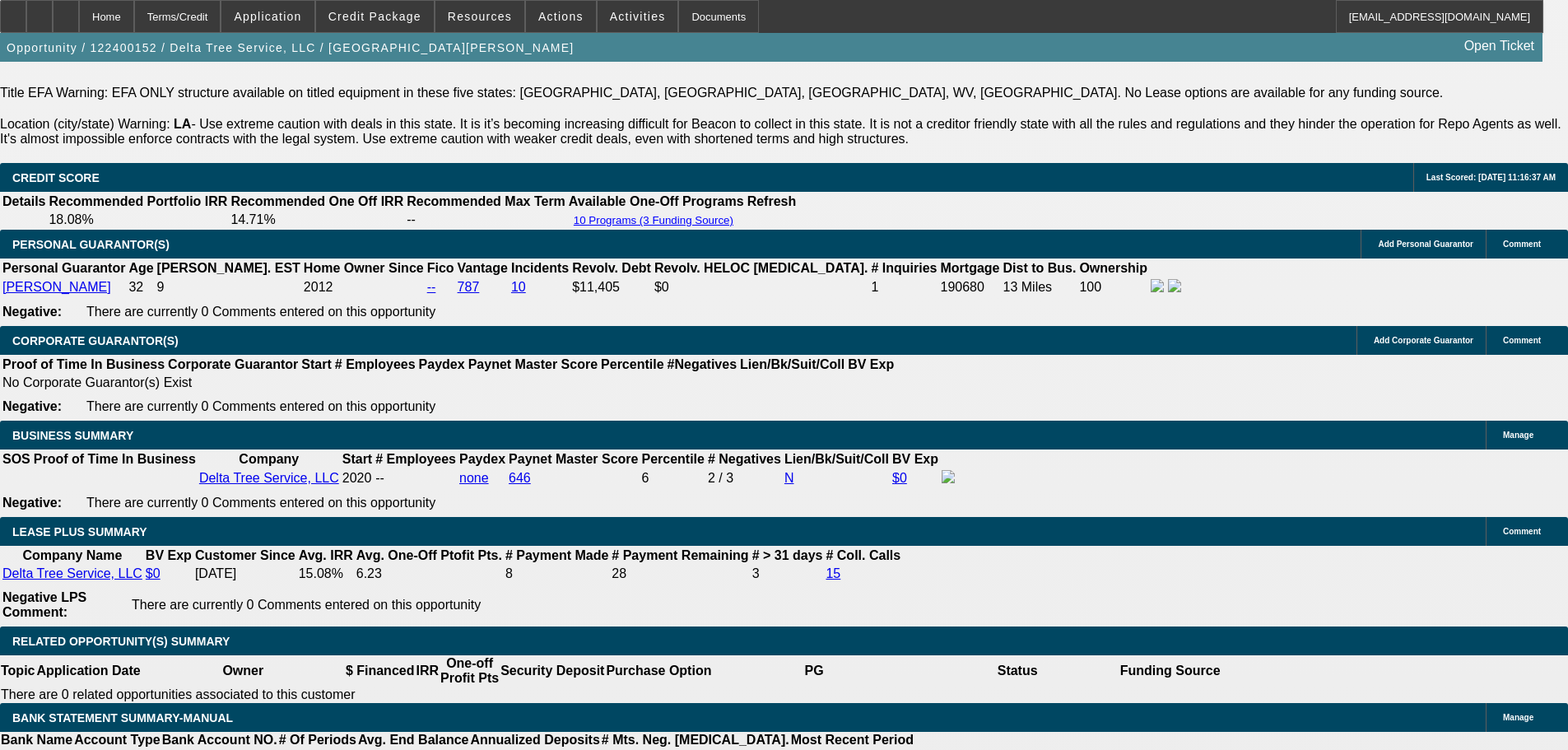
select select "0"
select select "3"
select select "0"
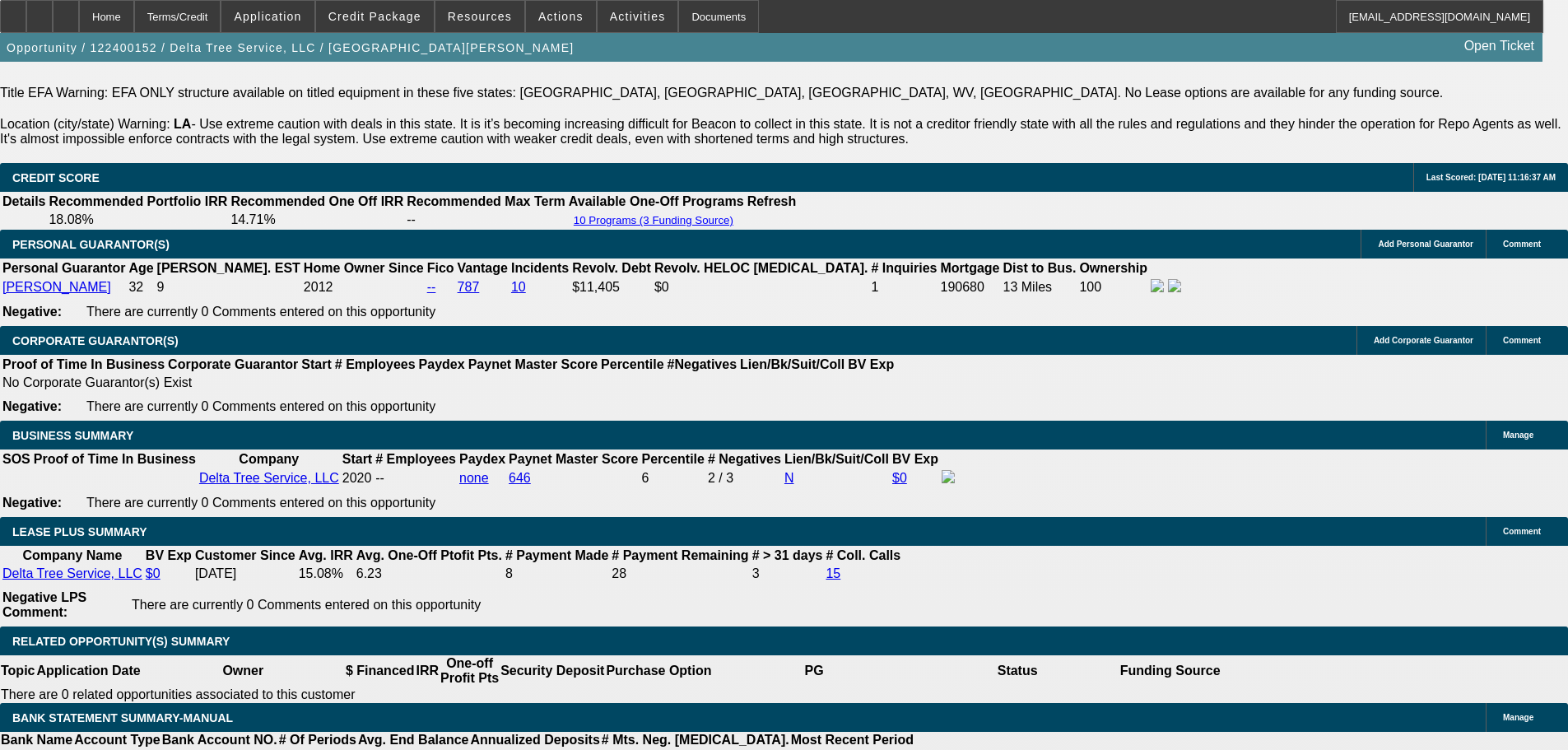
select select "6"
select select "0"
select select "3"
select select "0"
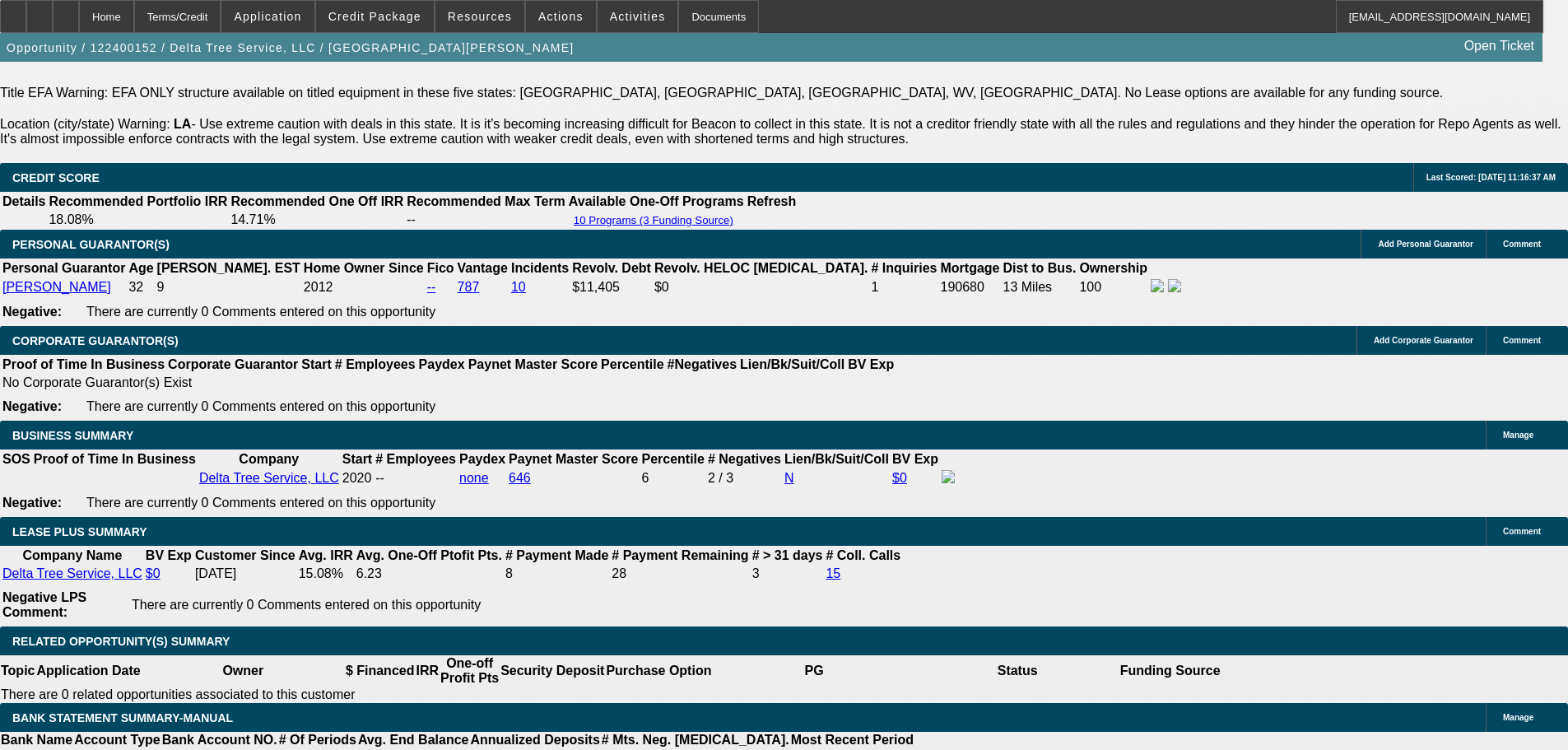
select select "6"
select select "0"
select select "3"
select select "0"
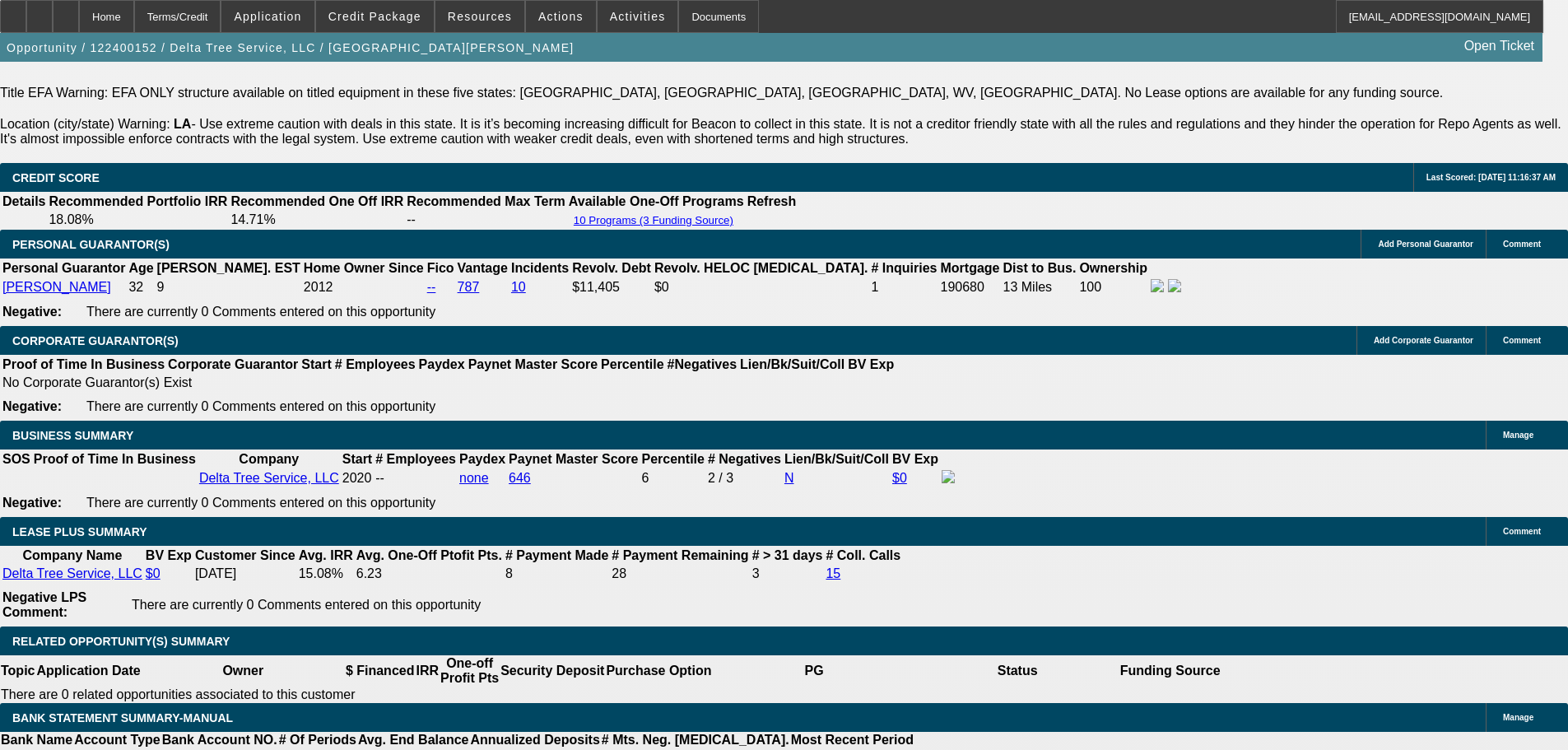
select select "6"
select select "0"
select select "3"
select select "0"
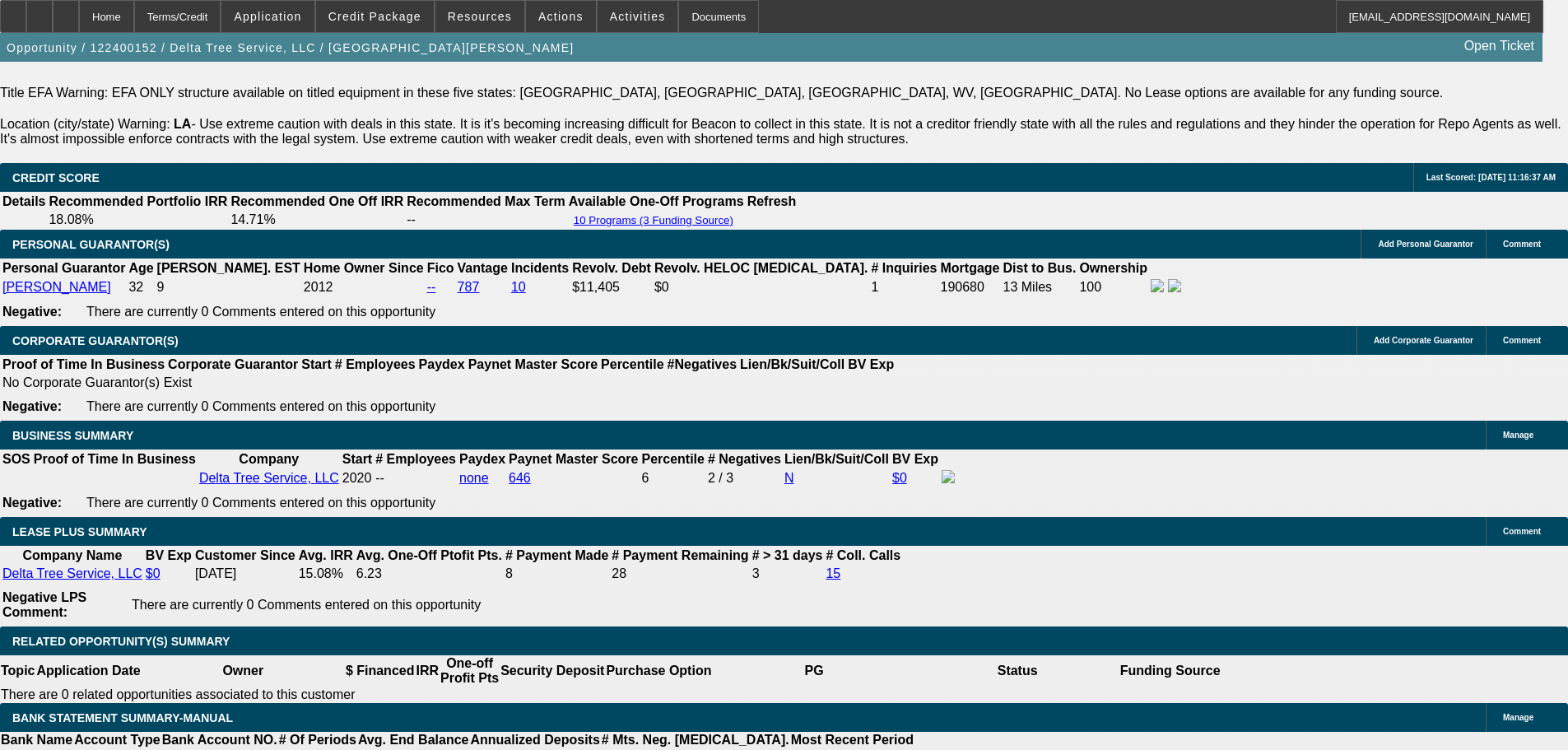
select select "6"
